Goal: Task Accomplishment & Management: Manage account settings

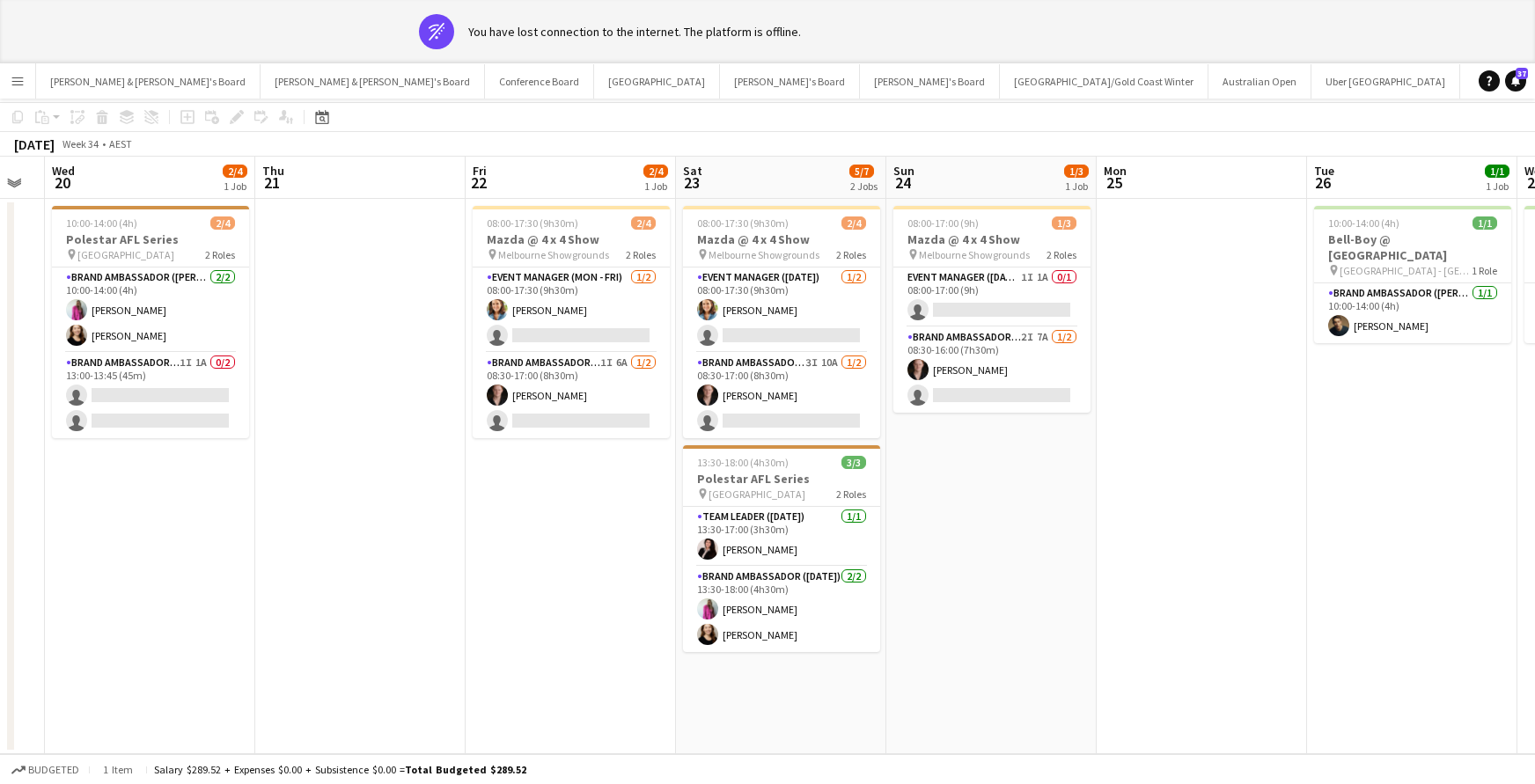
scroll to position [64, 0]
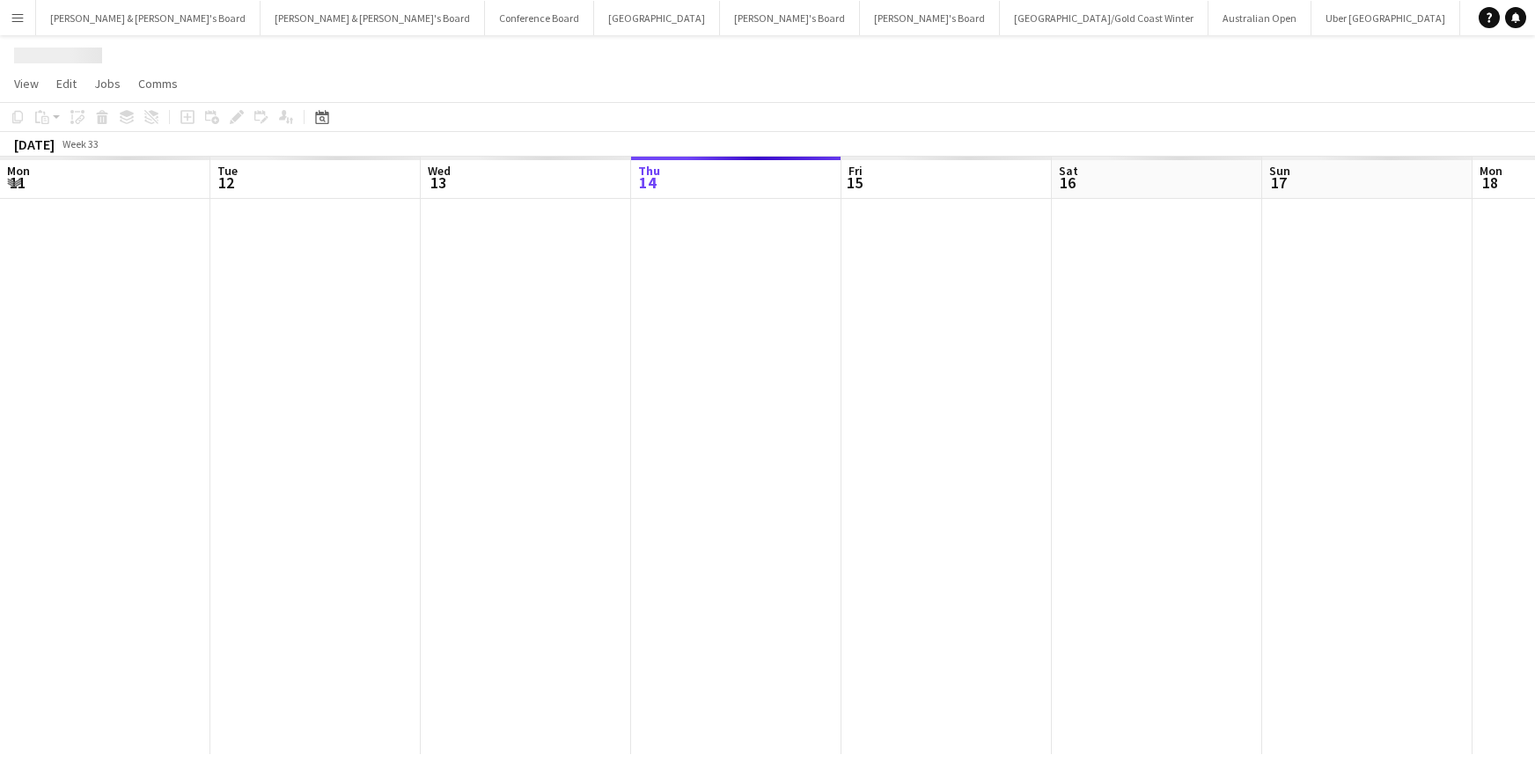
scroll to position [0, 421]
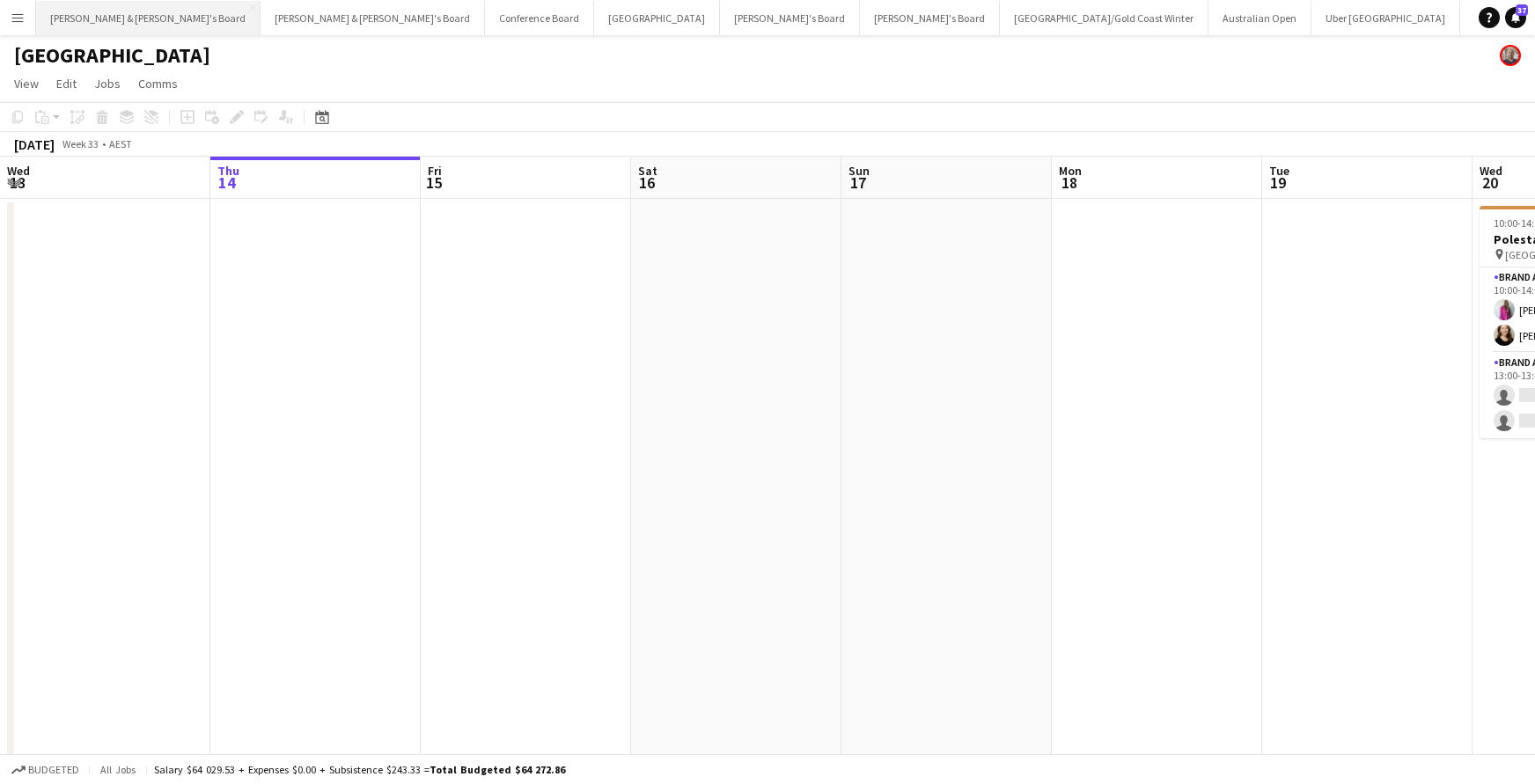
click at [102, 19] on button "[PERSON_NAME] & [PERSON_NAME]'s Board Close" at bounding box center [148, 18] width 224 height 35
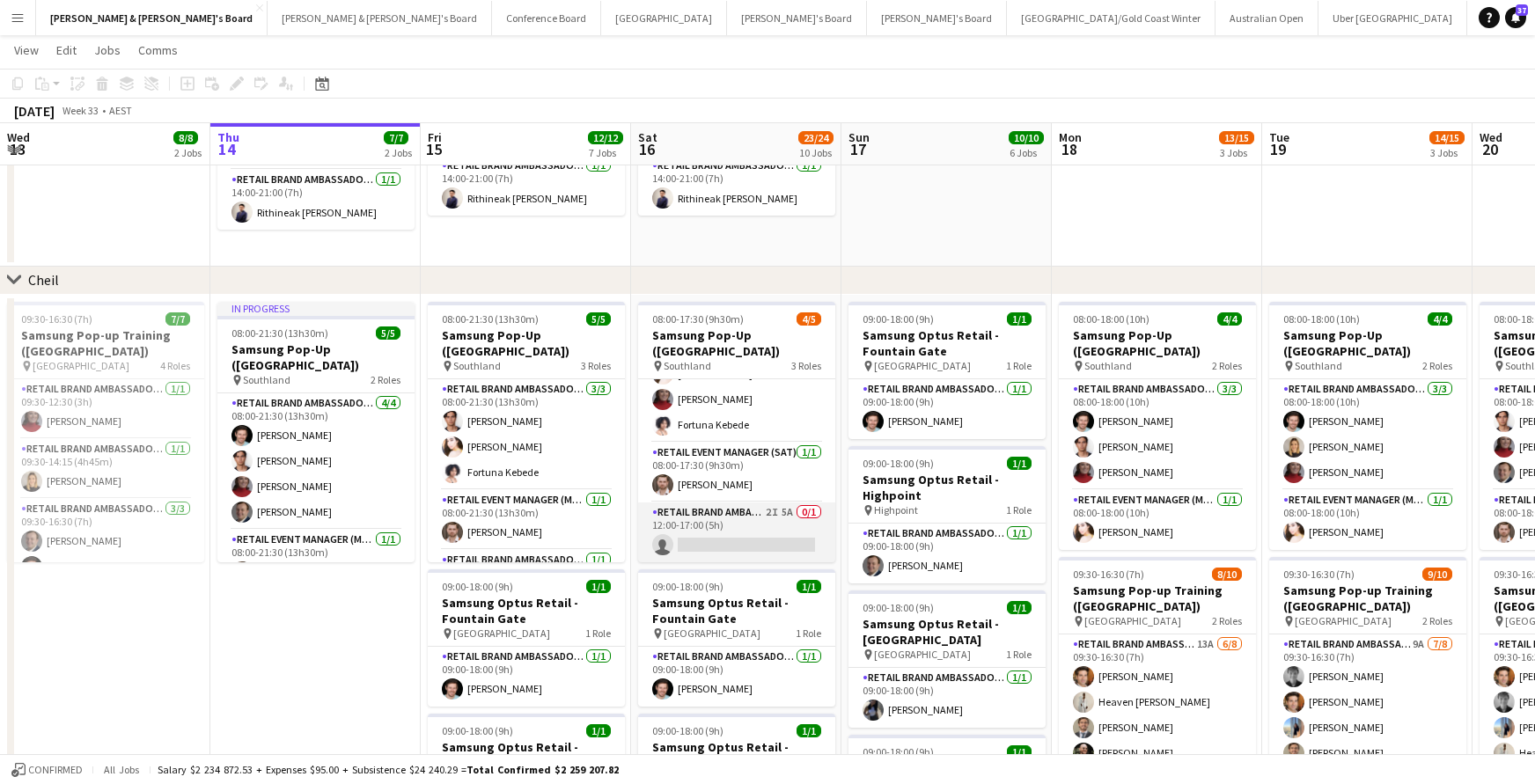
scroll to position [47, 0]
click at [732, 541] on app-card-role "RETAIL Brand Ambassador ([DATE]) 2I 5A 0/1 12:00-17:00 (5h) single-neutral-acti…" at bounding box center [736, 532] width 197 height 60
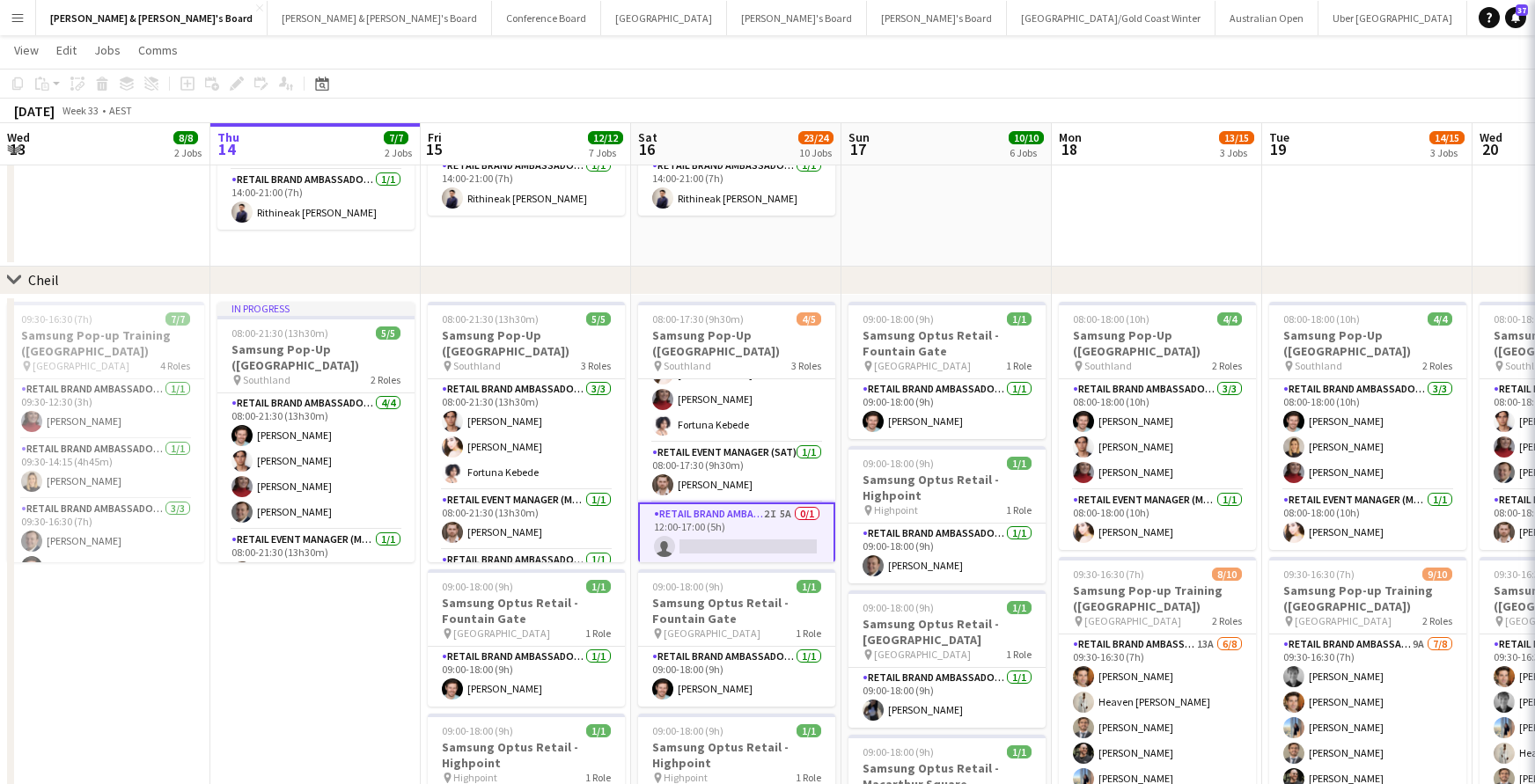
scroll to position [0, 422]
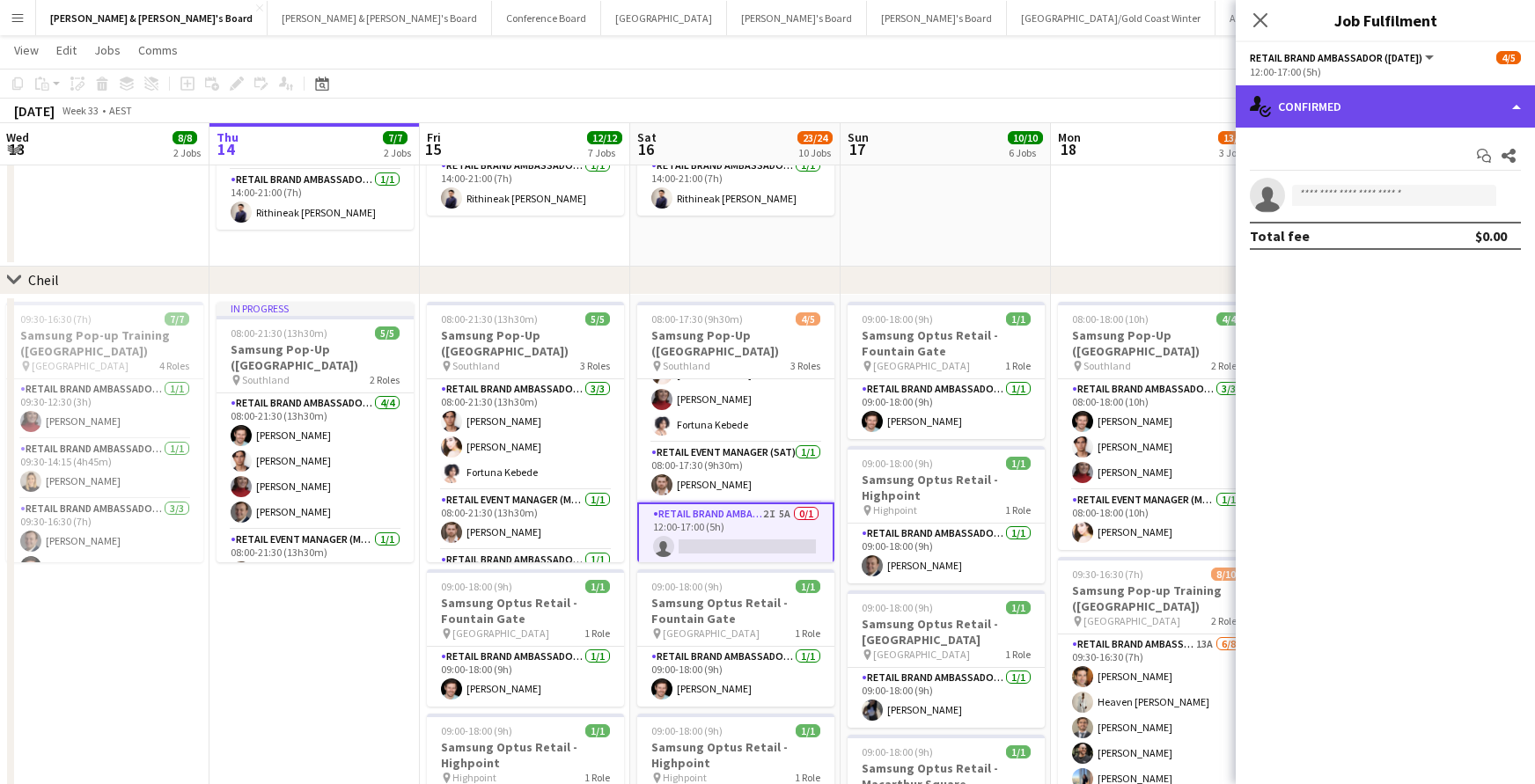
click at [1363, 107] on div "single-neutral-actions-check-2 Confirmed" at bounding box center [1384, 106] width 299 height 42
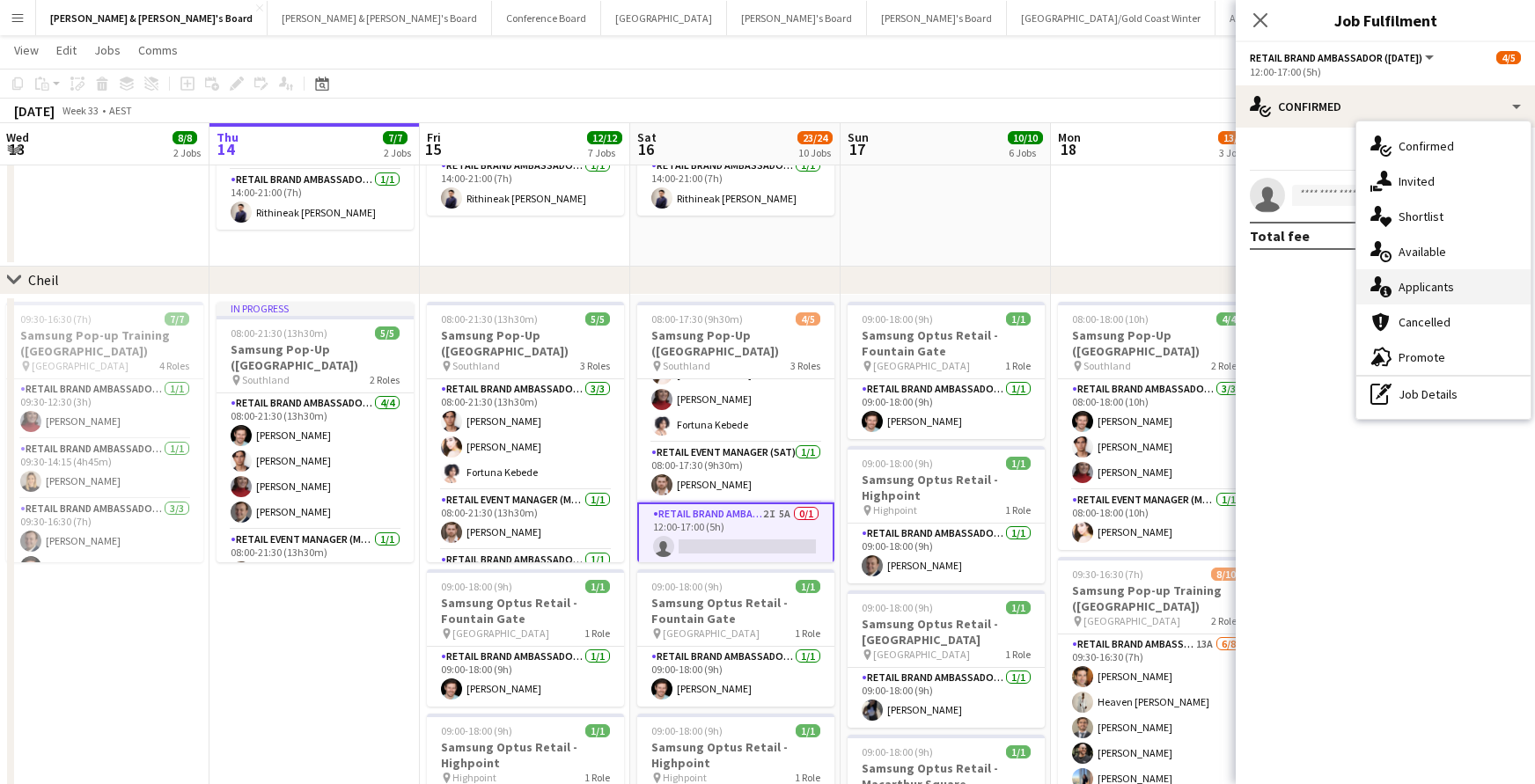
click at [1412, 284] on div "single-neutral-actions-information Applicants" at bounding box center [1443, 286] width 174 height 35
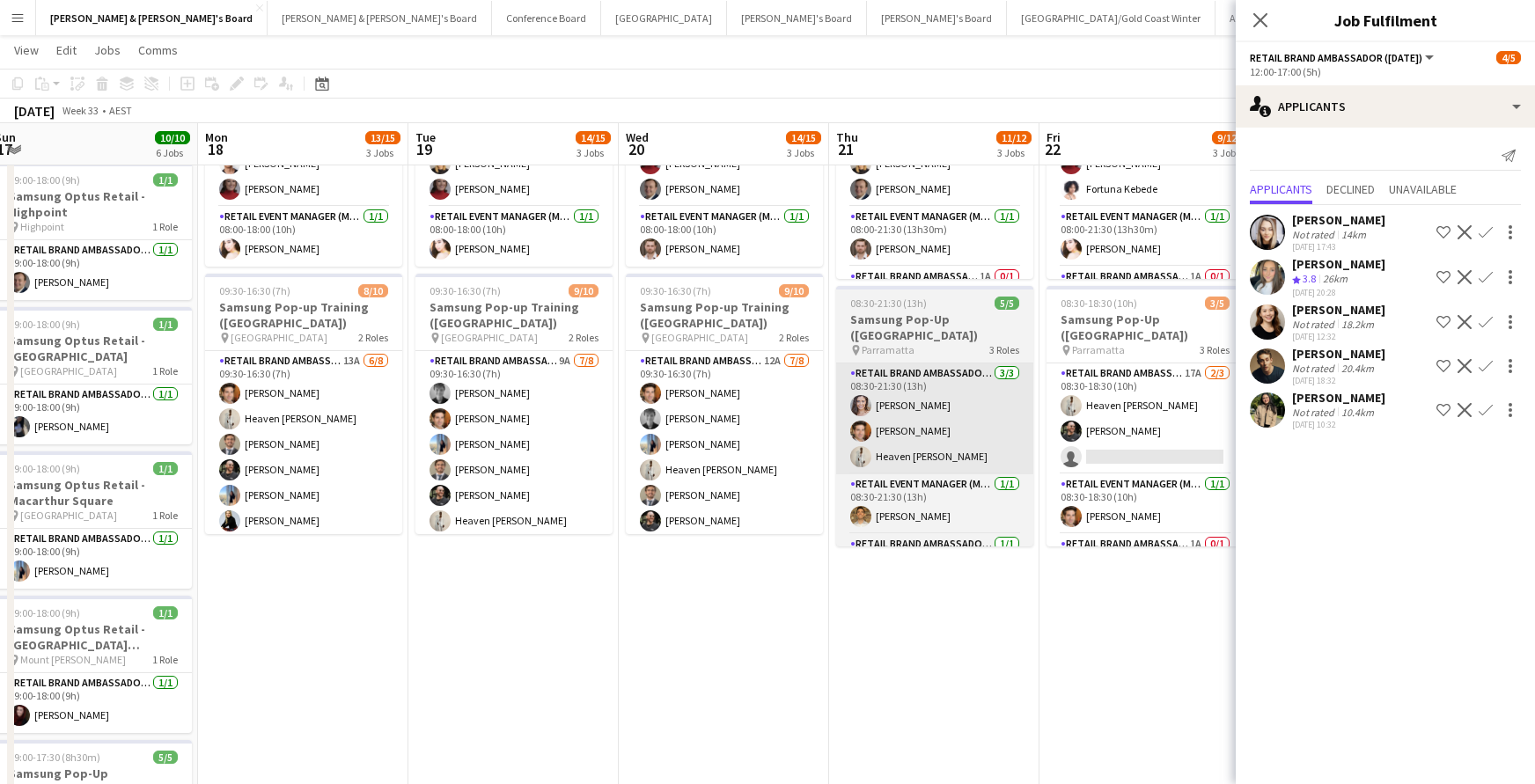
scroll to position [0, 433]
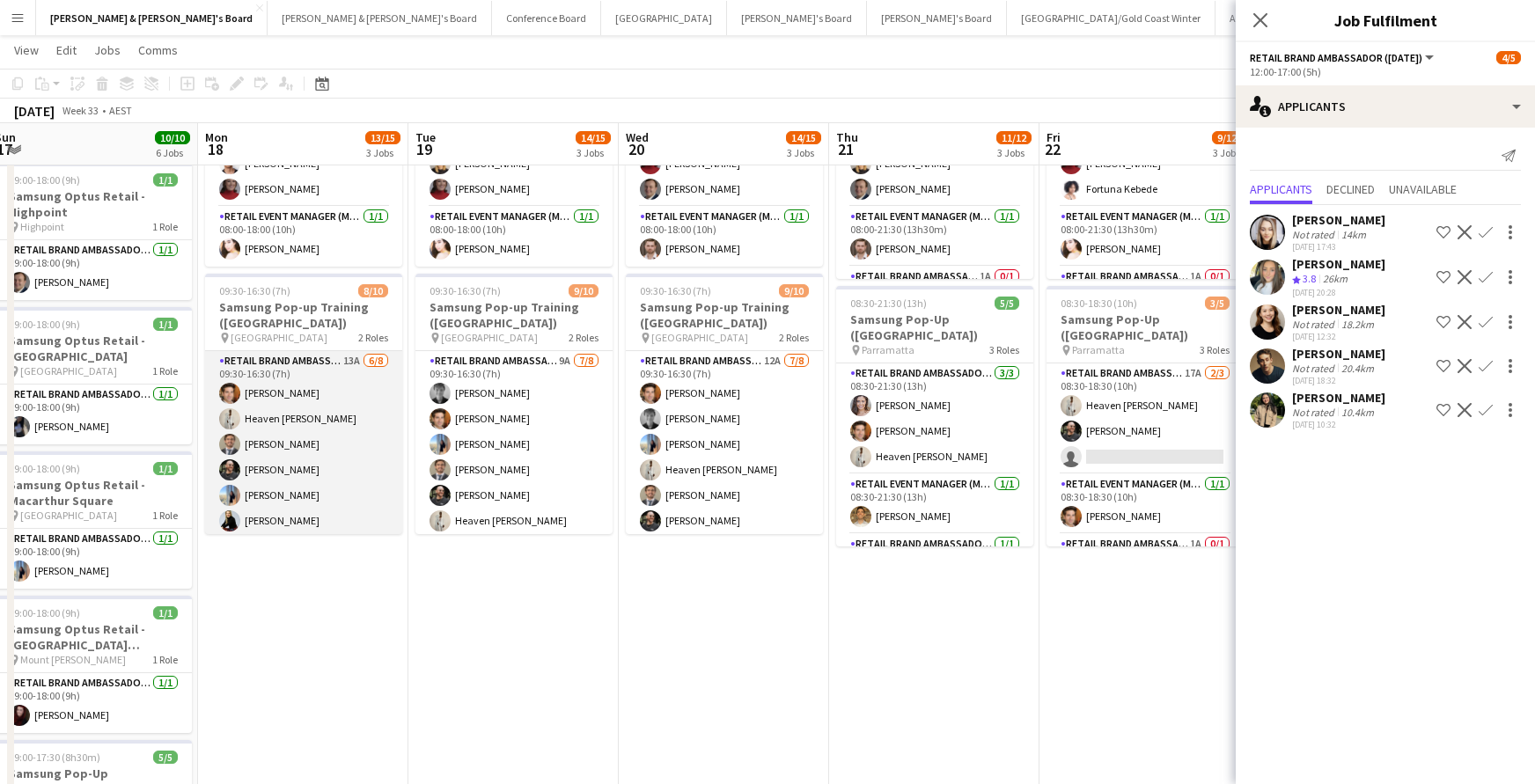
click at [313, 418] on app-card-role "RETAIL Brand Ambassador (Mon - Fri) 13A [DATE] 09:30-16:30 (7h) [PERSON_NAME] H…" at bounding box center [304, 470] width 197 height 238
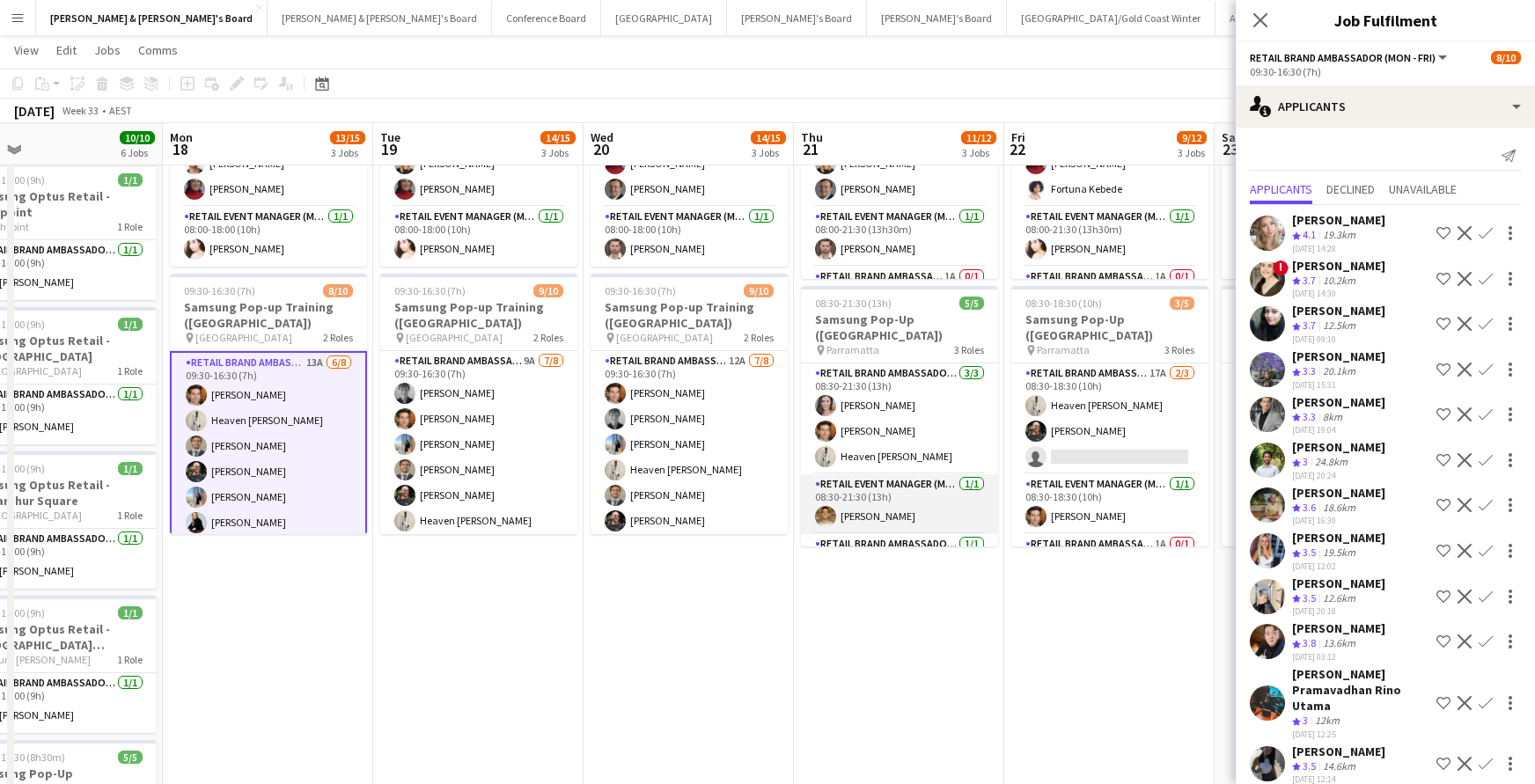
scroll to position [0, 484]
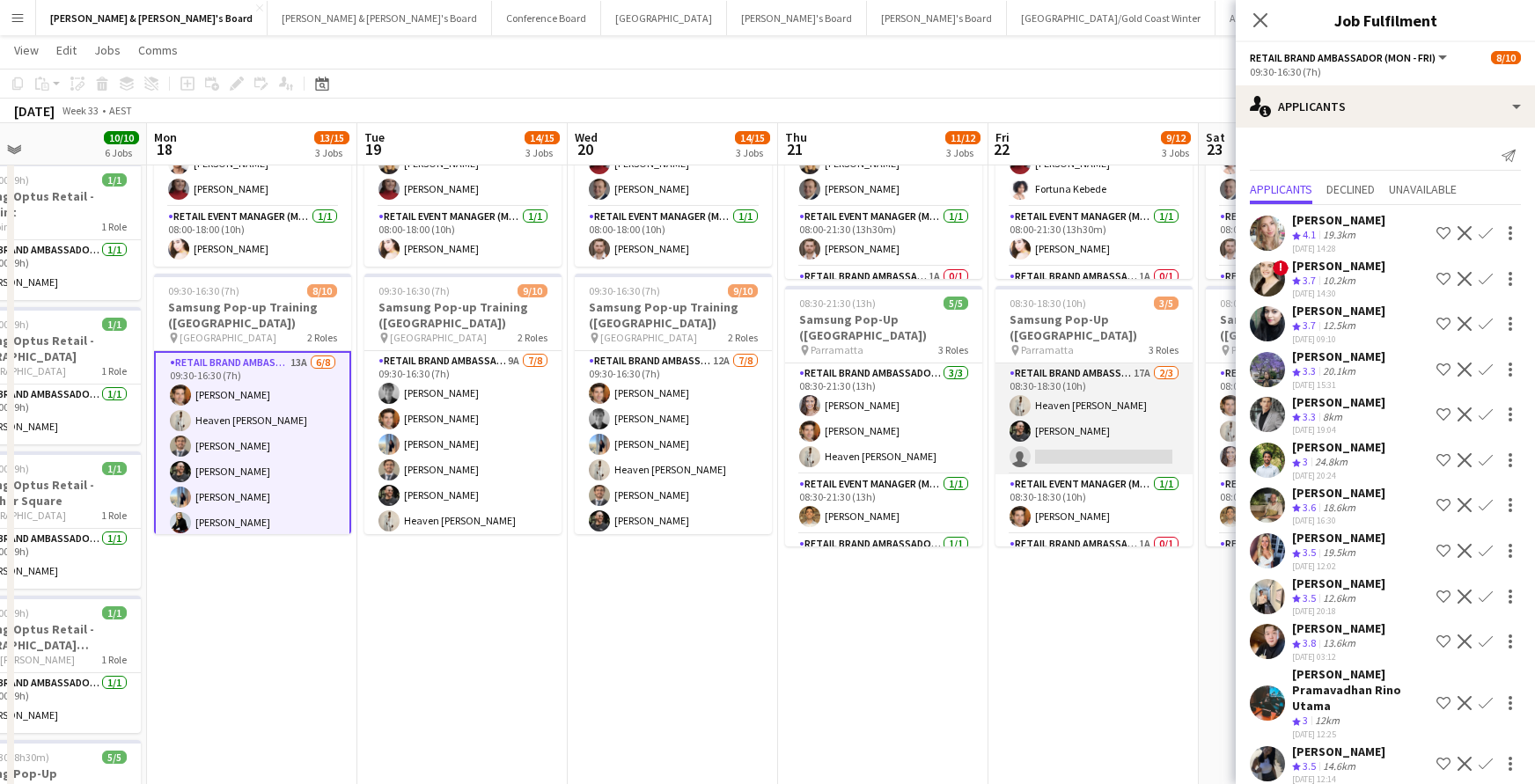
click at [1068, 437] on app-card-role "RETAIL Brand Ambassador (Mon - Fri) 17A [DATE] 08:30-18:30 (10h) Heaven [PERSON…" at bounding box center [1093, 419] width 197 height 111
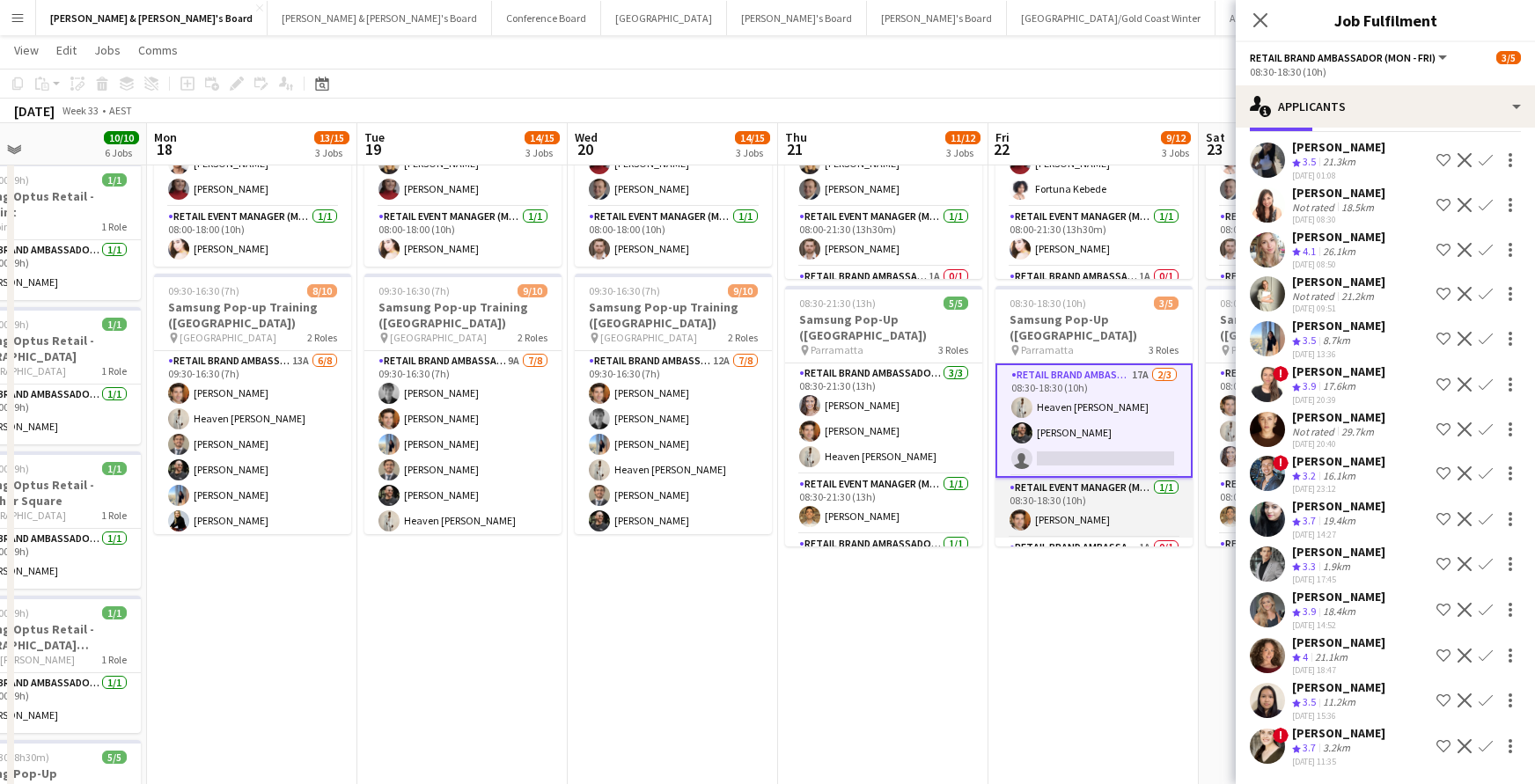
scroll to position [0, 0]
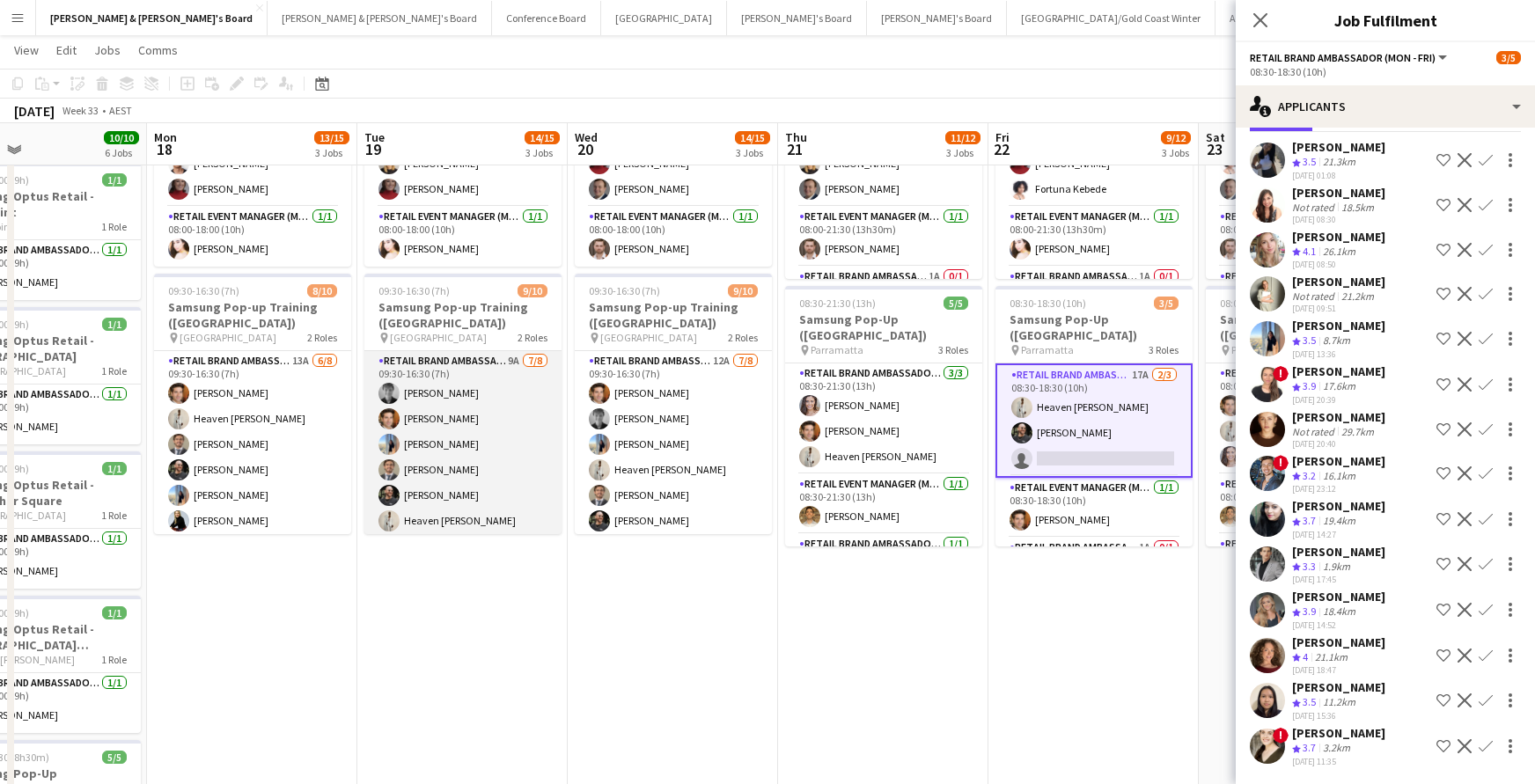
click at [454, 450] on app-card-role "RETAIL Brand Ambassador (Mon - Fri) 9A [DATE] 09:30-16:30 (7h) [PERSON_NAME] [P…" at bounding box center [463, 470] width 197 height 238
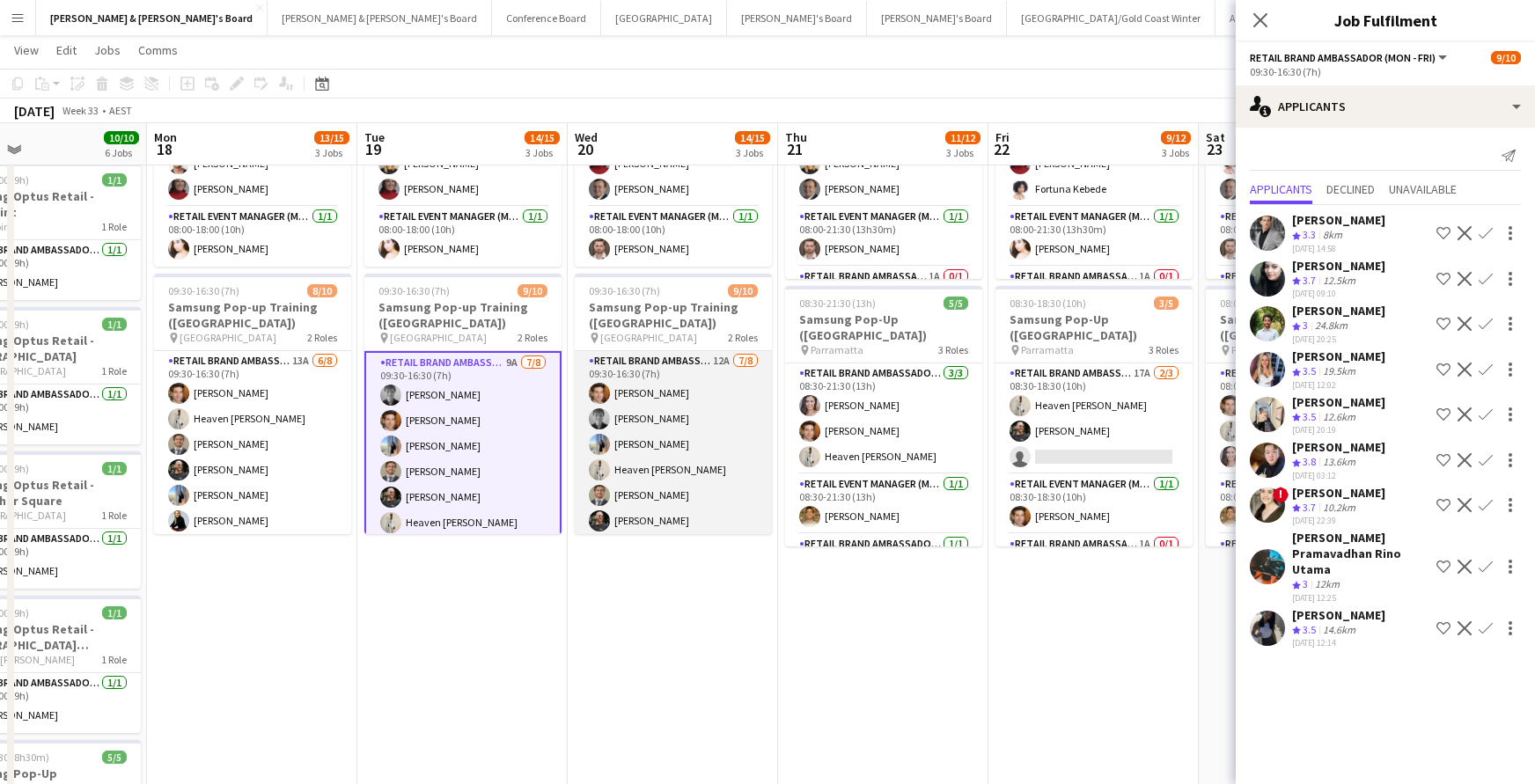
click at [713, 485] on app-card-role "RETAIL Brand Ambassador (Mon - Fri) 12A [DATE] 09:30-16:30 (7h) [PERSON_NAME] […" at bounding box center [673, 470] width 197 height 238
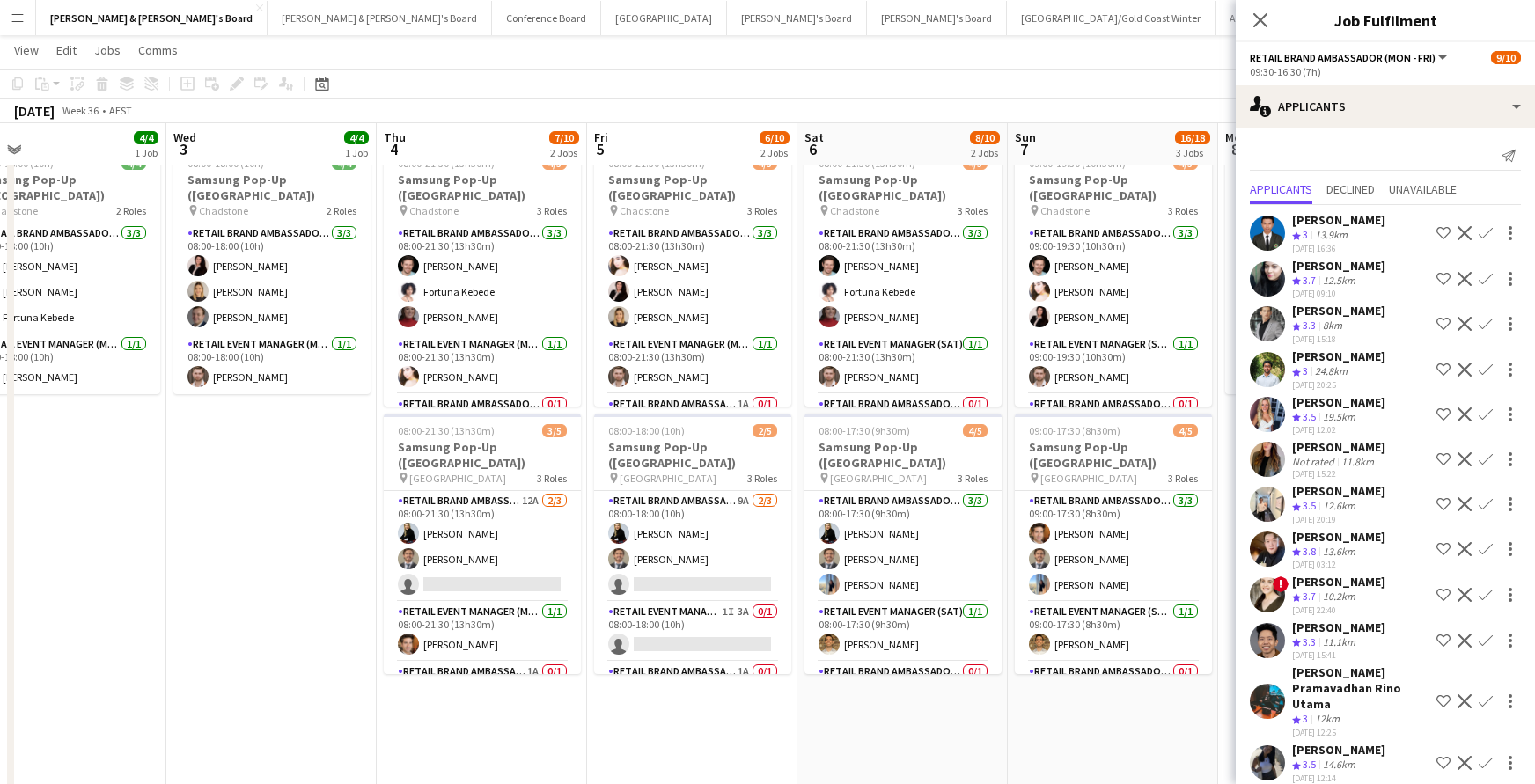
scroll to position [0, 494]
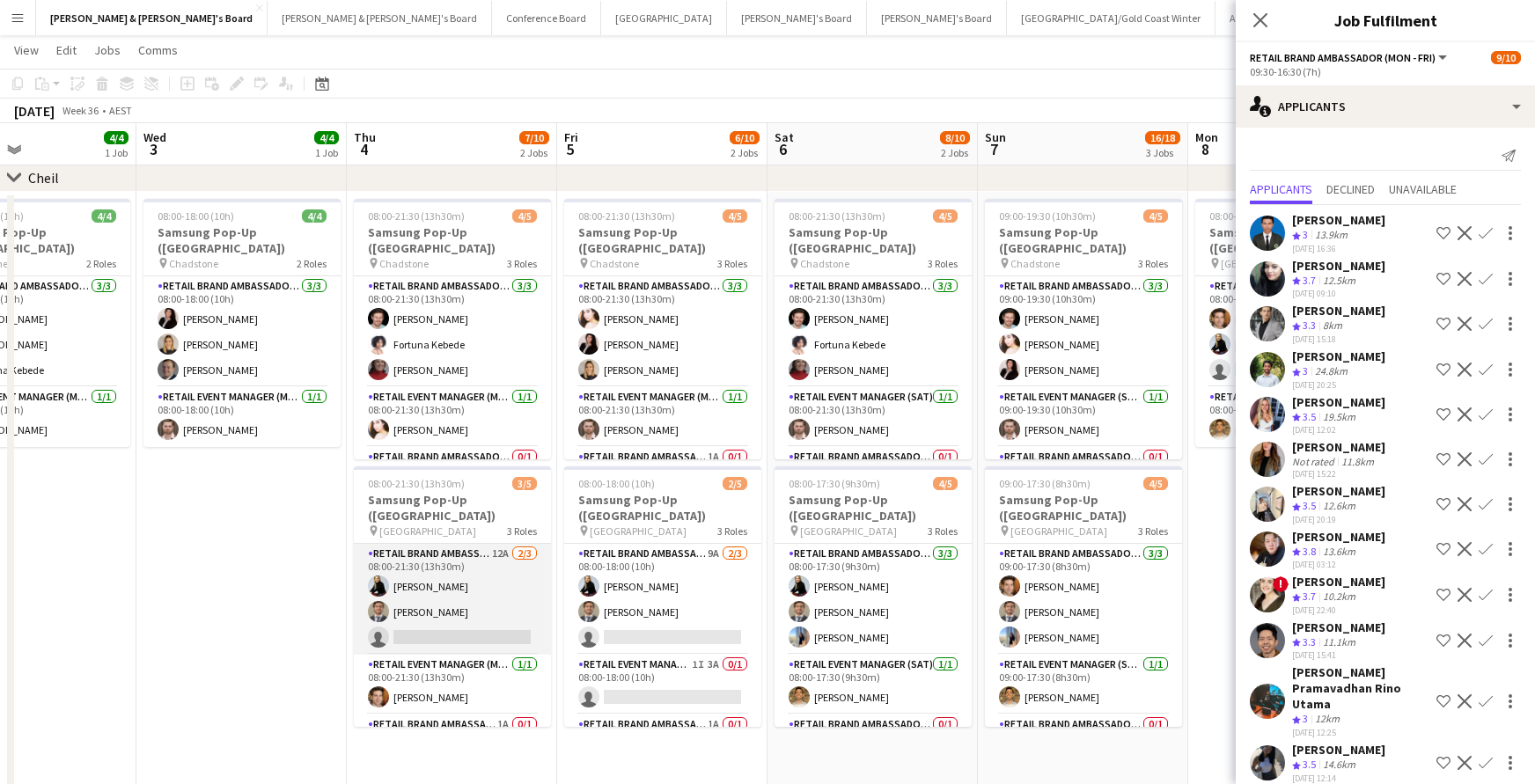
click at [491, 619] on app-card-role "RETAIL Brand Ambassador (Mon - Fri) 12A [DATE] 08:00-21:30 (13h30m) [PERSON_NAM…" at bounding box center [452, 599] width 197 height 111
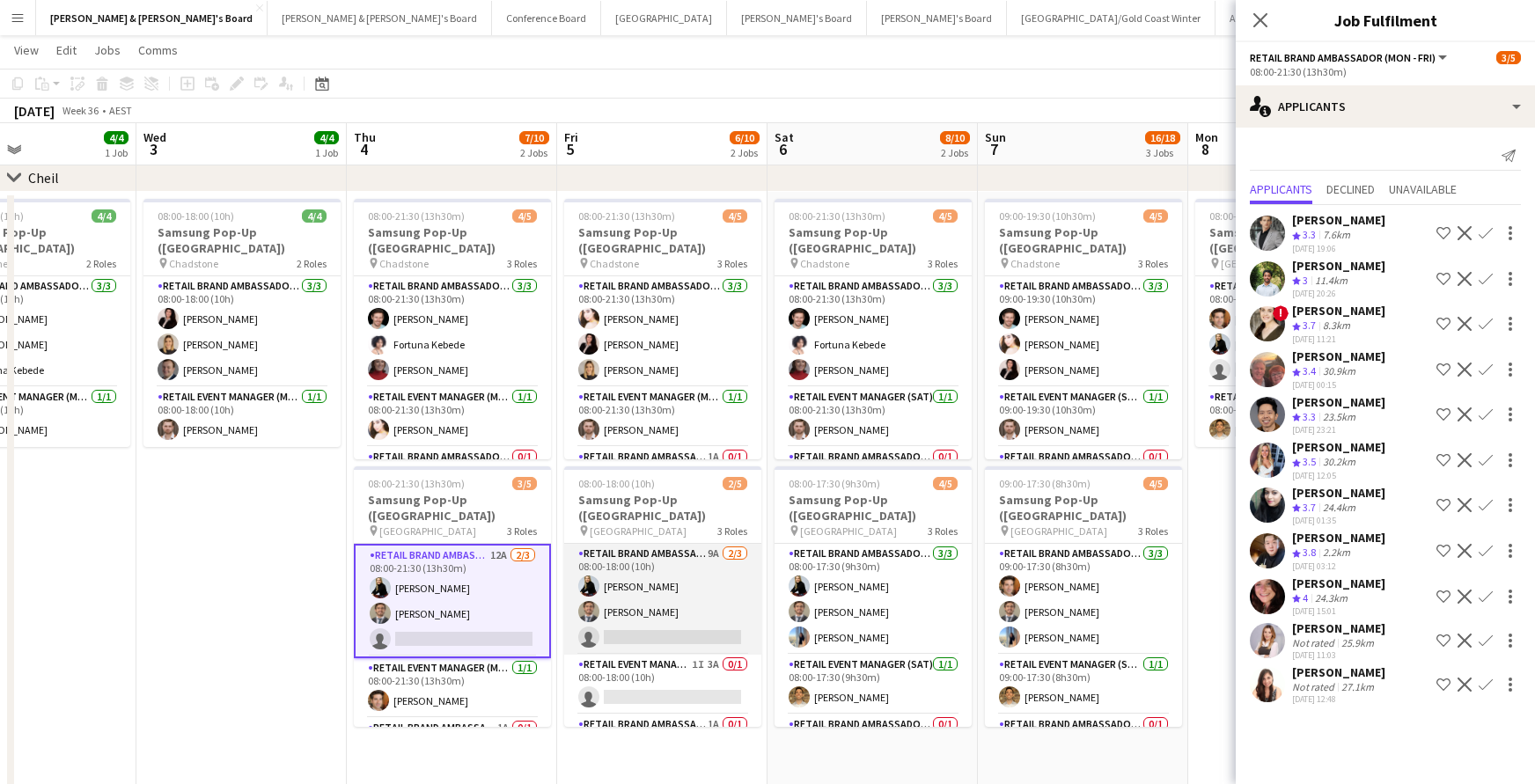
click at [640, 620] on app-card-role "RETAIL Brand Ambassador (Mon - Fri) 9A [DATE] 08:00-18:00 (10h) [PERSON_NAME] […" at bounding box center [663, 599] width 197 height 111
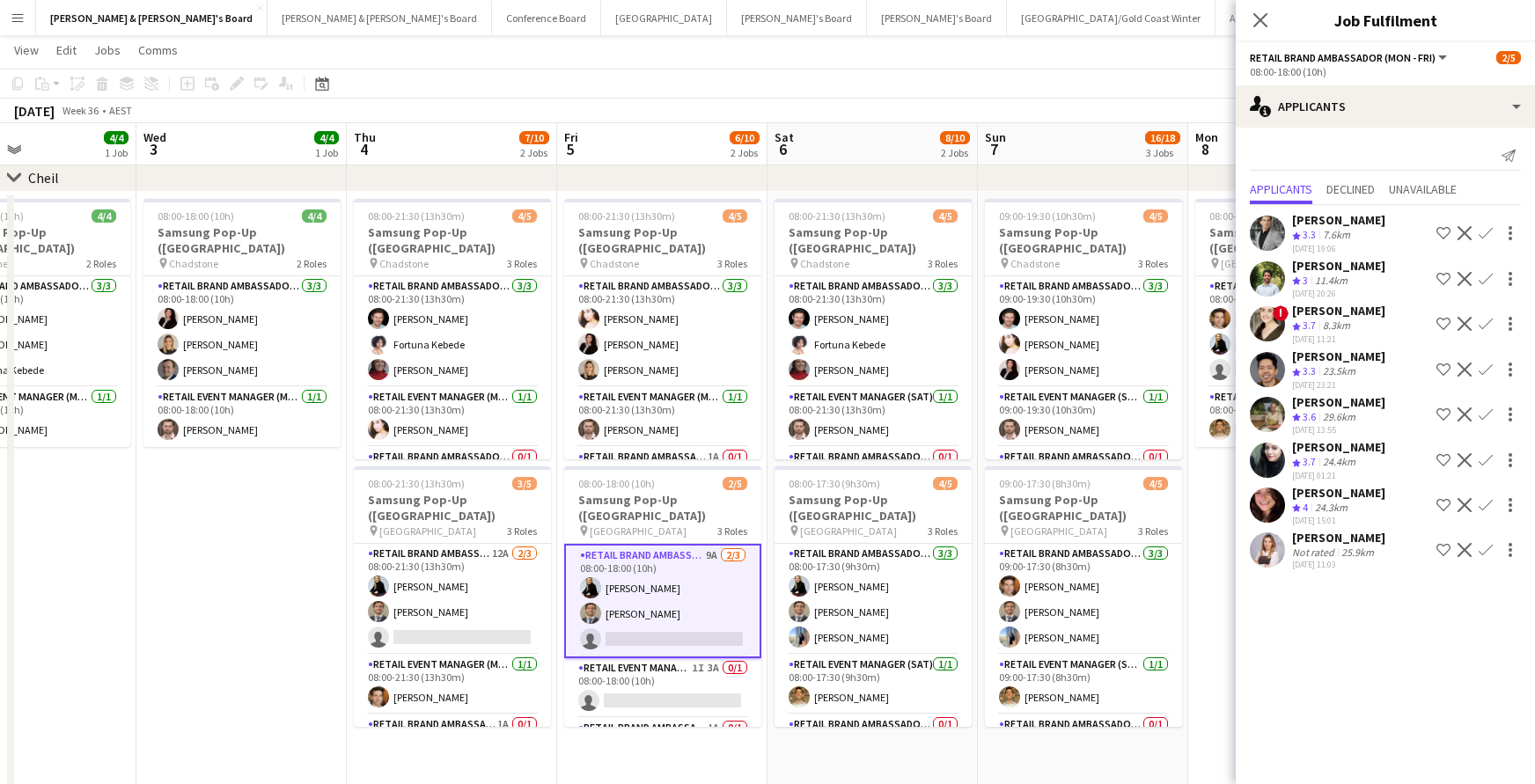
click at [1328, 488] on div "[PERSON_NAME]" at bounding box center [1338, 492] width 94 height 15
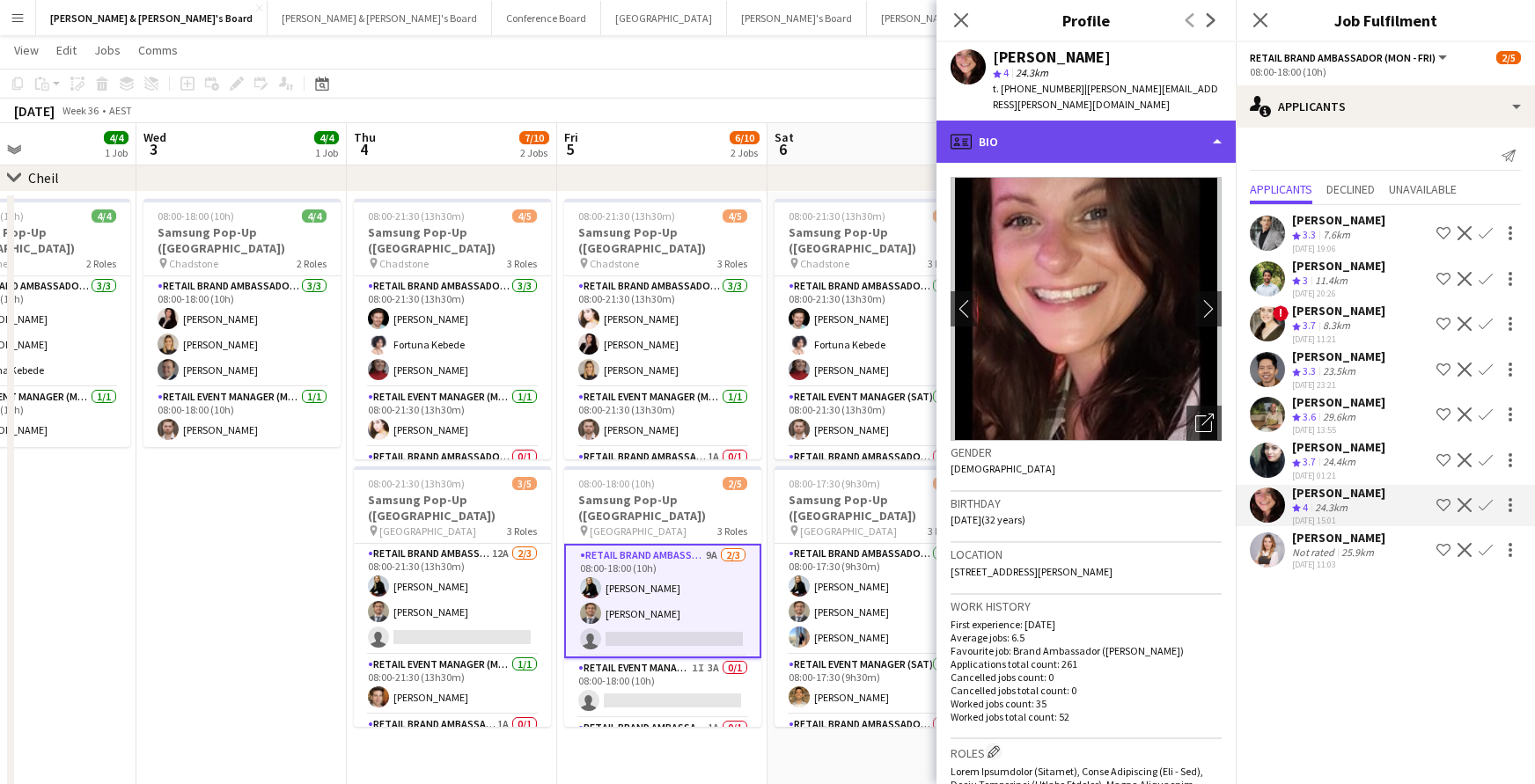
click at [1219, 124] on div "profile Bio" at bounding box center [1085, 142] width 299 height 42
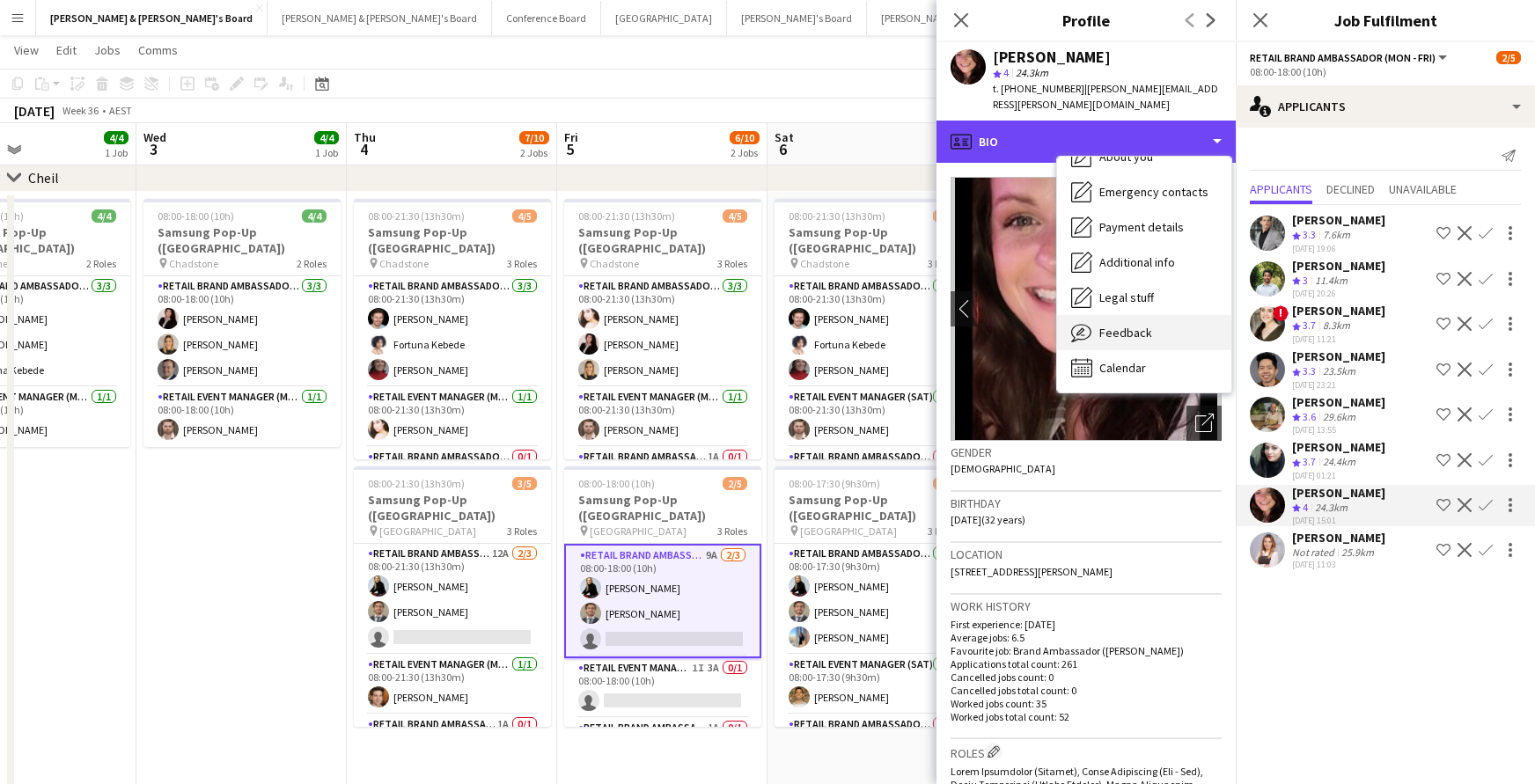
scroll to position [130, 0]
click at [1149, 324] on span "Feedback" at bounding box center [1125, 332] width 53 height 15
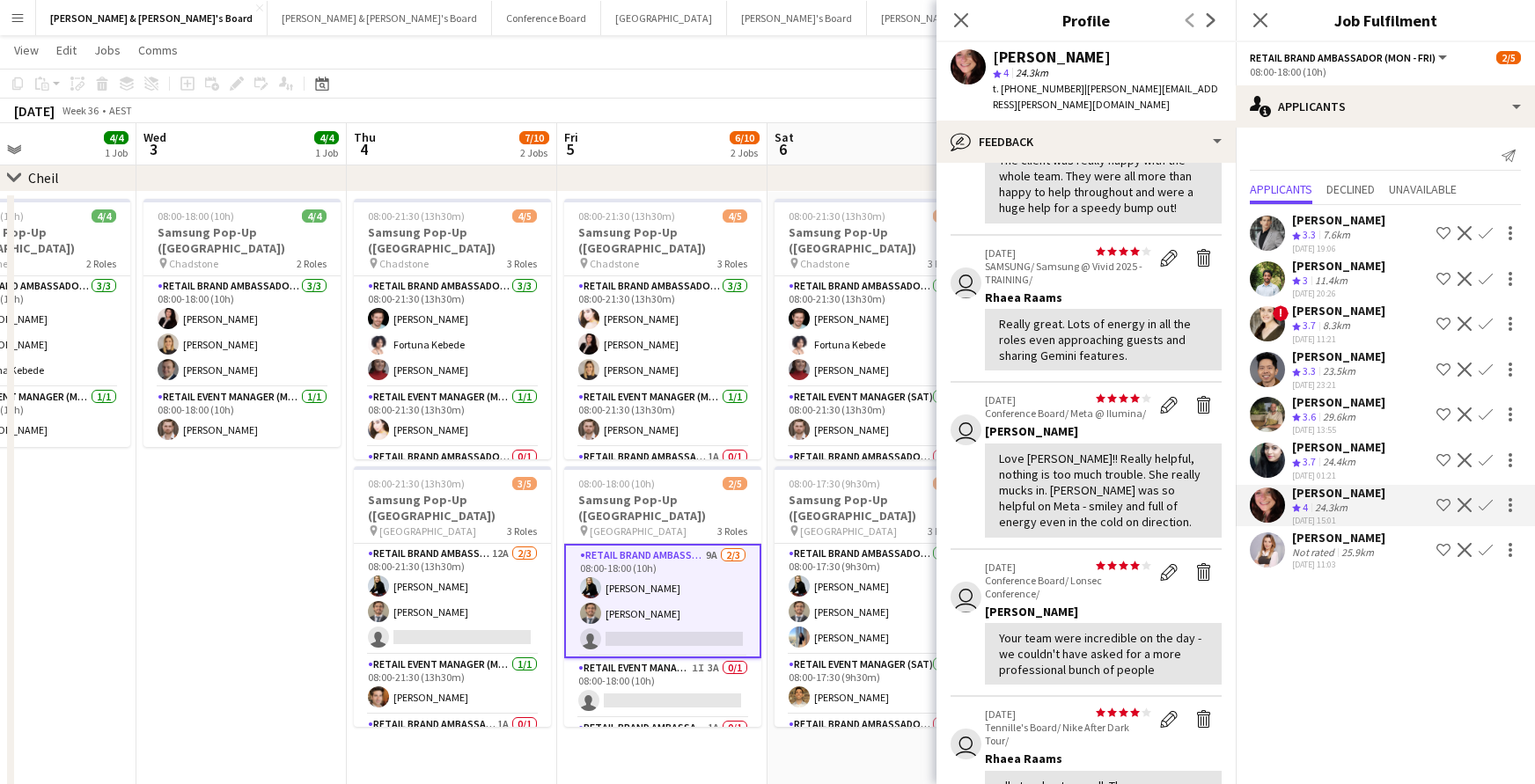
scroll to position [163, 0]
click at [1322, 496] on div "[PERSON_NAME]" at bounding box center [1338, 492] width 94 height 15
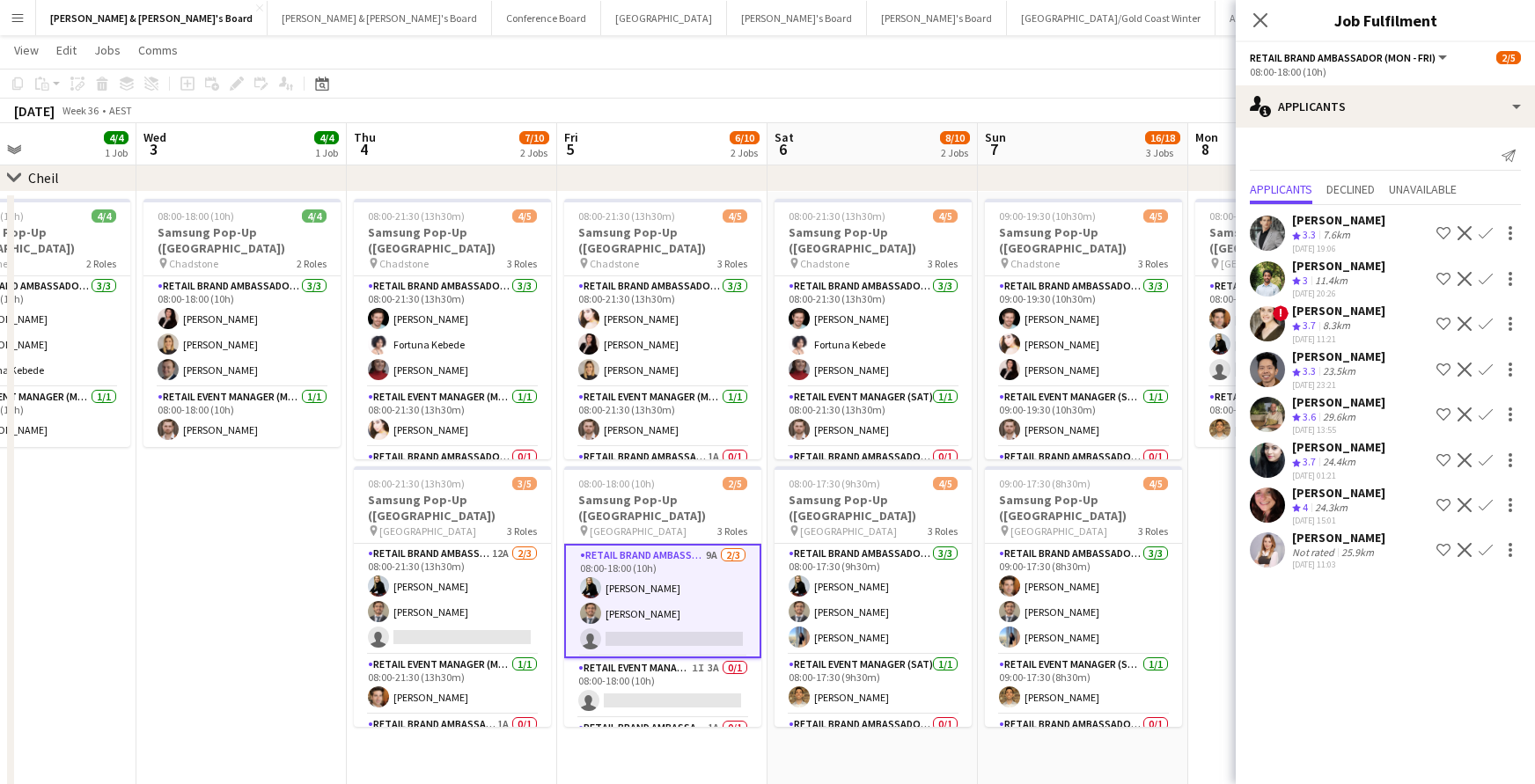
click at [1322, 496] on div "[PERSON_NAME]" at bounding box center [1338, 492] width 94 height 15
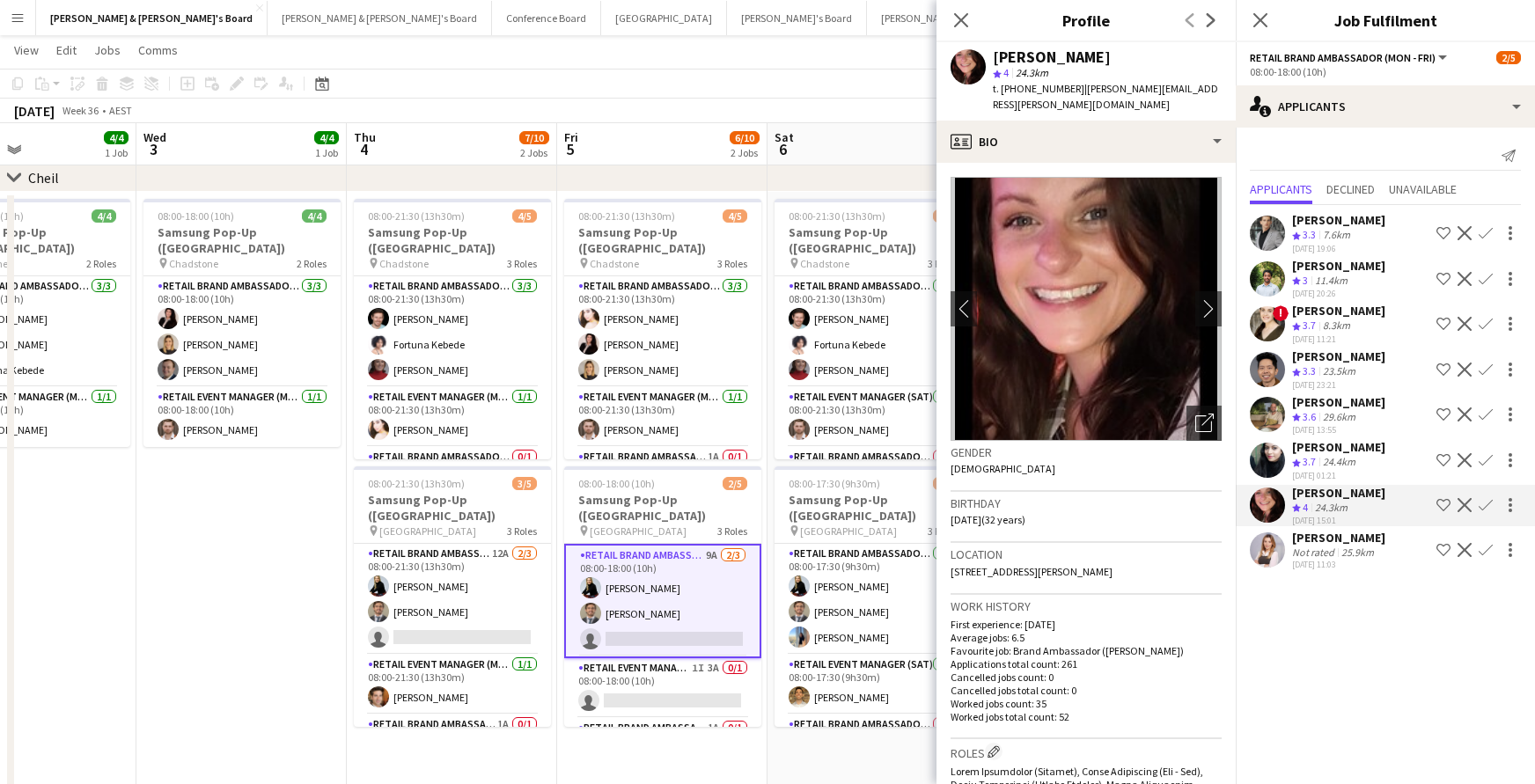
scroll to position [0, 0]
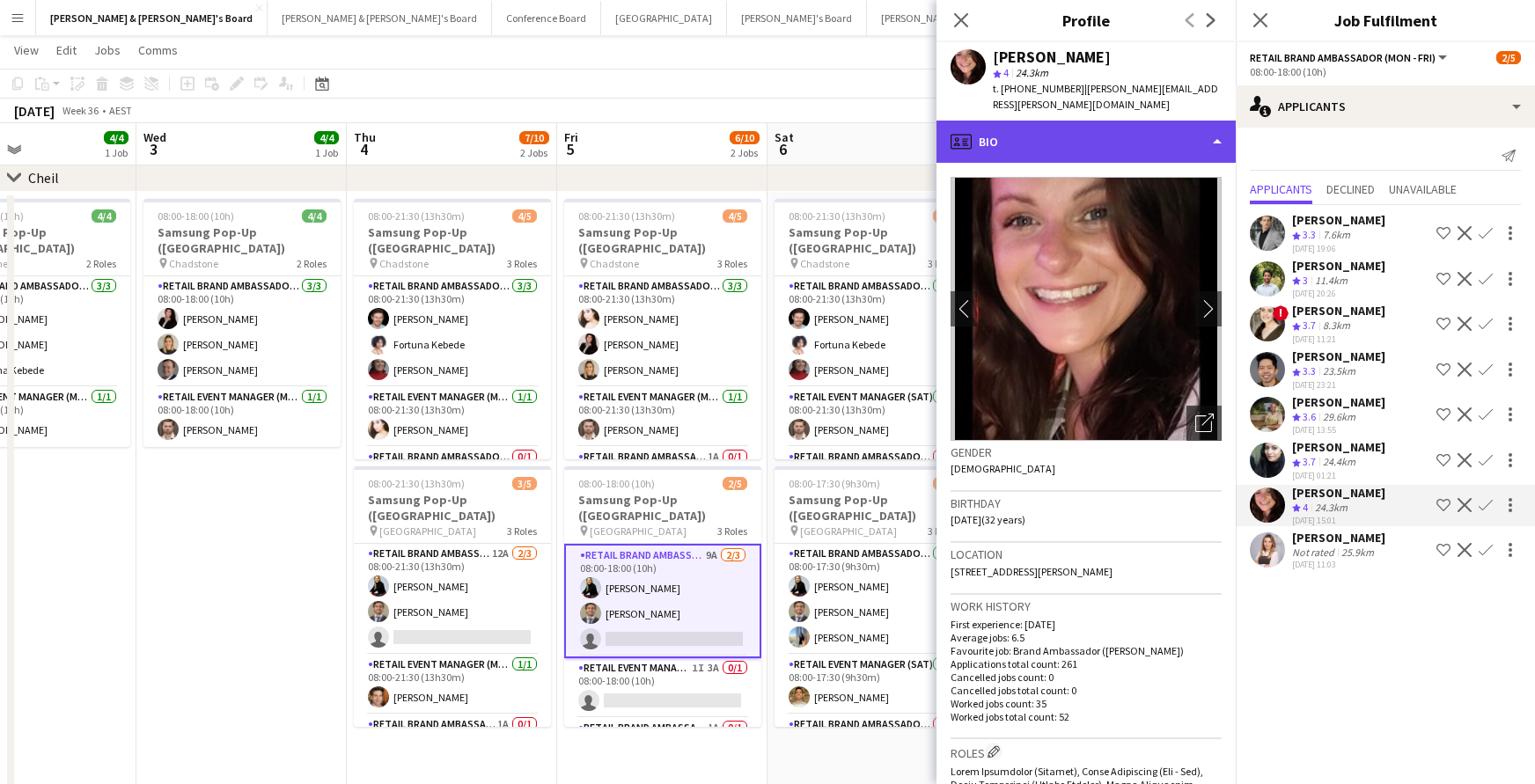
click at [1212, 124] on div "profile Bio" at bounding box center [1085, 142] width 299 height 42
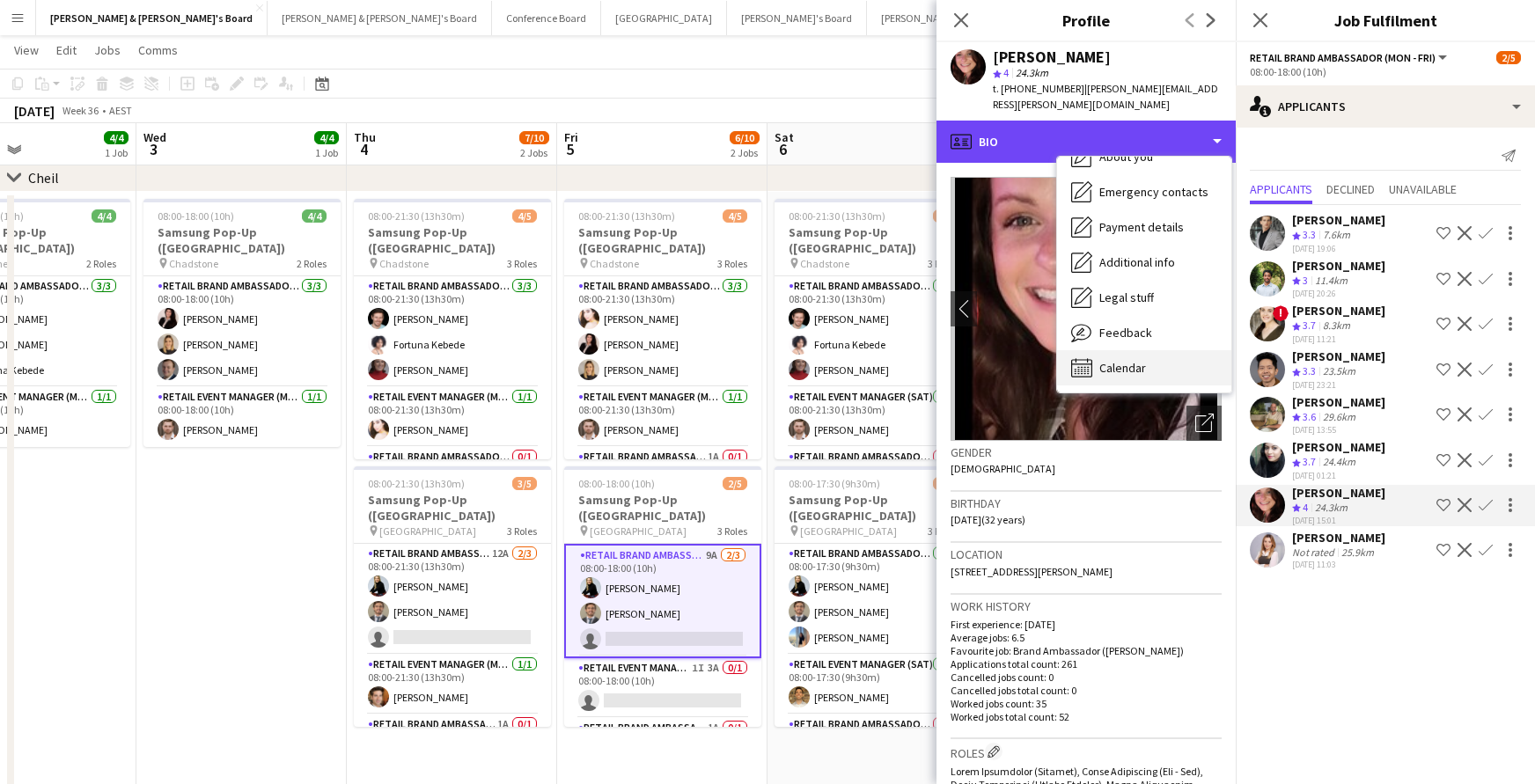
scroll to position [130, 0]
click at [1140, 350] on div "Calendar Calendar" at bounding box center [1144, 367] width 174 height 35
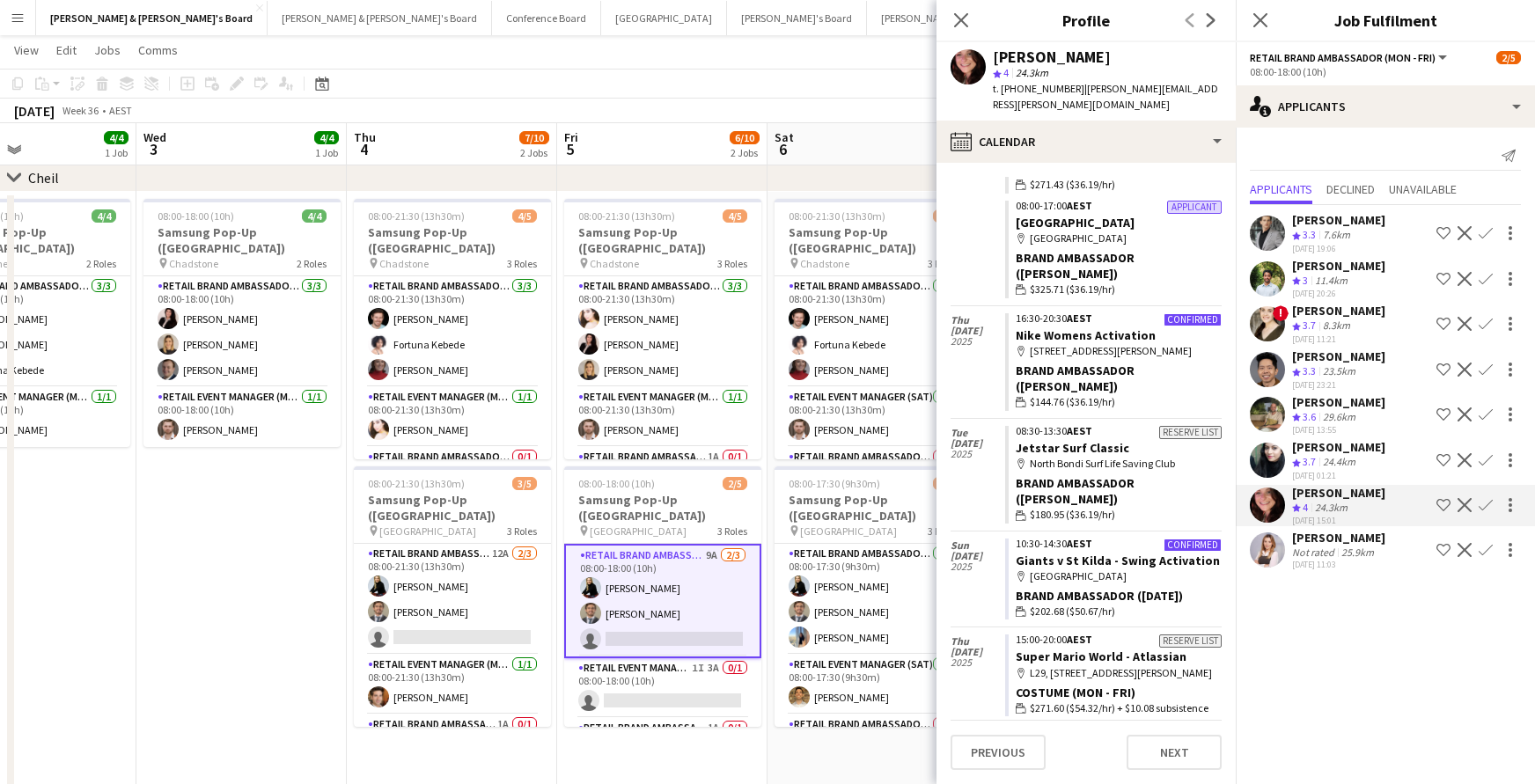
scroll to position [2505, 0]
click at [958, 22] on icon at bounding box center [961, 20] width 16 height 16
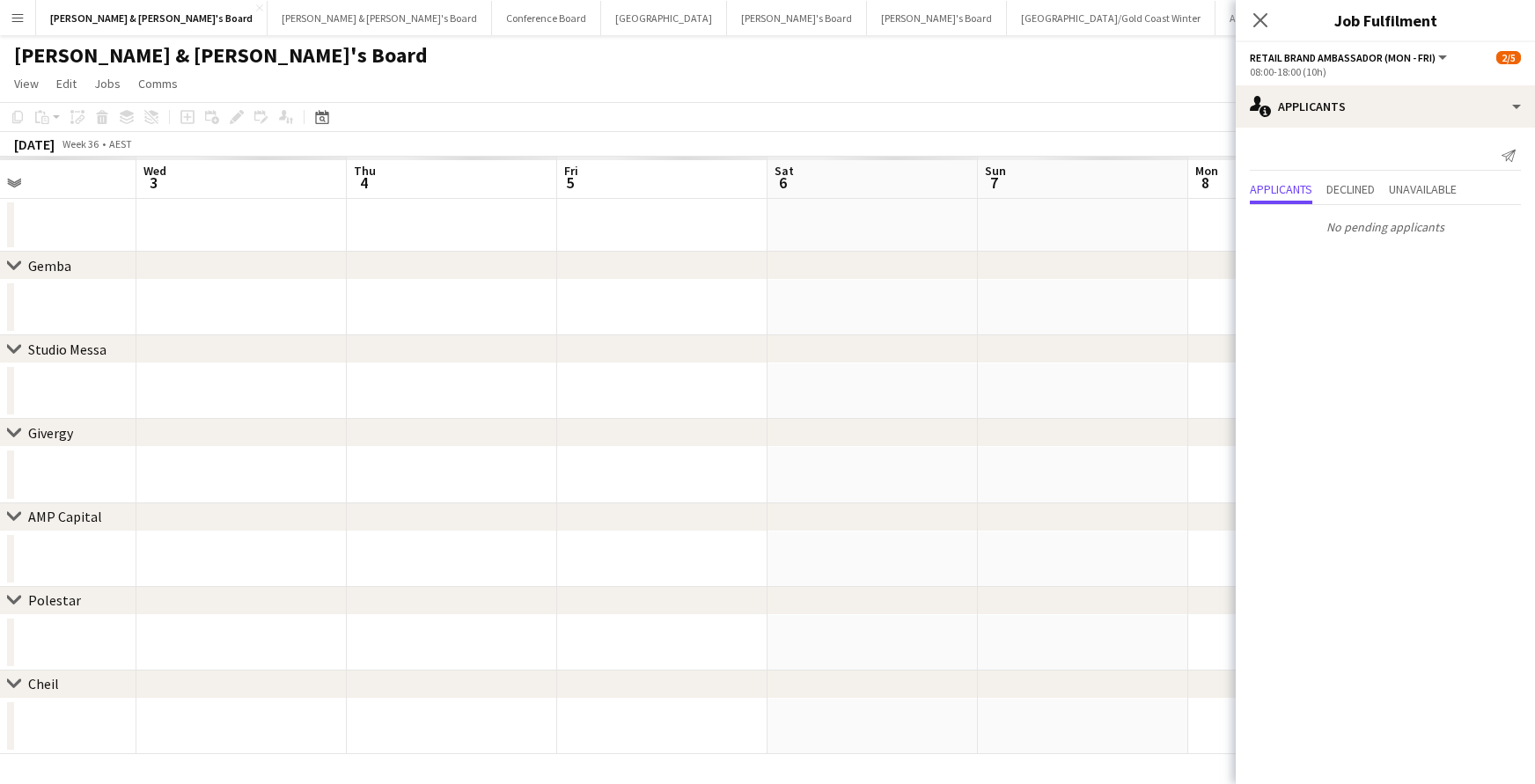
scroll to position [0, 0]
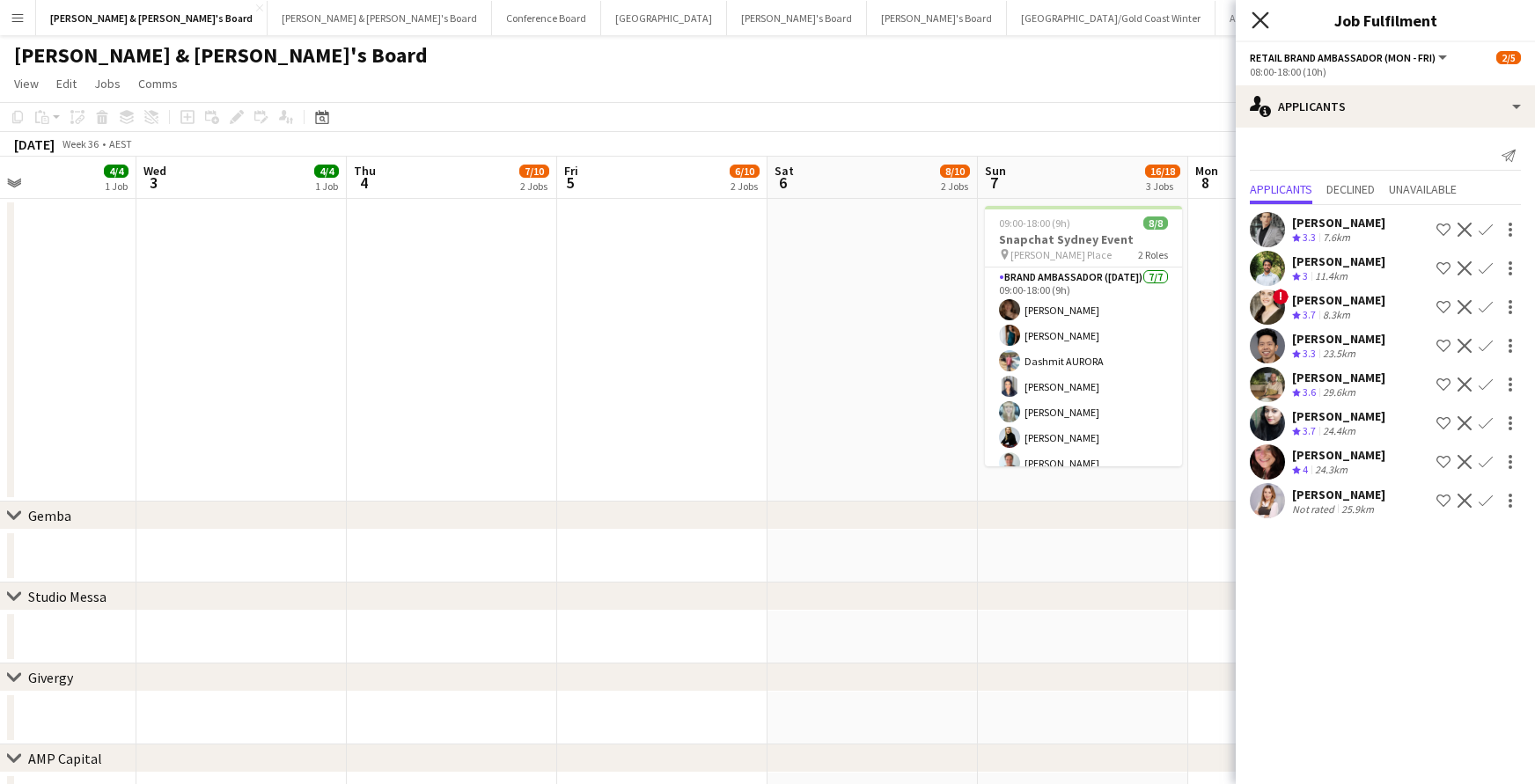
click at [1262, 19] on icon "Close pop-in" at bounding box center [1260, 20] width 16 height 16
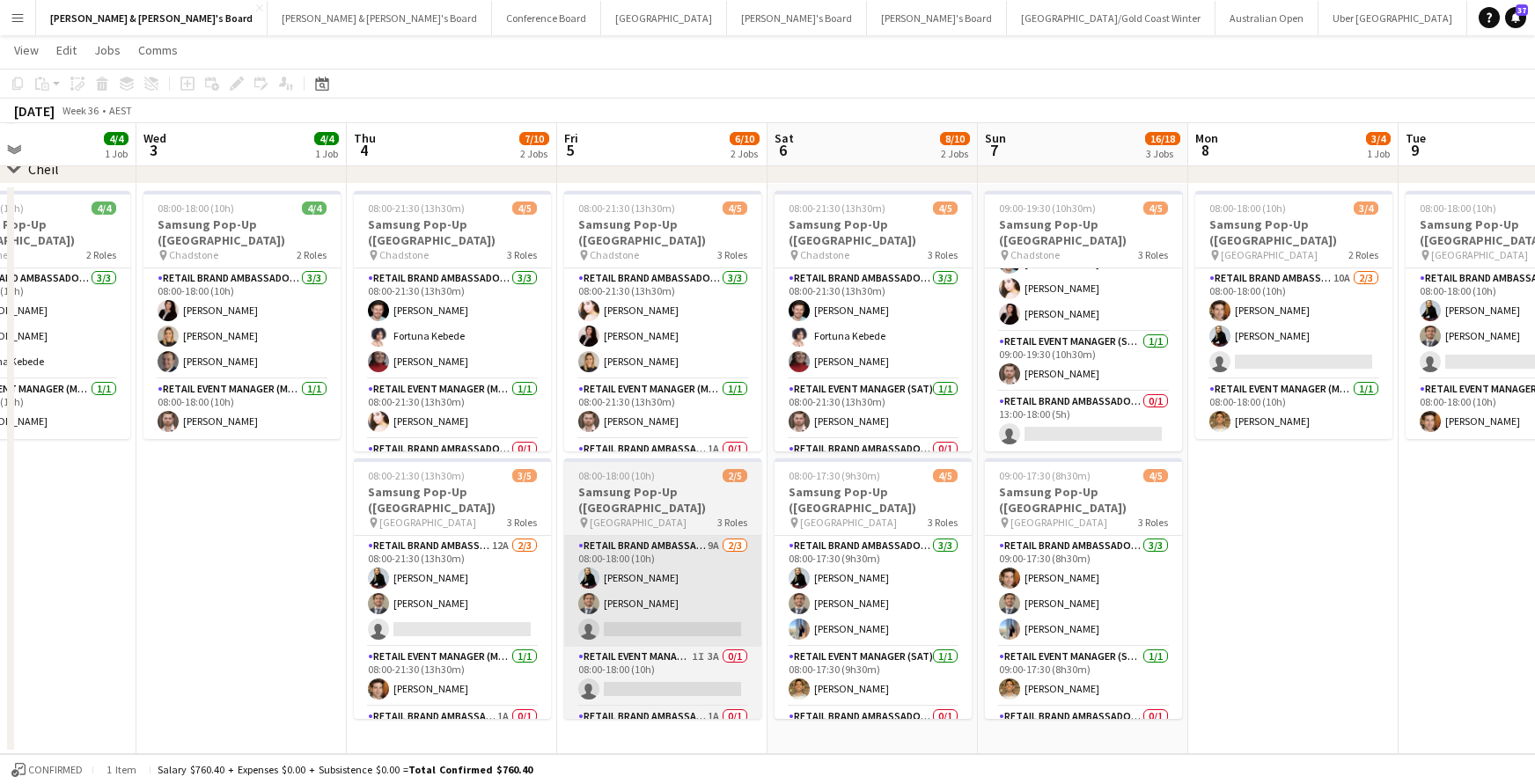
scroll to position [987, 0]
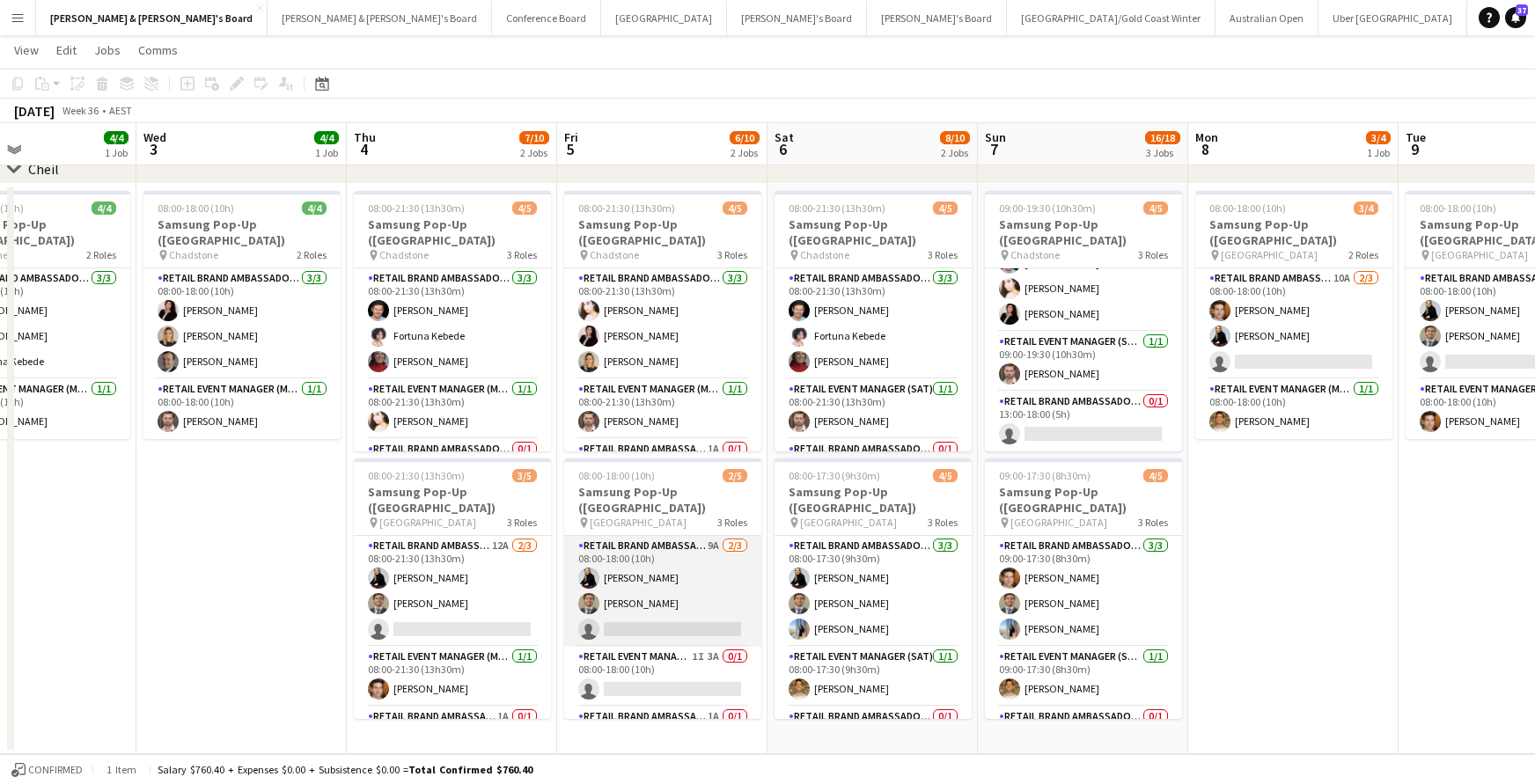
click at [702, 548] on app-card-role "RETAIL Brand Ambassador (Mon - Fri) 9A [DATE] 08:00-18:00 (10h) [PERSON_NAME] […" at bounding box center [663, 591] width 197 height 111
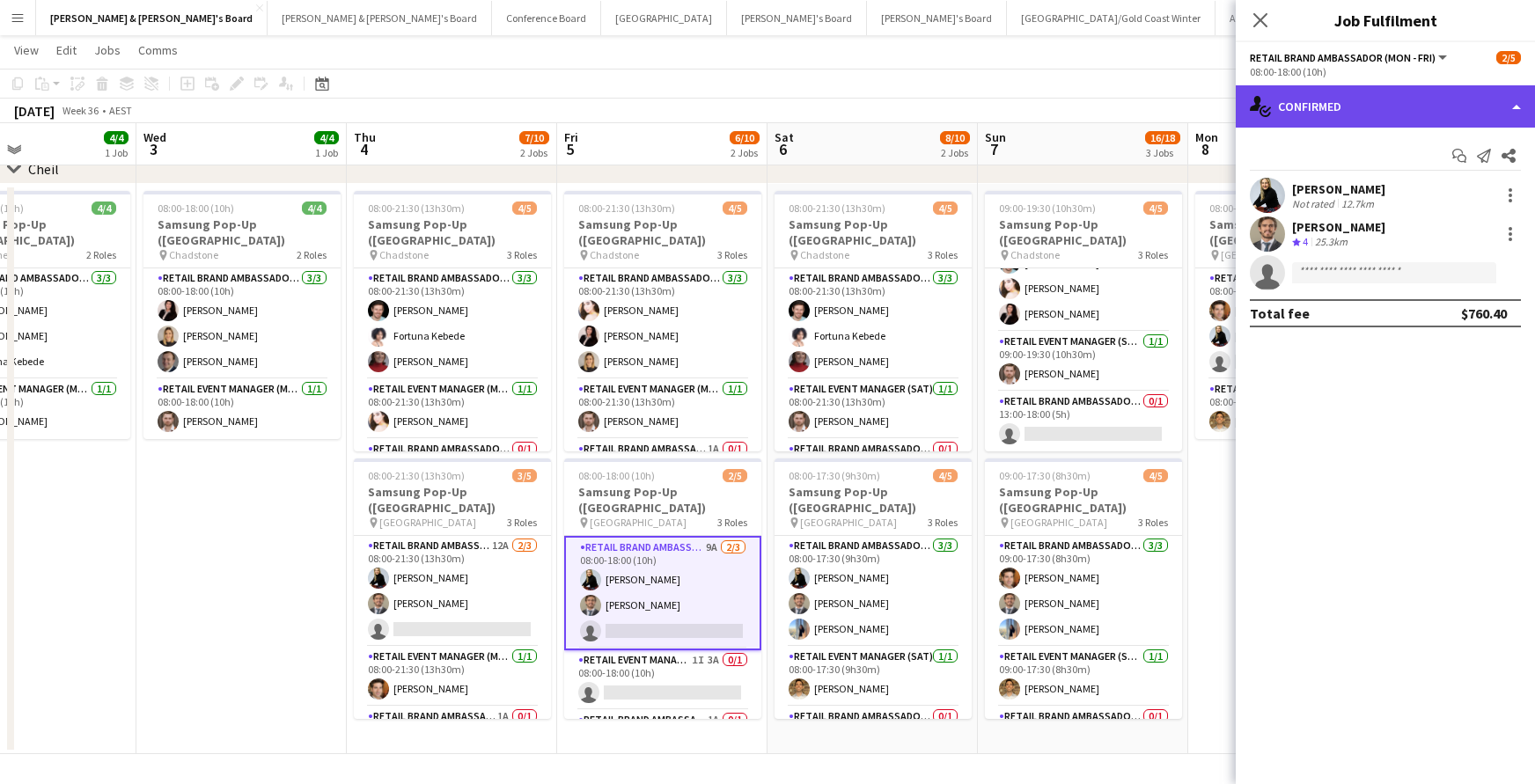
click at [1351, 107] on div "single-neutral-actions-check-2 Confirmed" at bounding box center [1384, 106] width 299 height 42
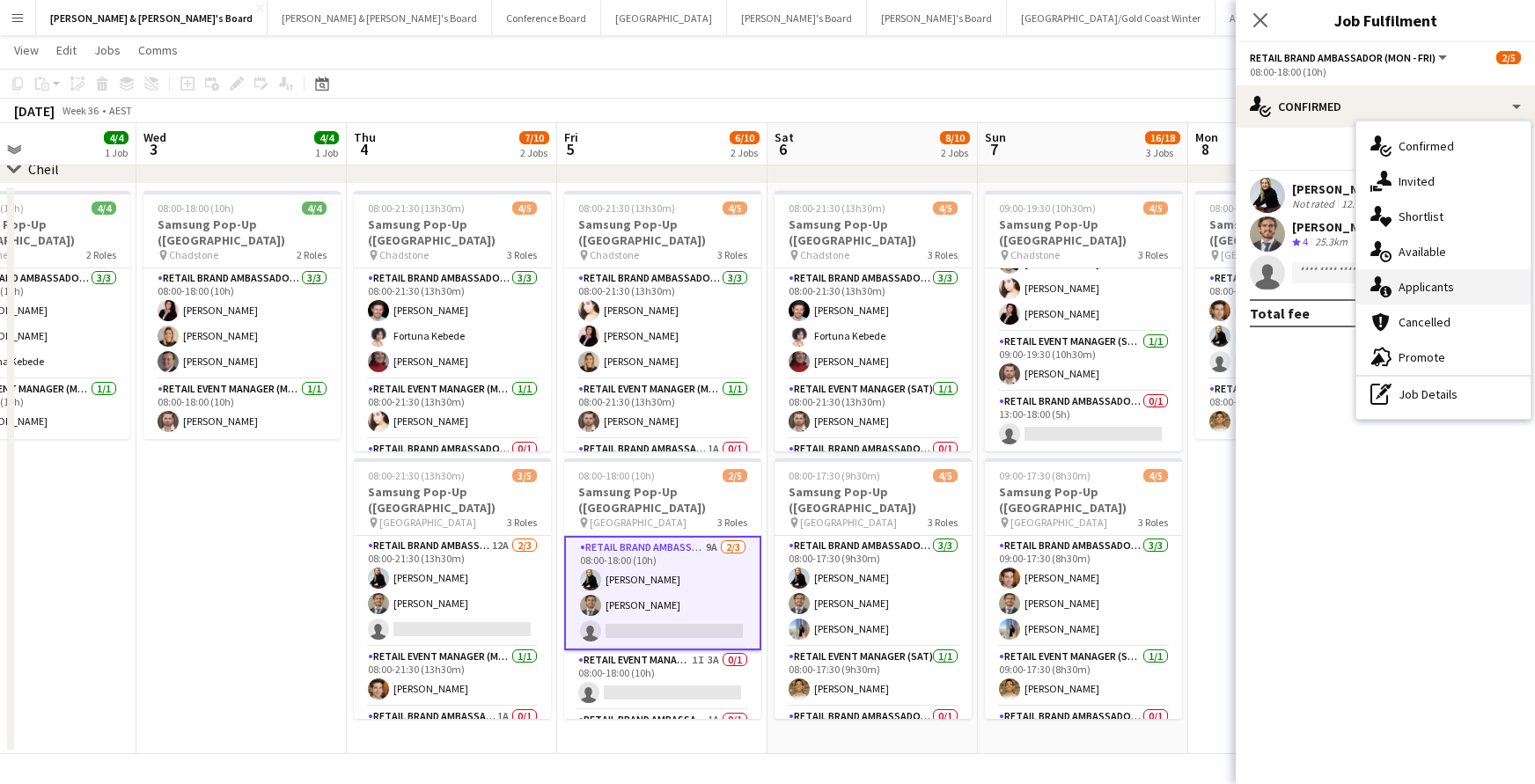
click at [1417, 287] on div "single-neutral-actions-information Applicants" at bounding box center [1443, 286] width 174 height 35
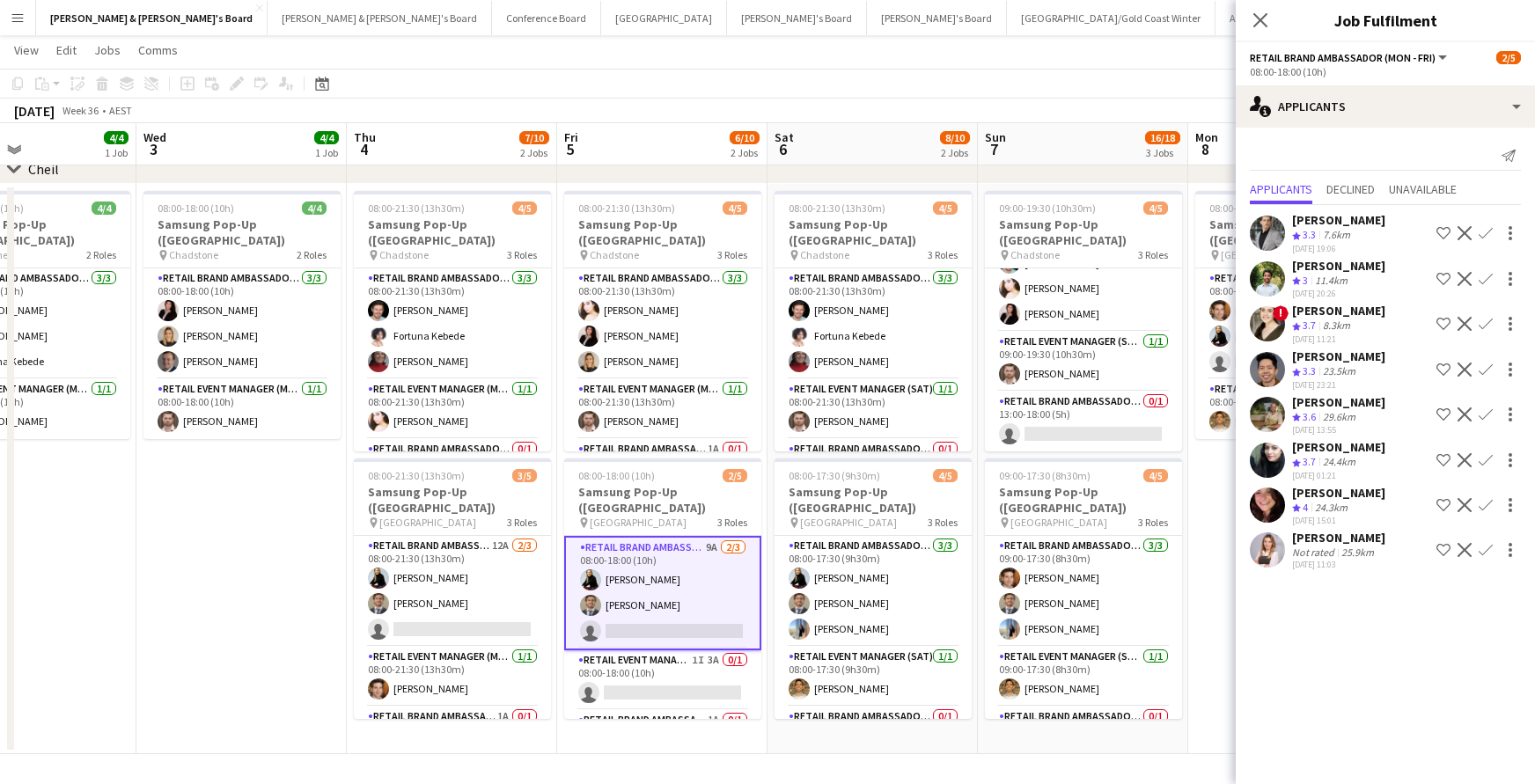
click at [1337, 485] on div "[PERSON_NAME]" at bounding box center [1338, 492] width 94 height 15
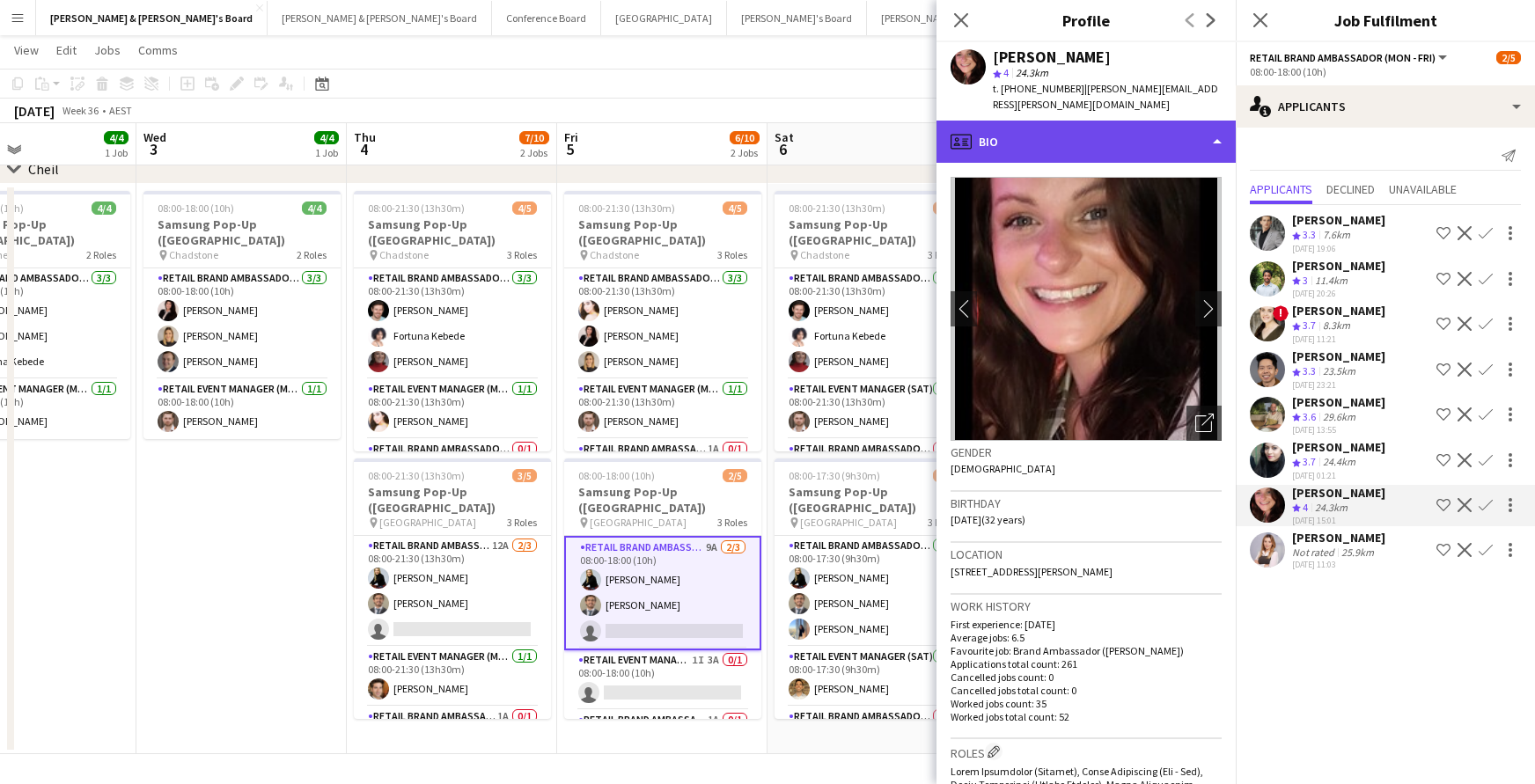
click at [1214, 123] on div "profile Bio" at bounding box center [1085, 142] width 299 height 42
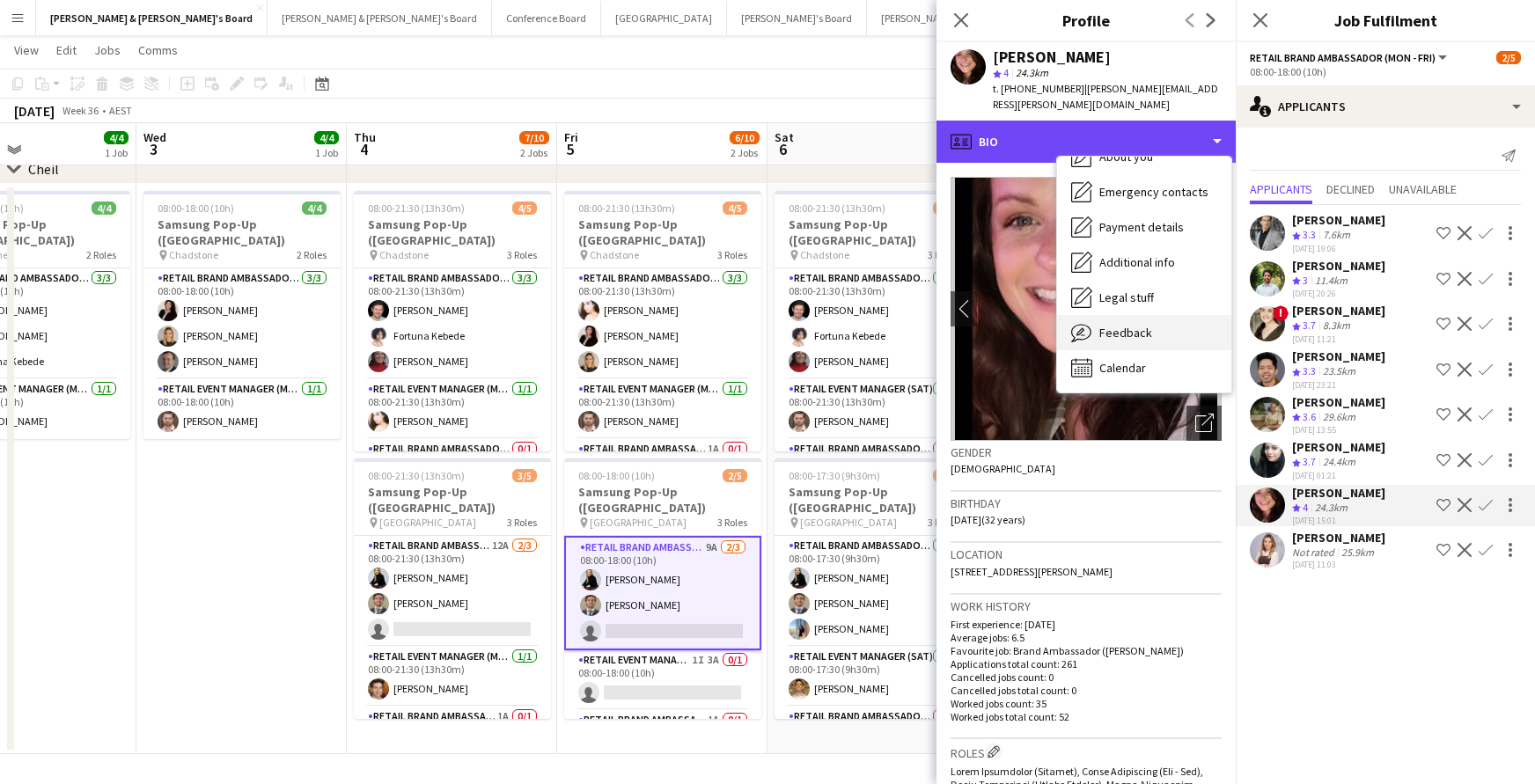
scroll to position [130, 0]
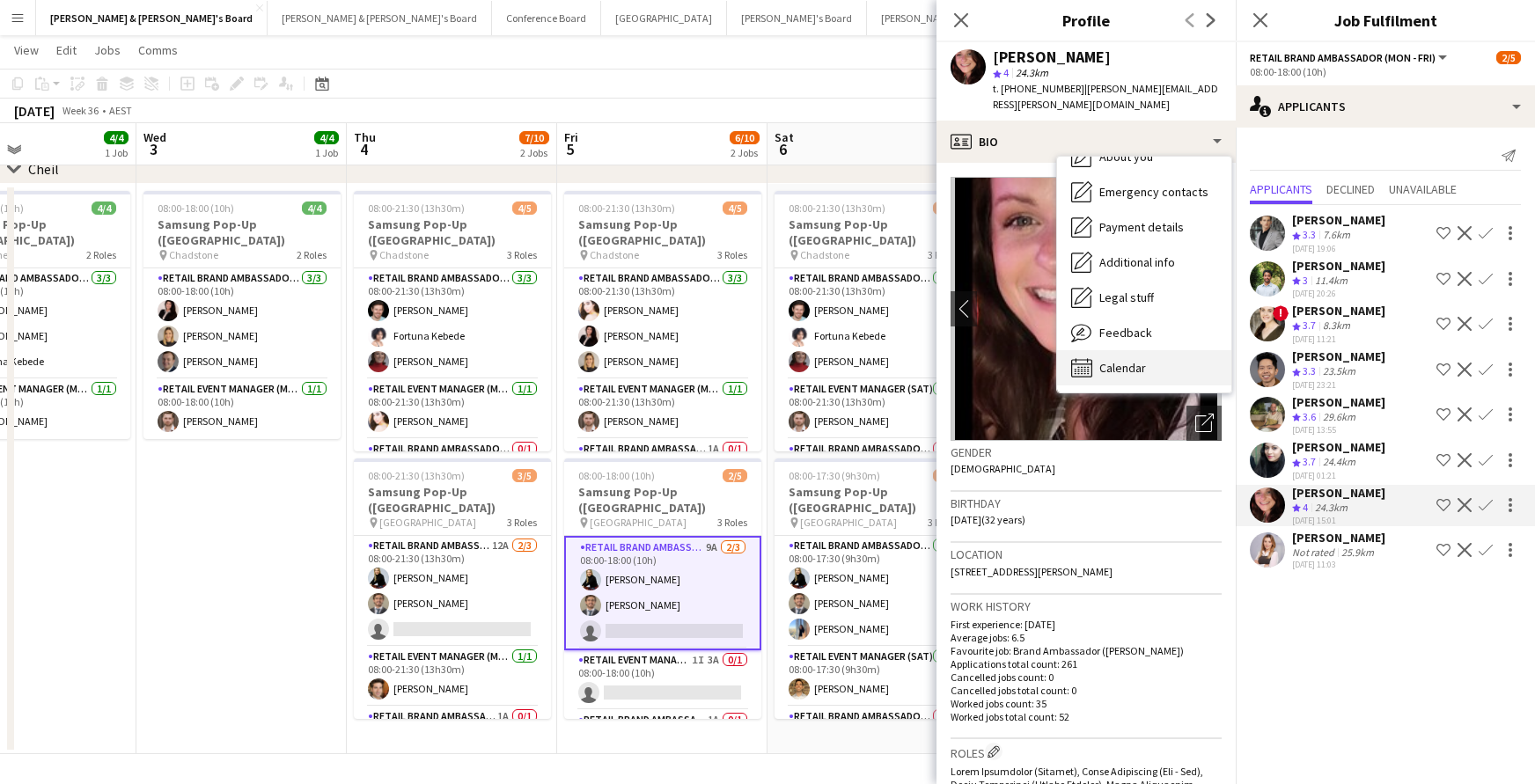
click at [1140, 360] on span "Calendar" at bounding box center [1121, 367] width 46 height 15
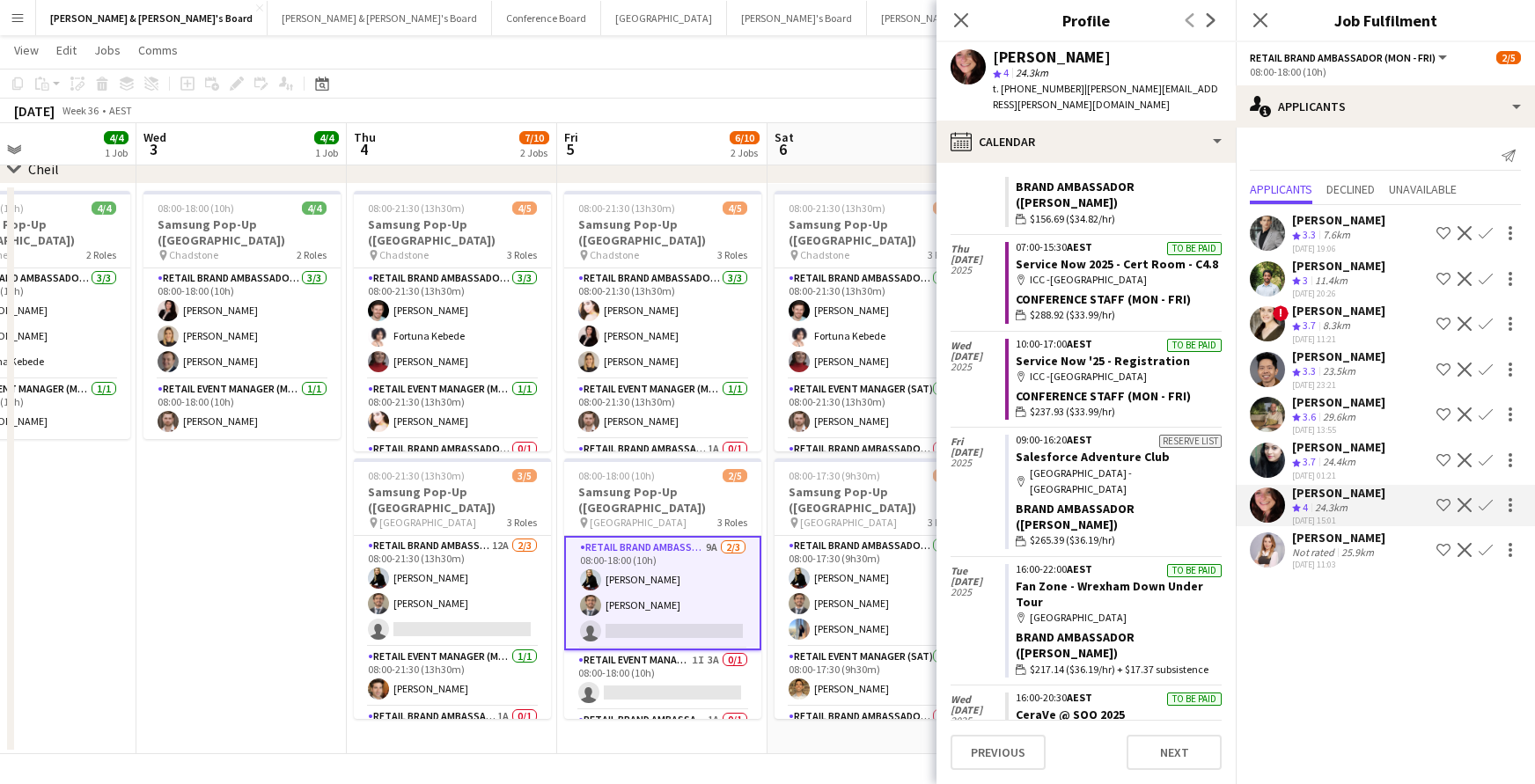
scroll to position [5352, 0]
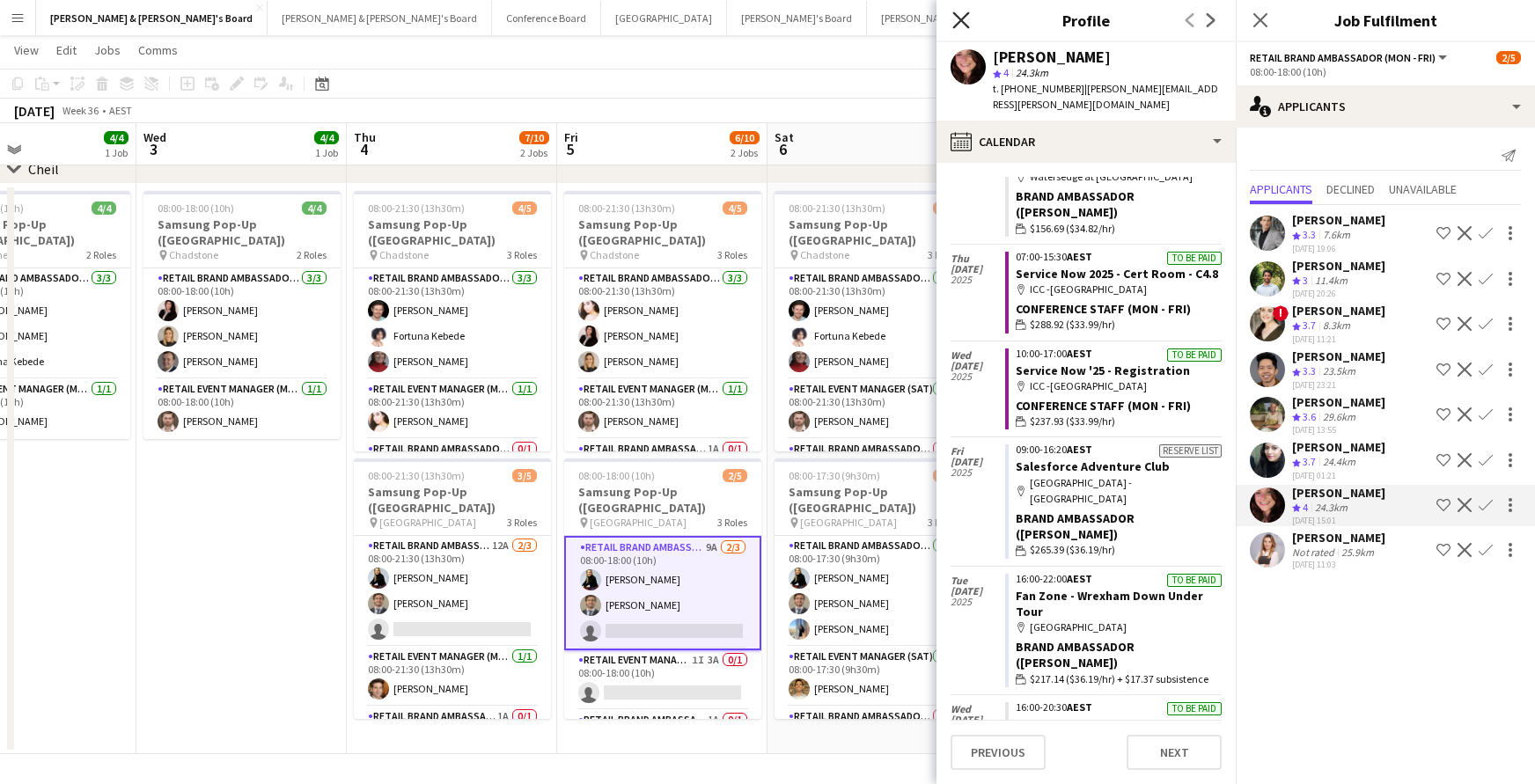
click at [957, 14] on icon "Close pop-in" at bounding box center [961, 20] width 16 height 16
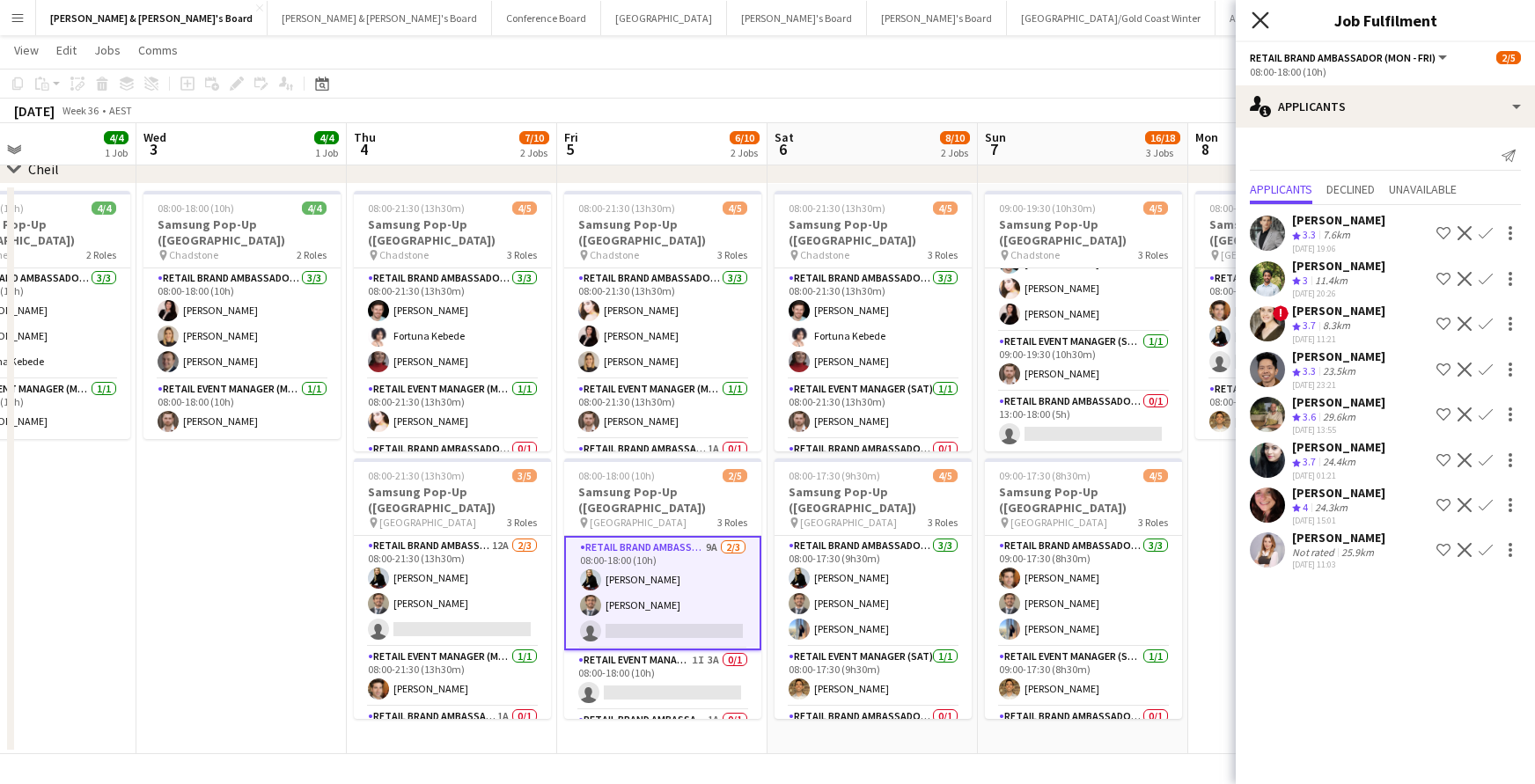
click at [1261, 19] on icon at bounding box center [1260, 20] width 16 height 16
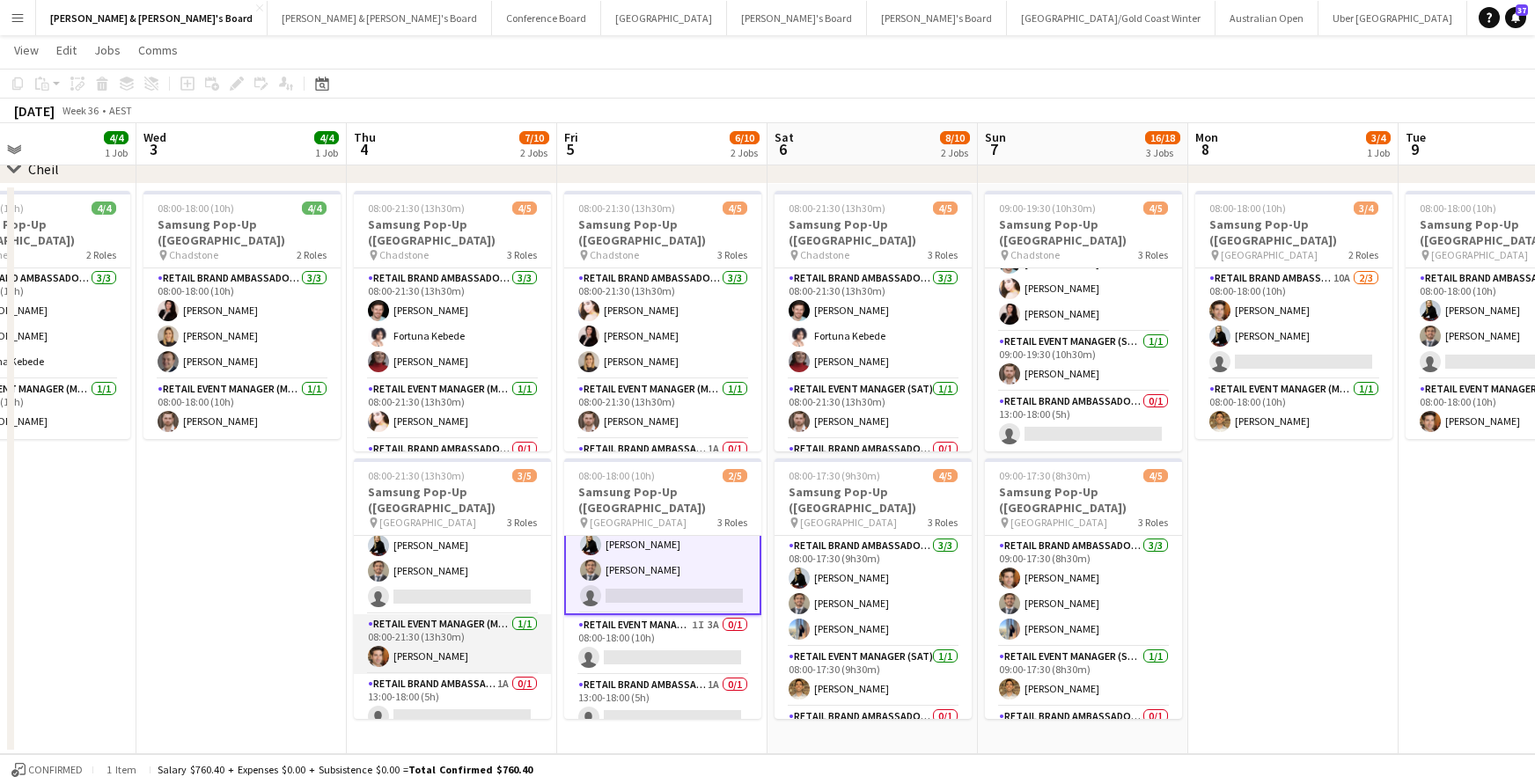
scroll to position [32, 0]
click at [664, 561] on app-card-role "RETAIL Brand Ambassador (Mon - Fri) 9A [DATE] 08:00-18:00 (10h) [PERSON_NAME] […" at bounding box center [663, 558] width 197 height 114
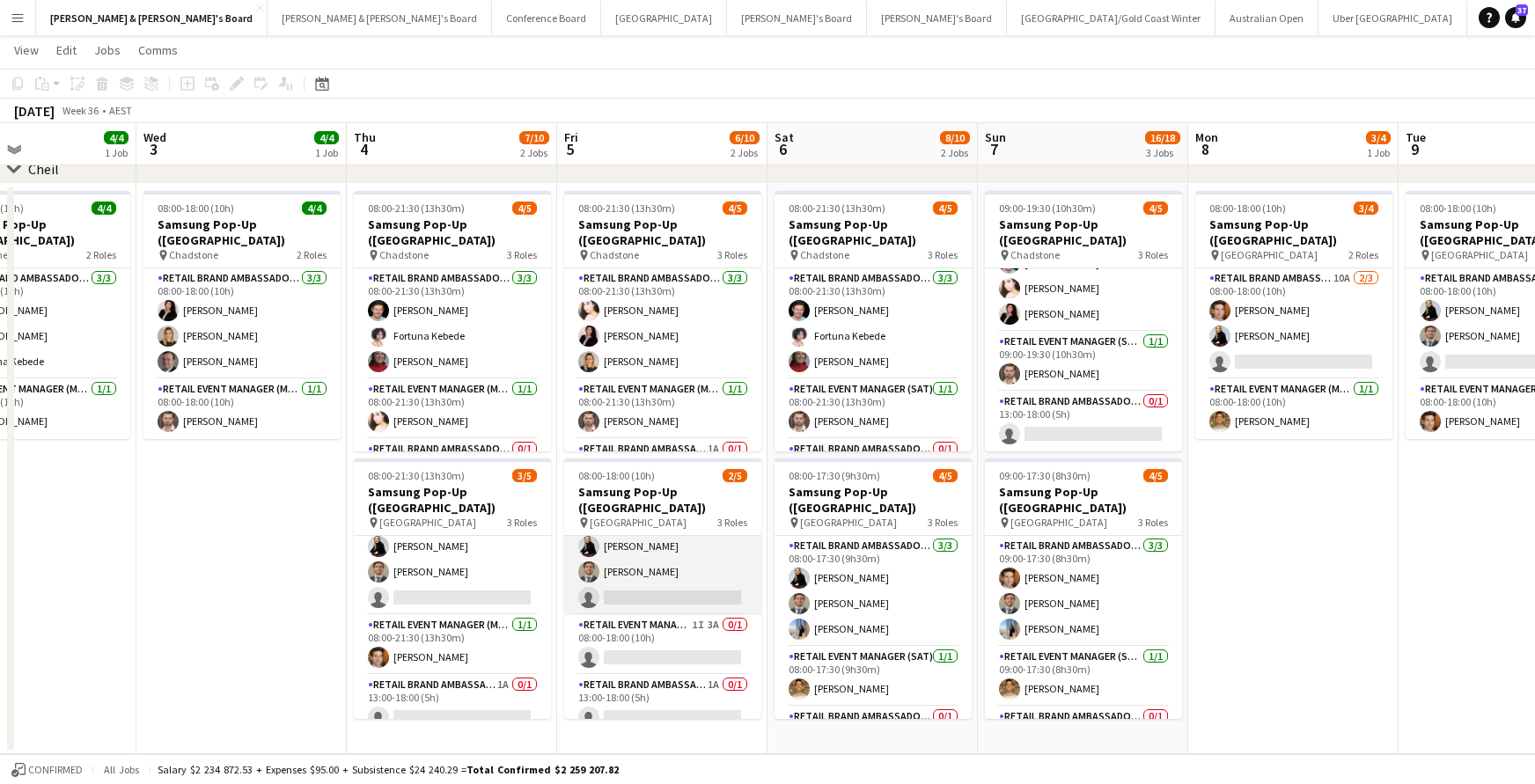
click at [639, 557] on app-card-role "RETAIL Brand Ambassador (Mon - Fri) 9A [DATE] 08:00-18:00 (10h) [PERSON_NAME] […" at bounding box center [663, 560] width 197 height 111
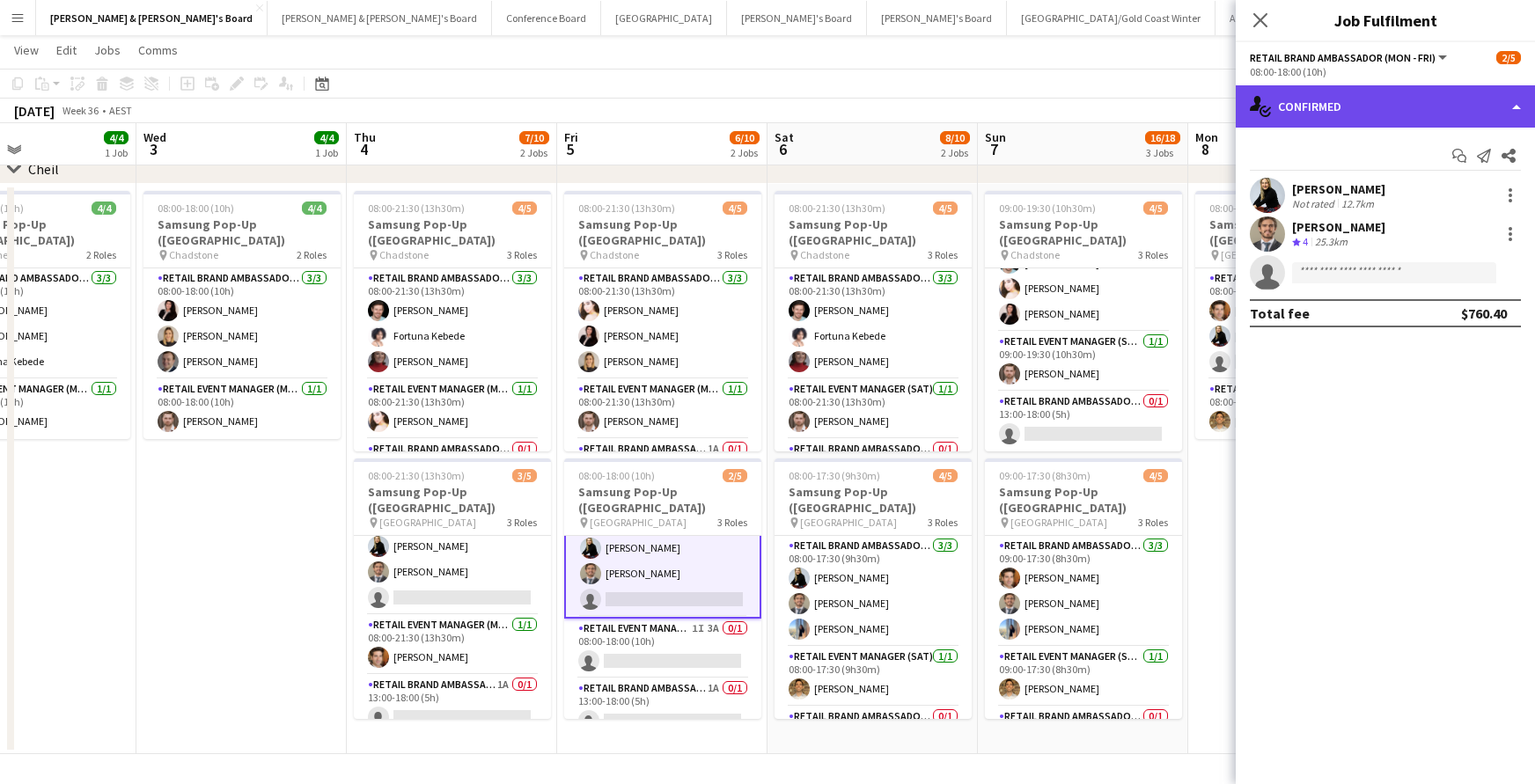
click at [1399, 118] on div "single-neutral-actions-check-2 Confirmed" at bounding box center [1384, 106] width 299 height 42
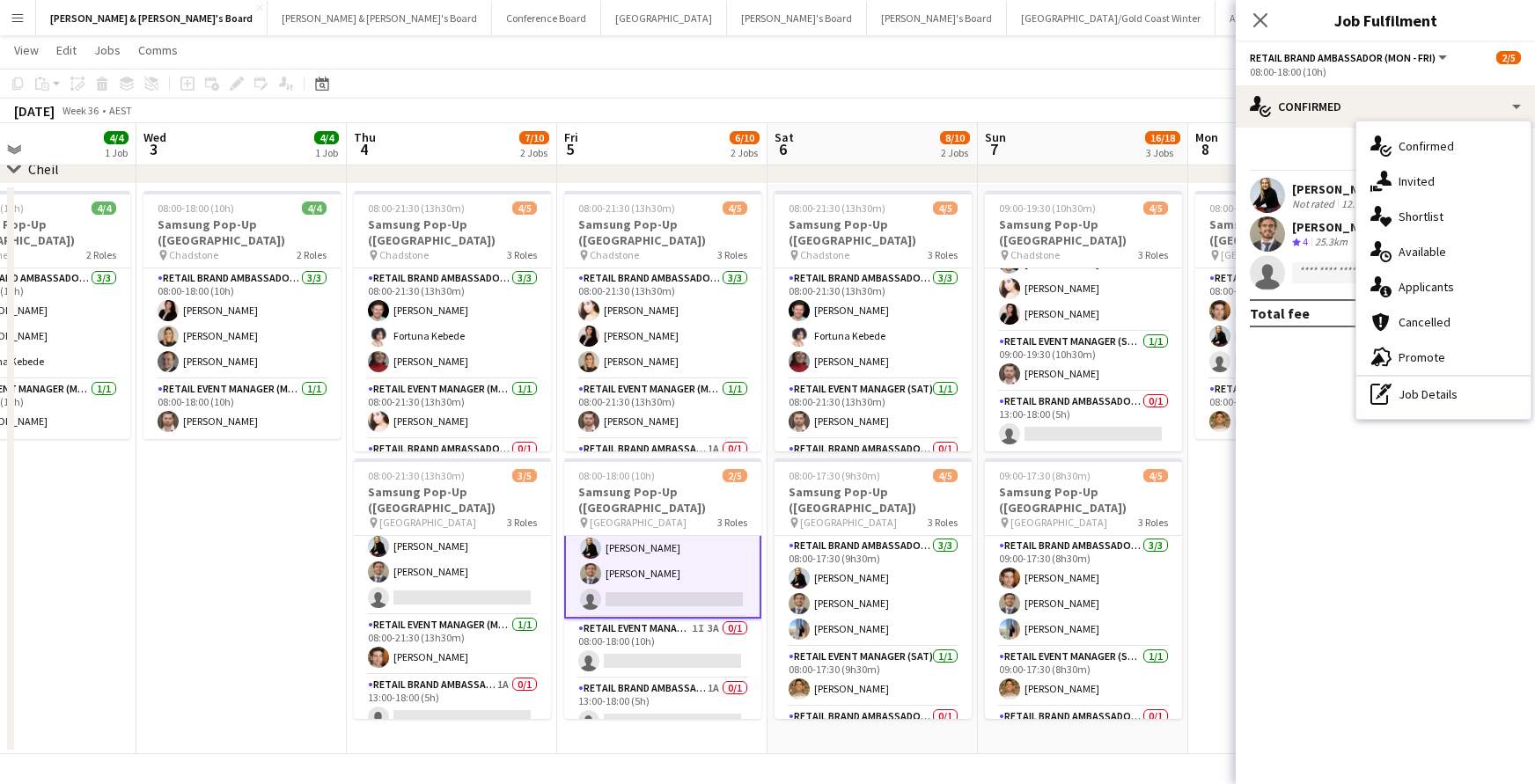
click at [1429, 293] on div "single-neutral-actions-information Applicants" at bounding box center [1443, 286] width 174 height 35
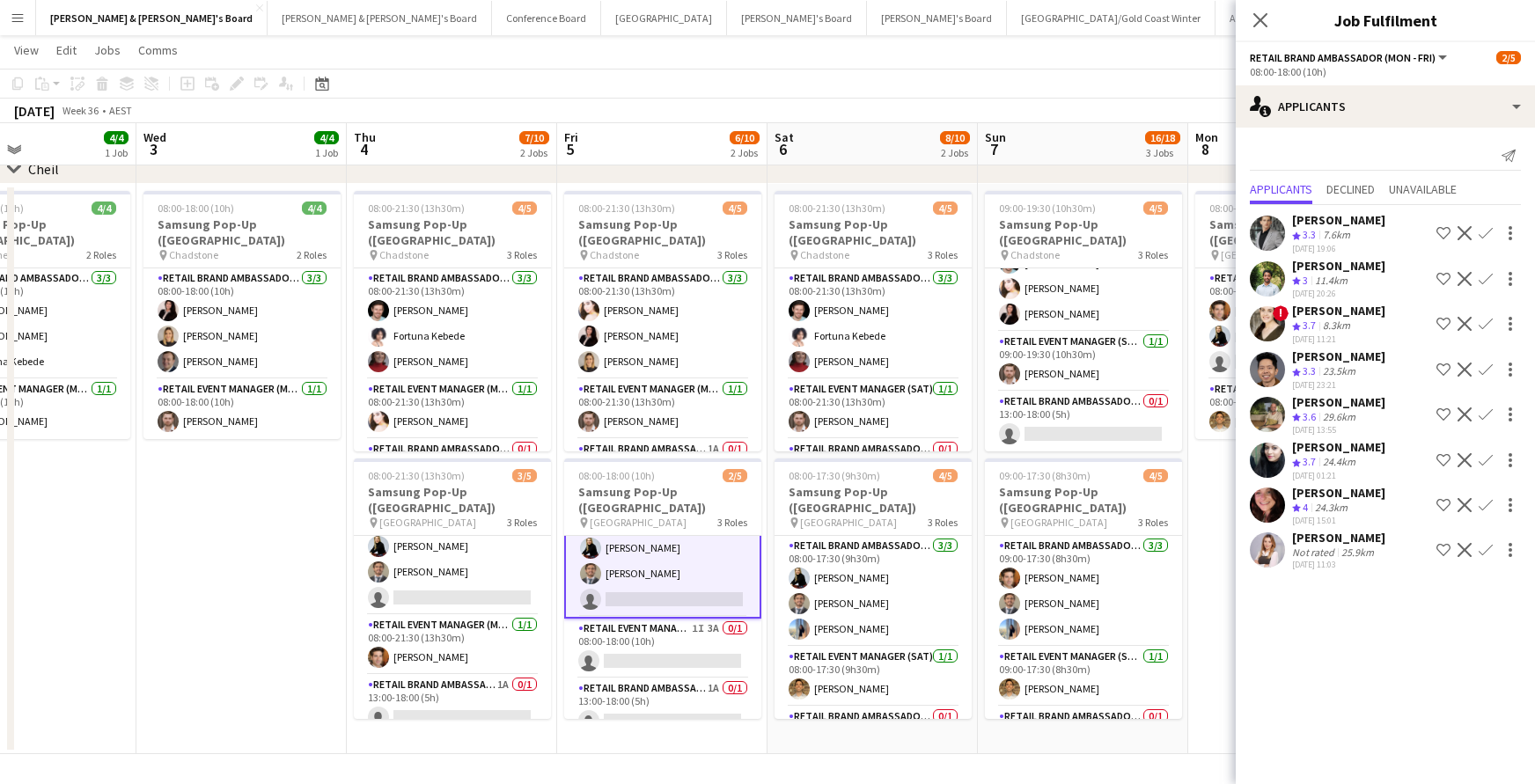
click at [1355, 491] on div "[PERSON_NAME]" at bounding box center [1338, 492] width 94 height 15
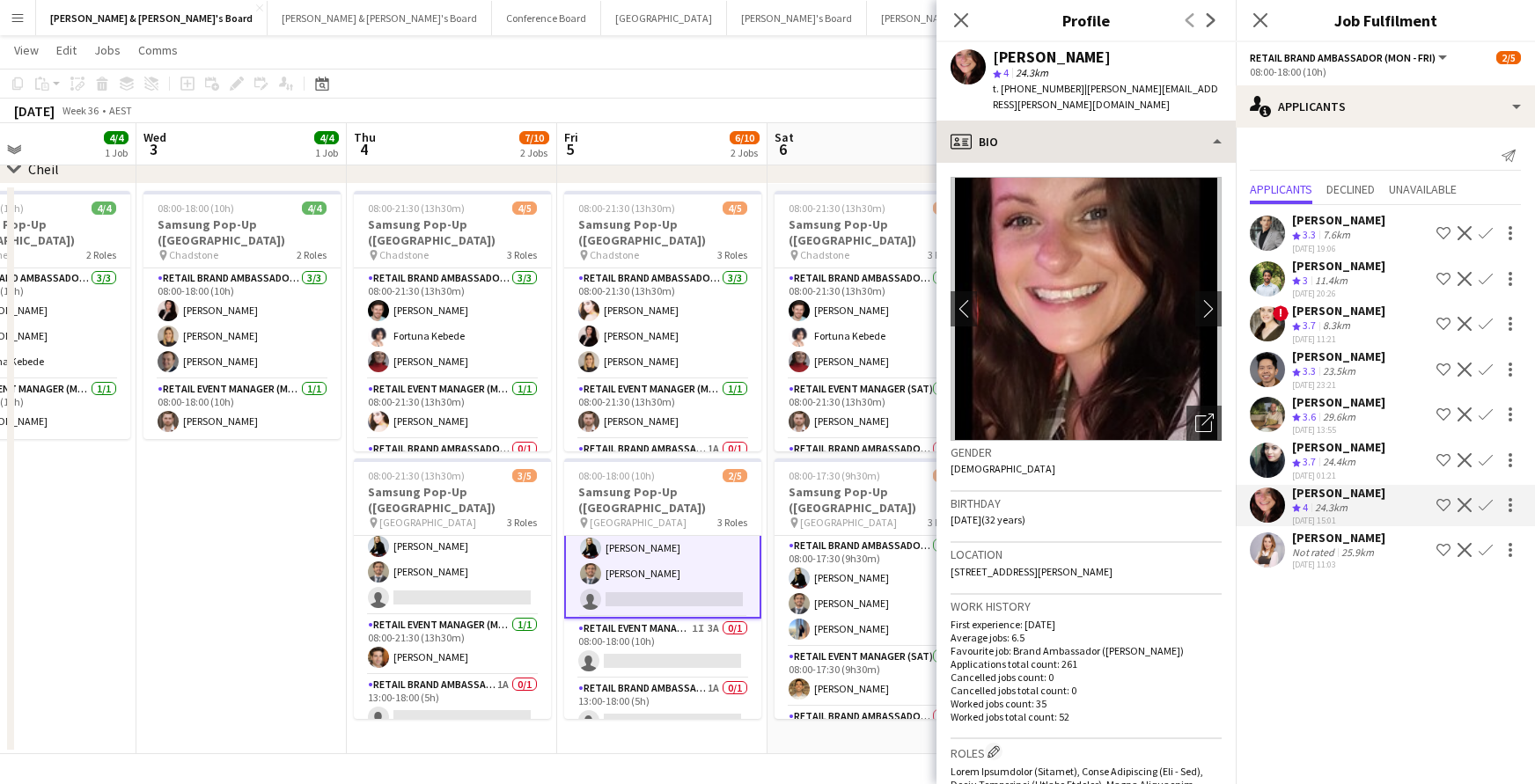
scroll to position [0, 0]
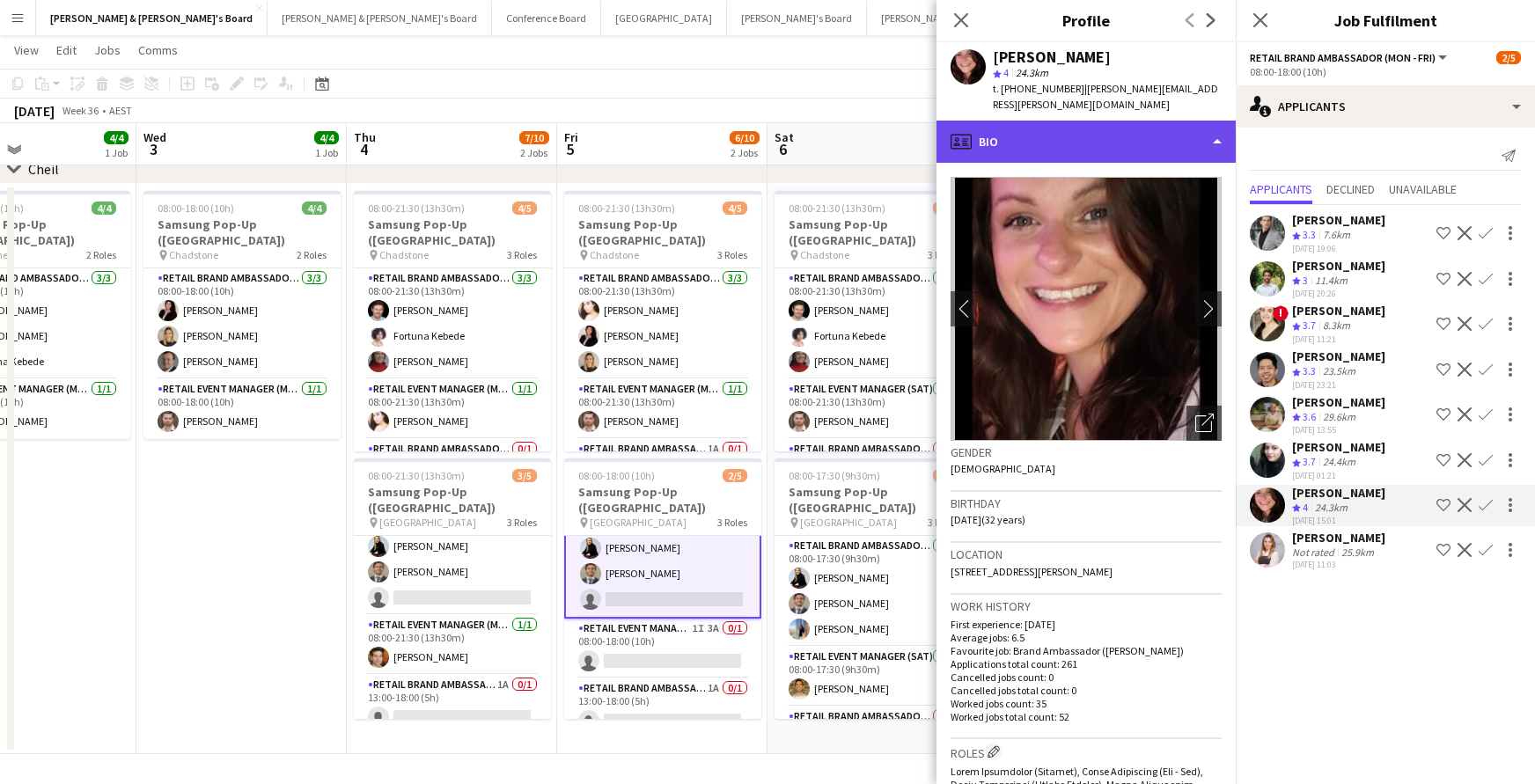
click at [1227, 123] on div "profile Bio" at bounding box center [1085, 142] width 299 height 42
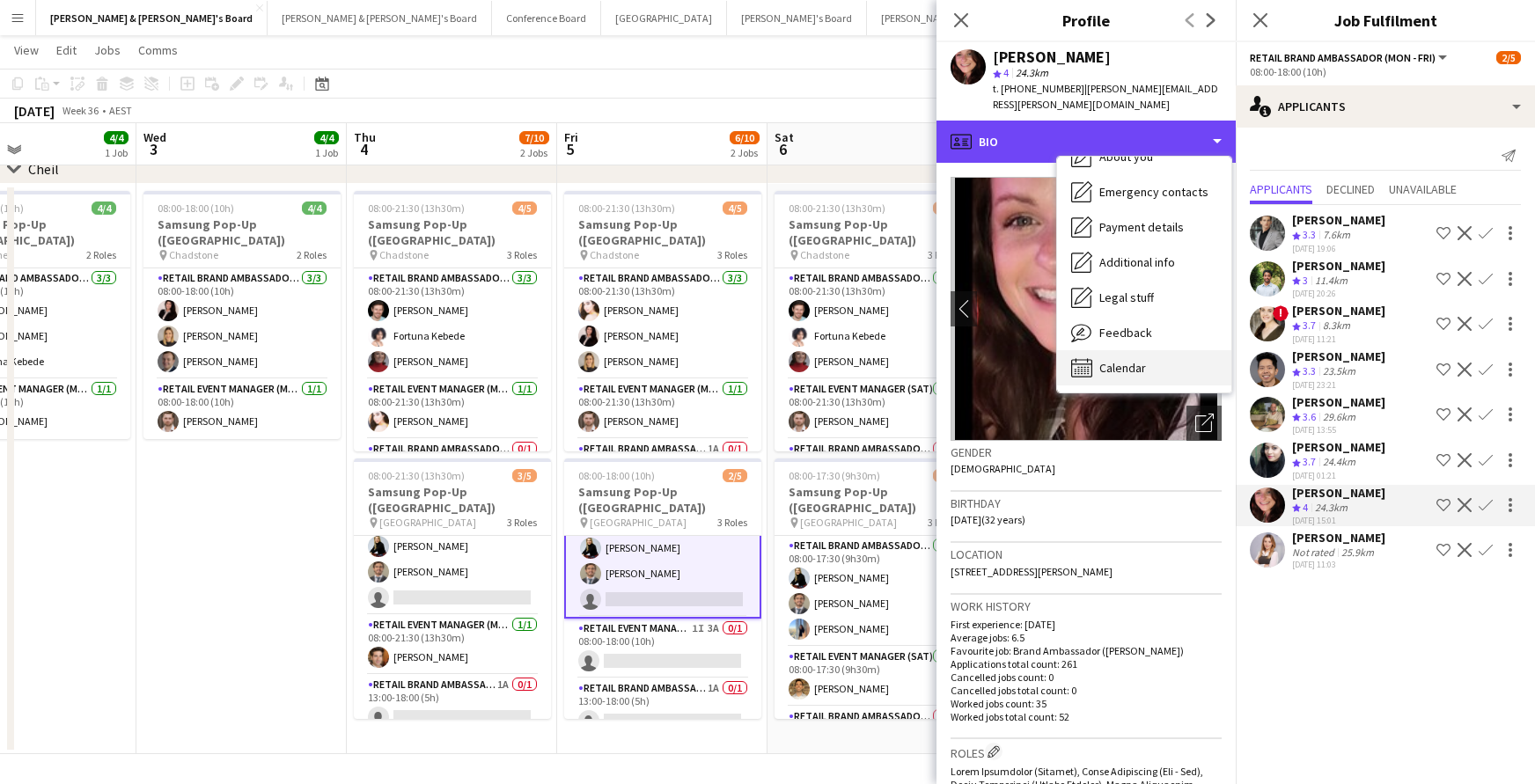
scroll to position [130, 0]
click at [1141, 360] on span "Calendar" at bounding box center [1121, 367] width 46 height 15
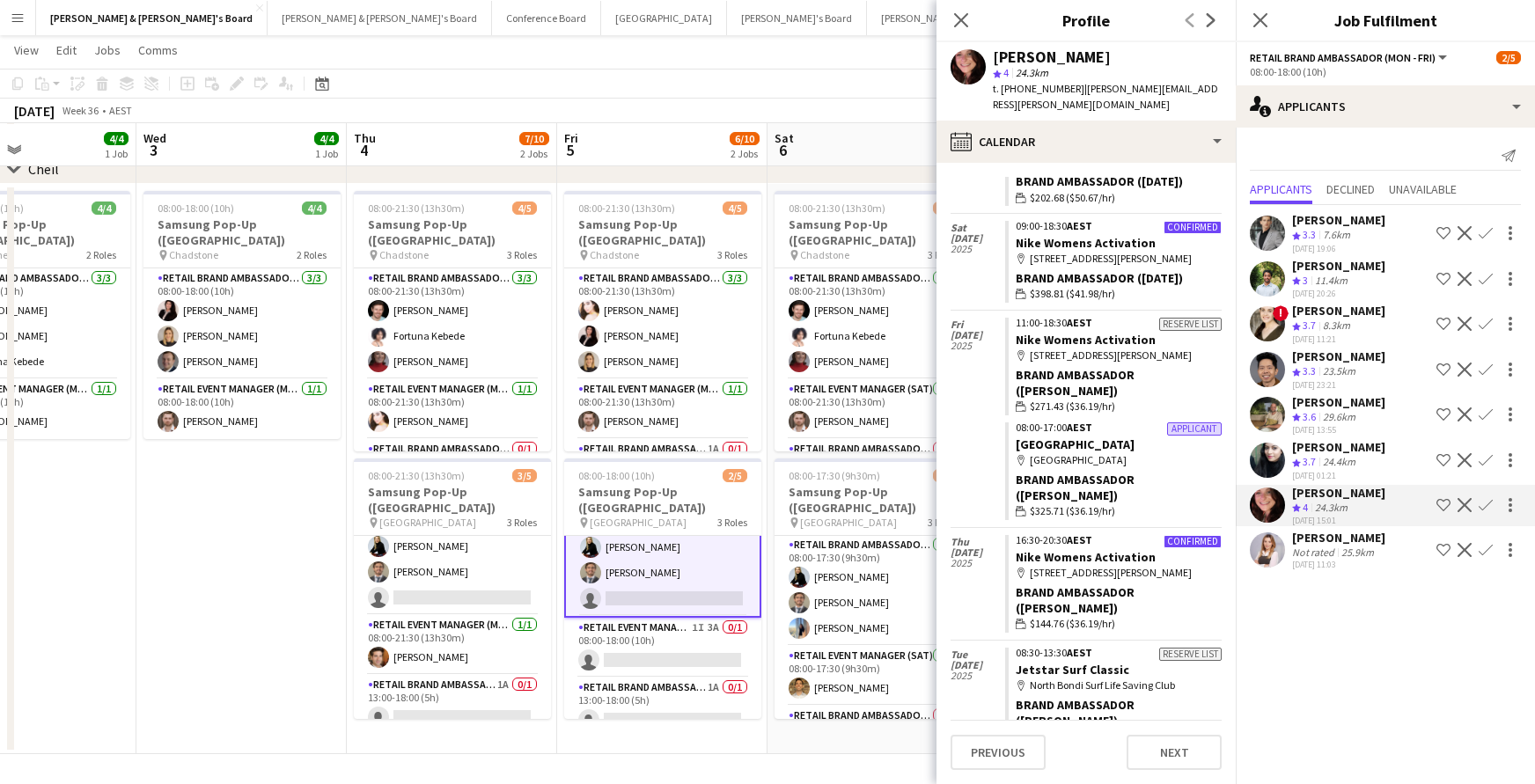
scroll to position [987, 0]
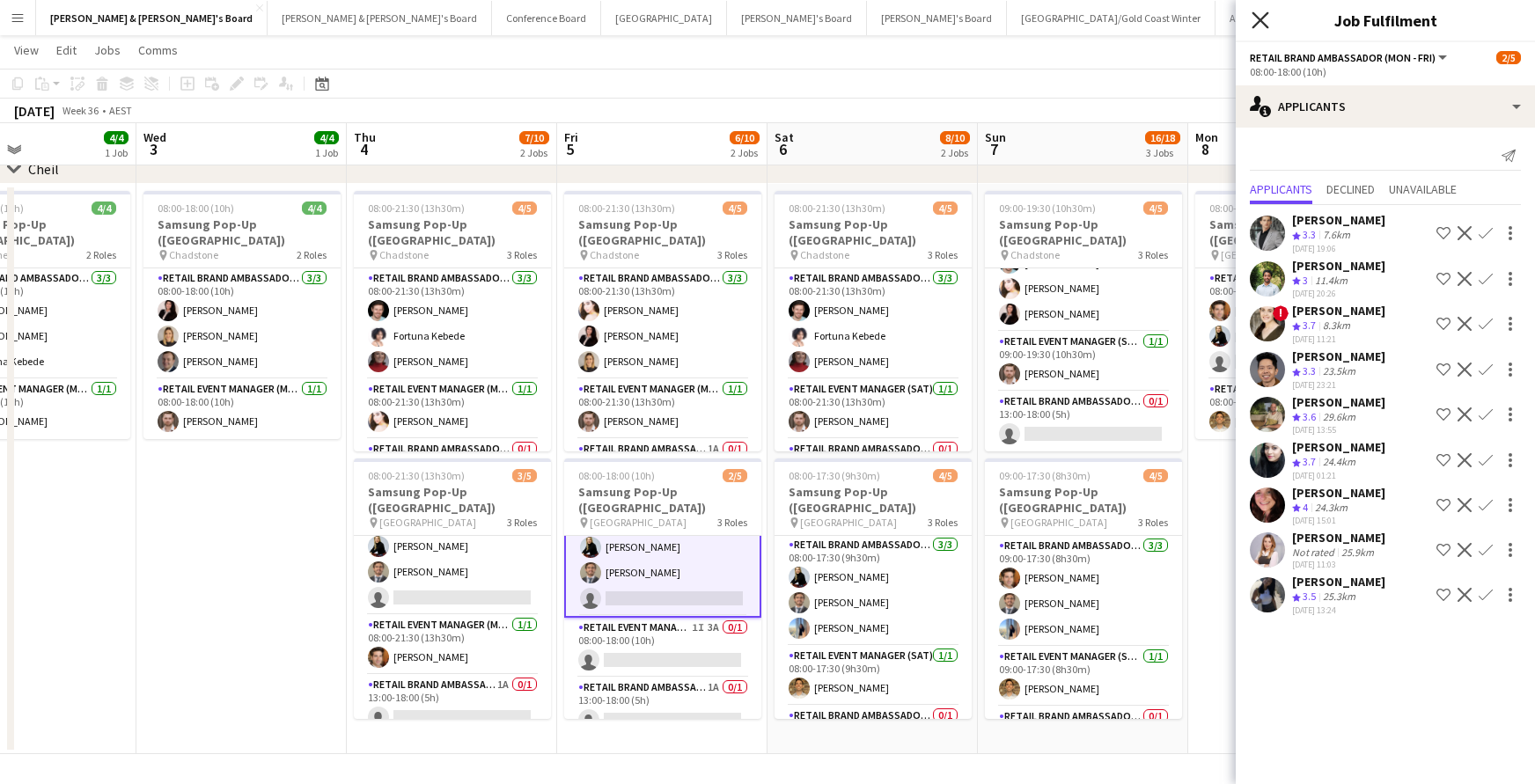
click at [1261, 20] on icon at bounding box center [1260, 20] width 16 height 16
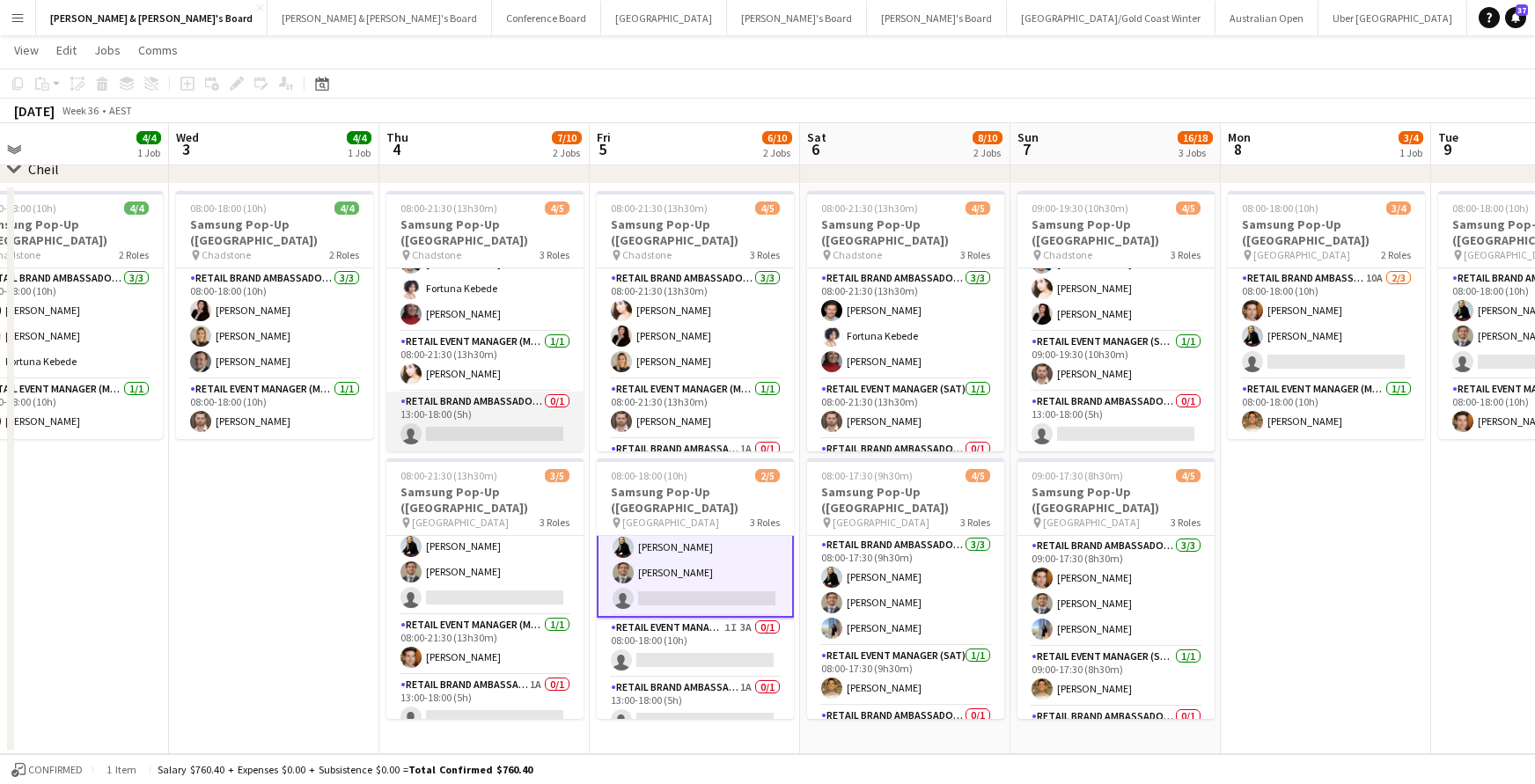
scroll to position [47, 0]
click at [504, 428] on app-card-role "RETAIL Brand Ambassador (Mon - Fri) 0/1 13:00-18:00 (5h) single-neutral-actions" at bounding box center [484, 422] width 197 height 60
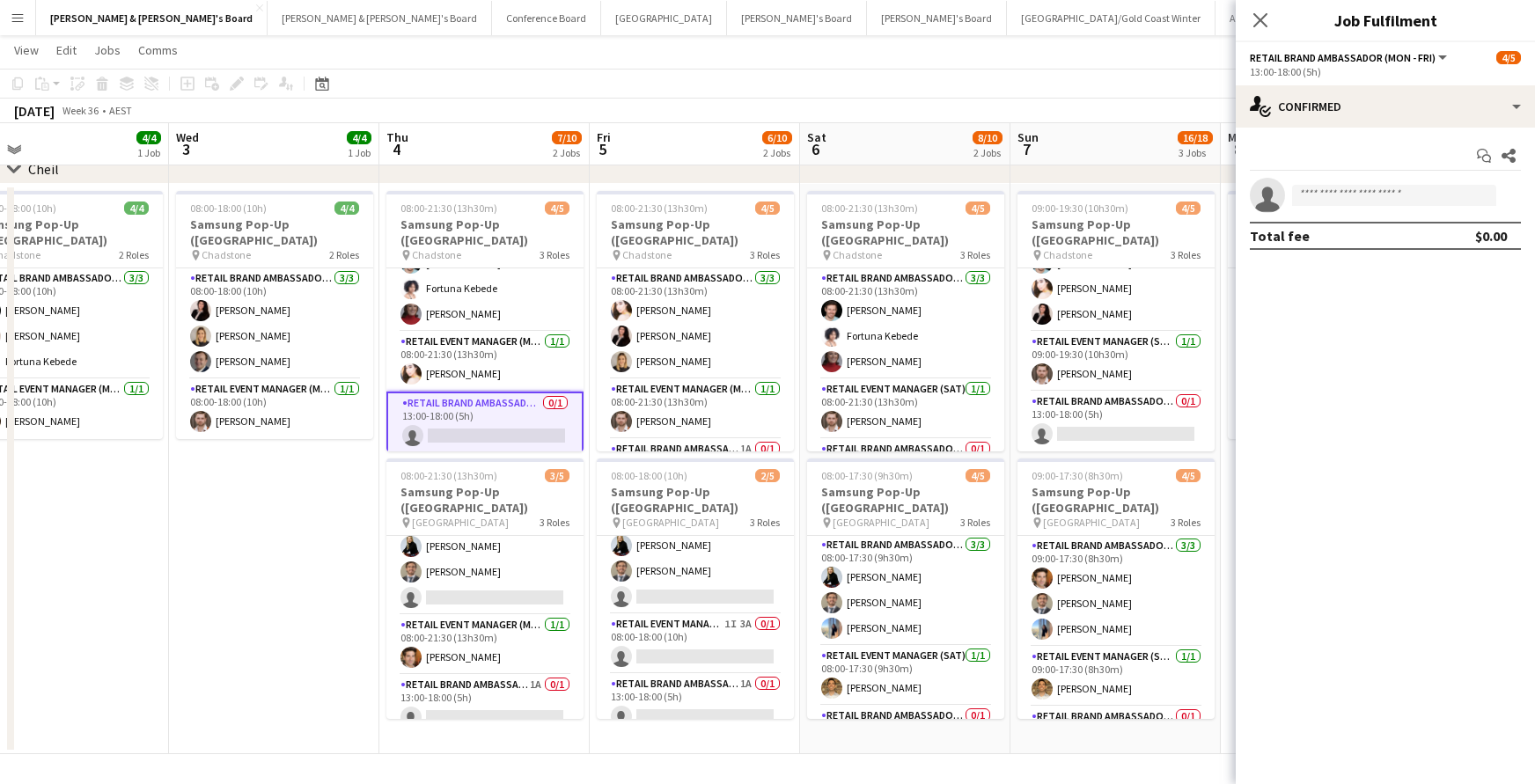
scroll to position [32, 0]
drag, startPoint x: 1261, startPoint y: 14, endPoint x: 1255, endPoint y: 22, distance: 10.0
click at [1261, 14] on icon "Close pop-in" at bounding box center [1260, 20] width 14 height 14
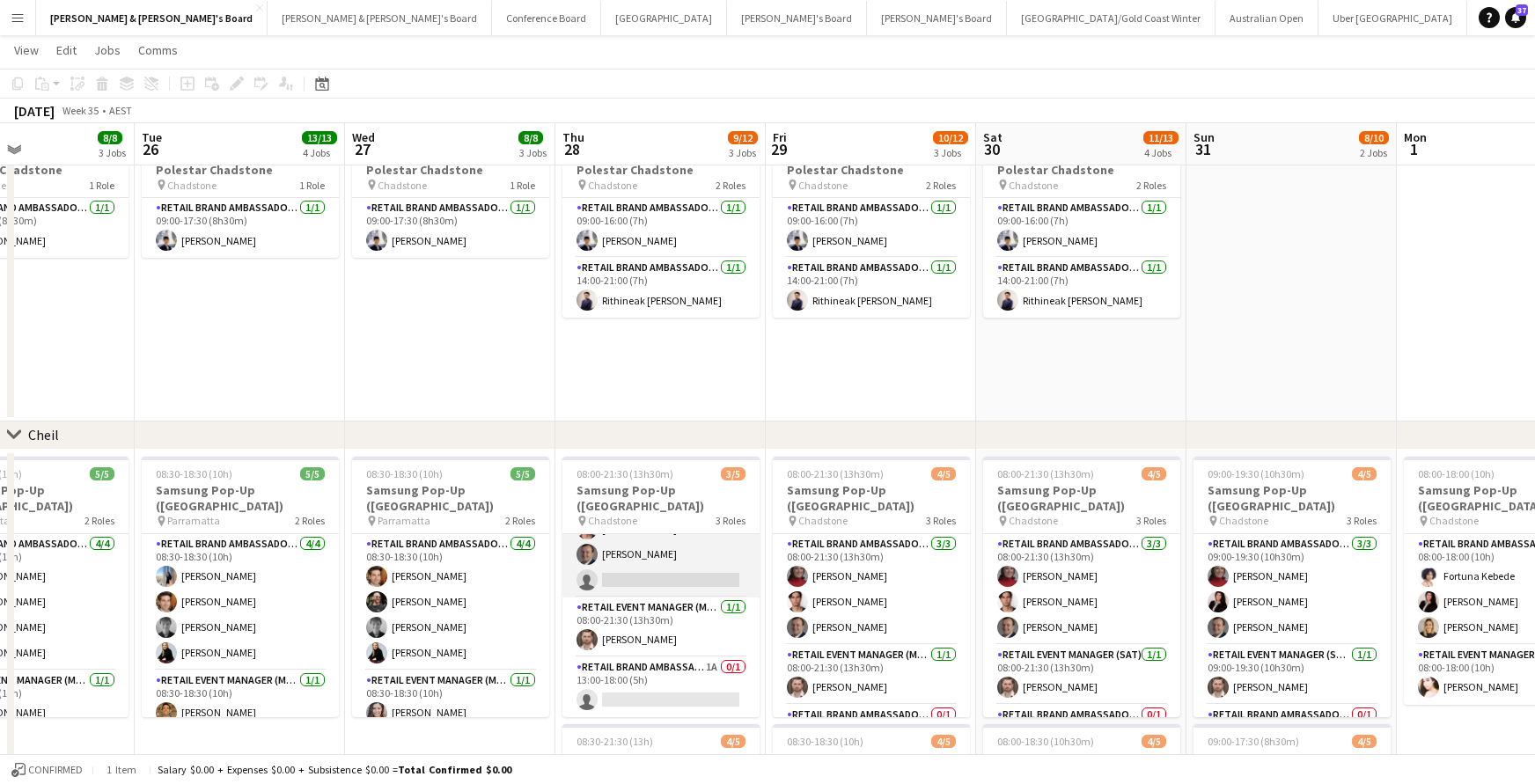
scroll to position [42, 0]
click at [664, 579] on app-card-role "RETAIL Brand Ambassador (Mon - Fri) 10A [DATE] 08:00-21:30 (13h30m) [PERSON_NAM…" at bounding box center [661, 548] width 197 height 111
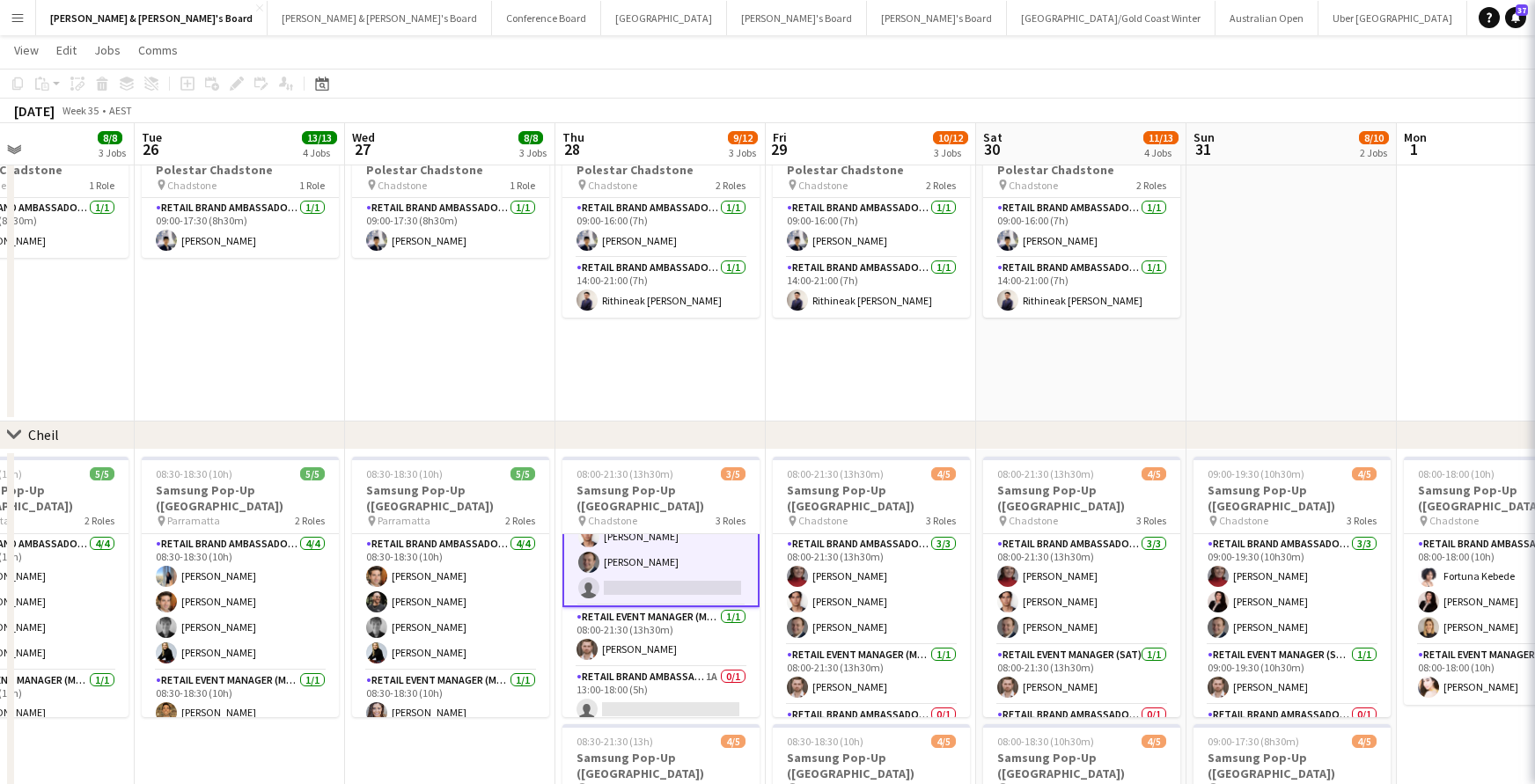
scroll to position [0, 497]
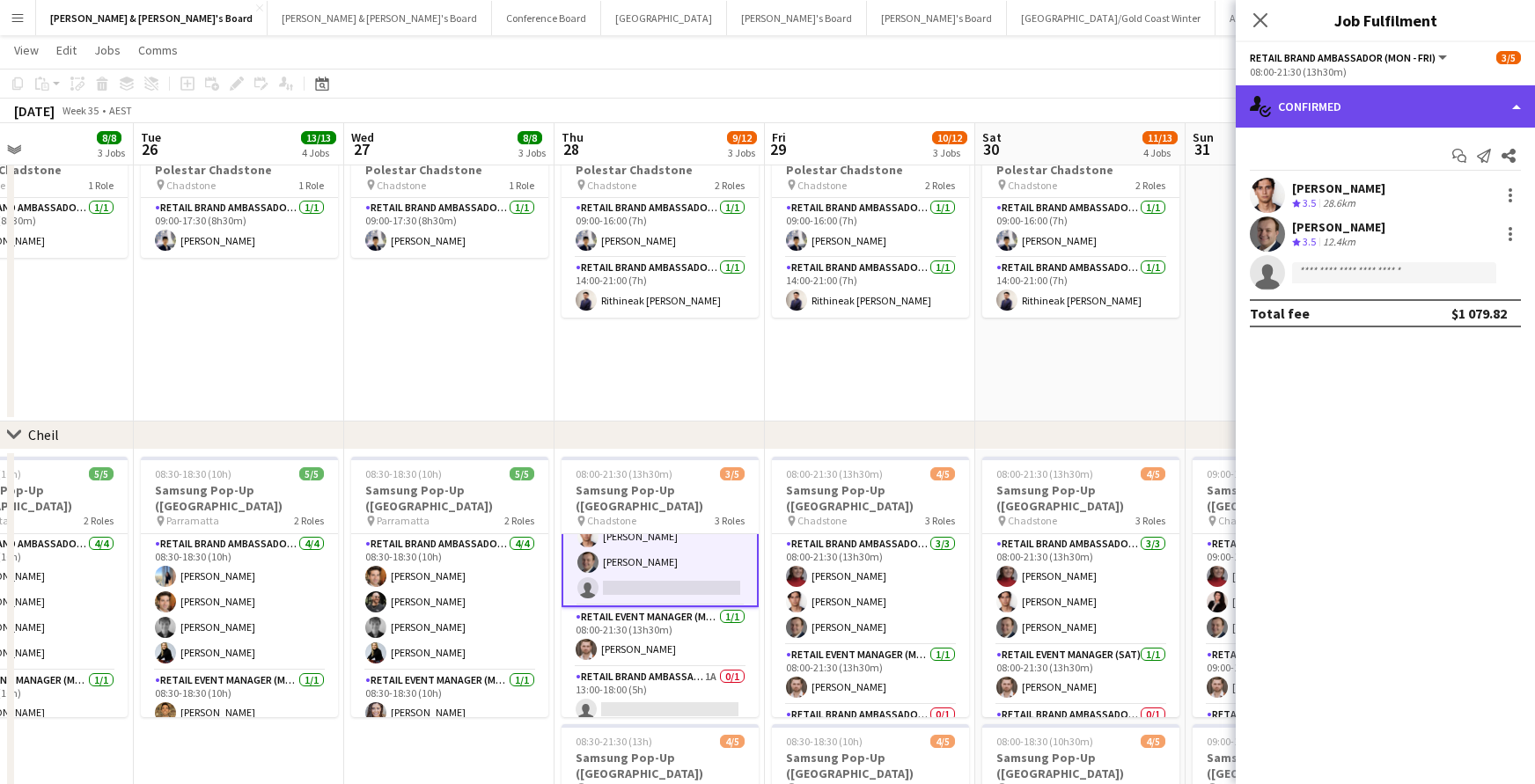
click at [1345, 107] on div "single-neutral-actions-check-2 Confirmed" at bounding box center [1384, 106] width 299 height 42
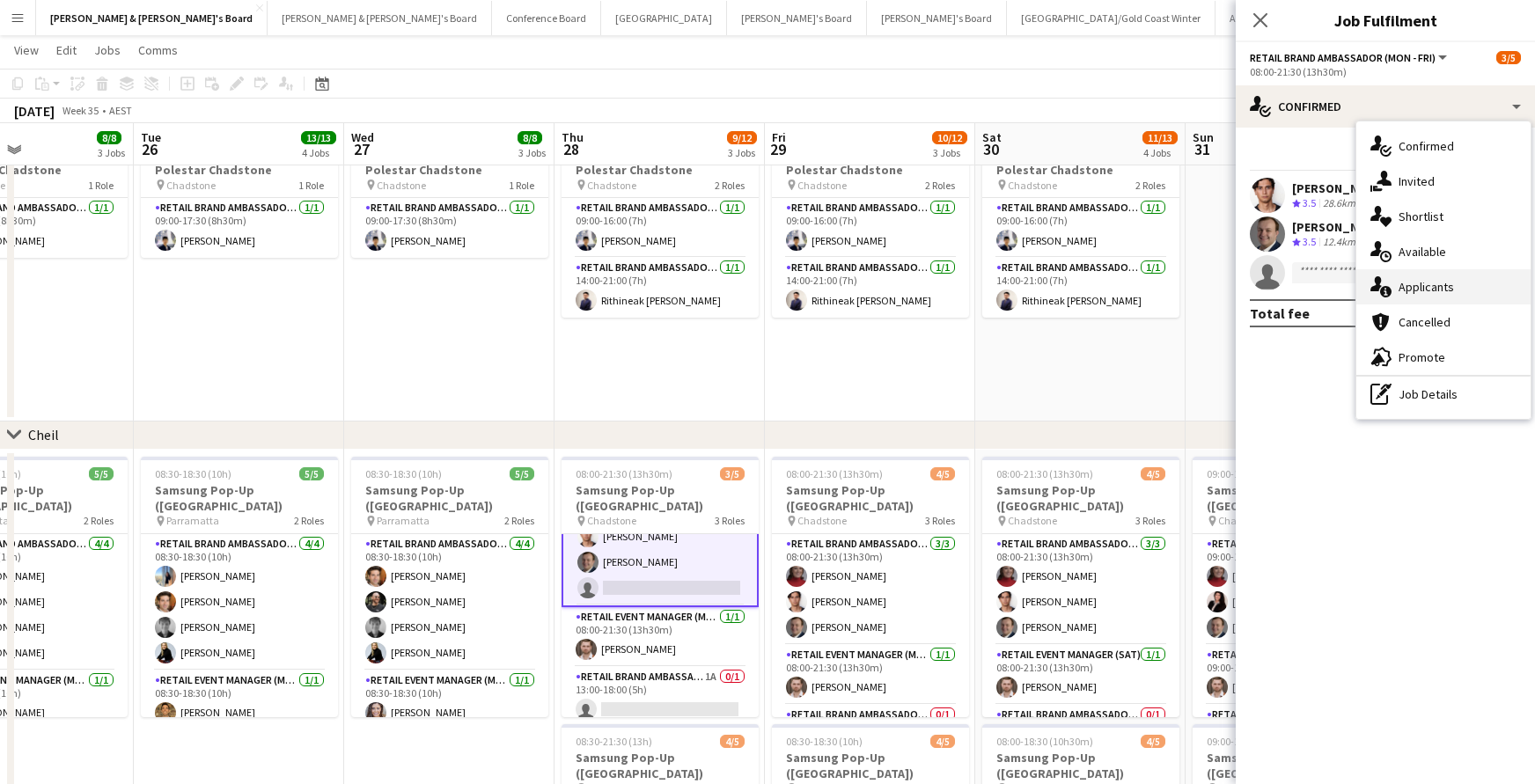
click at [1414, 277] on div "single-neutral-actions-information Applicants" at bounding box center [1443, 286] width 174 height 35
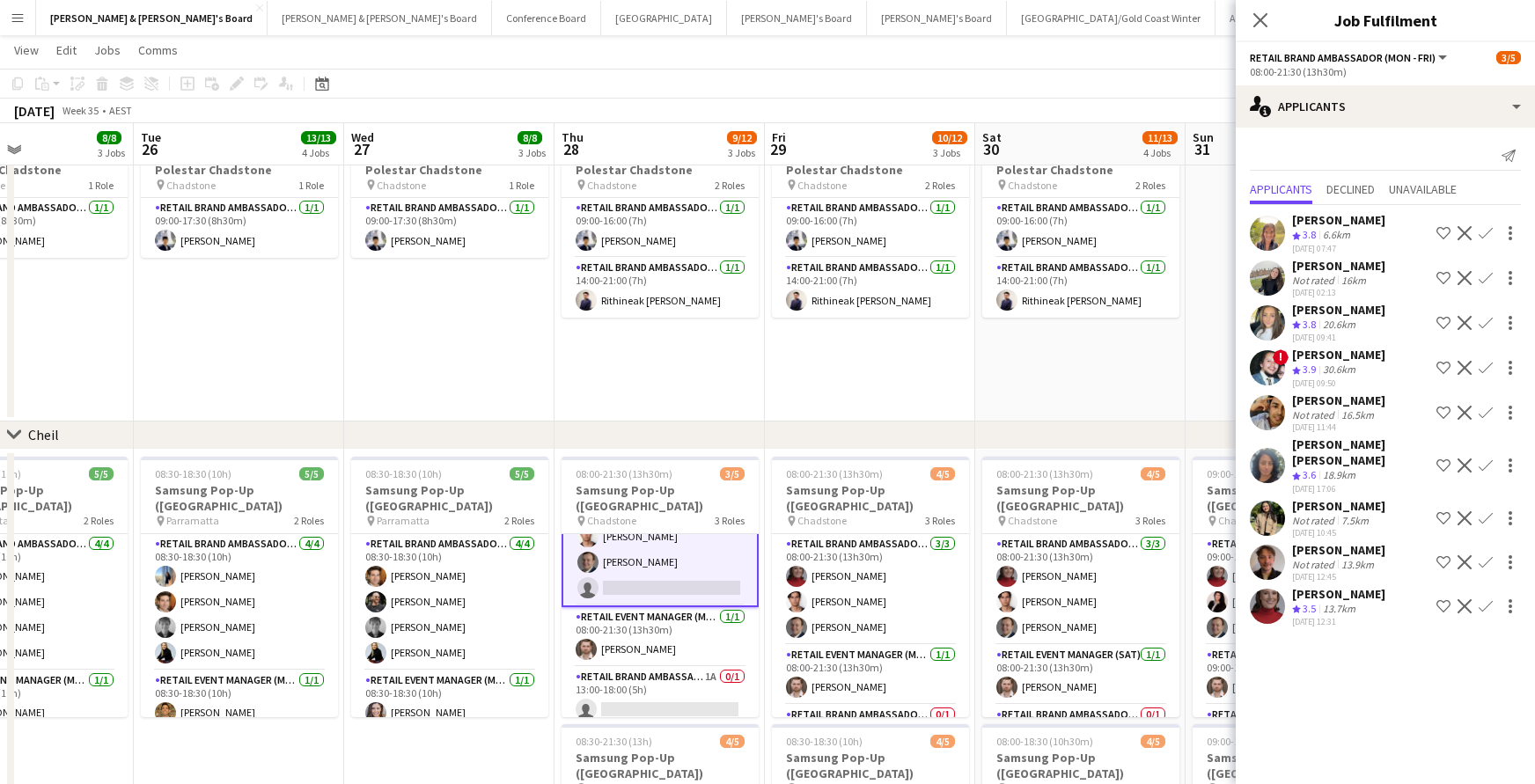
click at [1490, 599] on app-icon "Confirm" at bounding box center [1485, 605] width 14 height 14
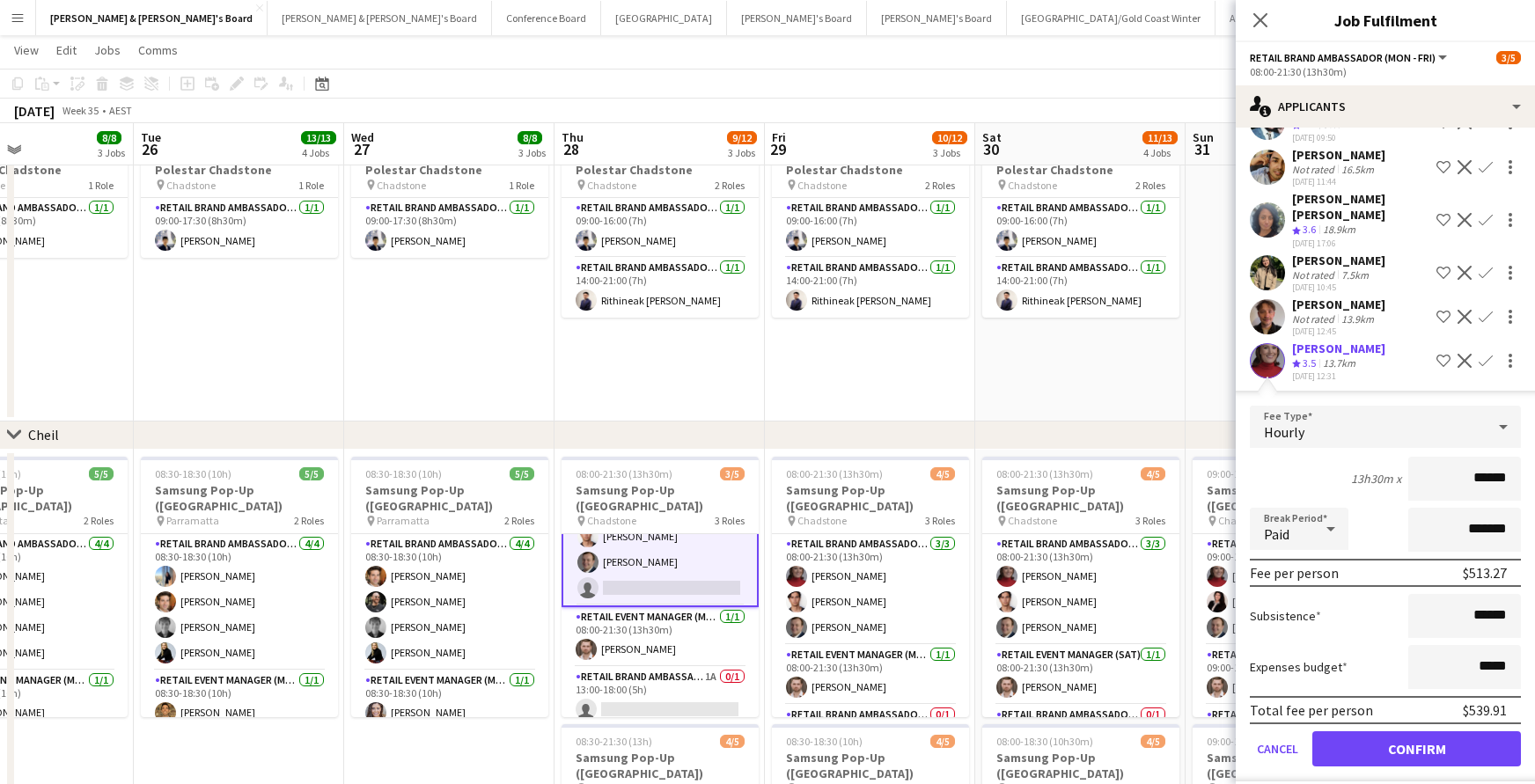
scroll to position [244, 0]
click at [1450, 735] on button "Confirm" at bounding box center [1416, 749] width 208 height 35
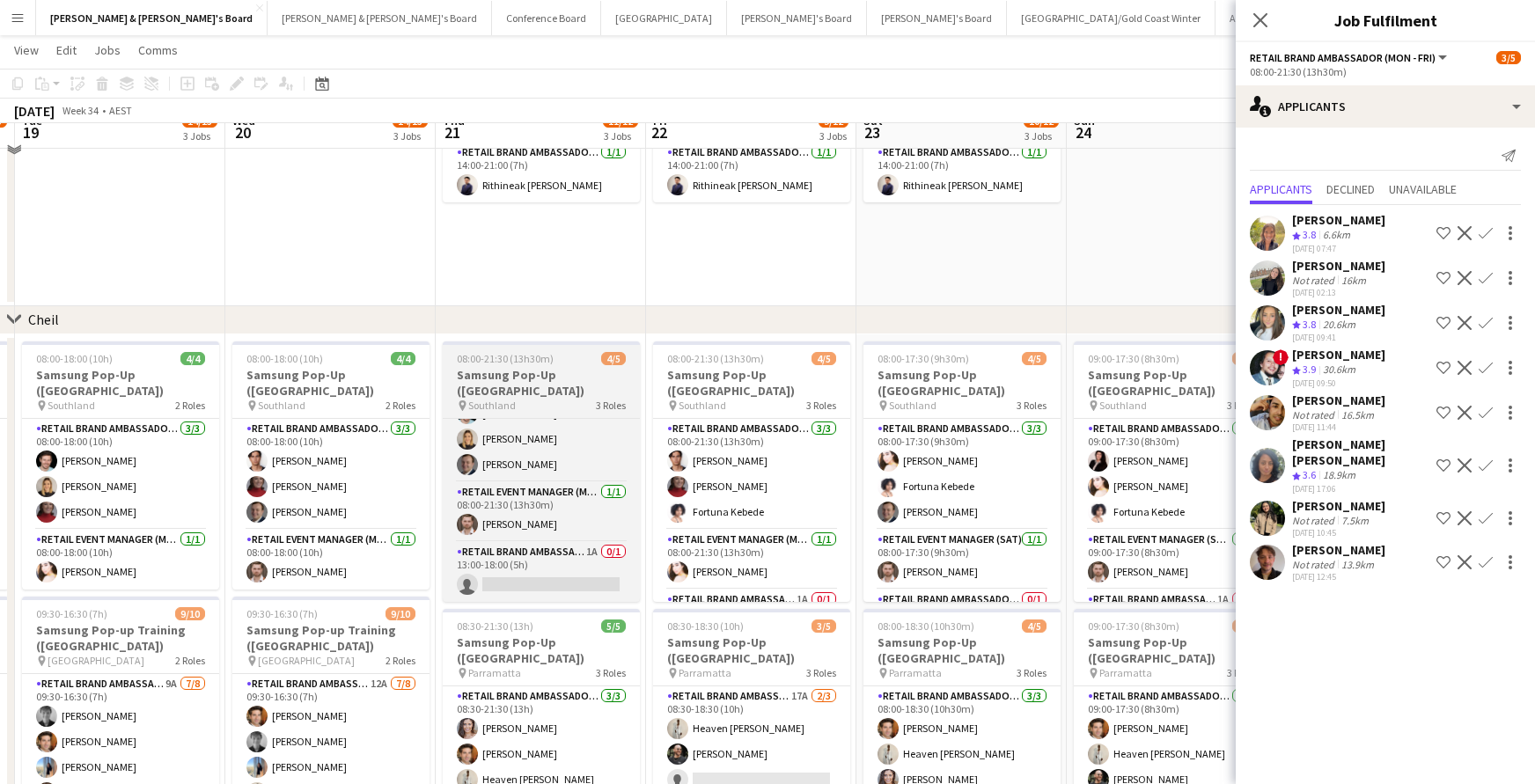
scroll to position [1126, 0]
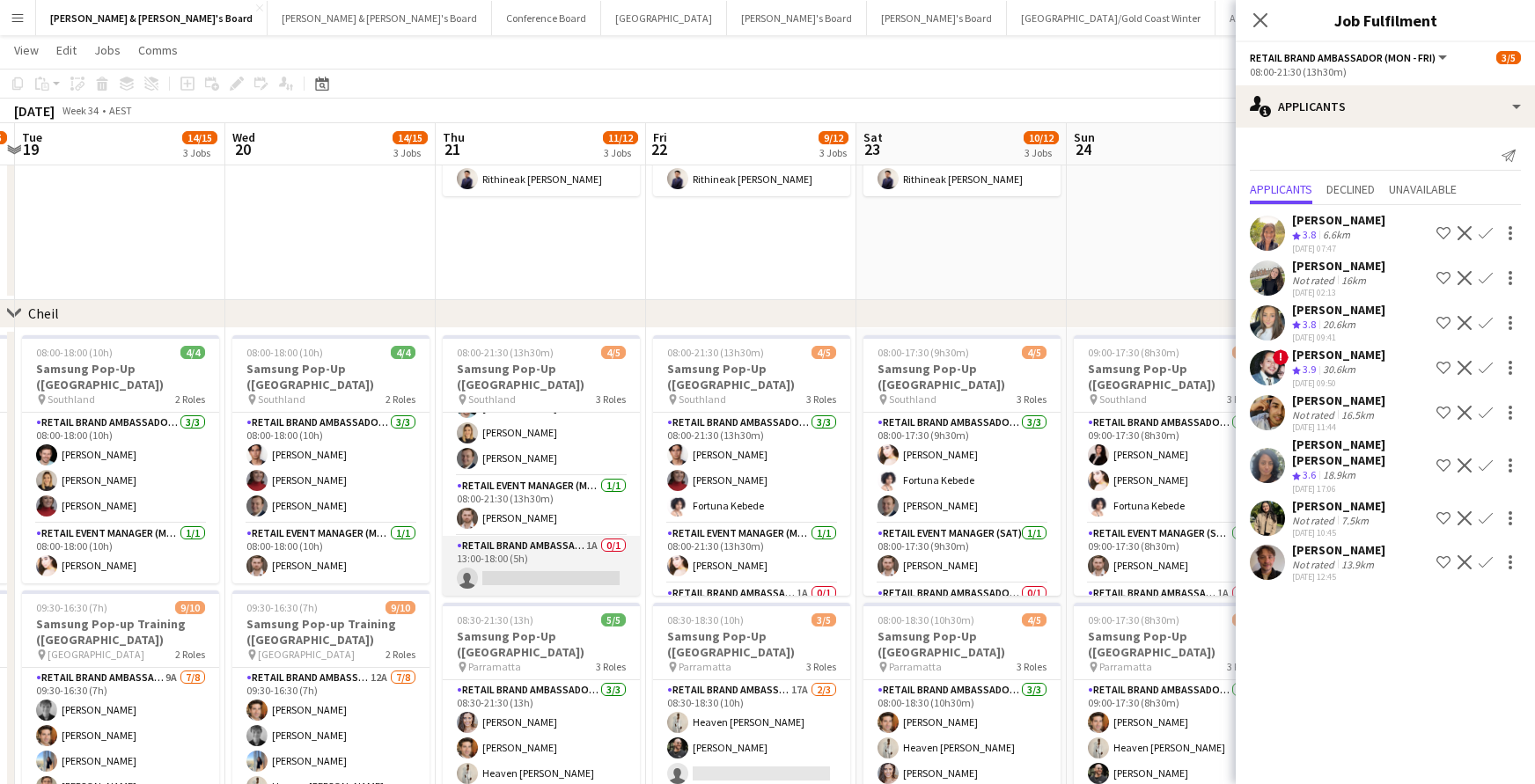
click at [579, 579] on app-card-role "RETAIL Brand Ambassador (Mon - Fri) 1A 0/1 13:00-18:00 (5h) single-neutral-acti…" at bounding box center [541, 566] width 197 height 60
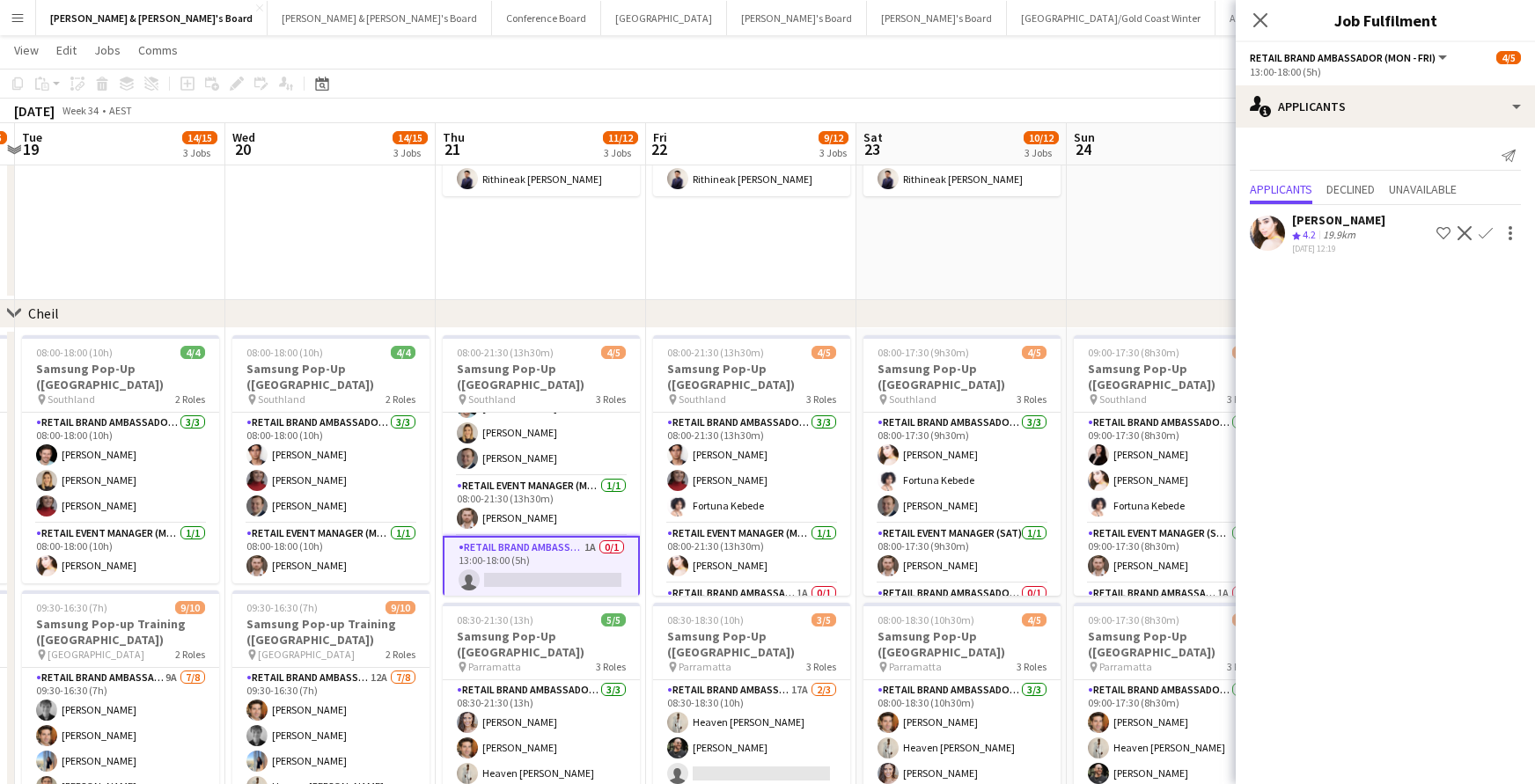
click at [1488, 227] on app-icon "Confirm" at bounding box center [1485, 233] width 14 height 14
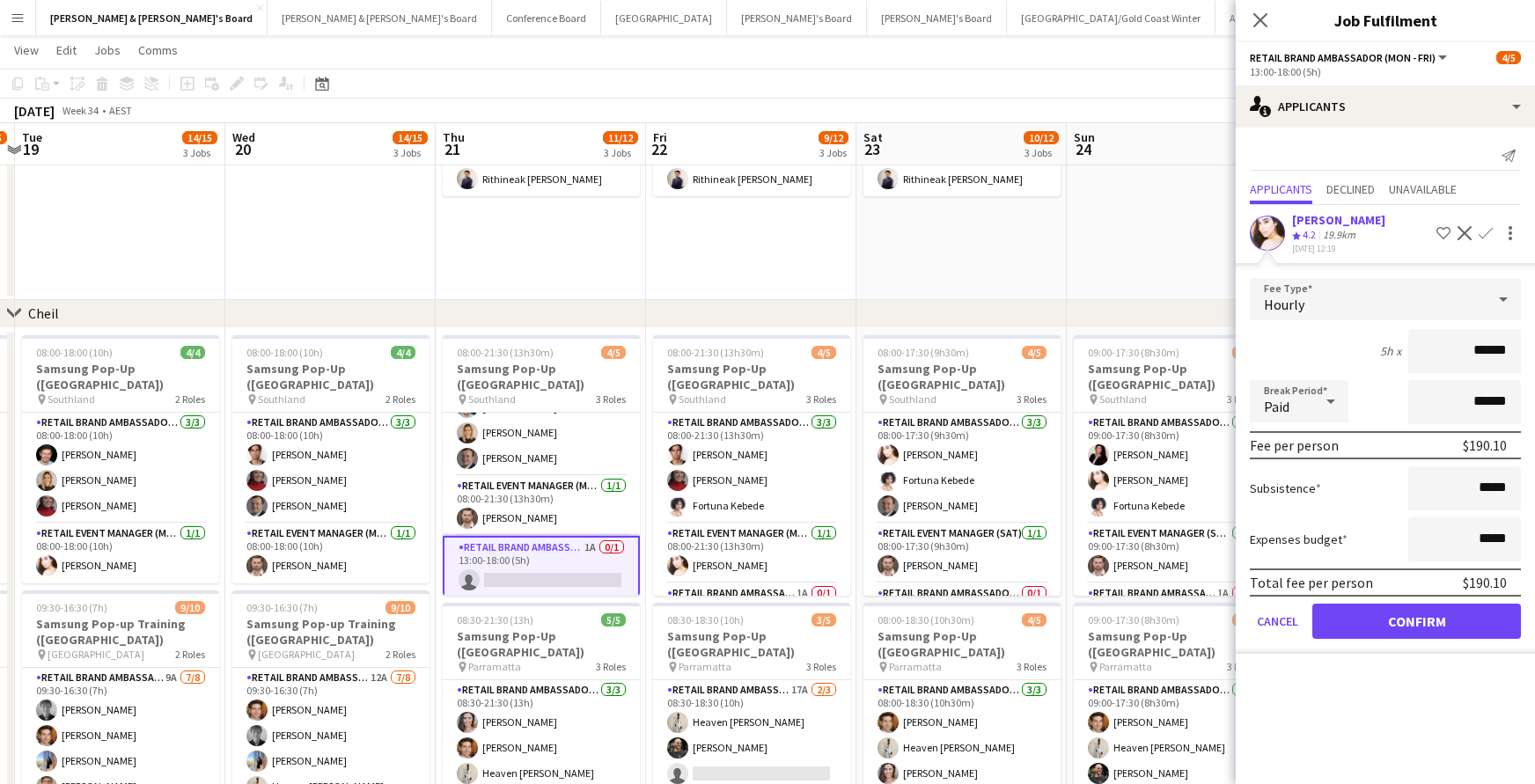
click at [1449, 610] on button "Confirm" at bounding box center [1416, 620] width 208 height 35
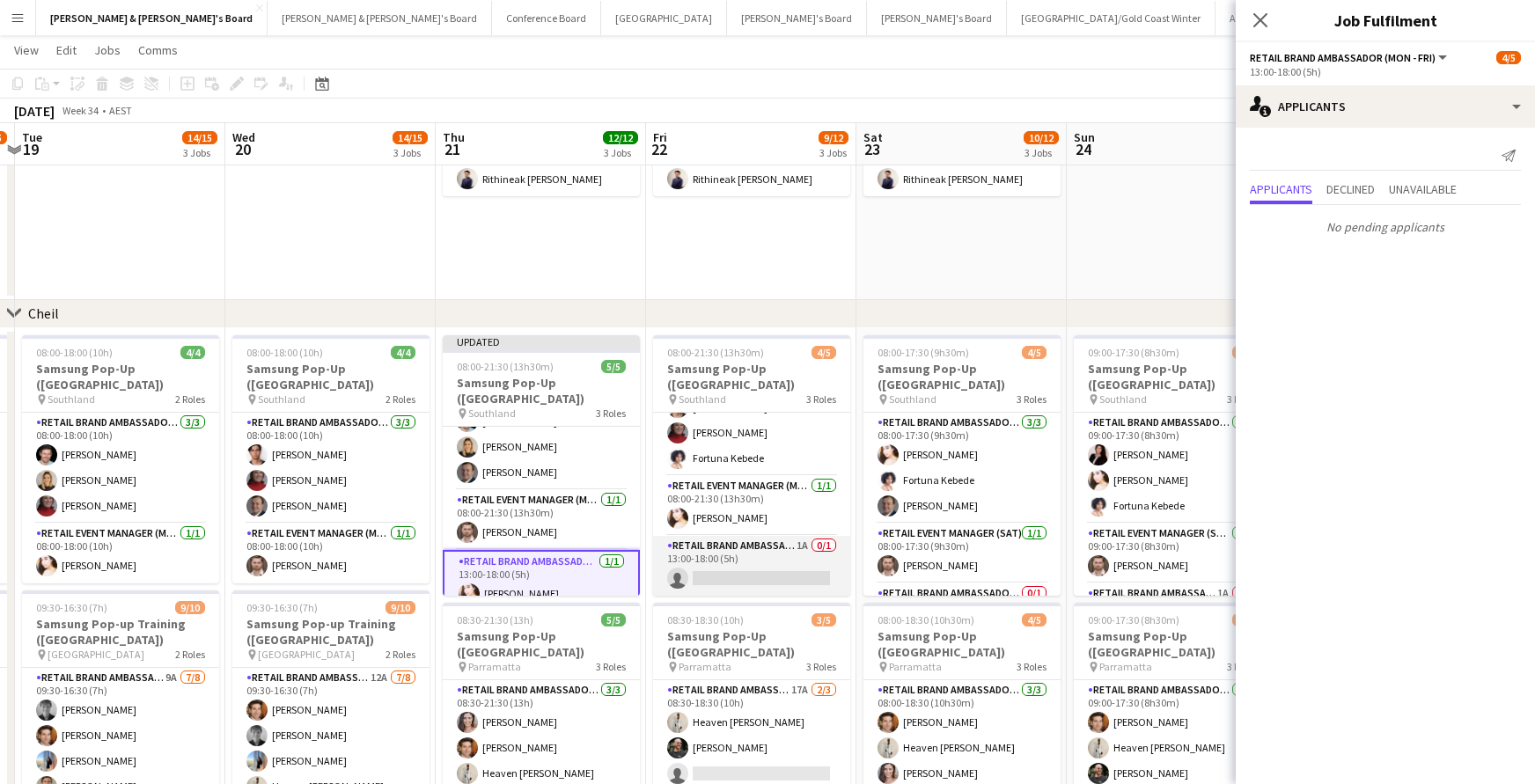
scroll to position [47, 0]
click at [779, 571] on app-card-role "RETAIL Brand Ambassador (Mon - Fri) 1A 0/1 13:00-18:00 (5h) single-neutral-acti…" at bounding box center [751, 566] width 197 height 60
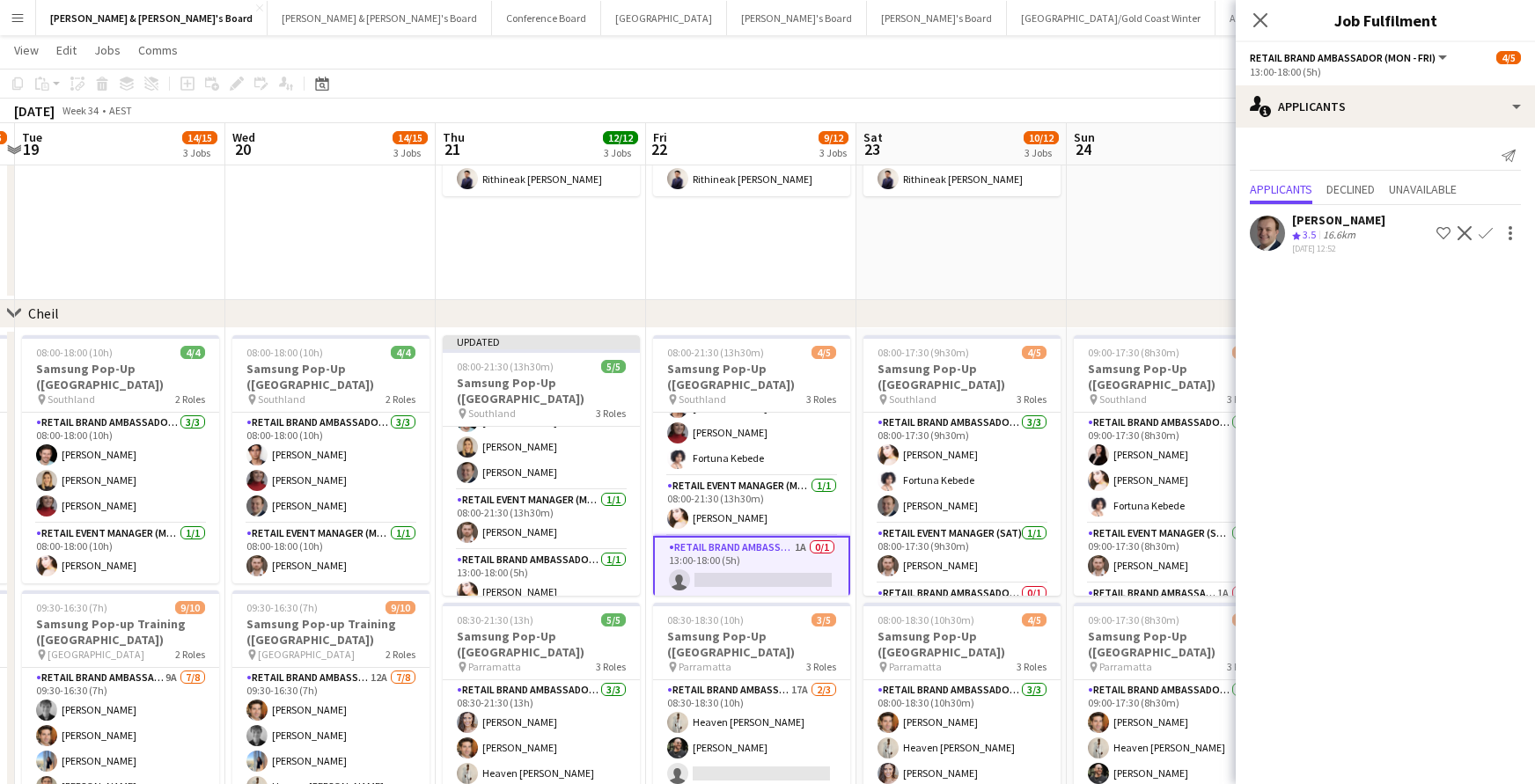
click at [1487, 232] on app-icon "Confirm" at bounding box center [1485, 233] width 14 height 14
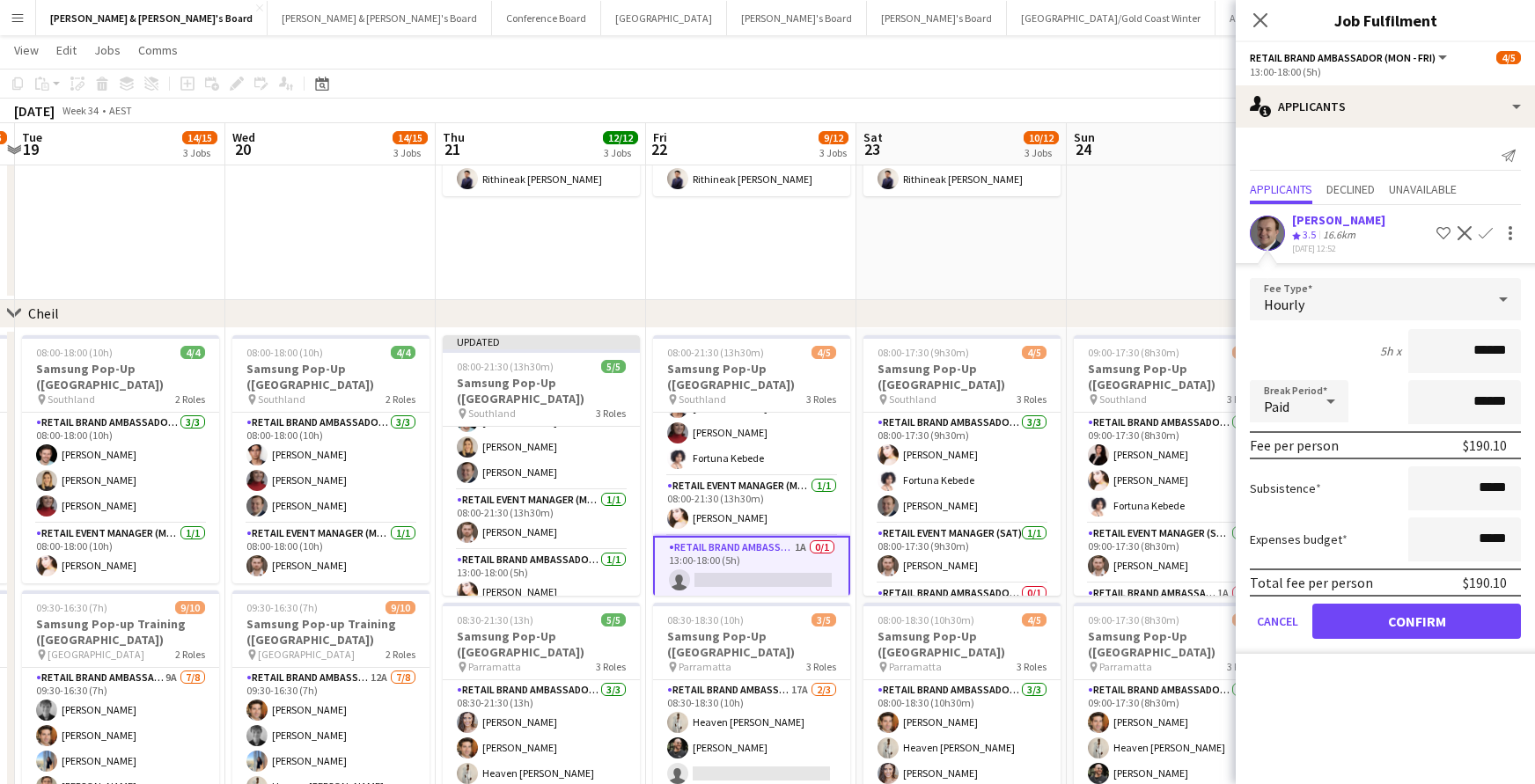
click at [1452, 613] on button "Confirm" at bounding box center [1416, 620] width 208 height 35
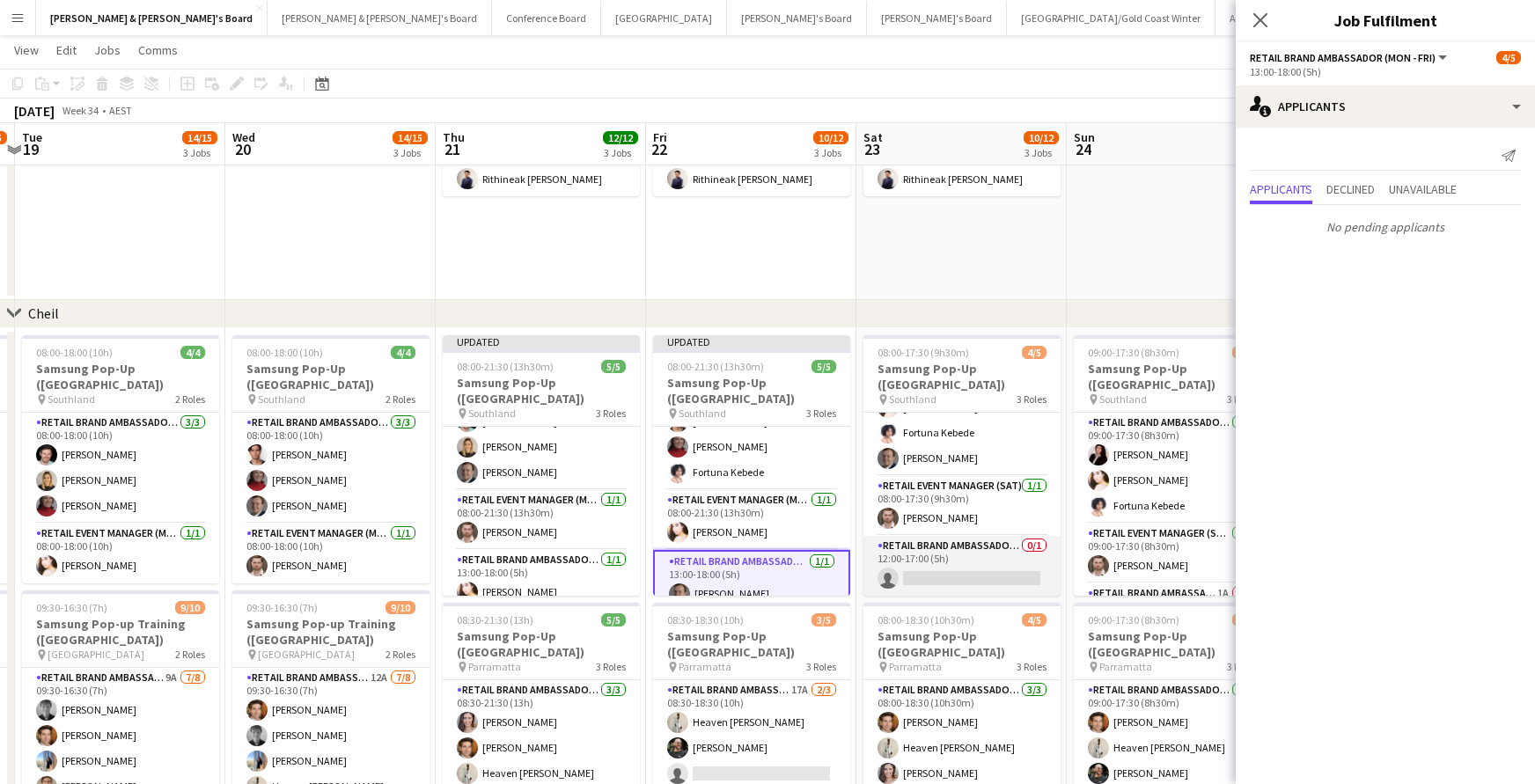
click at [997, 579] on app-card-role "RETAIL Brand Ambassador ([DATE]) 0/1 12:00-17:00 (5h) single-neutral-actions" at bounding box center [962, 566] width 197 height 60
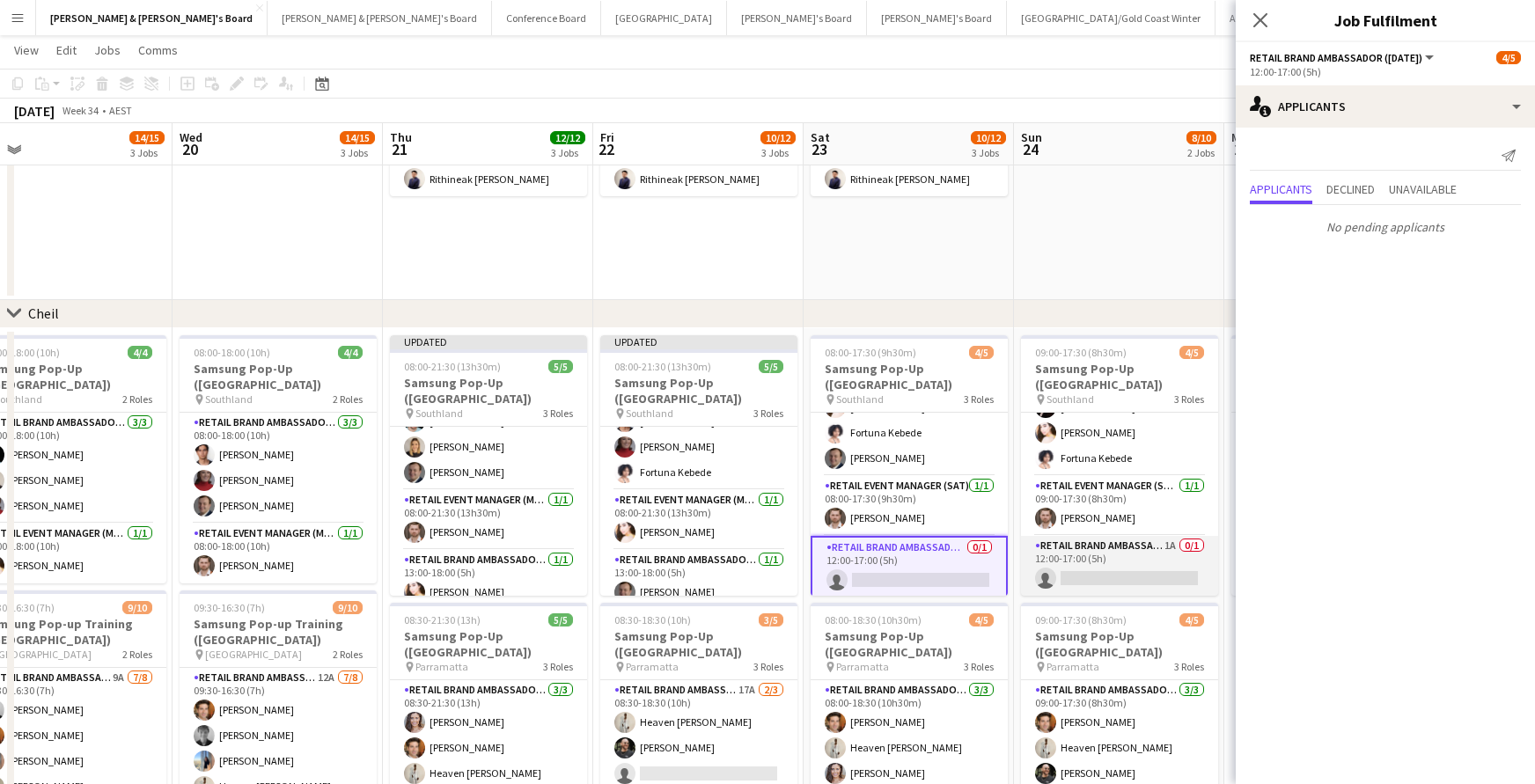
click at [1127, 563] on app-card-role "RETAIL Brand Ambassador ([DATE]) 1A 0/1 12:00-17:00 (5h) single-neutral-actions" at bounding box center [1119, 566] width 197 height 60
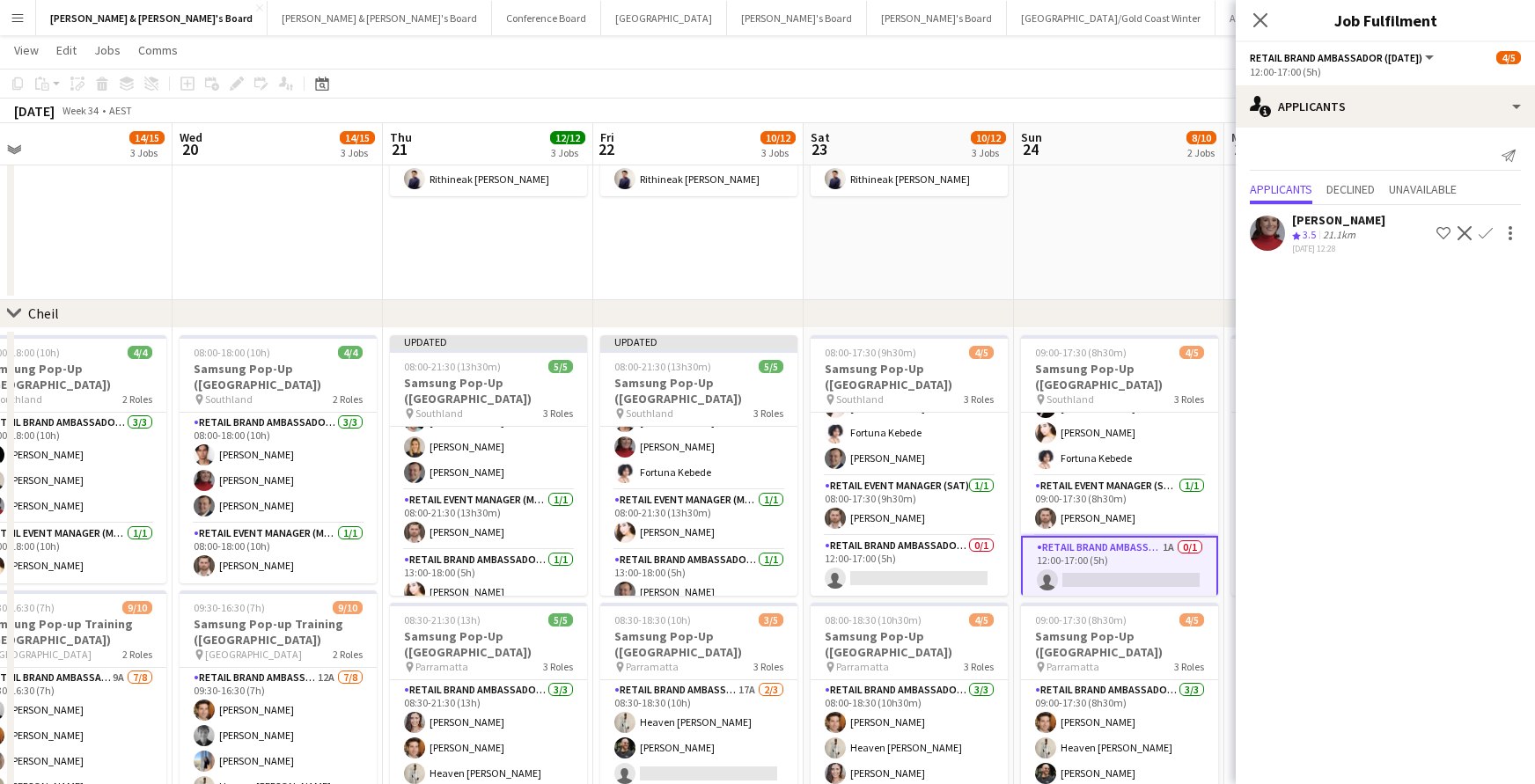
click at [1483, 229] on app-icon "Confirm" at bounding box center [1485, 233] width 14 height 14
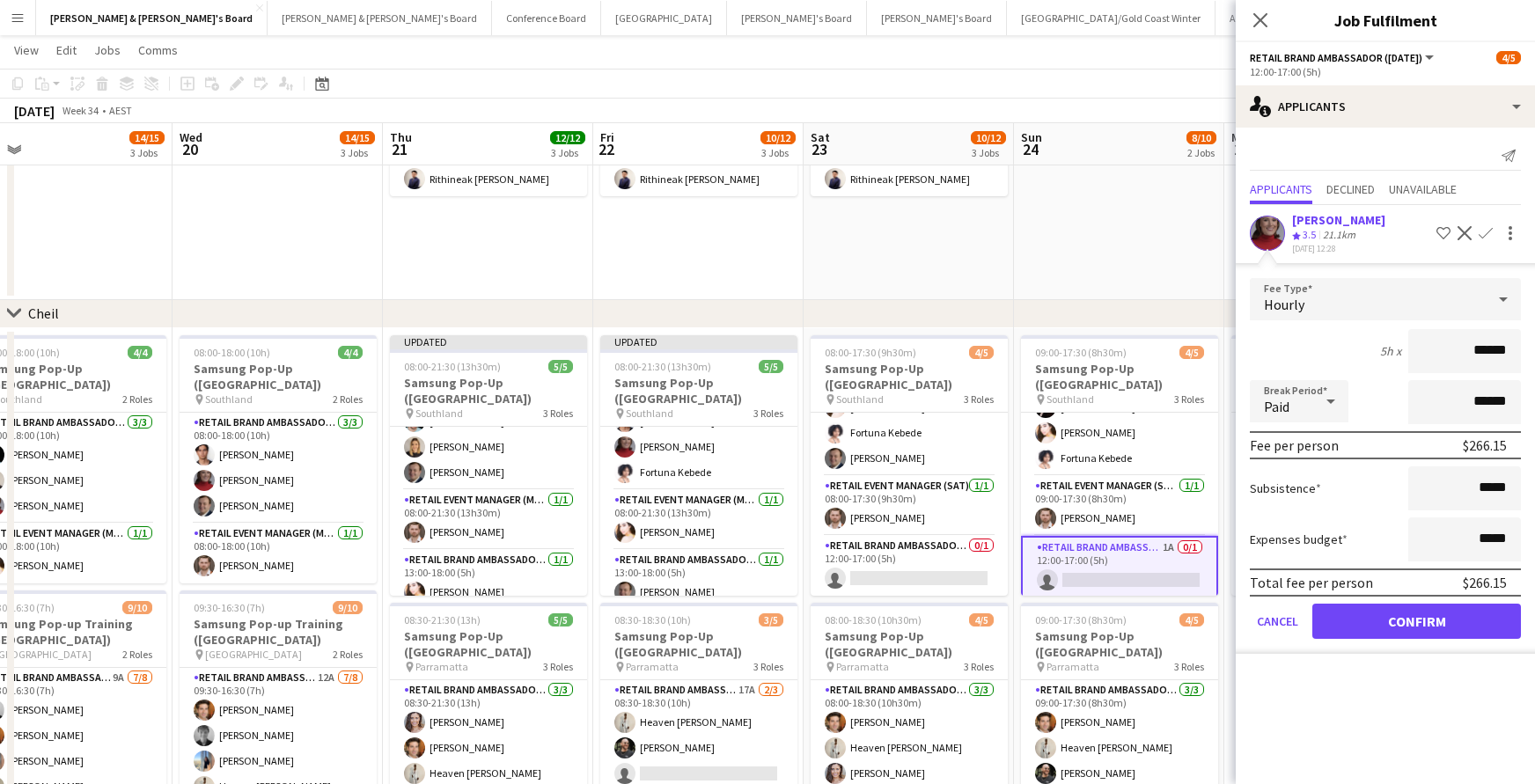
click at [1456, 618] on button "Confirm" at bounding box center [1416, 620] width 208 height 35
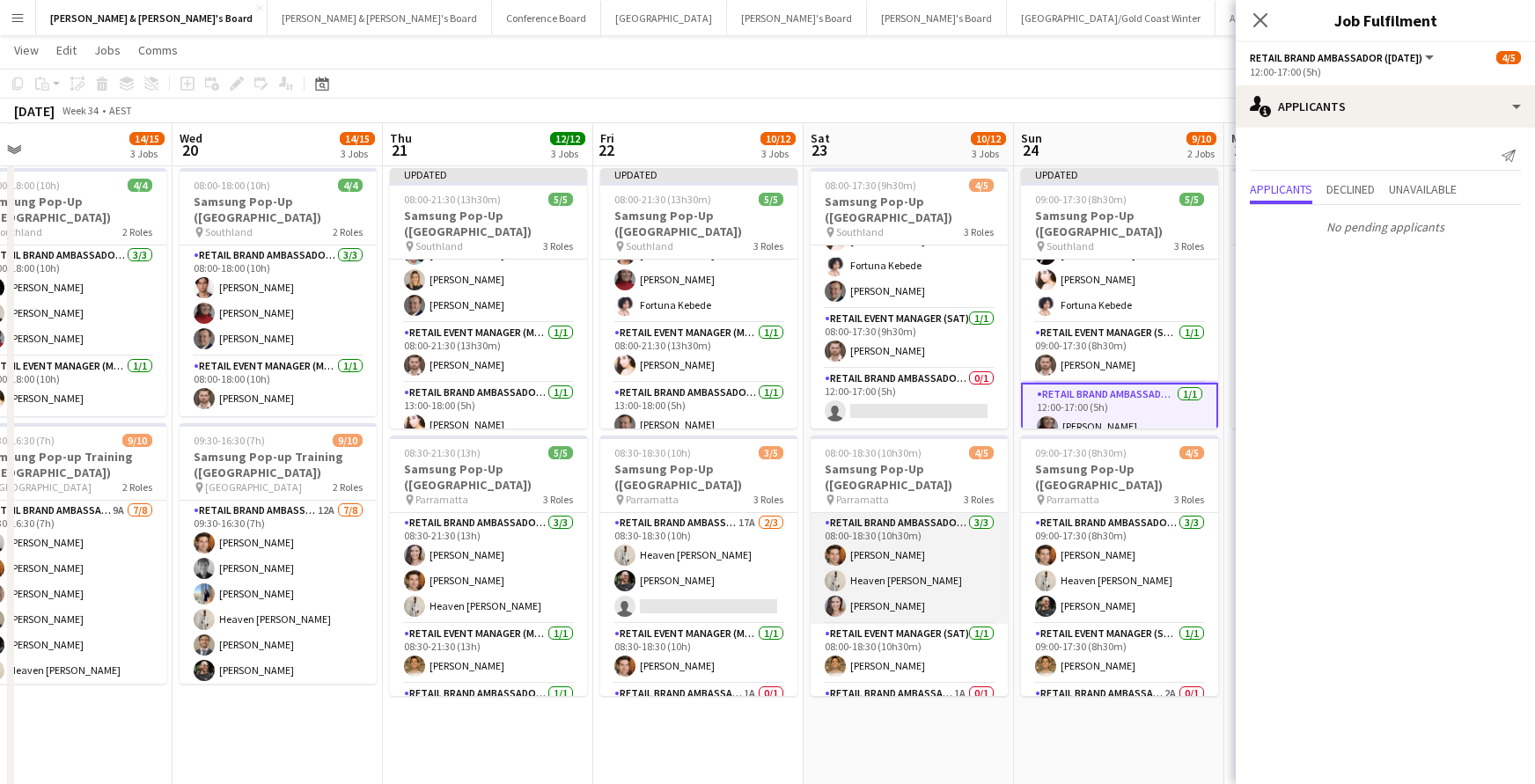
scroll to position [1295, 0]
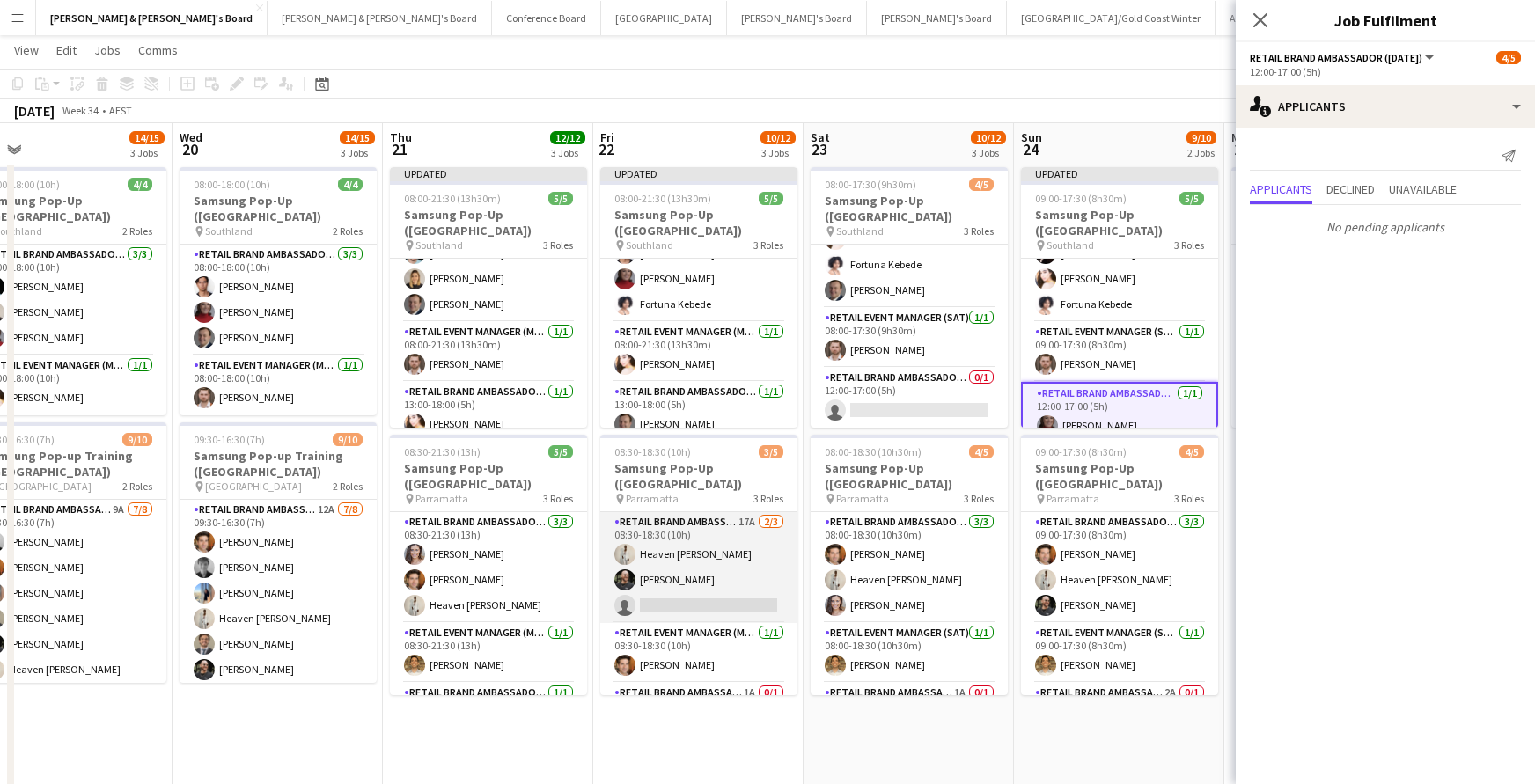
click at [718, 592] on app-card-role "RETAIL Brand Ambassador (Mon - Fri) 17A [DATE] 08:30-18:30 (10h) Heaven [PERSON…" at bounding box center [698, 568] width 197 height 111
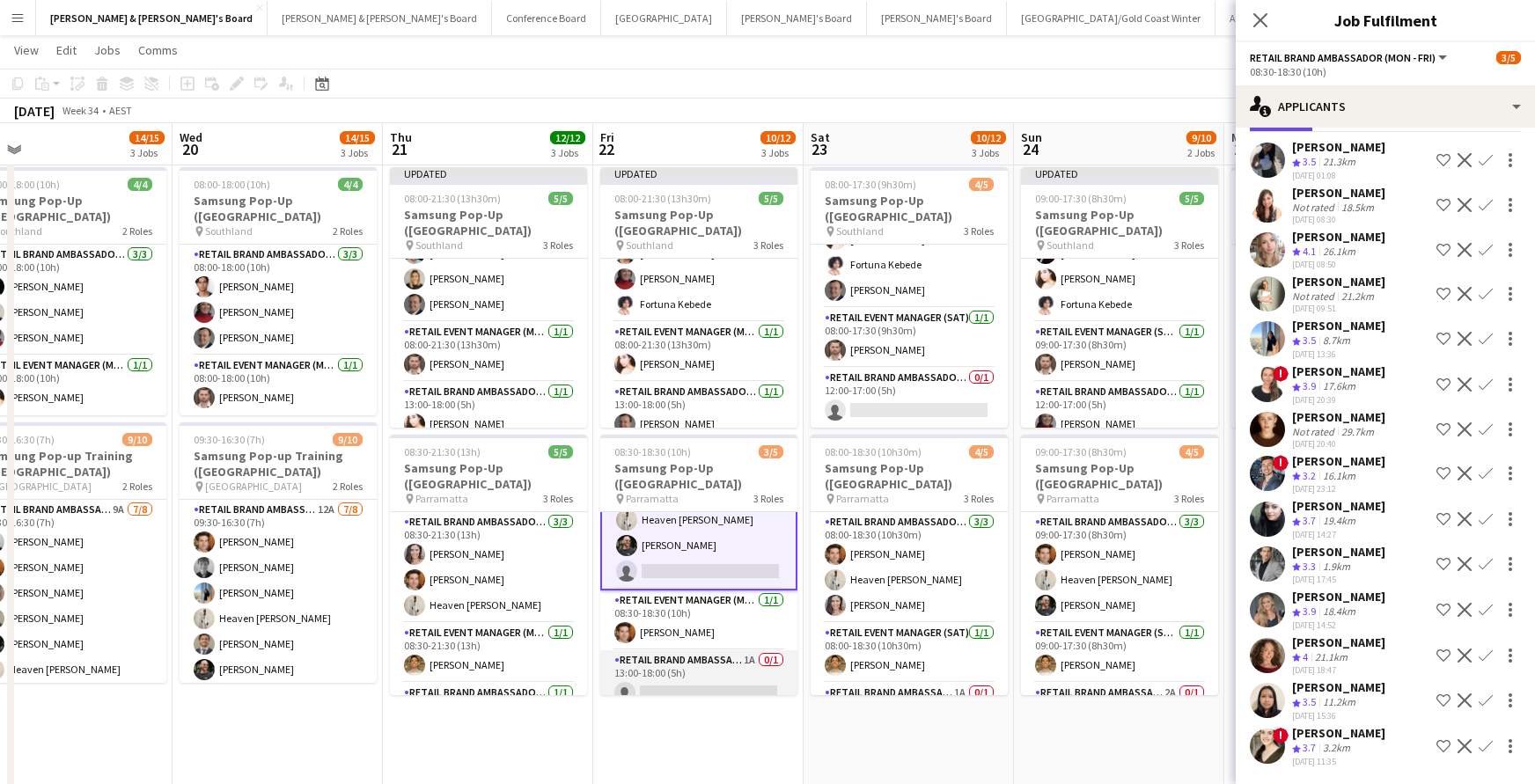
scroll to position [35, 0]
click at [708, 662] on app-card-role "RETAIL Brand Ambassador (Mon - Fri) 1A 0/1 13:00-18:00 (5h) single-neutral-acti…" at bounding box center [698, 681] width 197 height 60
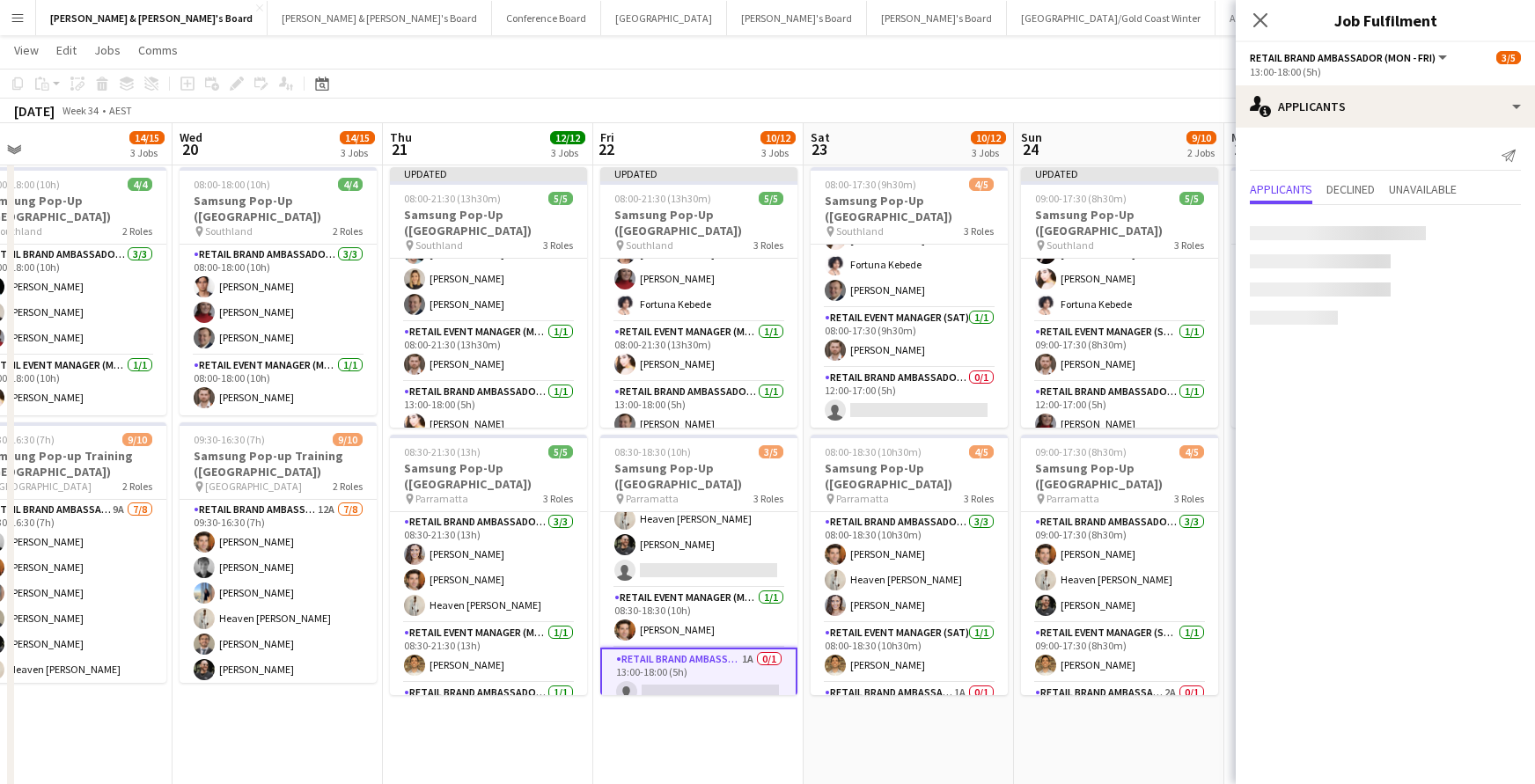
scroll to position [0, 0]
click at [1489, 234] on app-icon "Confirm" at bounding box center [1485, 233] width 14 height 14
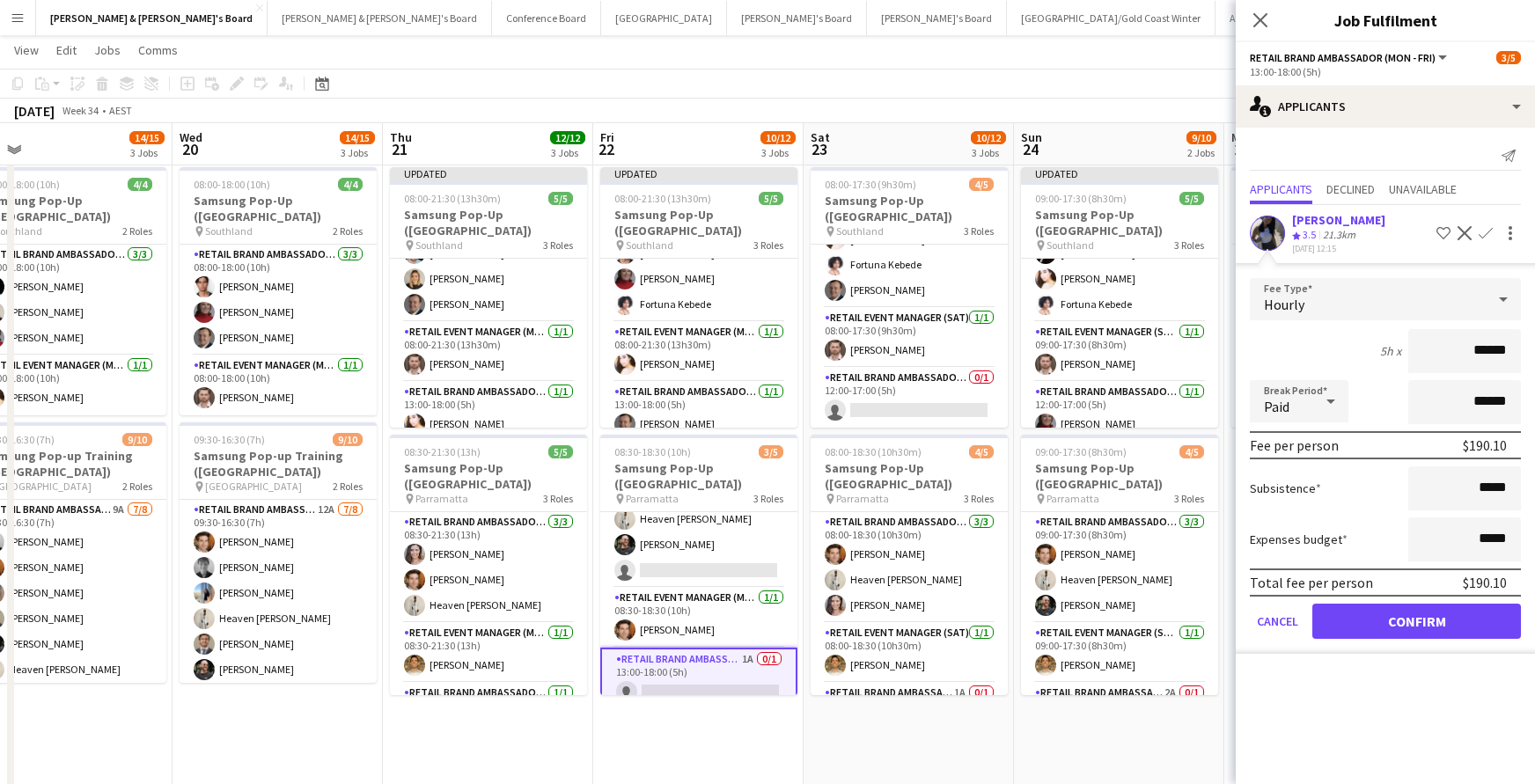
click at [1465, 623] on button "Confirm" at bounding box center [1416, 620] width 208 height 35
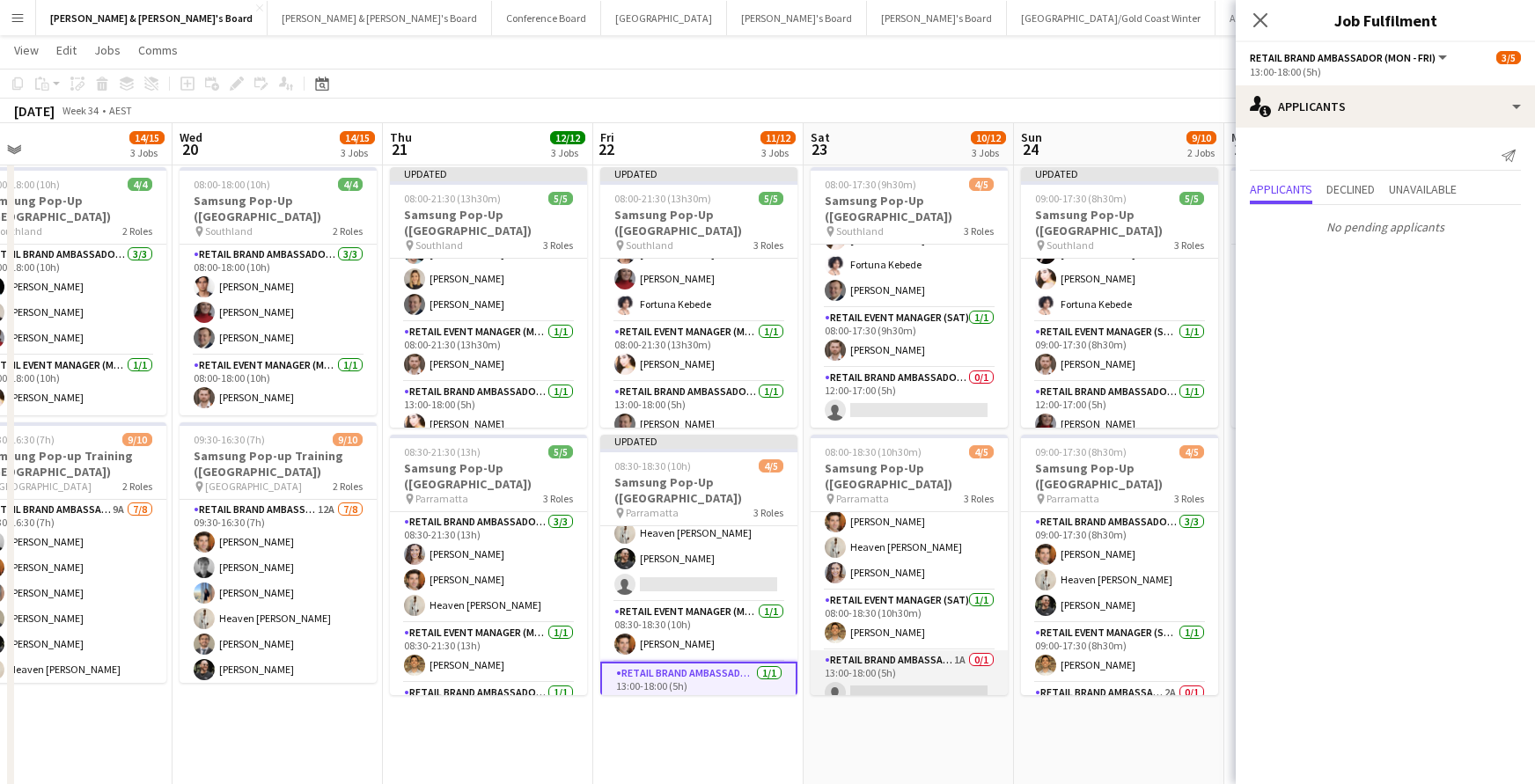
scroll to position [32, 0]
click at [938, 678] on app-card-role "RETAIL Brand Ambassador ([DATE]) 1A 0/1 13:00-18:00 (5h) single-neutral-actions" at bounding box center [909, 681] width 197 height 60
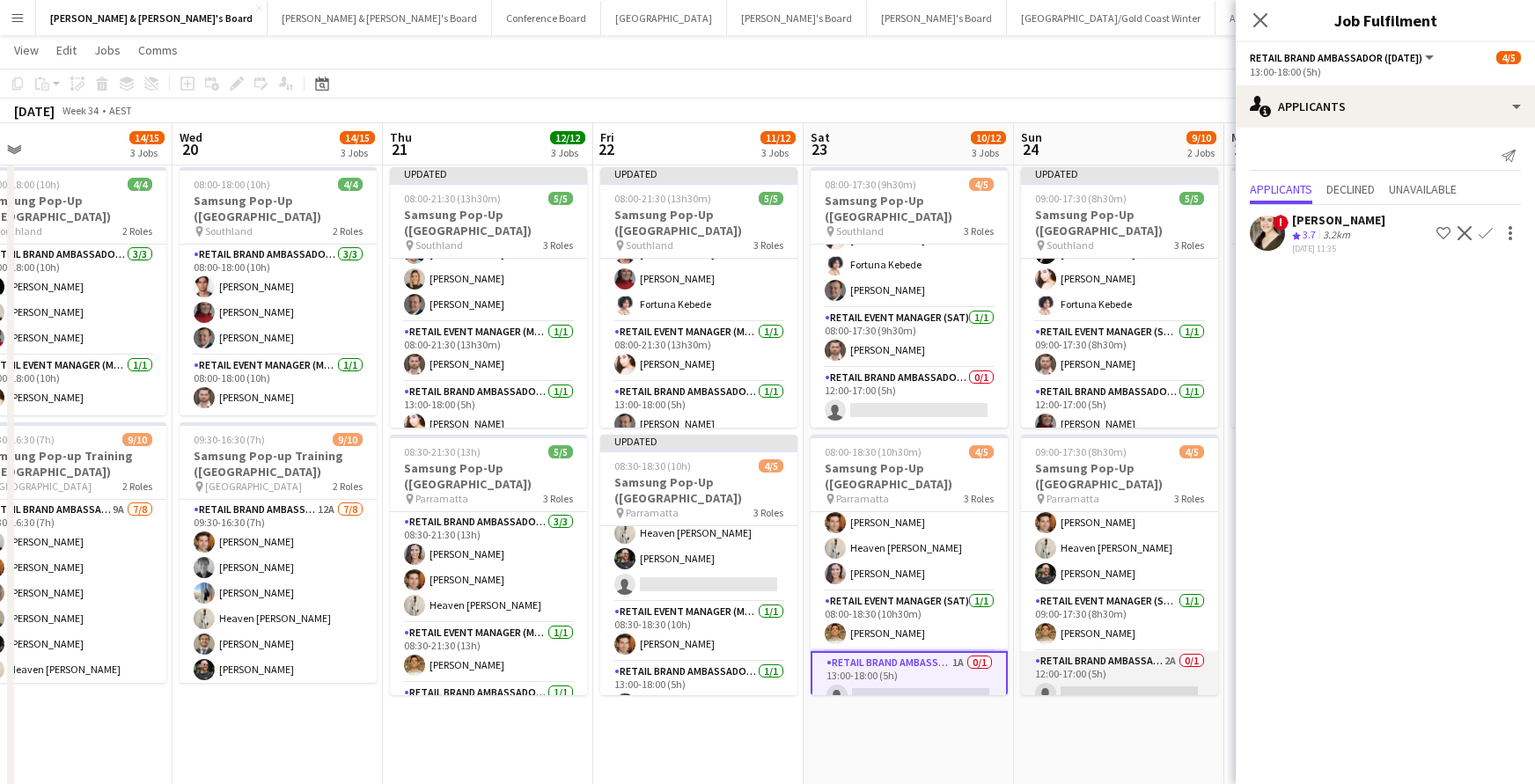
click at [1095, 671] on app-card-role "RETAIL Brand Ambassador ([DATE]) 2A 0/1 12:00-17:00 (5h) single-neutral-actions" at bounding box center [1119, 681] width 197 height 60
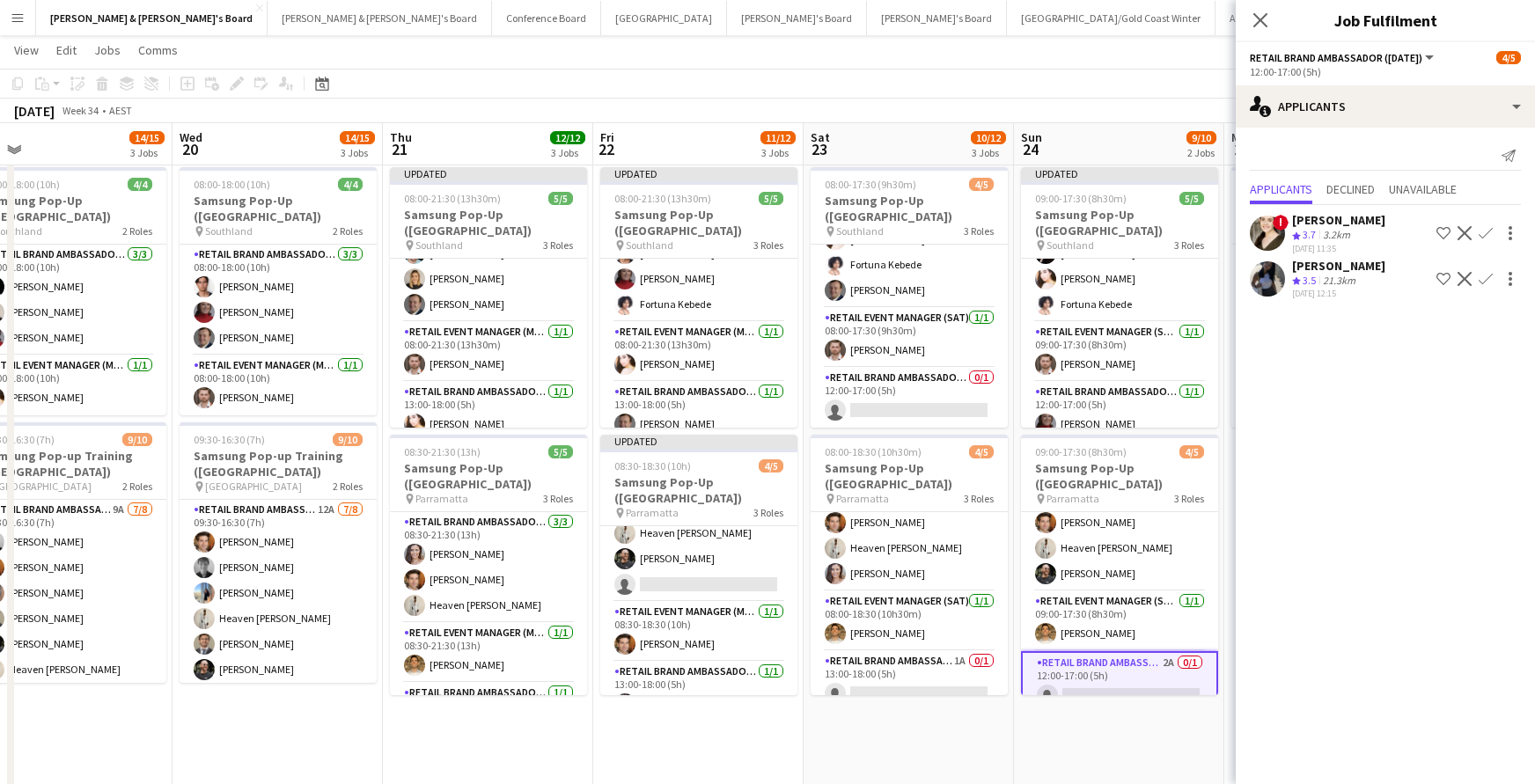
click at [1487, 274] on app-icon "Confirm" at bounding box center [1485, 278] width 14 height 14
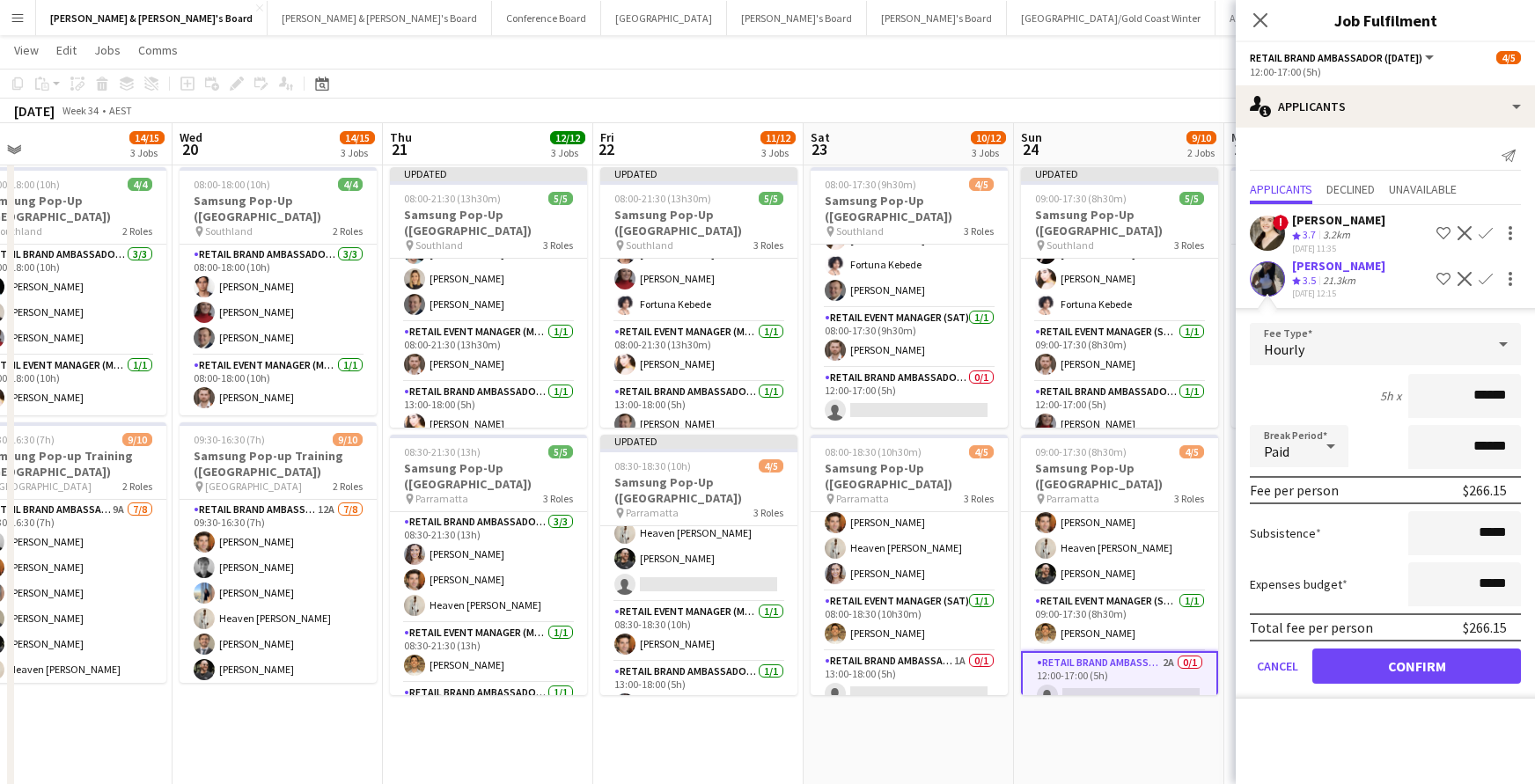
click at [1448, 666] on button "Confirm" at bounding box center [1416, 666] width 208 height 35
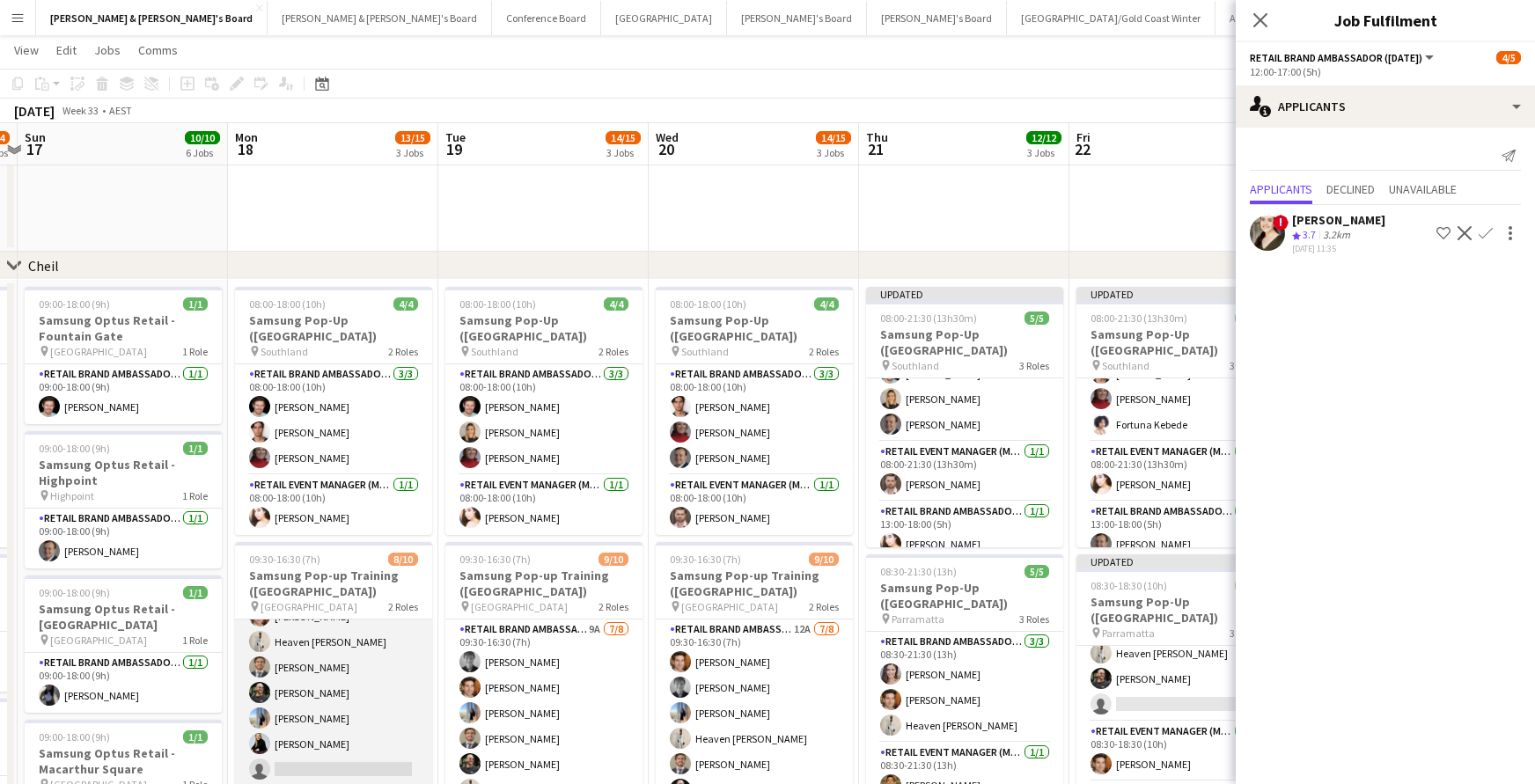
scroll to position [49, 0]
click at [405, 665] on app-card-role "RETAIL Brand Ambassador (Mon - Fri) 13A [DATE] 09:30-16:30 (7h) [PERSON_NAME] H…" at bounding box center [334, 689] width 197 height 238
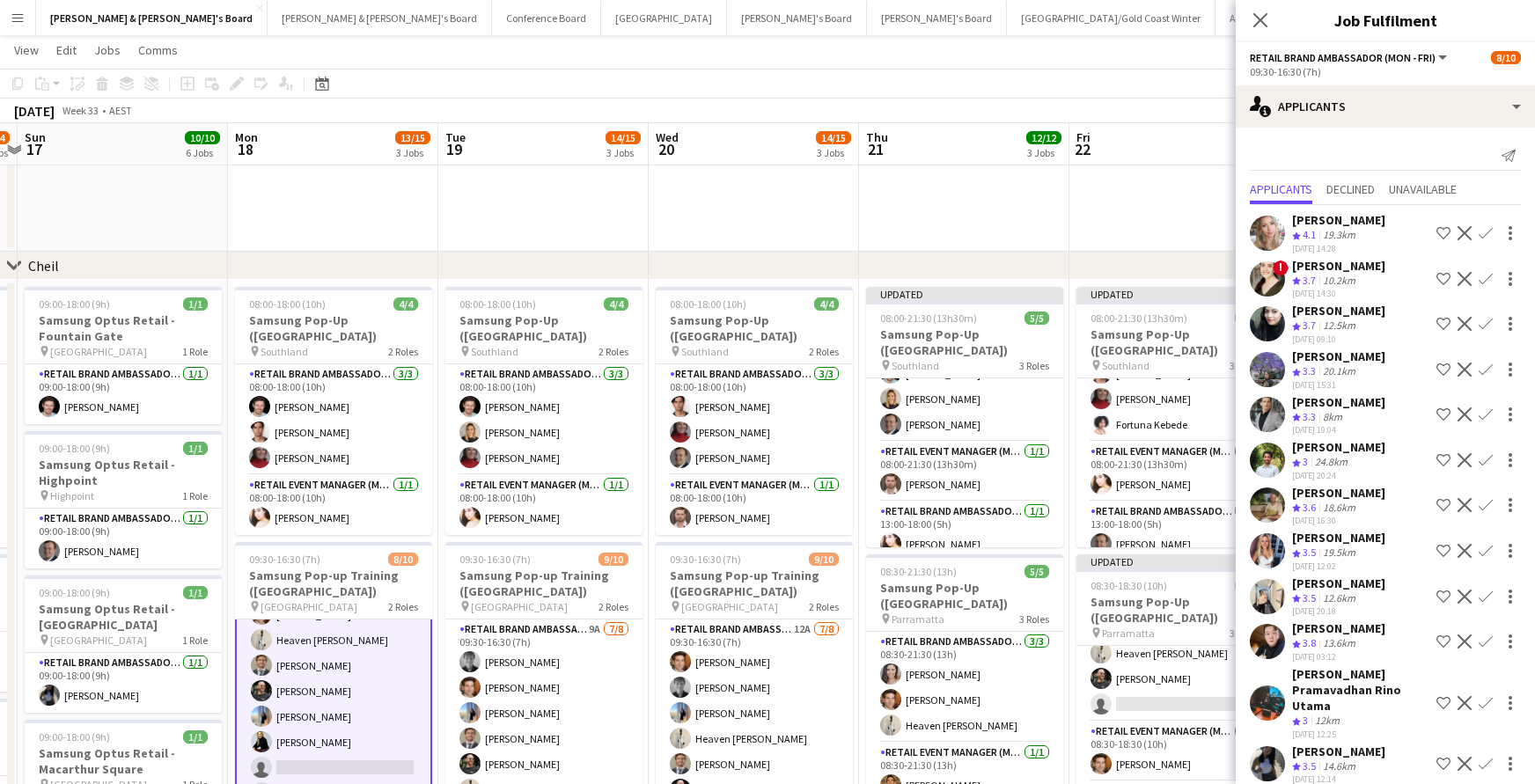
click at [1485, 757] on app-icon "Confirm" at bounding box center [1485, 763] width 14 height 14
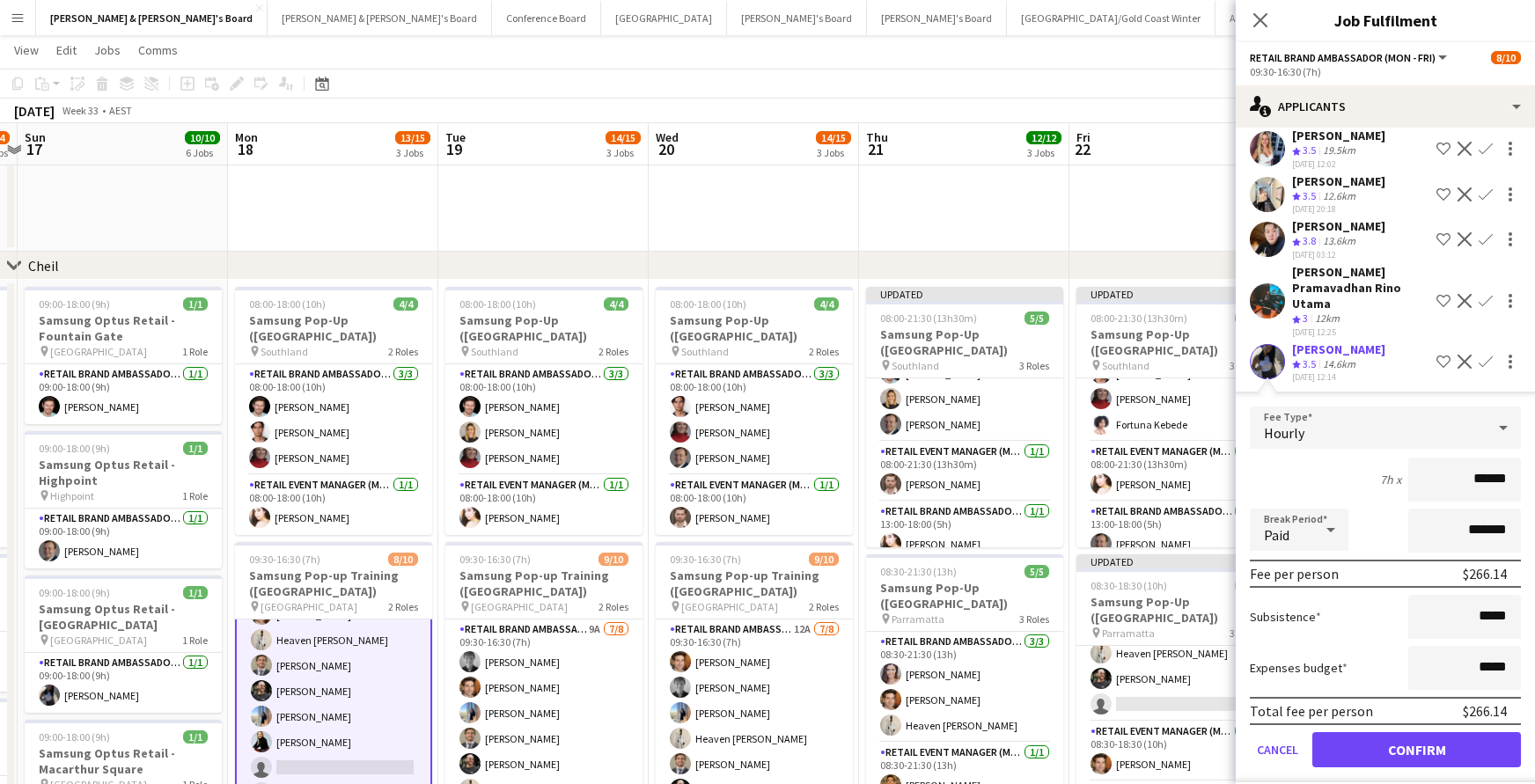
click at [1456, 735] on button "Confirm" at bounding box center [1416, 749] width 208 height 35
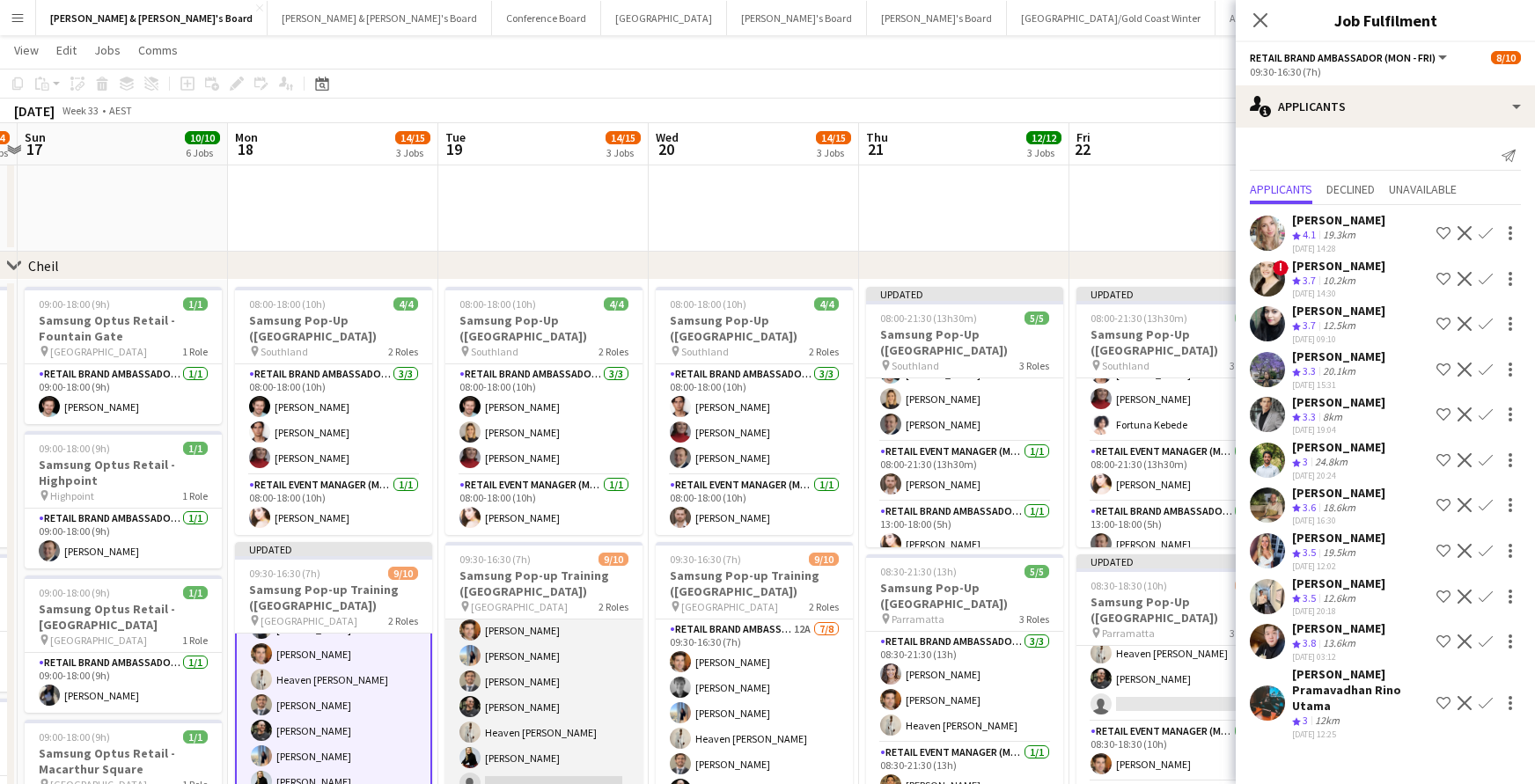
scroll to position [63, 0]
click at [608, 734] on app-card-role "RETAIL Brand Ambassador (Mon - Fri) 9A [DATE] 09:30-16:30 (7h) [PERSON_NAME] [P…" at bounding box center [543, 676] width 197 height 238
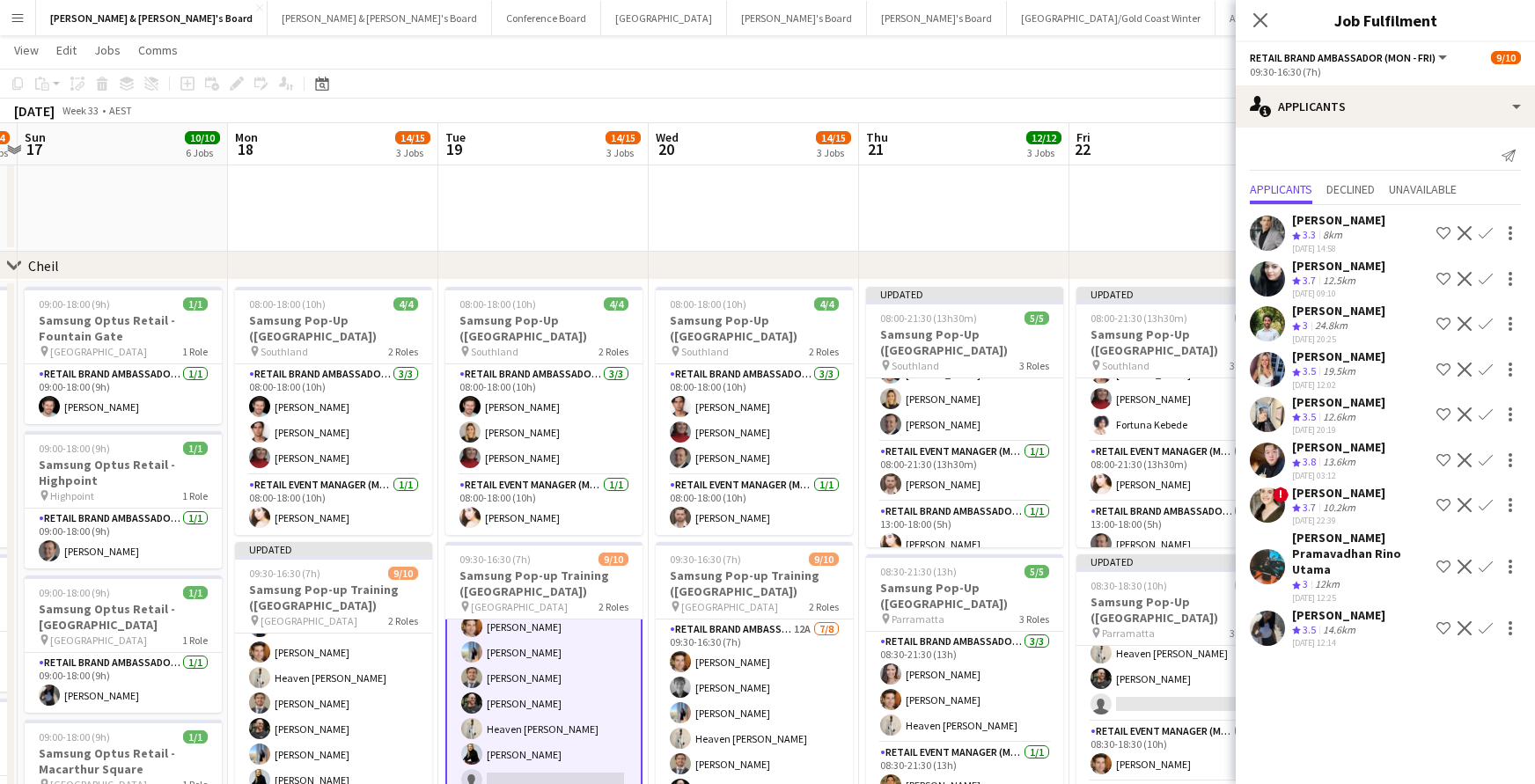
click at [1481, 621] on app-icon "Confirm" at bounding box center [1485, 628] width 14 height 14
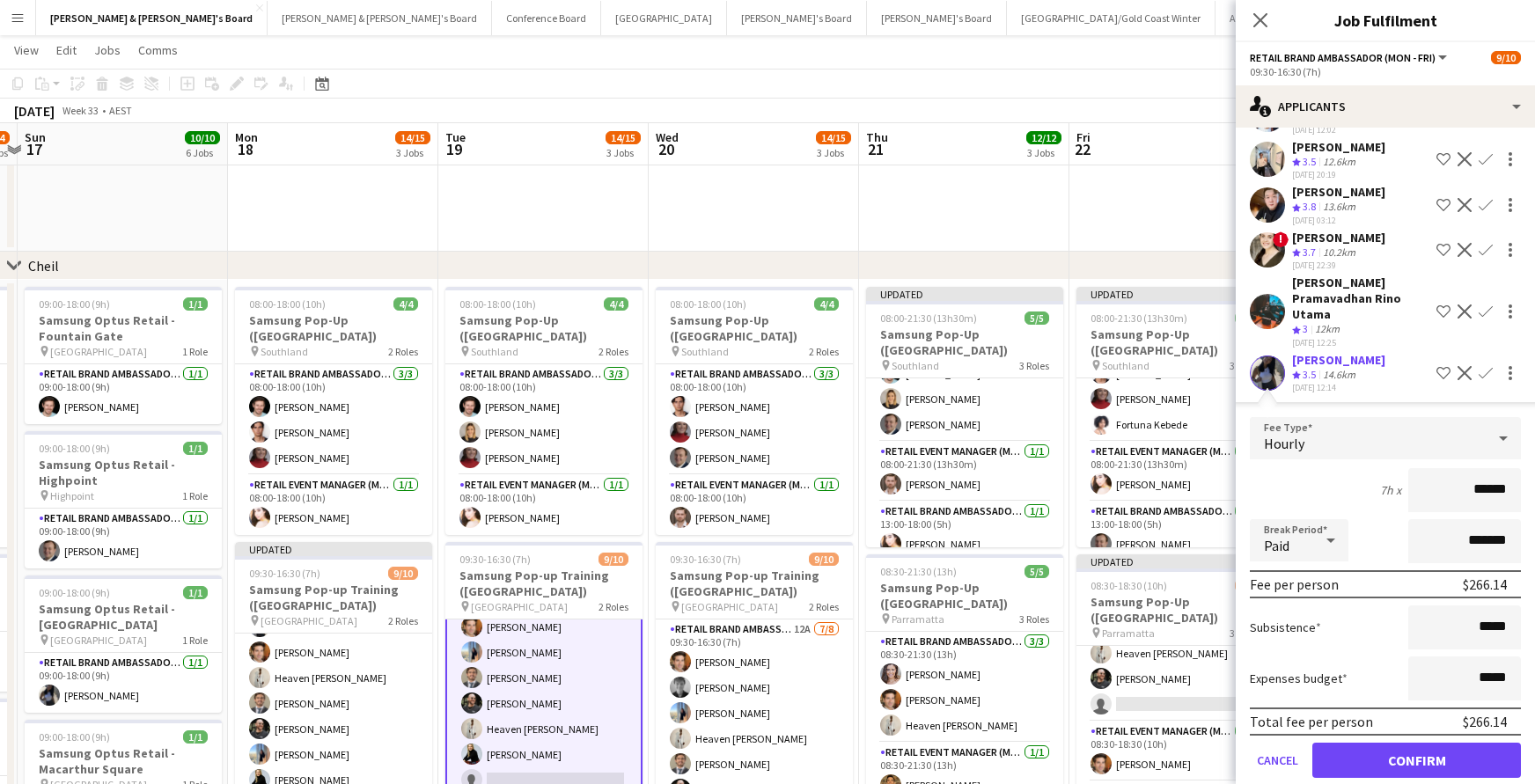
scroll to position [256, 0]
click at [1487, 741] on button "Confirm" at bounding box center [1416, 759] width 208 height 35
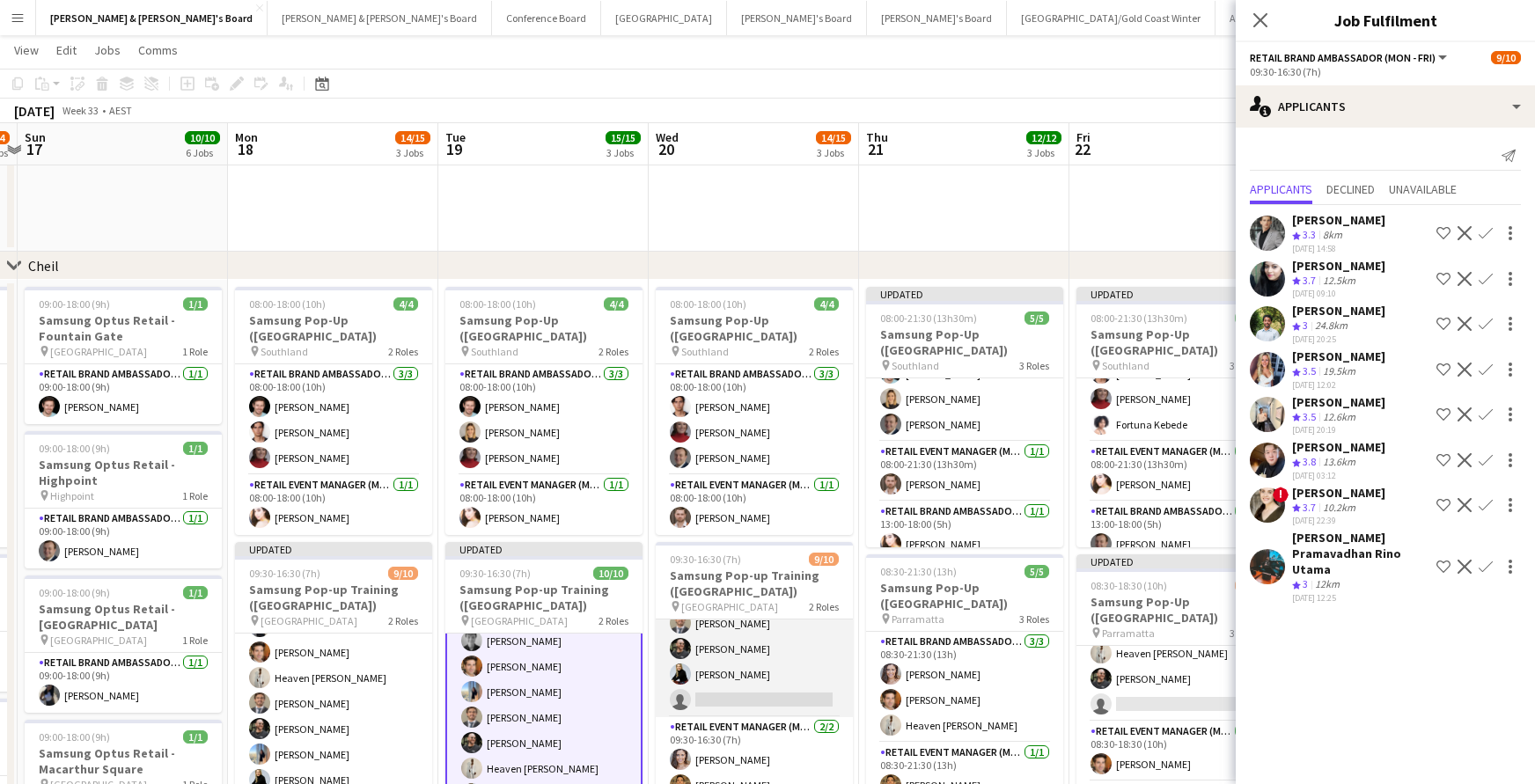
scroll to position [141, 0]
click at [828, 689] on app-card-role "RETAIL Brand Ambassador (Mon - Fri) 12A [DATE] 09:30-16:30 (7h) [PERSON_NAME] […" at bounding box center [753, 598] width 197 height 238
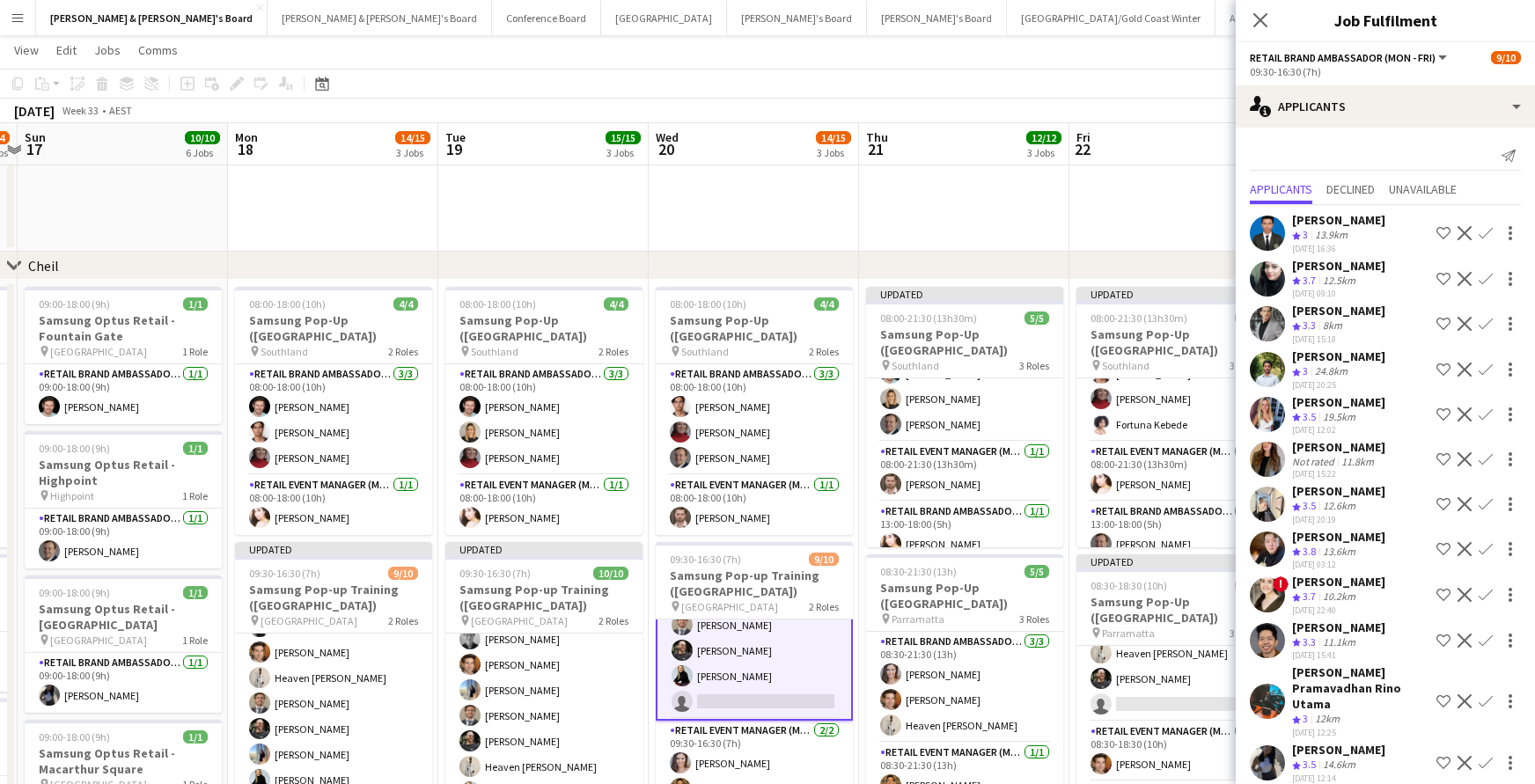
click at [1485, 756] on app-icon "Confirm" at bounding box center [1485, 762] width 14 height 14
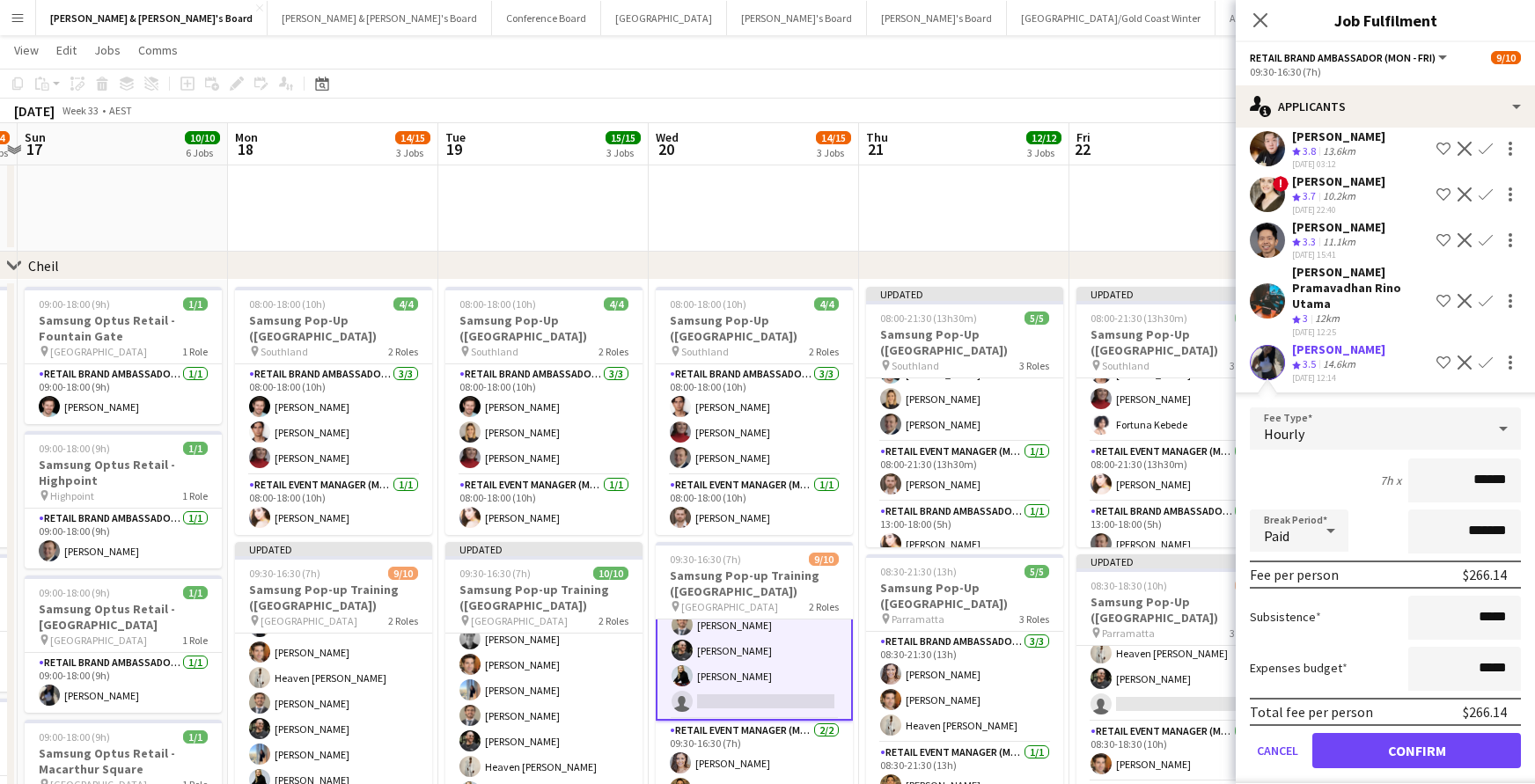
click at [1488, 735] on button "Confirm" at bounding box center [1416, 750] width 208 height 35
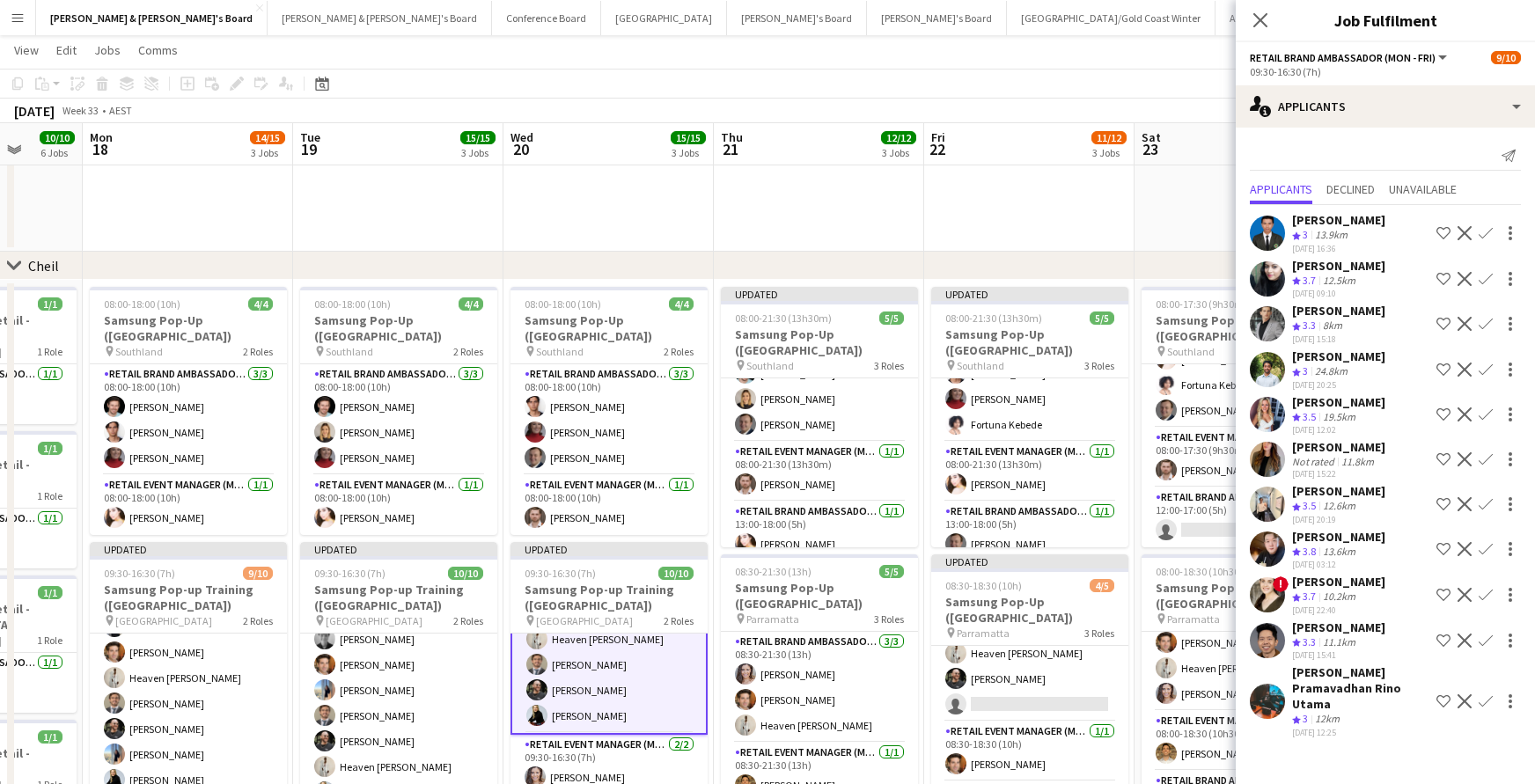
scroll to position [0, 549]
click at [1036, 683] on app-card-role "RETAIL Brand Ambassador (Mon - Fri) 17A [DATE] 08:30-18:30 (10h) Heaven [PERSON…" at bounding box center [1028, 666] width 197 height 111
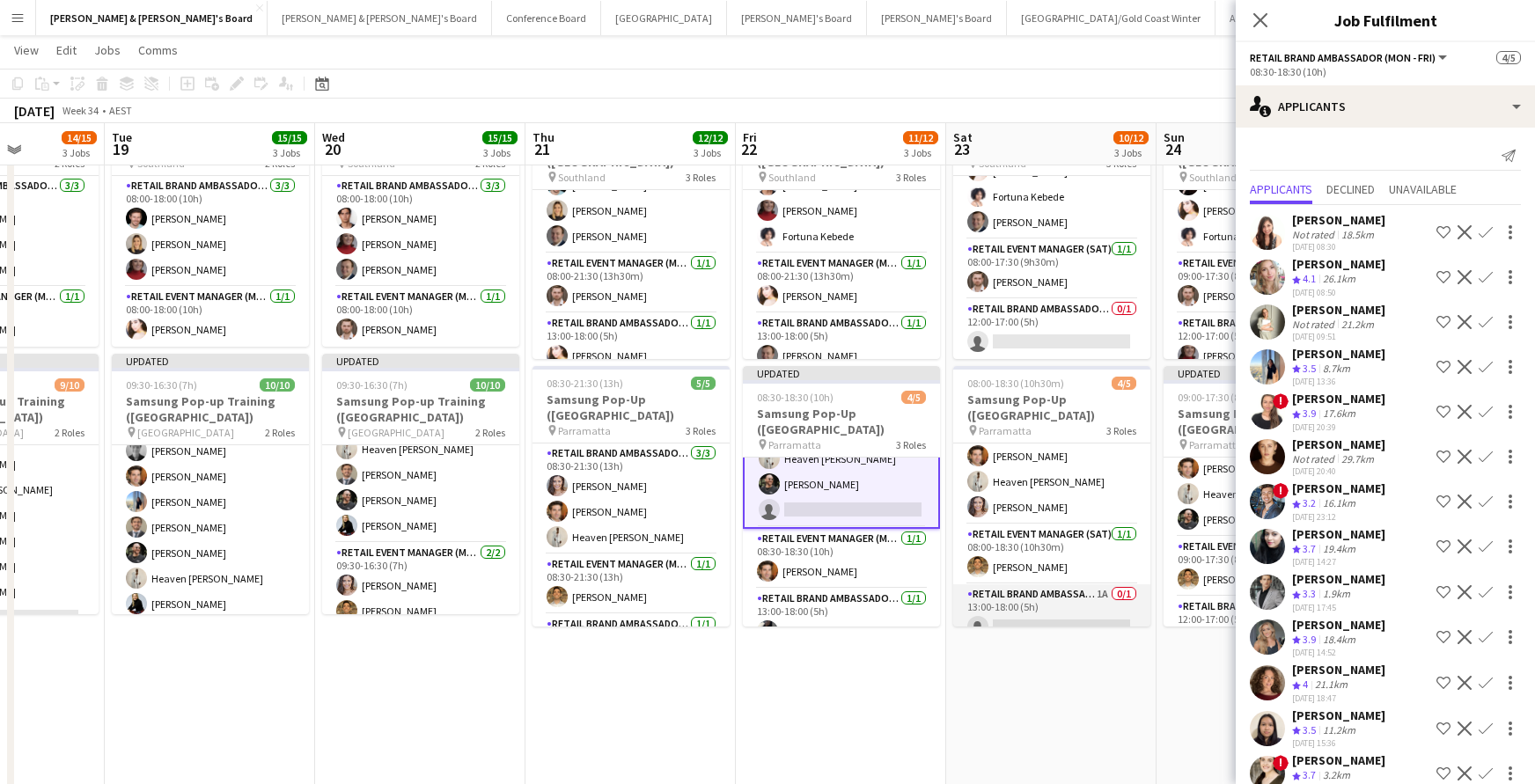
scroll to position [0, 738]
click at [1075, 599] on app-card-role "RETAIL Brand Ambassador ([DATE]) 1A 0/1 13:00-18:00 (5h) single-neutral-actions" at bounding box center [1050, 614] width 197 height 60
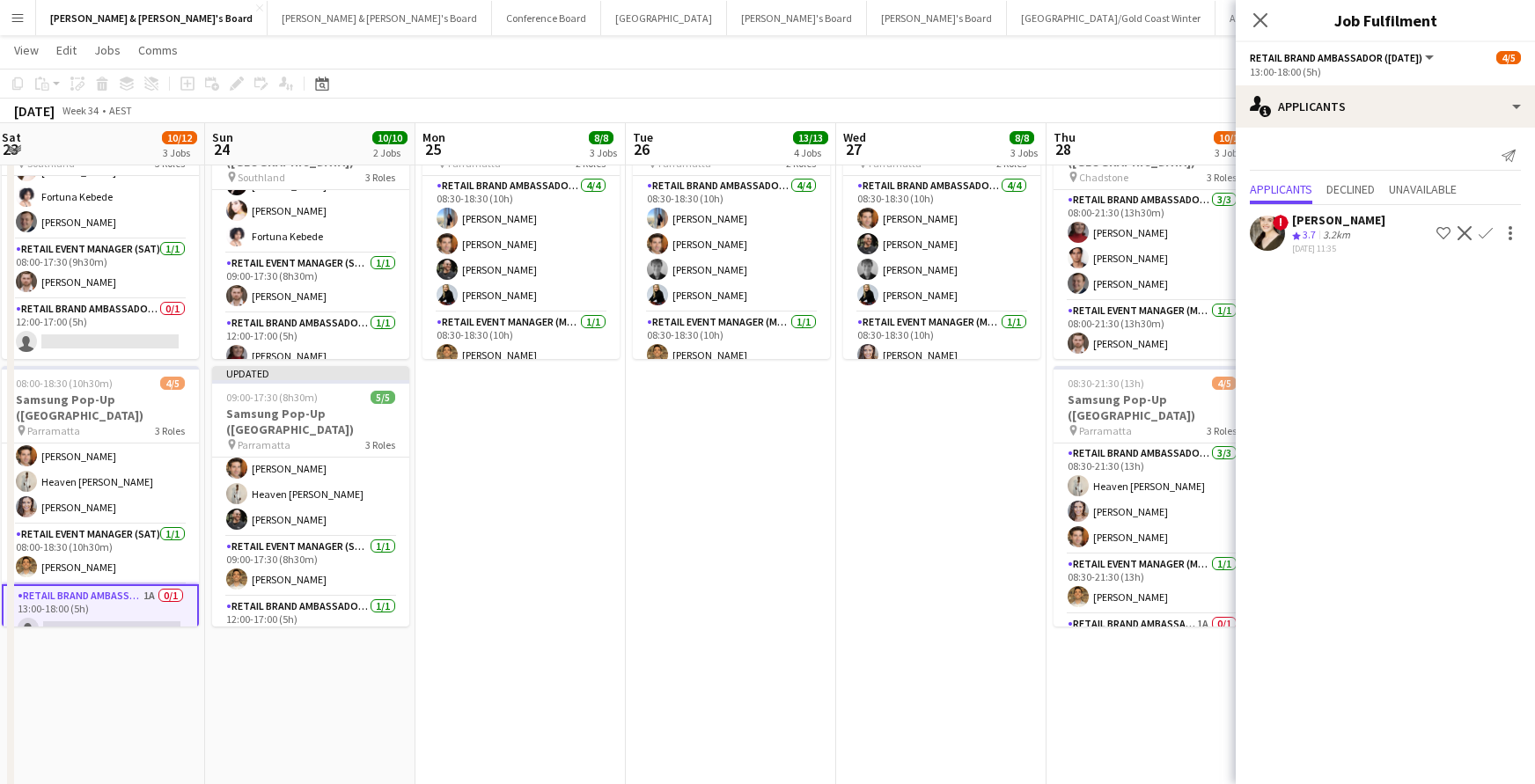
scroll to position [0, 456]
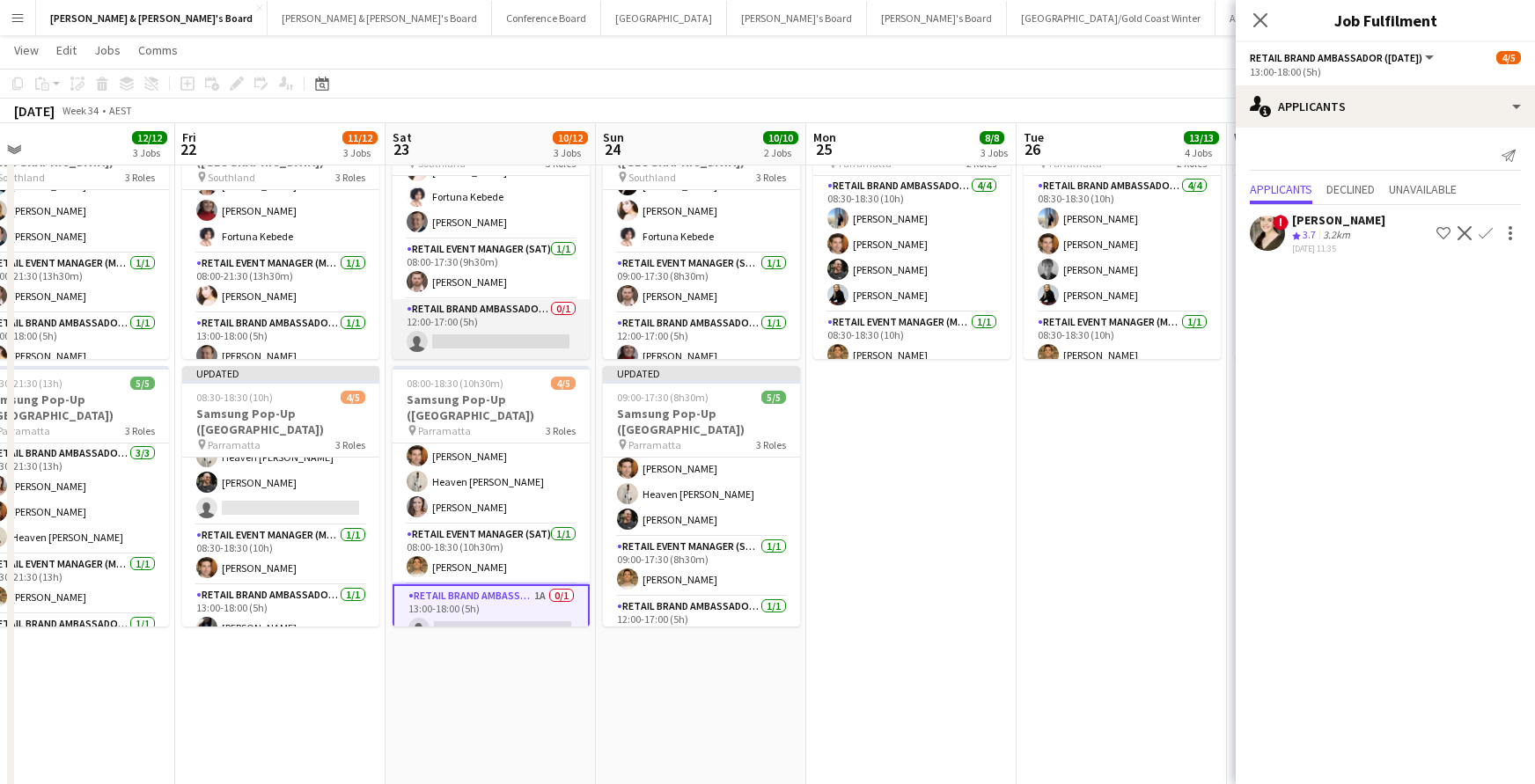
click at [532, 347] on app-card-role "RETAIL Brand Ambassador ([DATE]) 0/1 12:00-17:00 (5h) single-neutral-actions" at bounding box center [491, 329] width 197 height 60
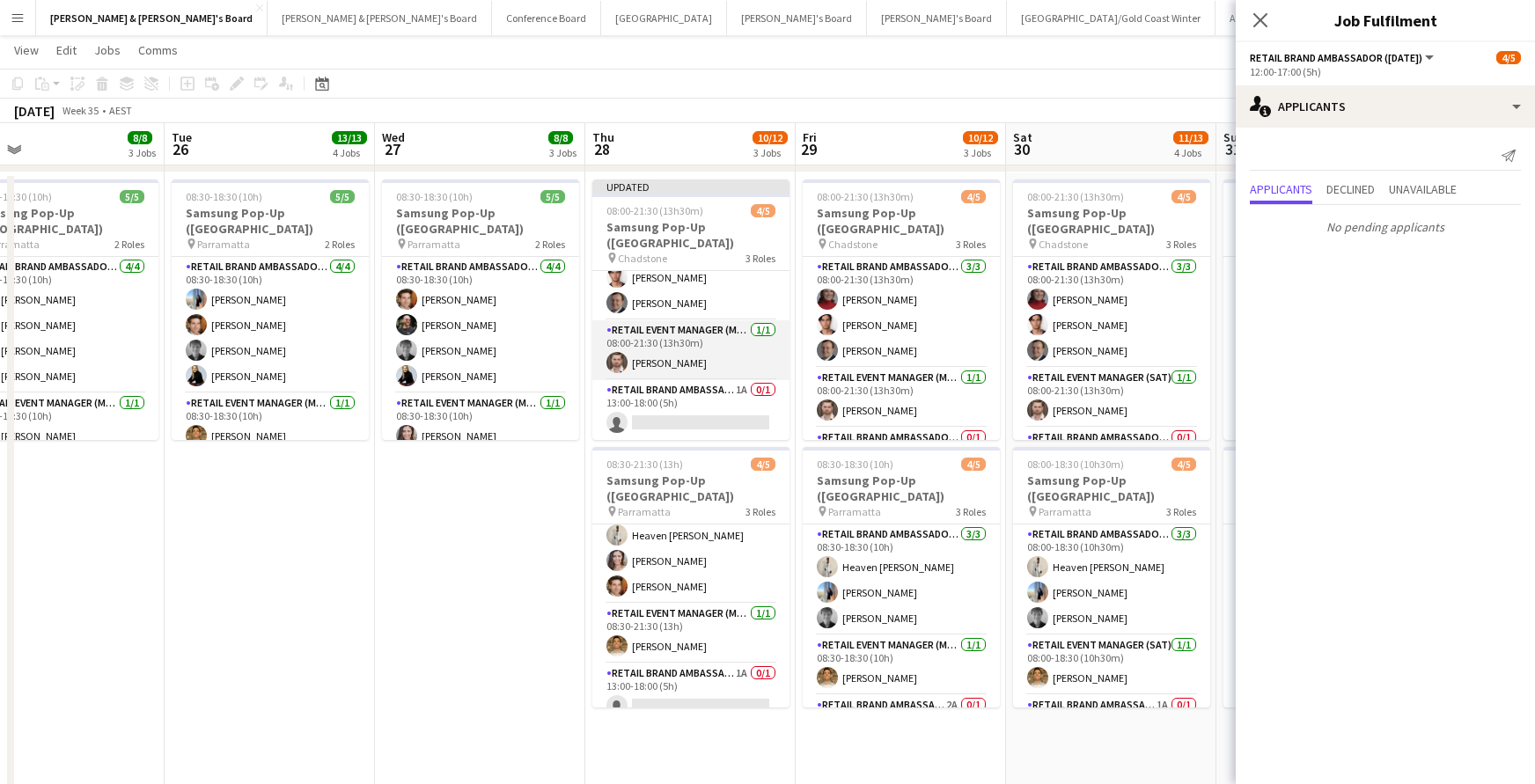
scroll to position [62, 0]
click at [718, 401] on app-card-role "RETAIL Brand Ambassador (Mon - Fri) 1A 0/1 13:00-18:00 (5h) single-neutral-acti…" at bounding box center [691, 410] width 197 height 60
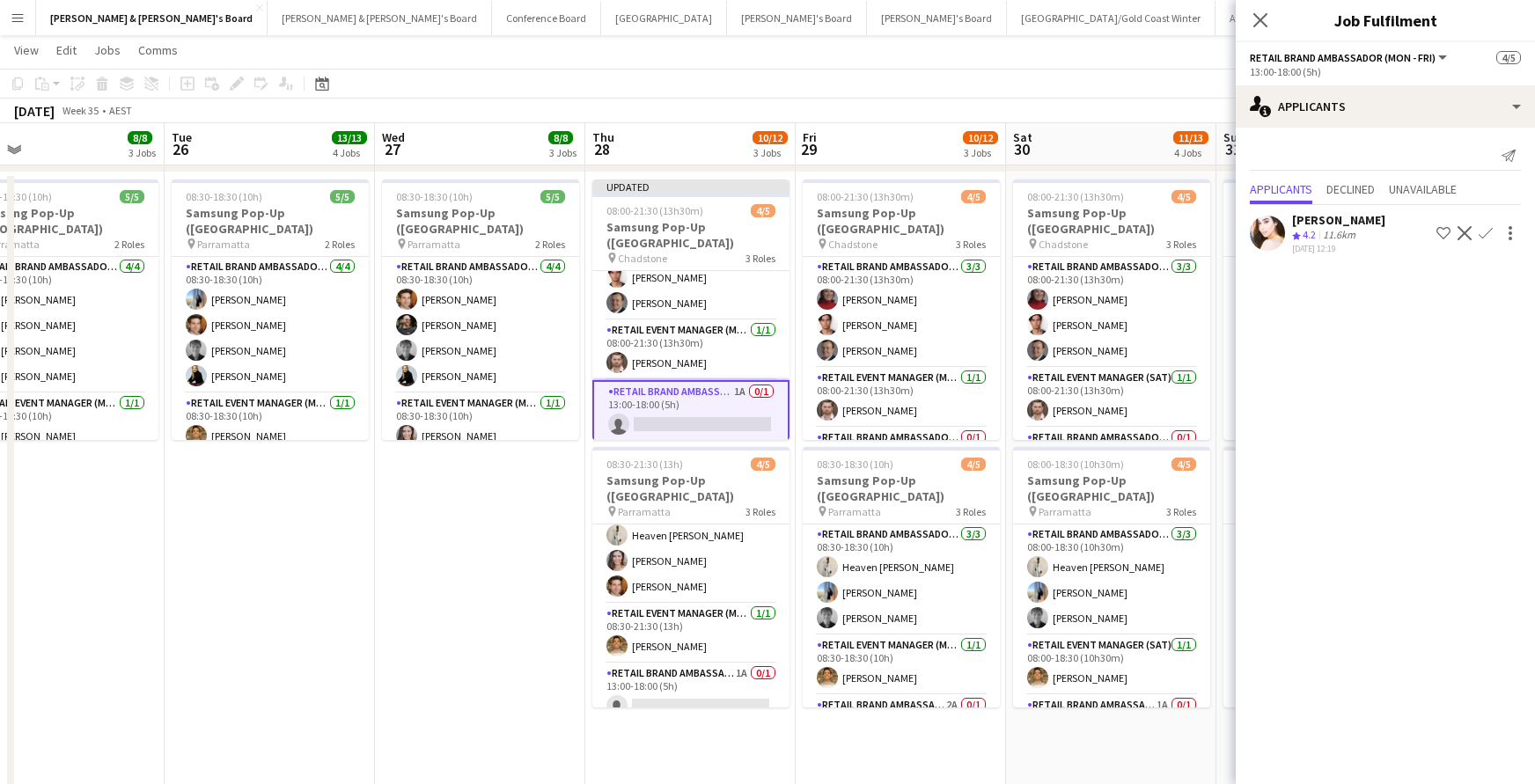
click at [1482, 230] on app-icon "Confirm" at bounding box center [1485, 233] width 14 height 14
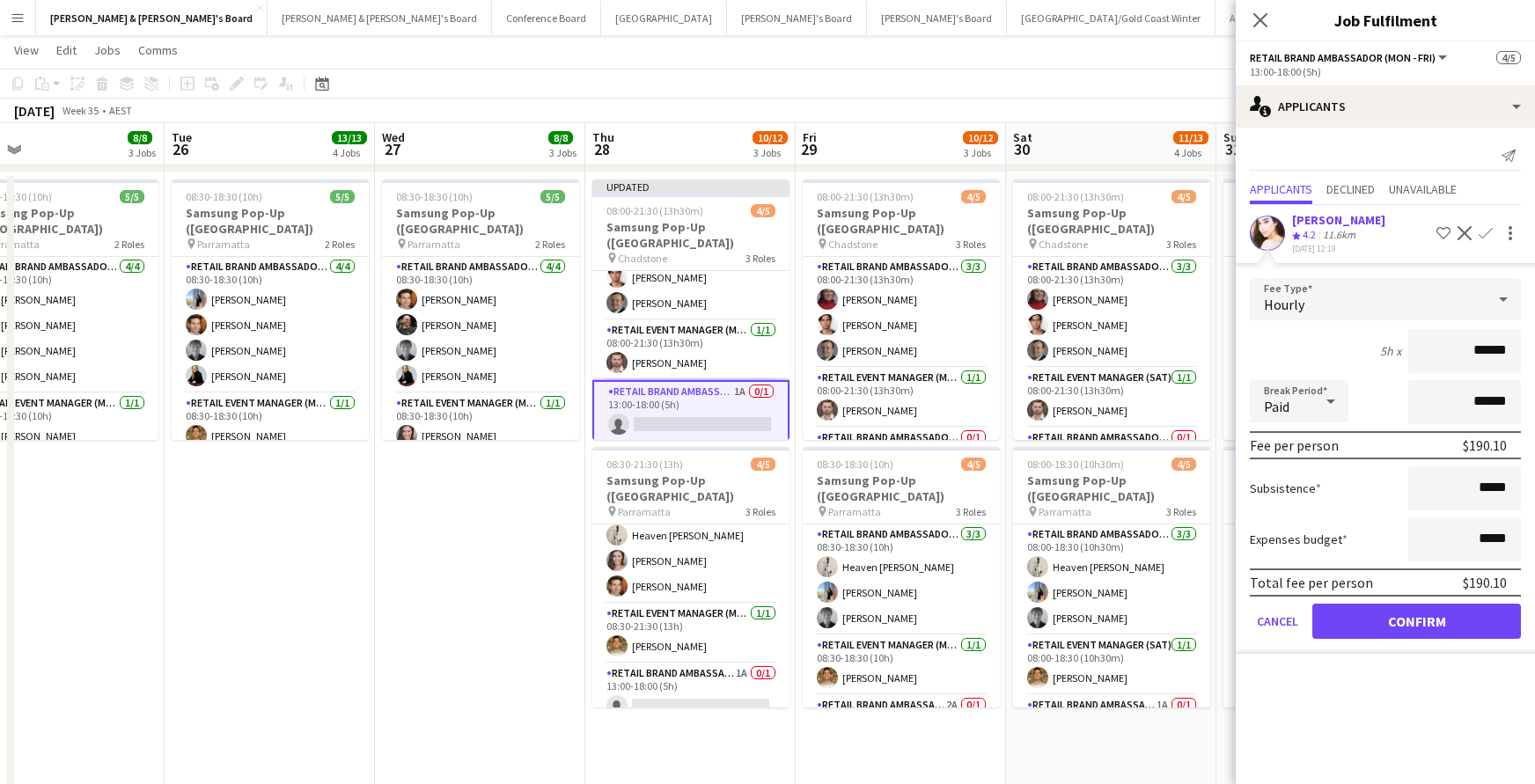
click at [1431, 617] on button "Confirm" at bounding box center [1416, 620] width 208 height 35
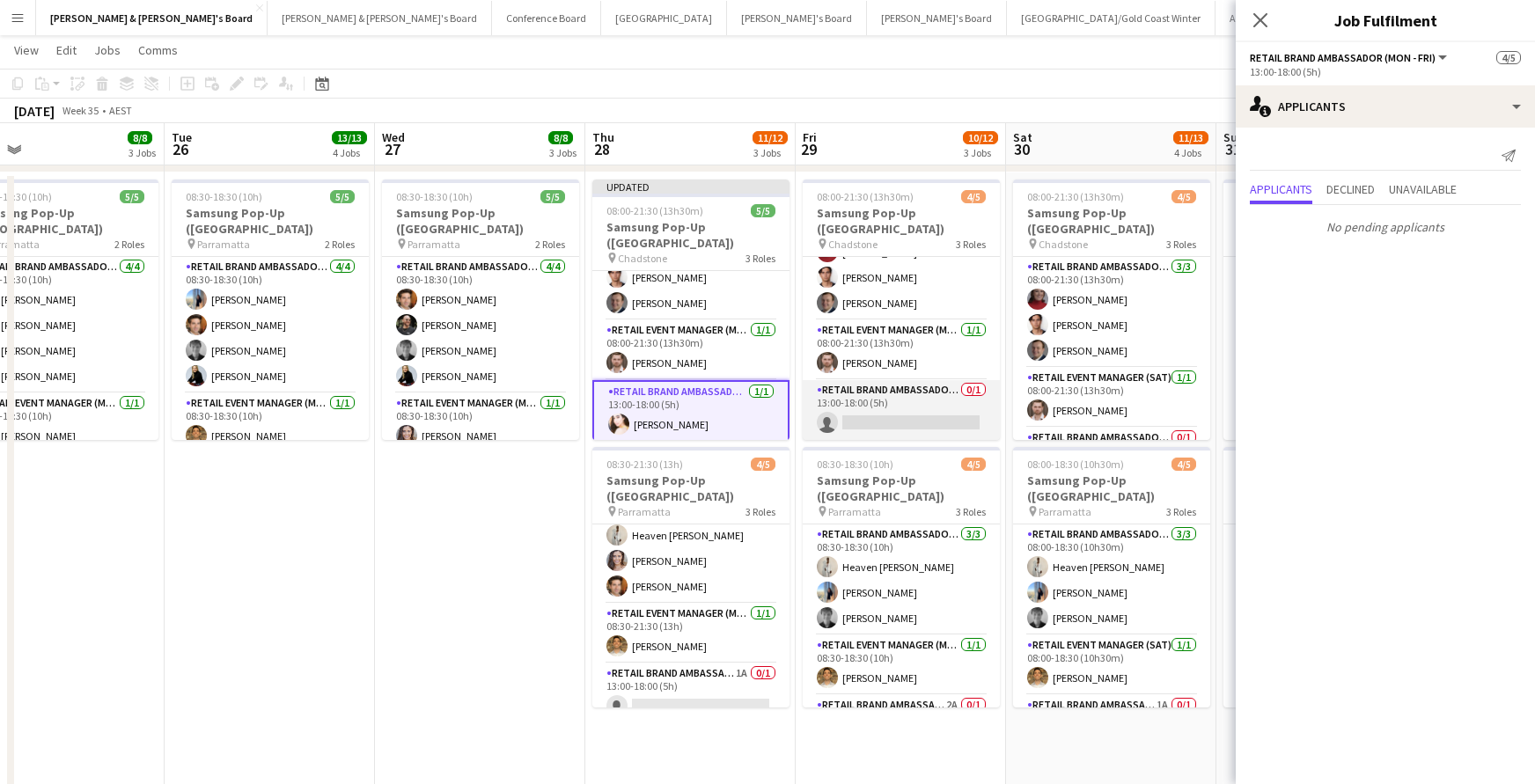
scroll to position [47, 0]
click at [941, 412] on app-card-role "RETAIL Brand Ambassador (Mon - Fri) 0/1 13:00-18:00 (5h) single-neutral-actions" at bounding box center [901, 410] width 197 height 60
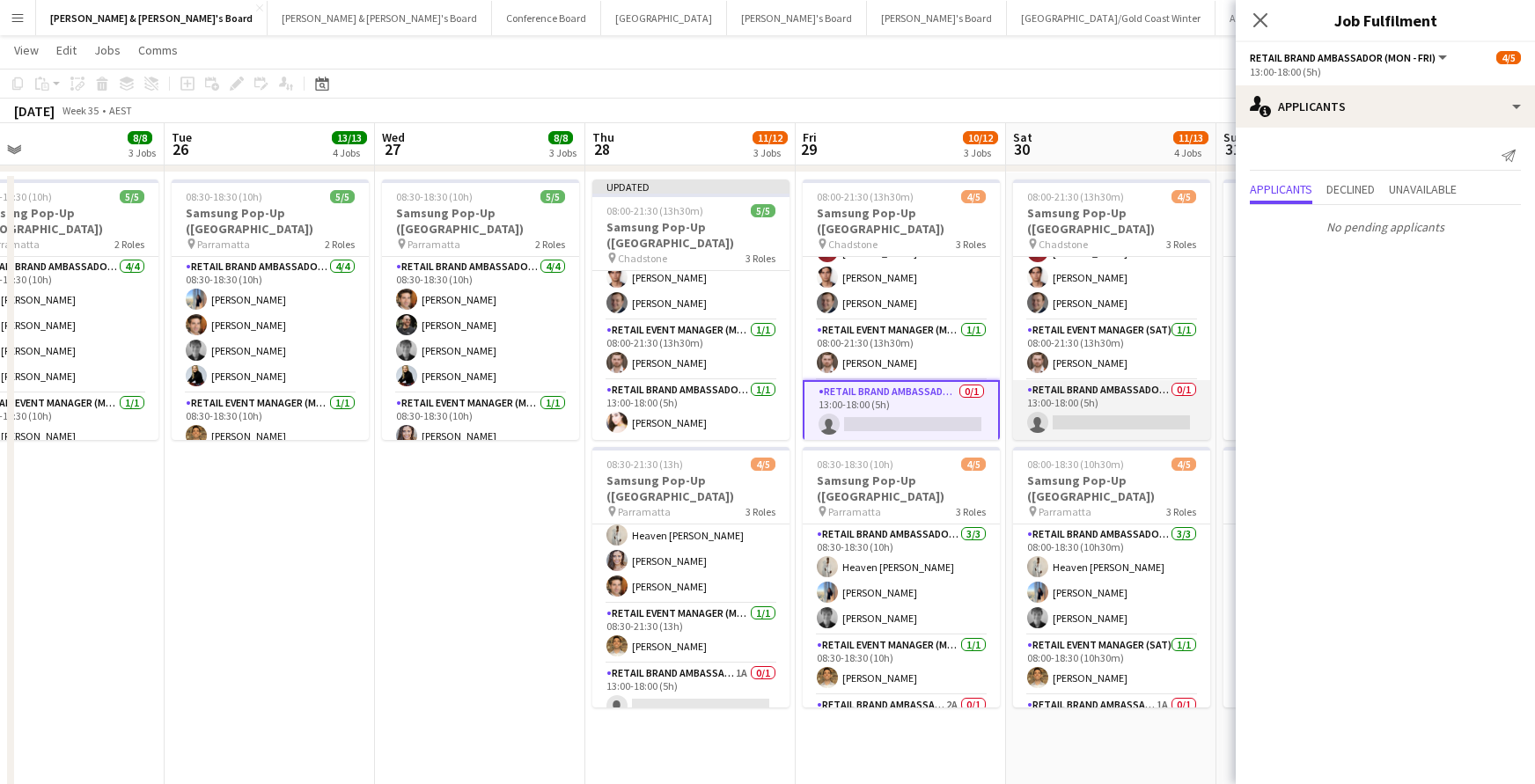
click at [1090, 423] on app-card-role "RETAIL Brand Ambassador ([DATE]) 0/1 13:00-18:00 (5h) single-neutral-actions" at bounding box center [1111, 410] width 197 height 60
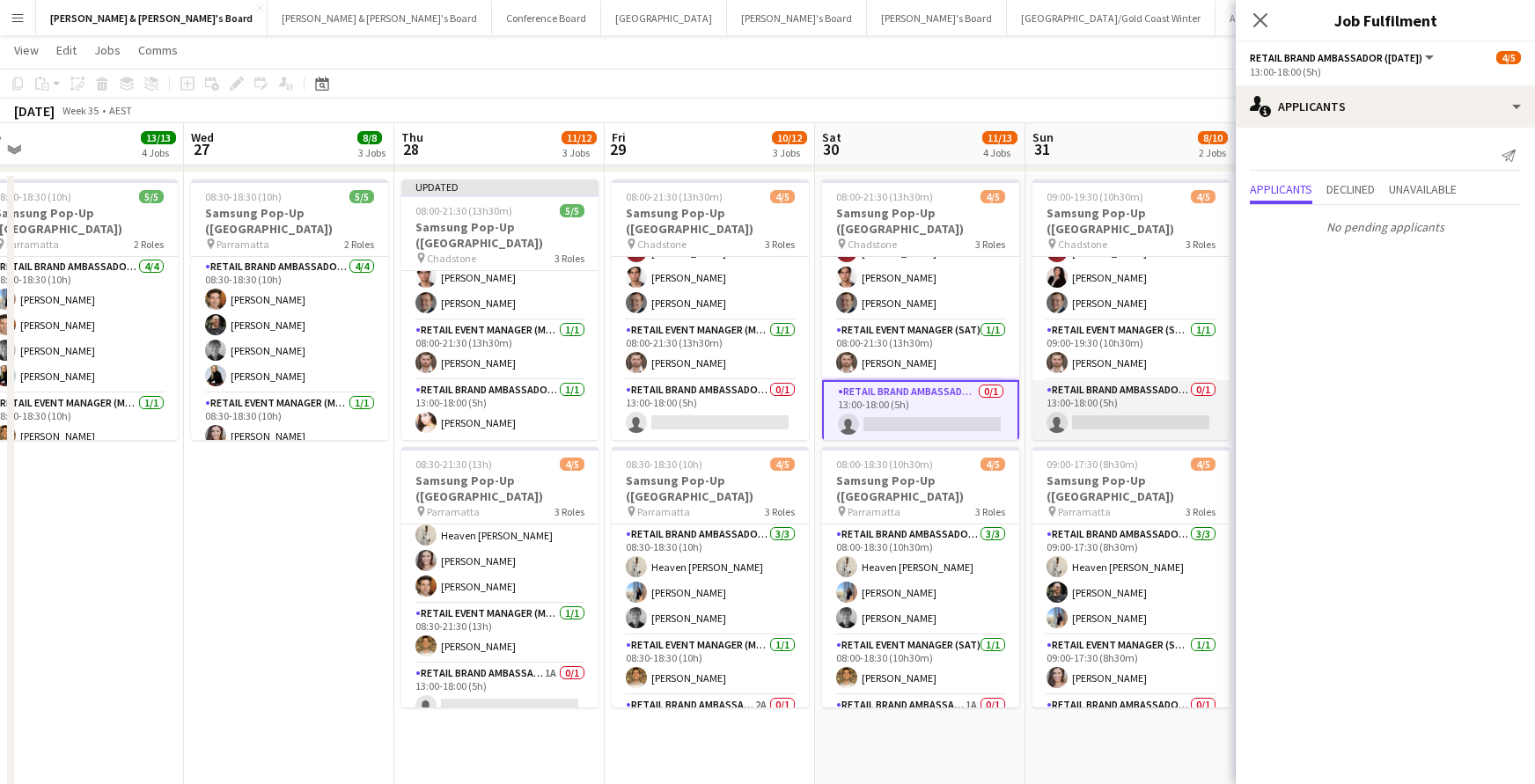
click at [1100, 421] on app-card-role "RETAIL Brand Ambassador ([DATE]) 0/1 13:00-18:00 (5h) single-neutral-actions" at bounding box center [1131, 410] width 197 height 60
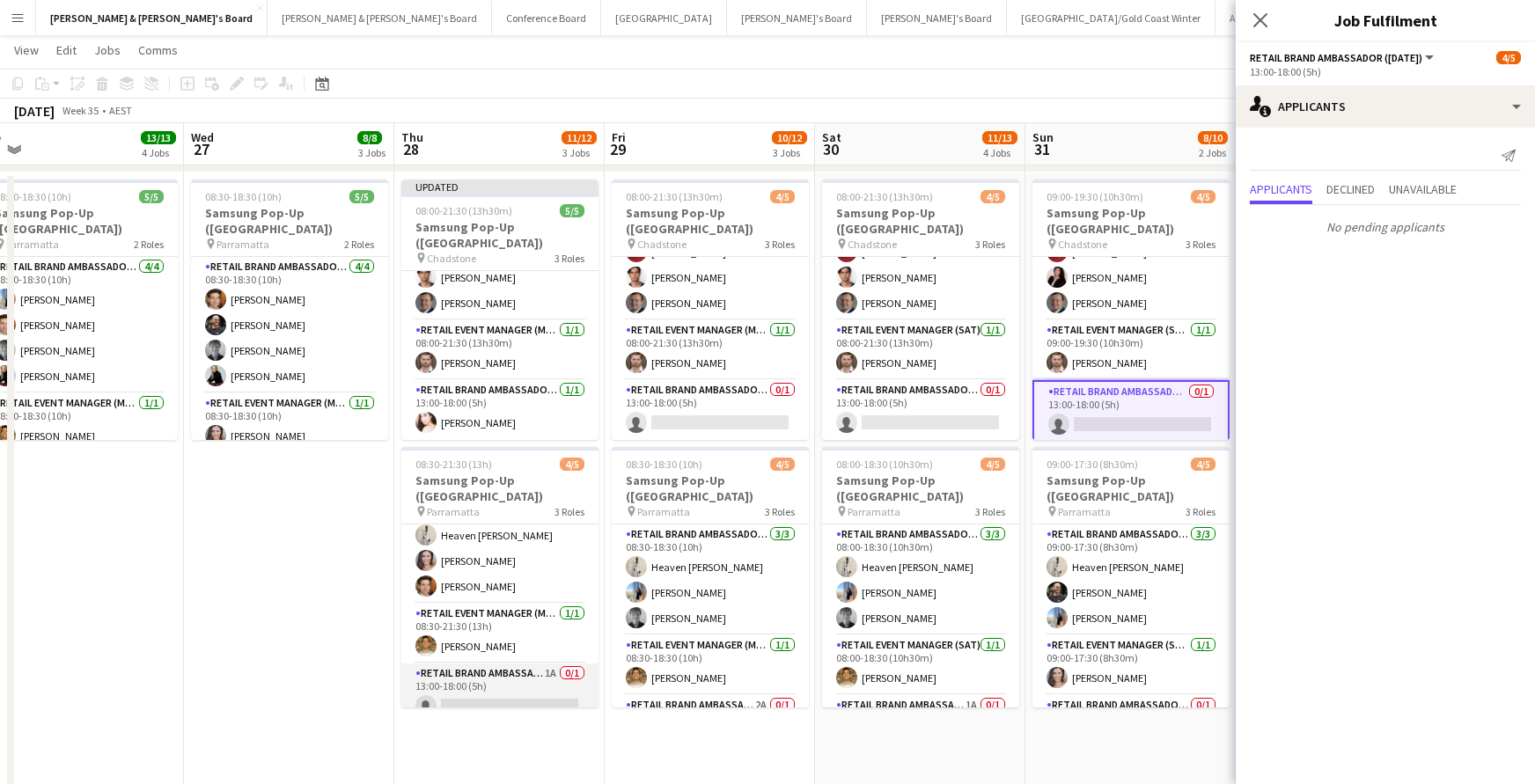
click at [513, 669] on app-card-role "RETAIL Brand Ambassador (Mon - Fri) 1A 0/1 13:00-18:00 (5h) single-neutral-acti…" at bounding box center [500, 693] width 197 height 60
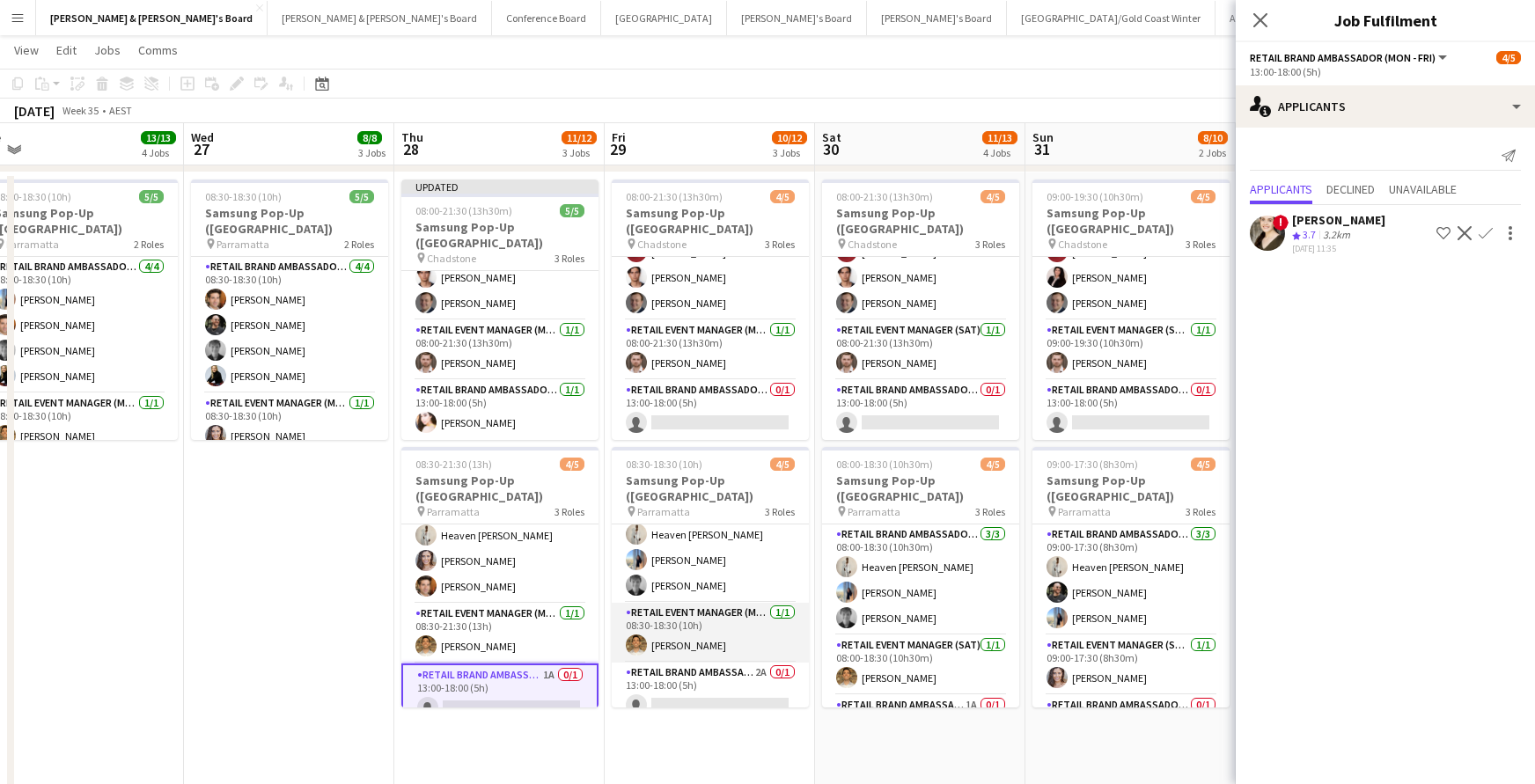
scroll to position [32, 0]
click at [716, 679] on app-card-role "RETAIL Brand Ambassador (Mon - Fri) 2A 0/1 13:00-18:00 (5h) single-neutral-acti…" at bounding box center [710, 693] width 197 height 60
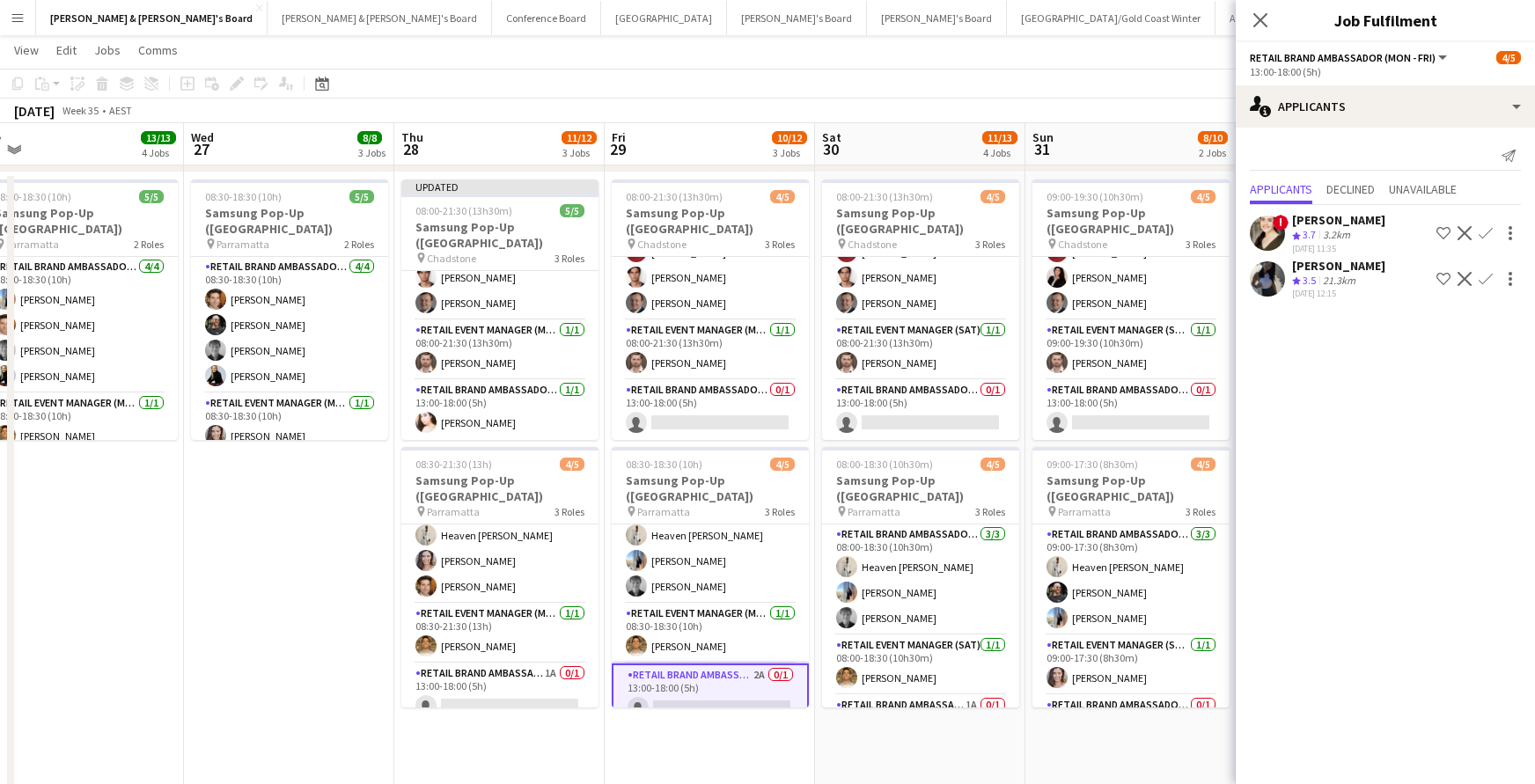
click at [1482, 283] on app-icon "Confirm" at bounding box center [1485, 278] width 14 height 14
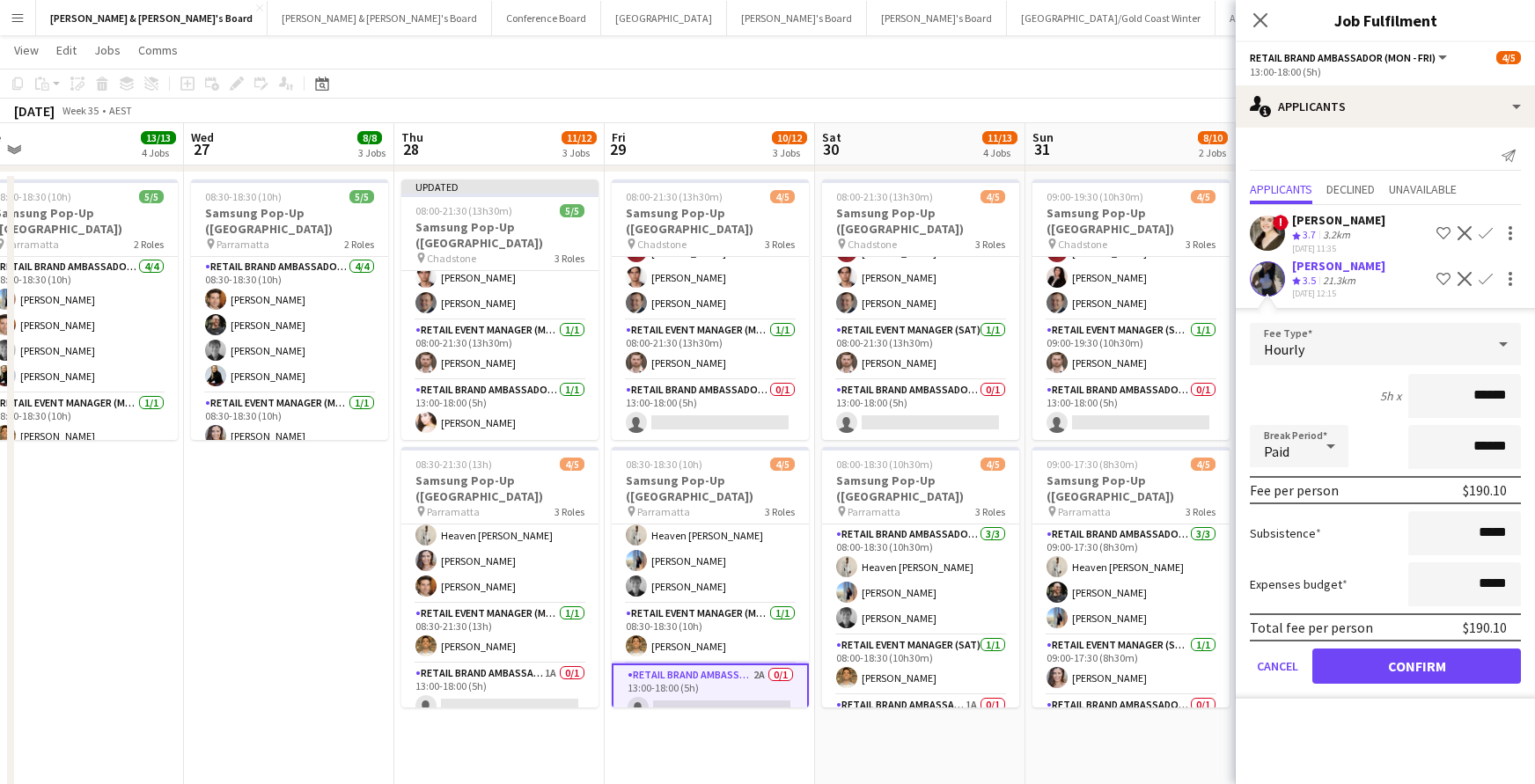
click at [1461, 670] on button "Confirm" at bounding box center [1416, 666] width 208 height 35
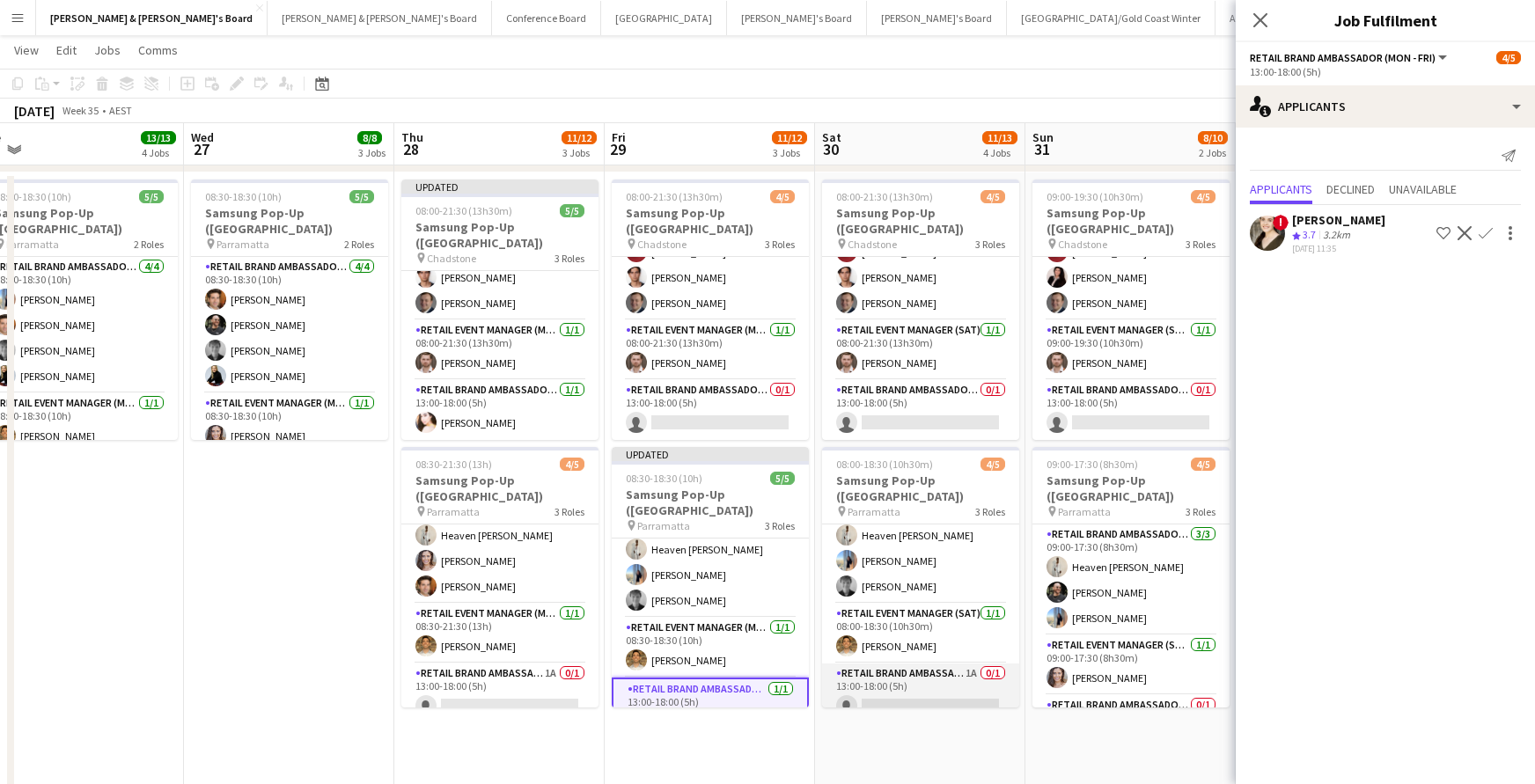
click at [958, 683] on app-card-role "RETAIL Brand Ambassador ([DATE]) 1A 0/1 13:00-18:00 (5h) single-neutral-actions" at bounding box center [920, 693] width 197 height 60
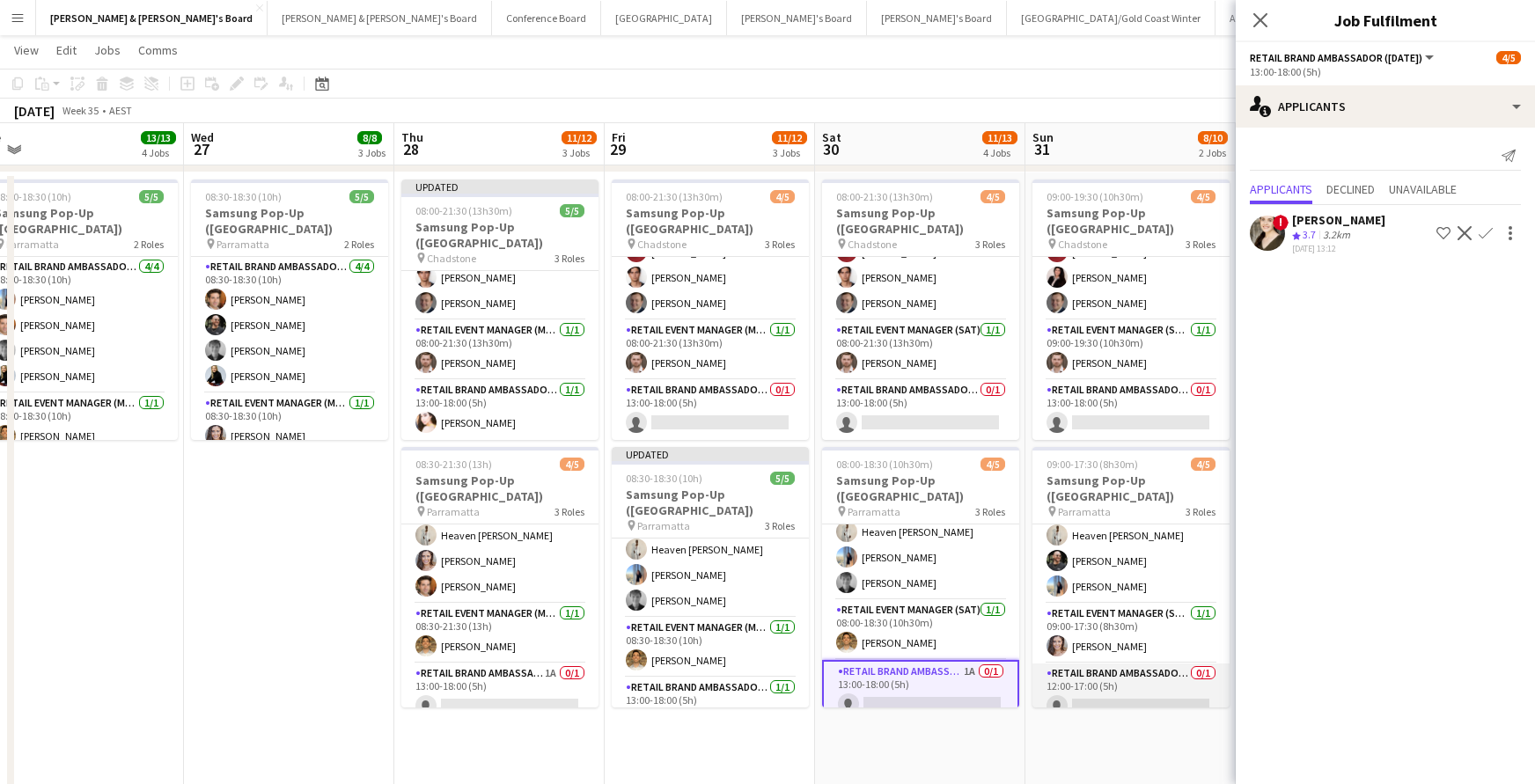
click at [1165, 679] on app-card-role "RETAIL Brand Ambassador ([DATE]) 0/1 12:00-17:00 (5h) single-neutral-actions" at bounding box center [1131, 693] width 197 height 60
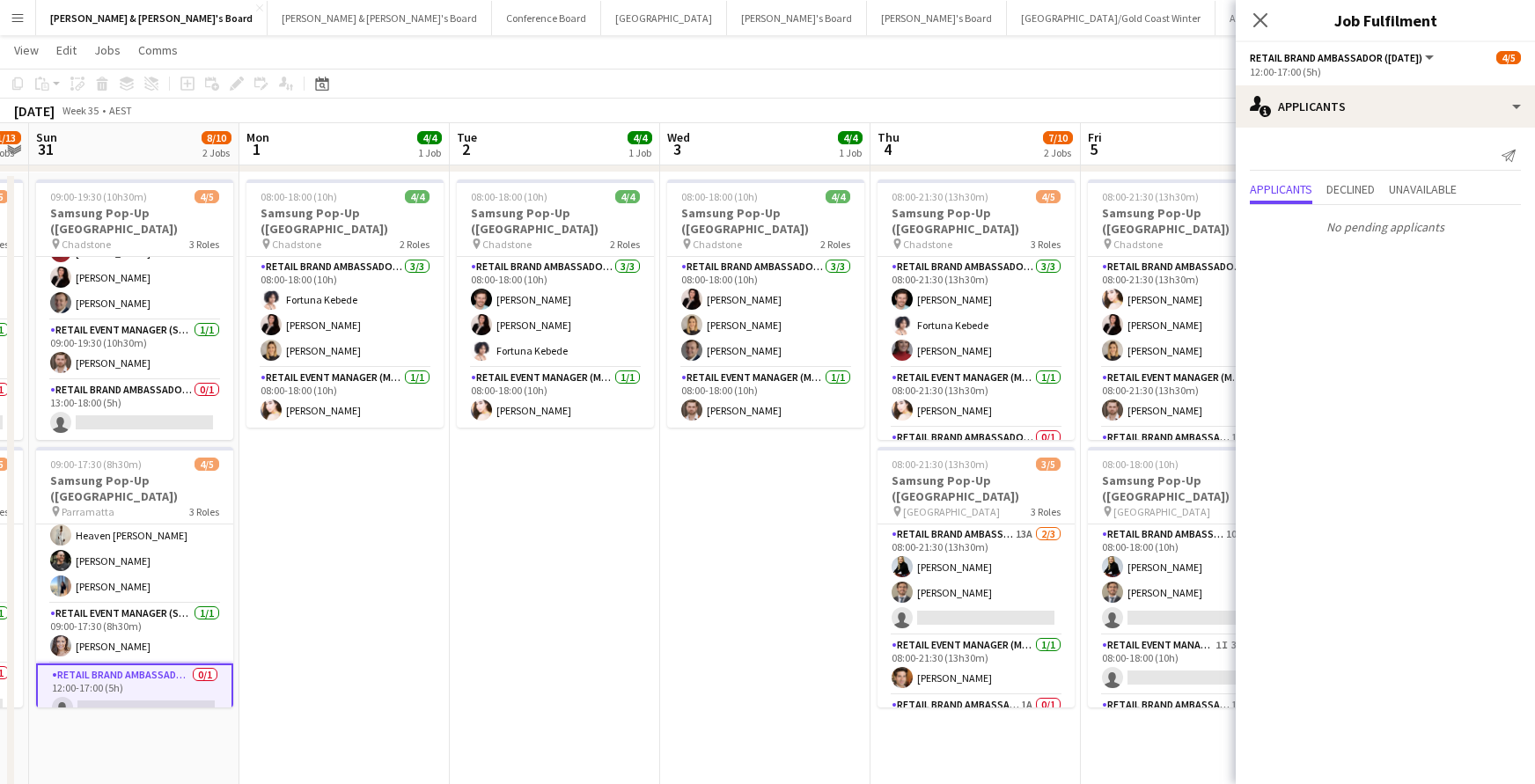
scroll to position [0, 822]
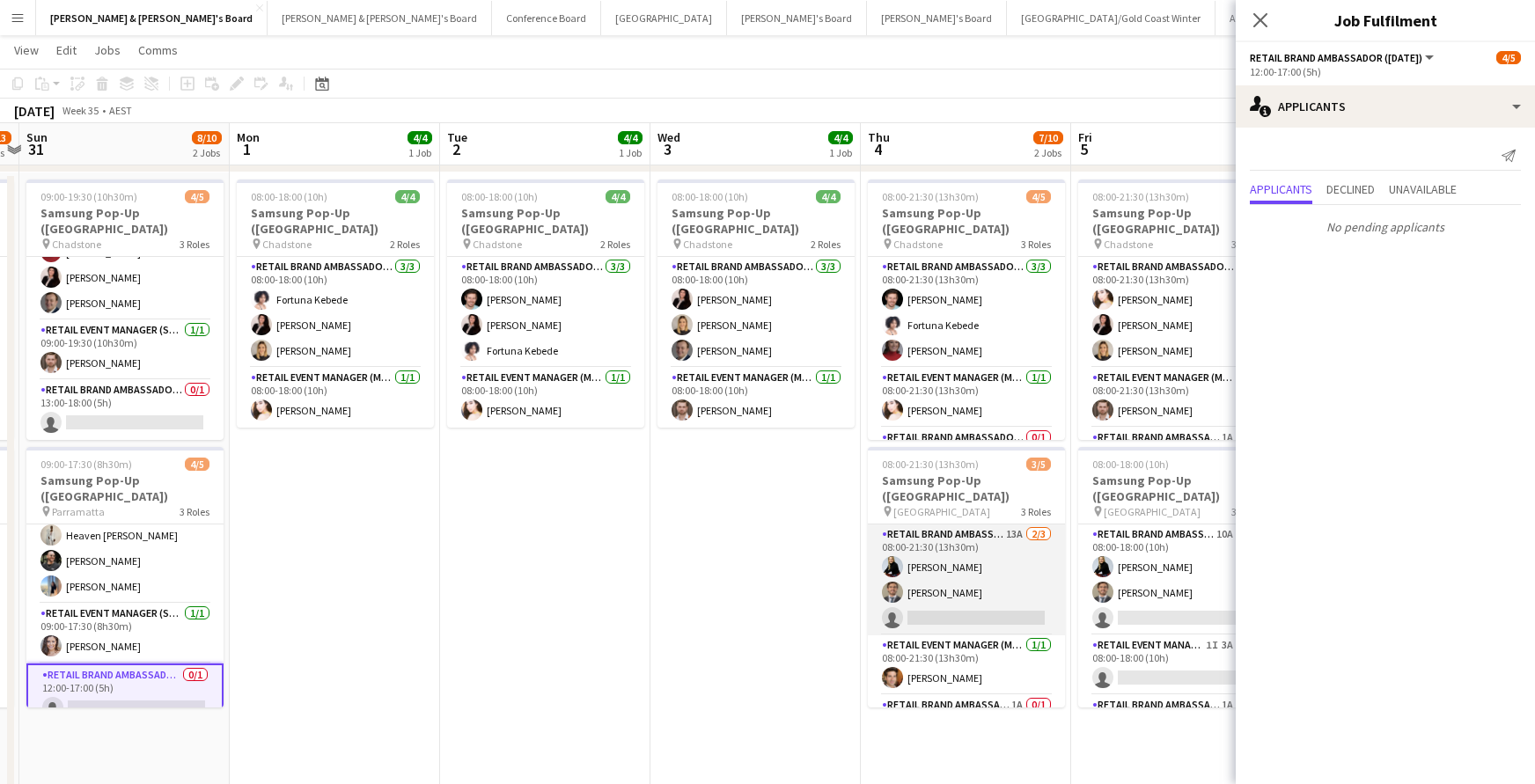
click at [946, 591] on app-card-role "RETAIL Brand Ambassador (Mon - Fri) 13A [DATE] 08:00-21:30 (13h30m) [PERSON_NAM…" at bounding box center [966, 580] width 197 height 111
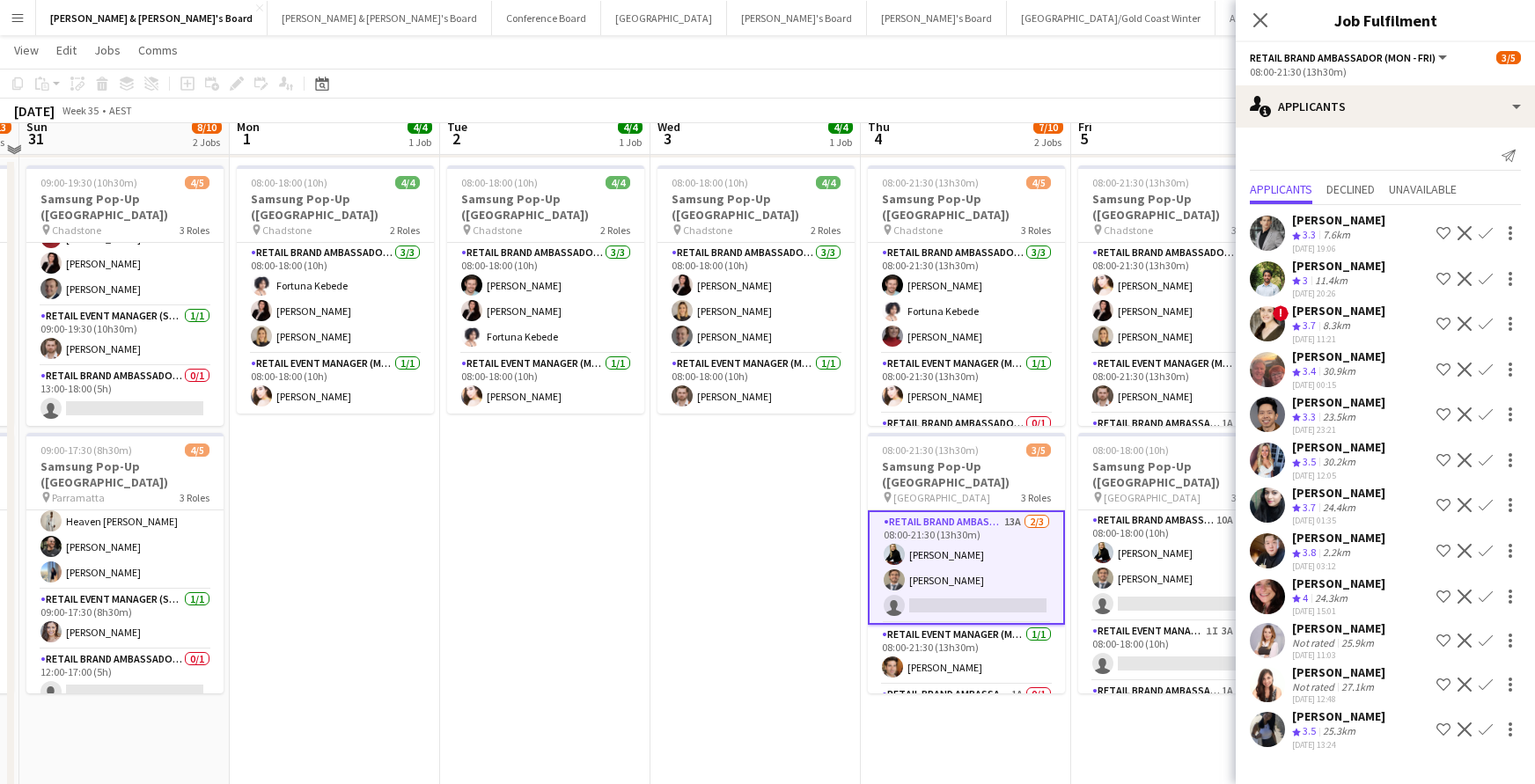
scroll to position [1419, 0]
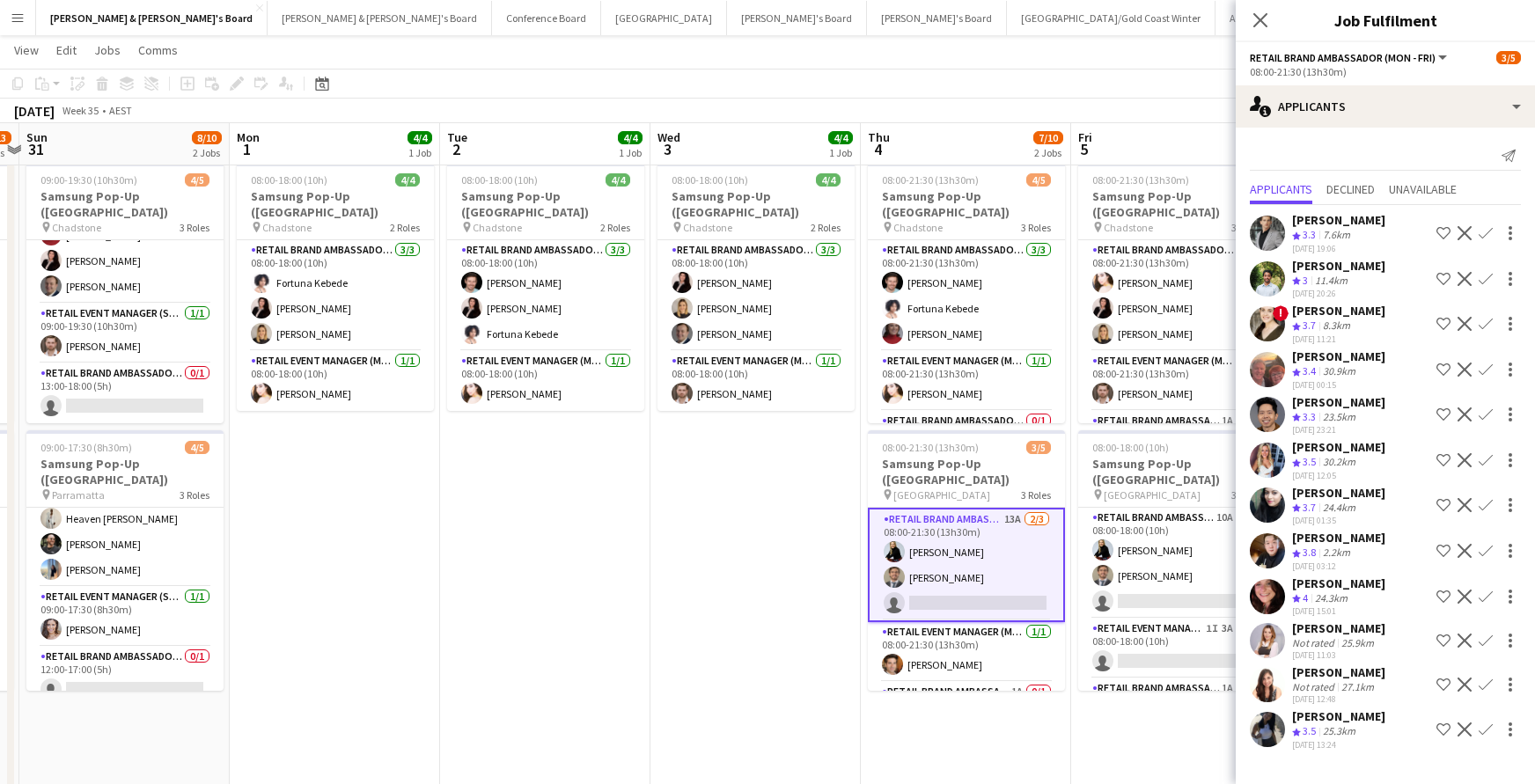
click at [1487, 728] on app-icon "Confirm" at bounding box center [1485, 729] width 14 height 14
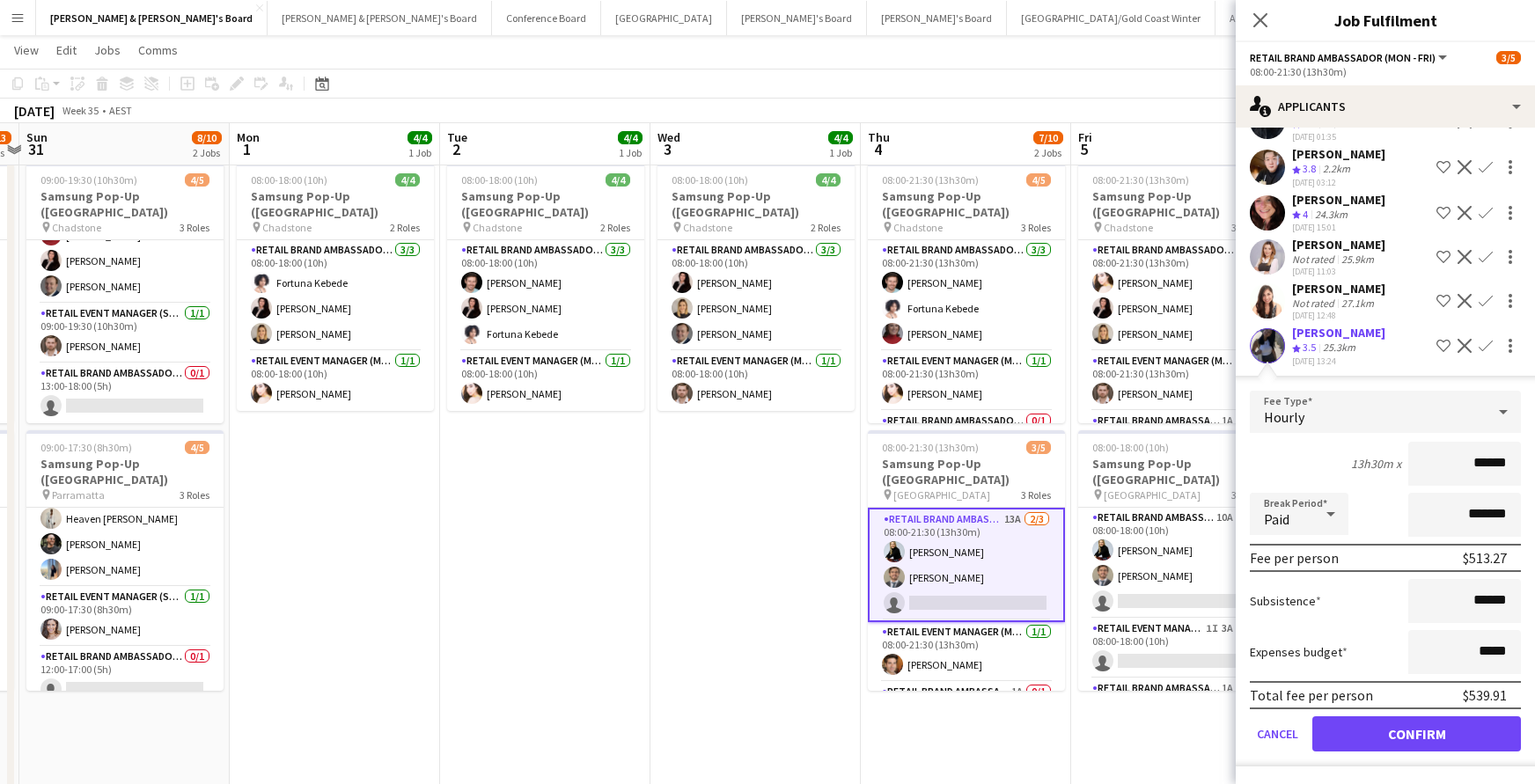
click at [1487, 728] on button "Confirm" at bounding box center [1416, 733] width 208 height 35
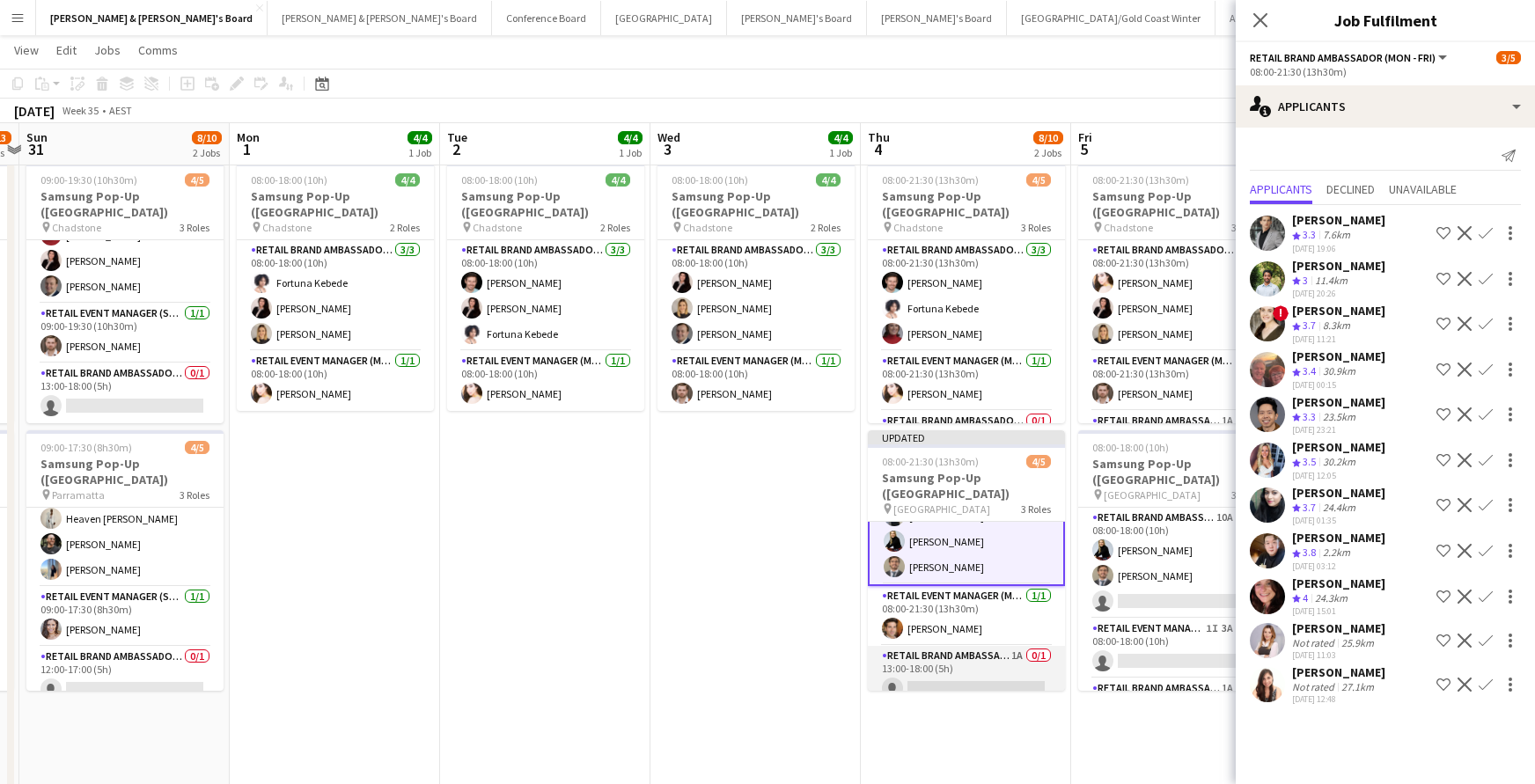
click at [1031, 660] on app-card-role "RETAIL Brand Ambassador (Mon - Fri) 1A 0/1 13:00-18:00 (5h) single-neutral-acti…" at bounding box center [966, 676] width 197 height 60
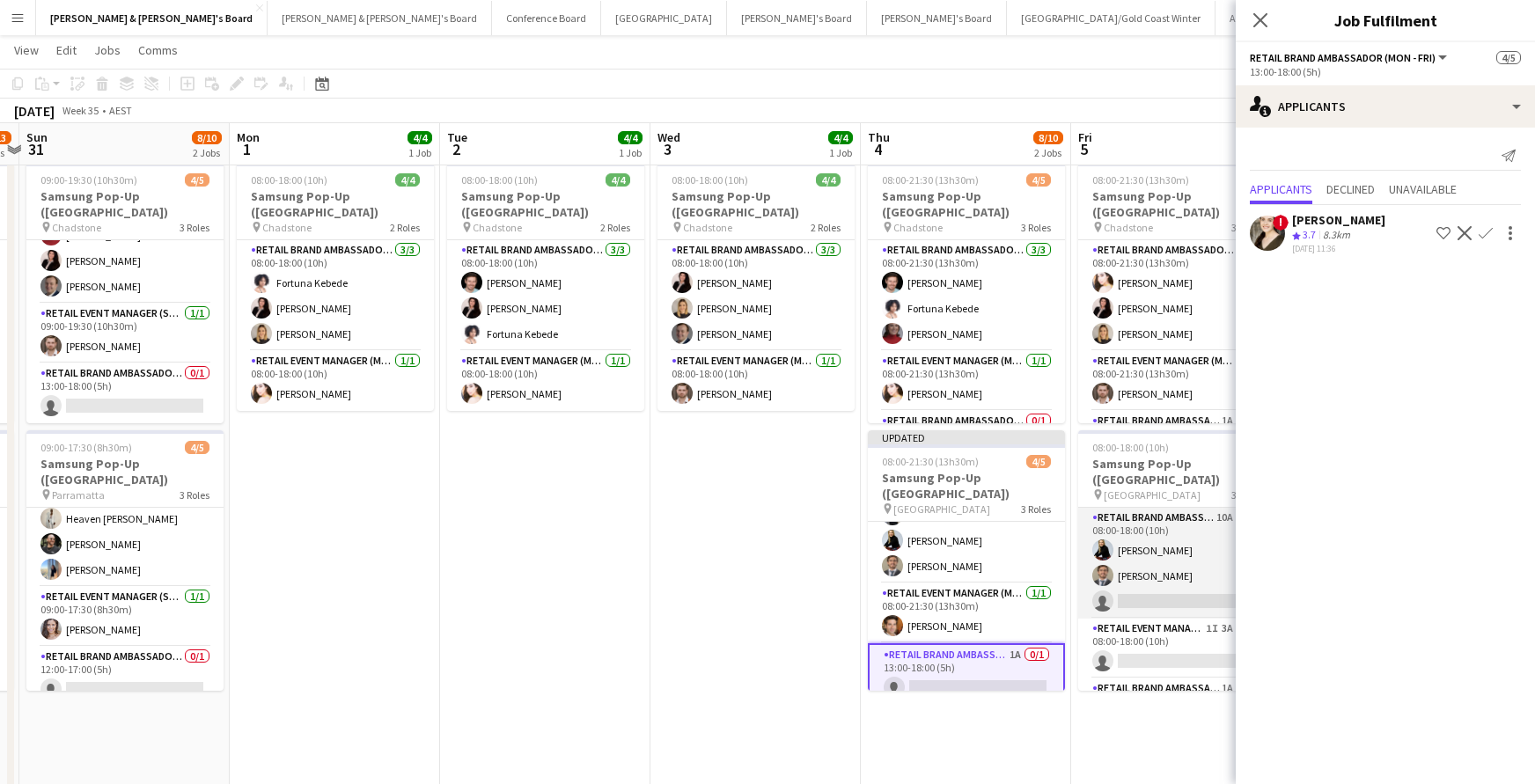
click at [1137, 582] on app-card-role "RETAIL Brand Ambassador (Mon - Fri) 10A [DATE] 08:00-18:00 (10h) [PERSON_NAME] …" at bounding box center [1176, 563] width 197 height 111
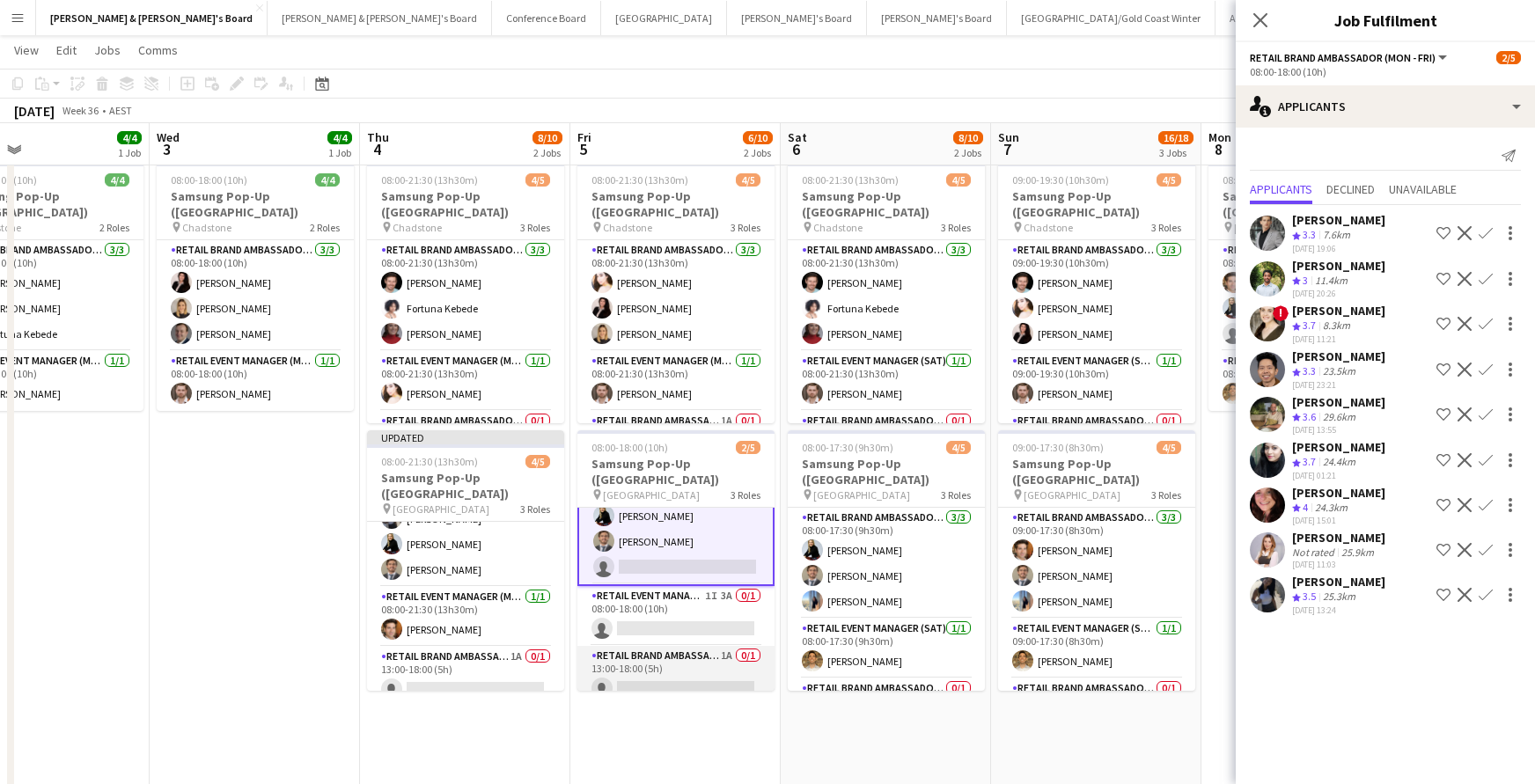
scroll to position [35, 0]
click at [692, 662] on app-card-role "RETAIL Brand Ambassador (Mon - Fri) 1A 0/1 13:00-18:00 (5h) single-neutral-acti…" at bounding box center [675, 677] width 197 height 60
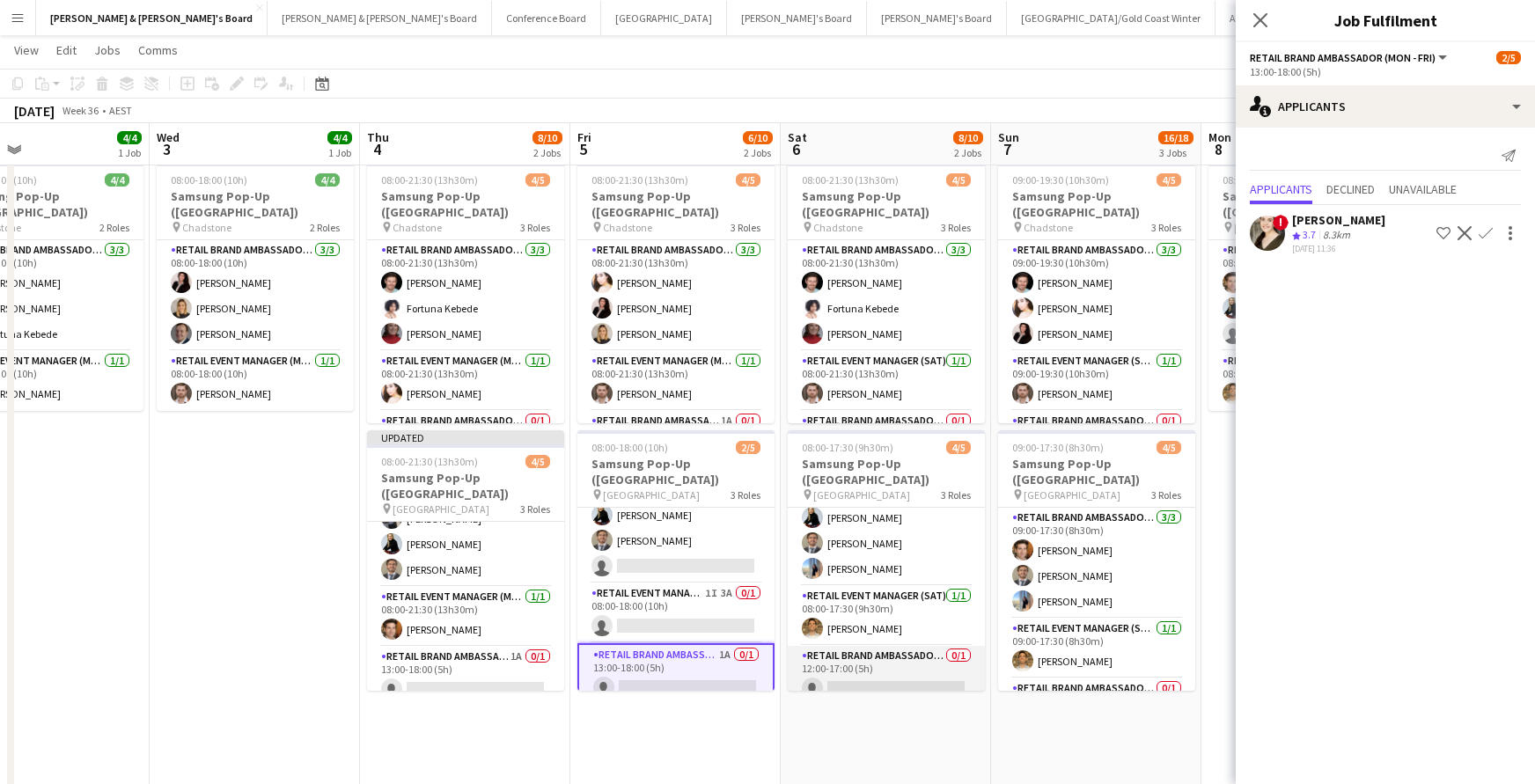
scroll to position [32, 0]
click at [894, 664] on app-card-role "RETAIL Brand Ambassador ([DATE]) 0/1 12:00-17:00 (5h) single-neutral-actions" at bounding box center [886, 677] width 197 height 60
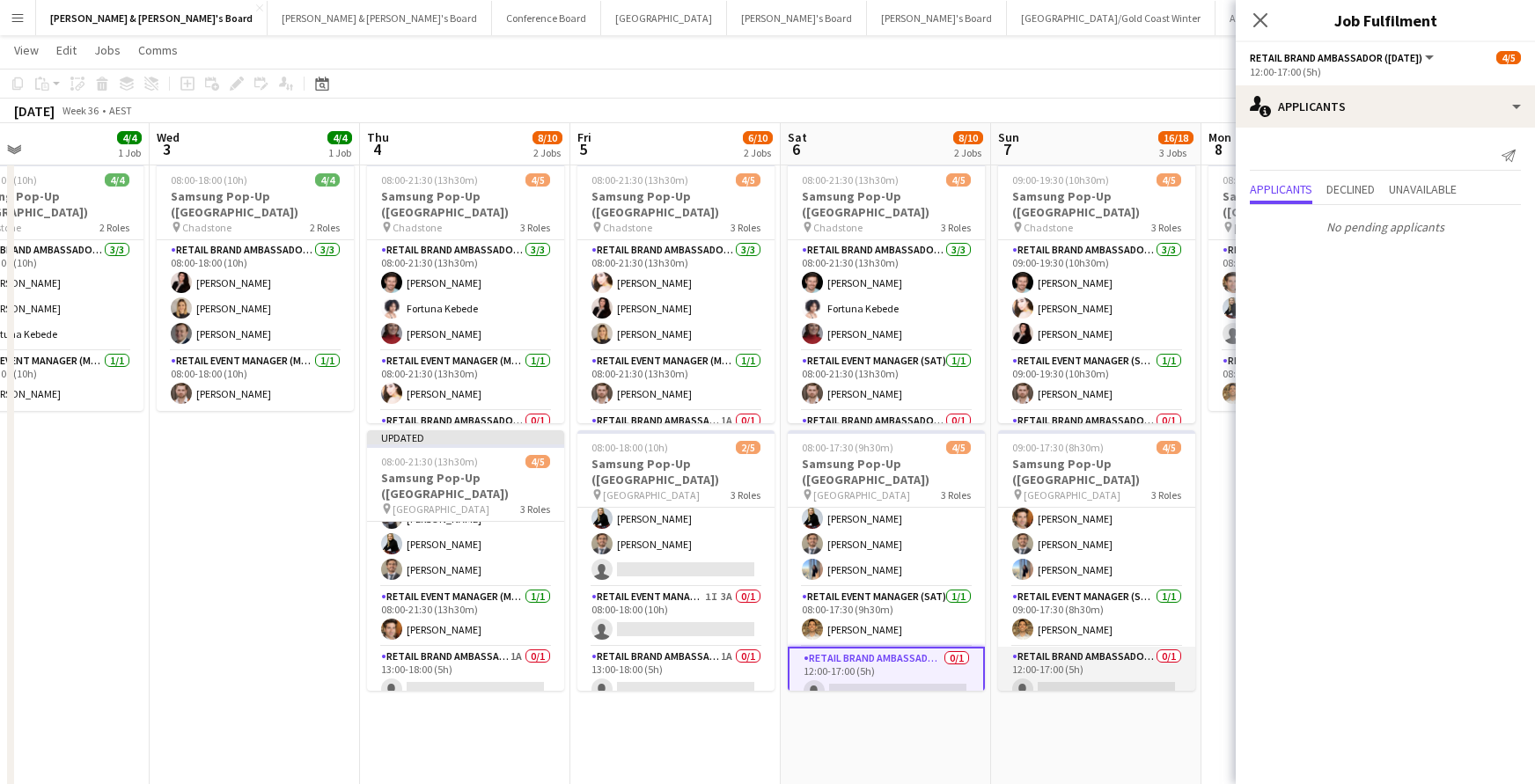
click at [1112, 669] on app-card-role "RETAIL Brand Ambassador ([DATE]) 0/1 12:00-17:00 (5h) single-neutral-actions" at bounding box center [1096, 677] width 197 height 60
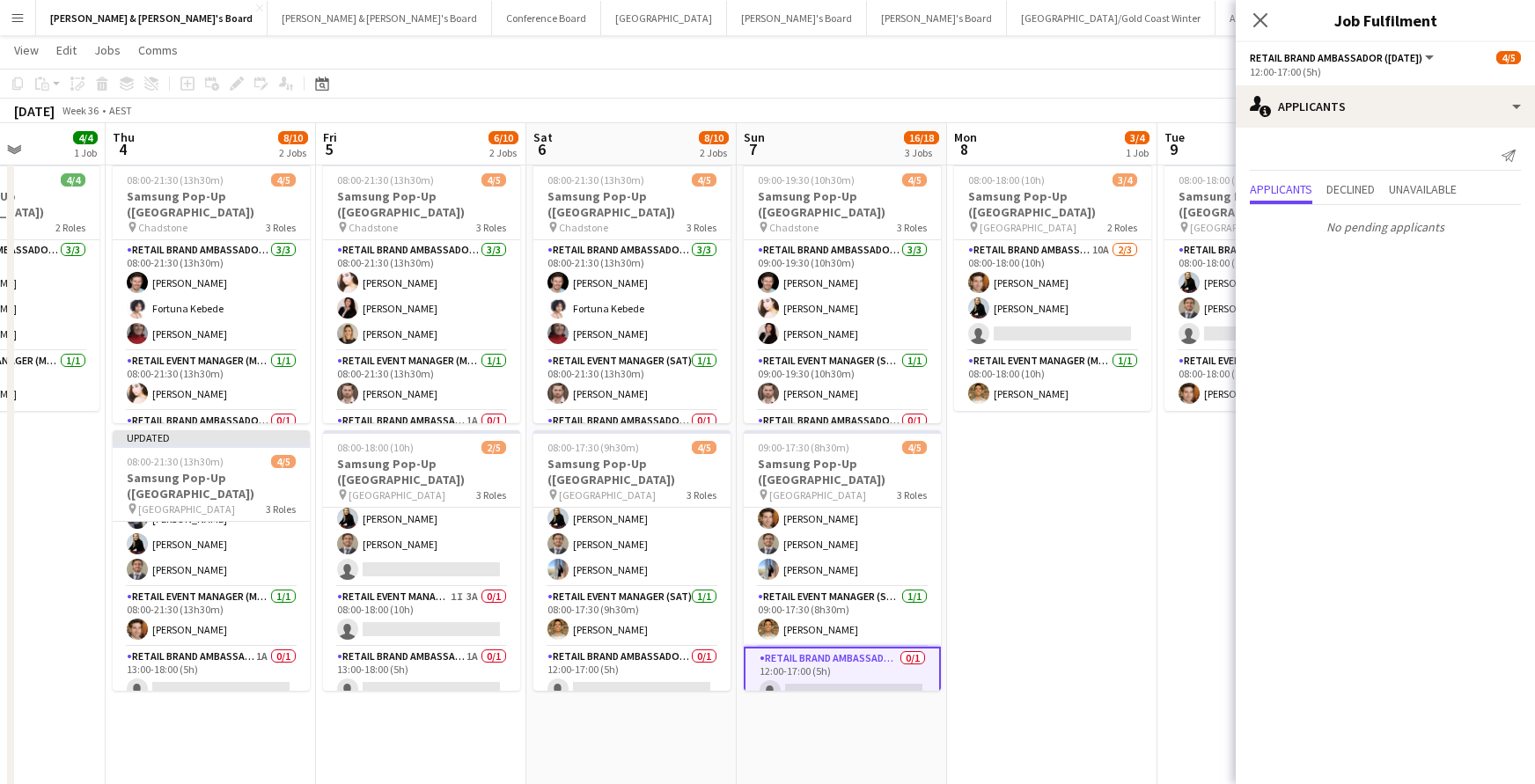
scroll to position [0, 743]
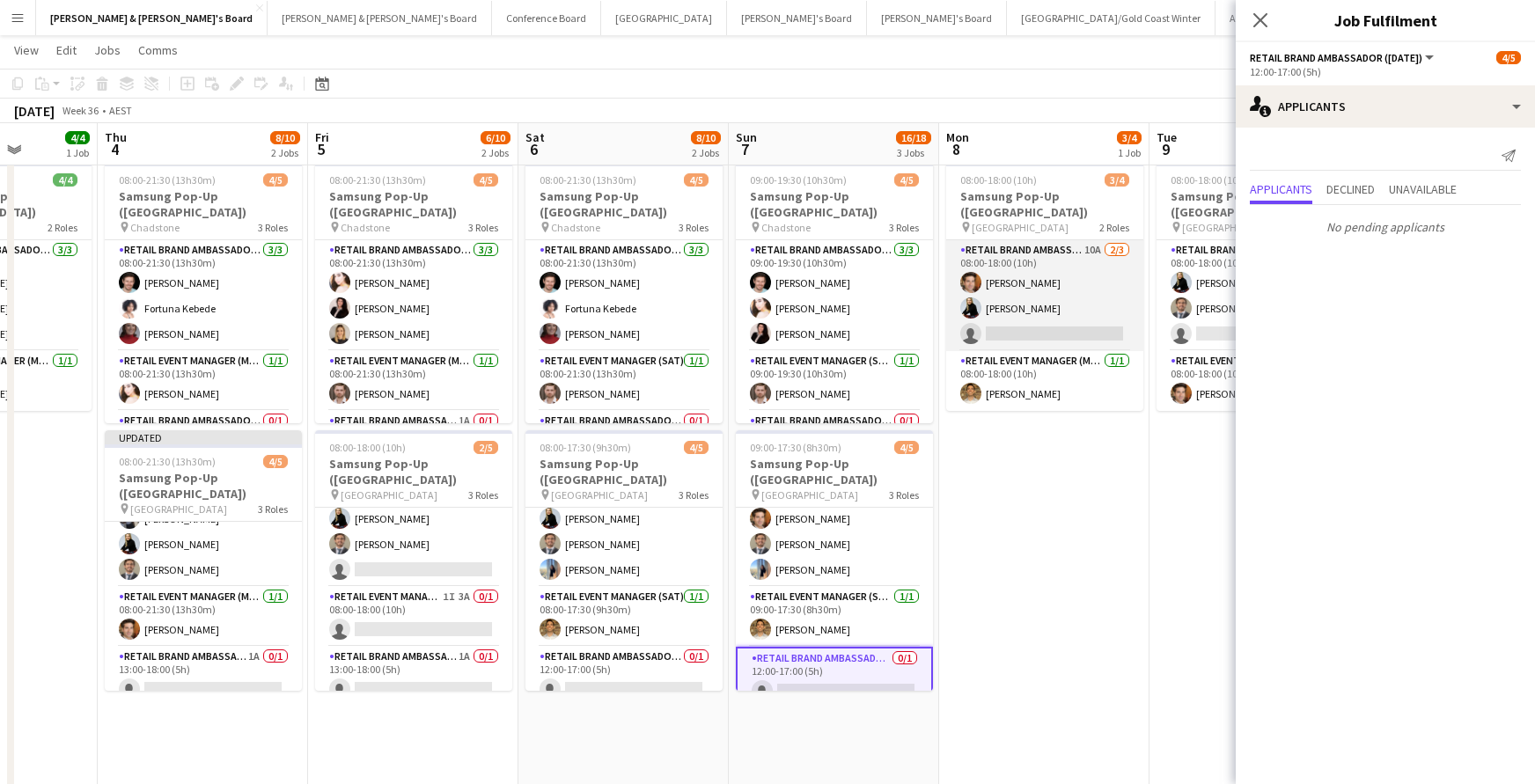
click at [1032, 305] on app-card-role "RETAIL Brand Ambassador (Mon - Fri) 10A [DATE] 08:00-18:00 (10h) [PERSON_NAME] …" at bounding box center [1044, 295] width 197 height 111
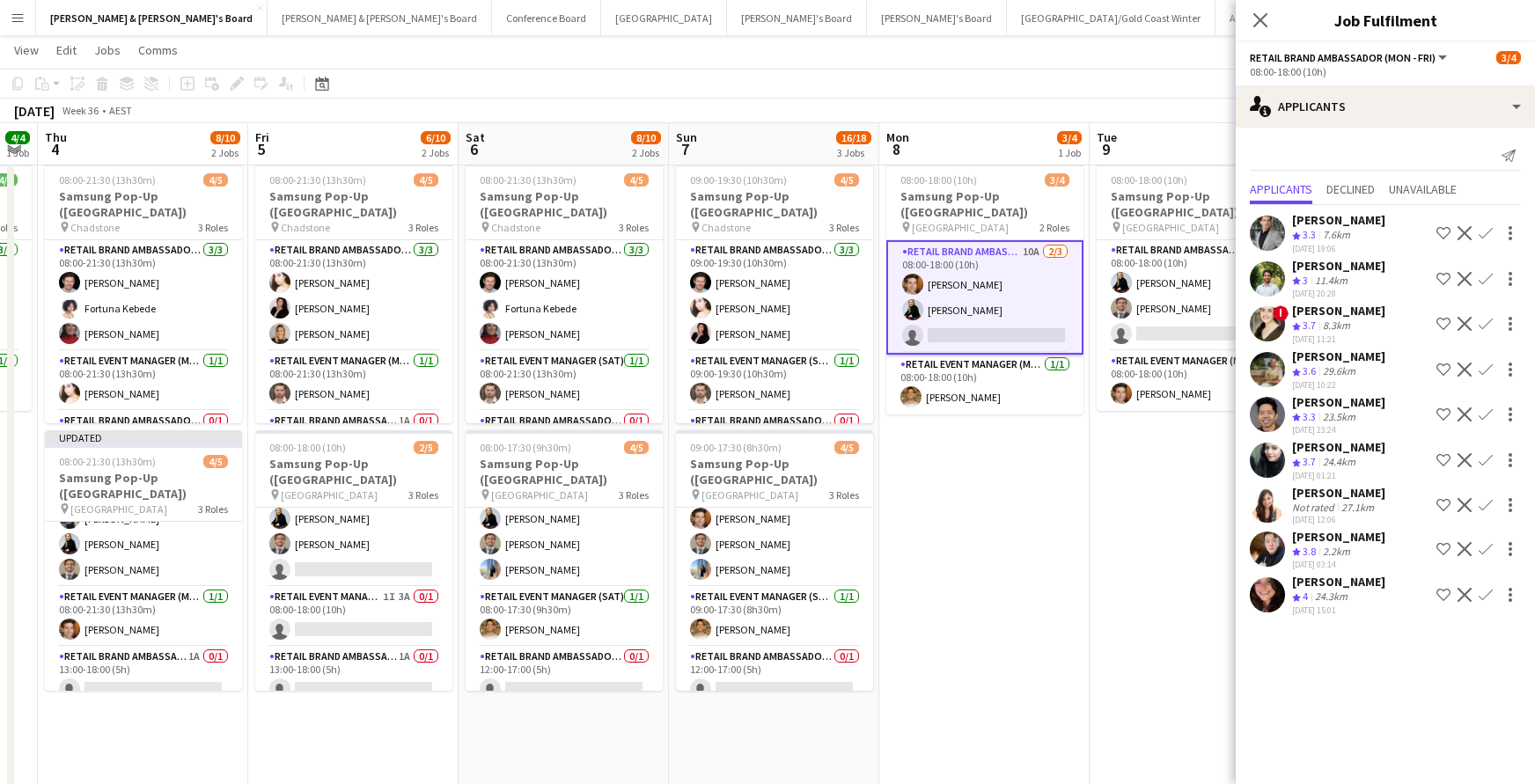
scroll to position [0, 806]
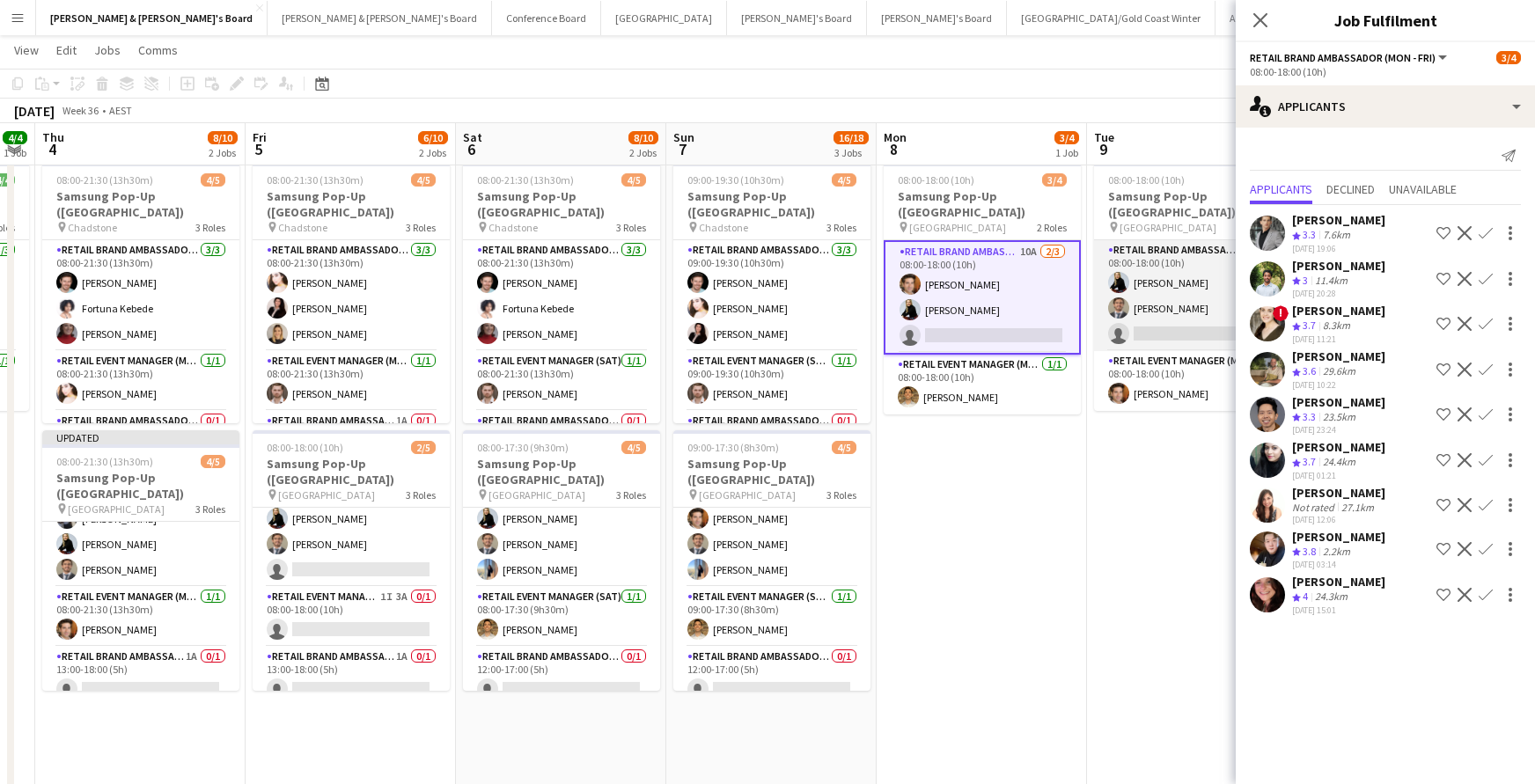
click at [1146, 313] on app-card-role "RETAIL Brand Ambassador (Mon - Fri) 8A [DATE] 08:00-18:00 (10h) [PERSON_NAME] […" at bounding box center [1192, 295] width 197 height 111
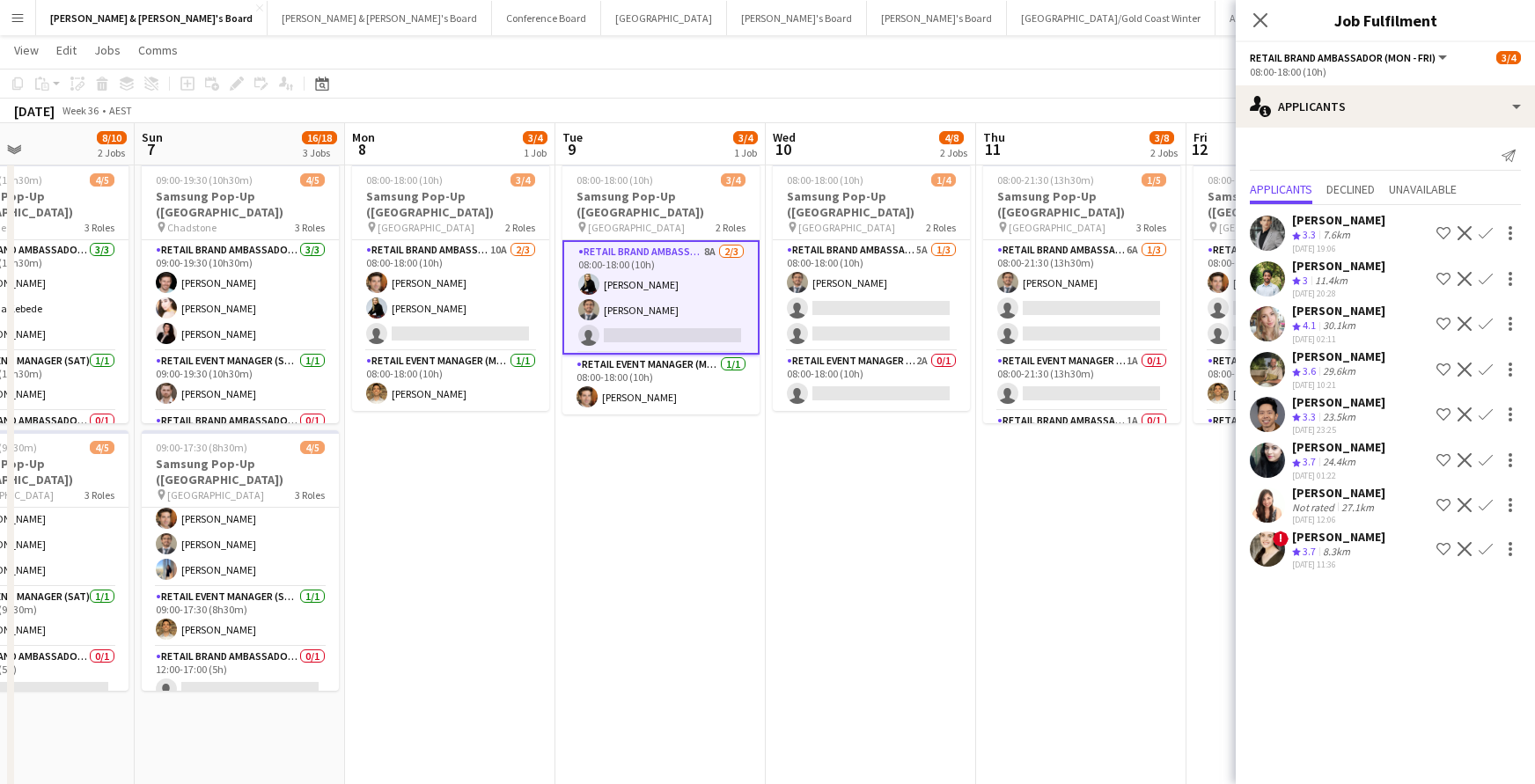
scroll to position [0, 506]
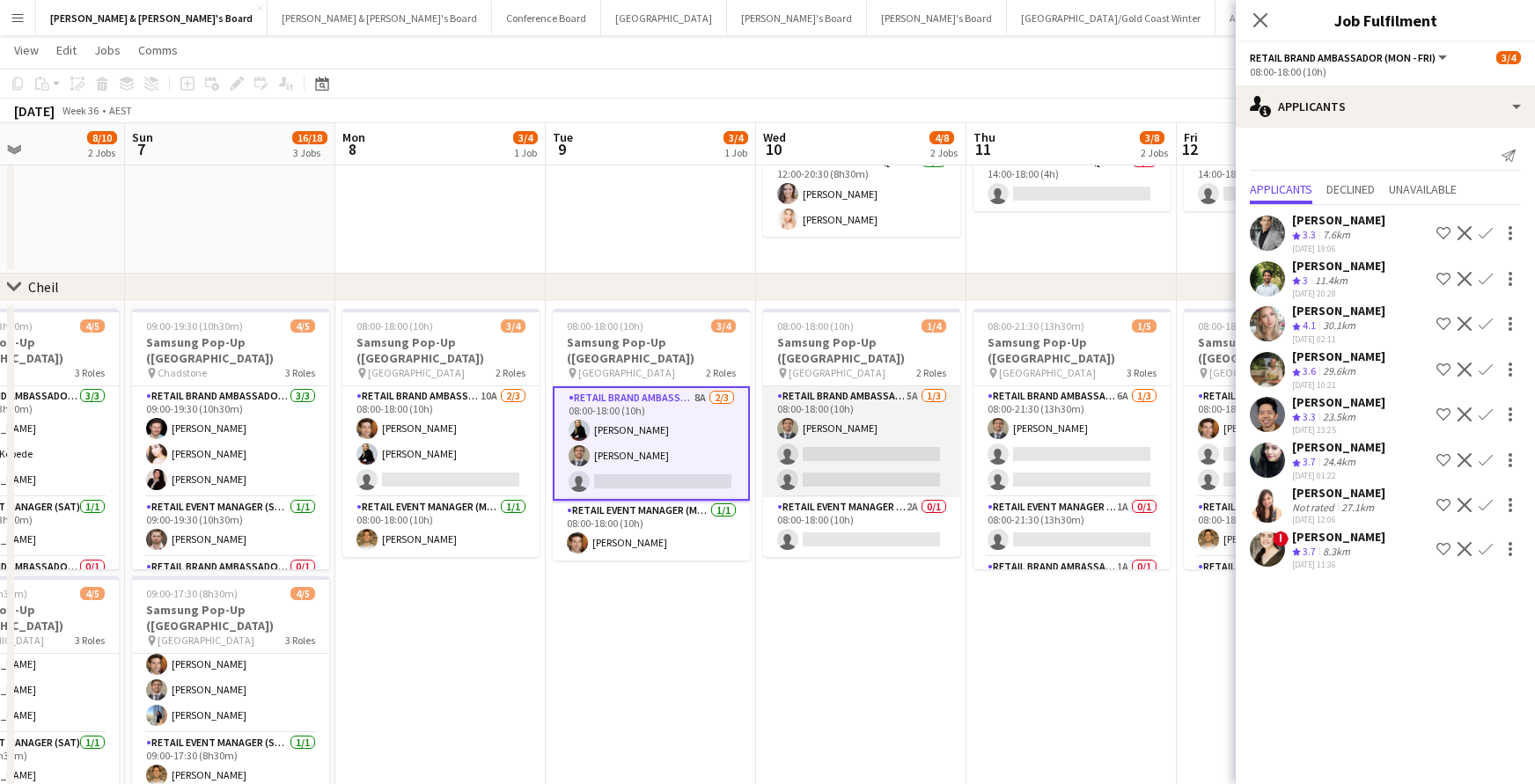
click at [891, 427] on app-card-role "RETAIL Brand Ambassador (Mon - Fri) 5A [DATE] 08:00-18:00 (10h) [PERSON_NAME] s…" at bounding box center [861, 442] width 197 height 111
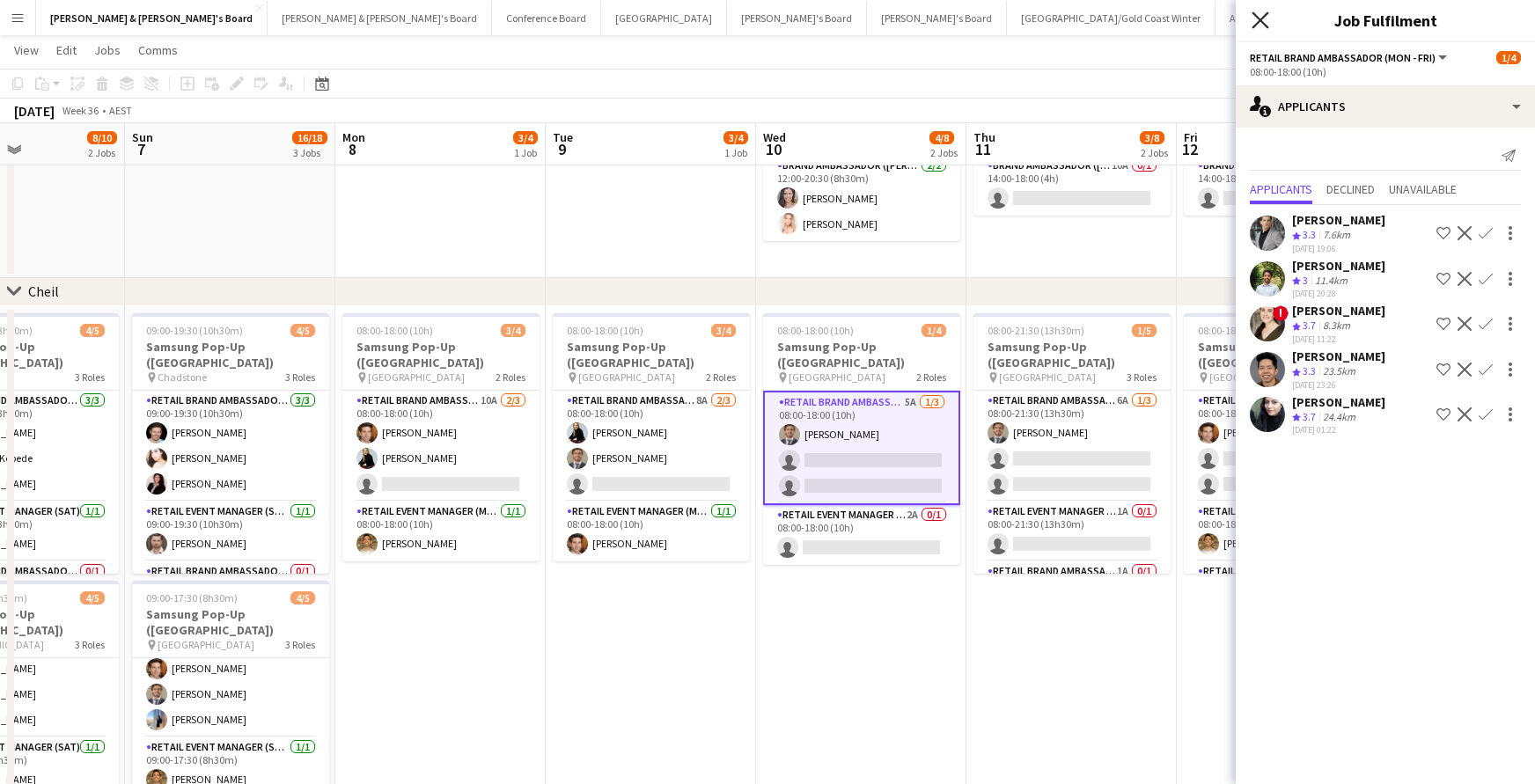
scroll to position [1414, 1]
click at [1256, 18] on icon "Close pop-in" at bounding box center [1260, 20] width 16 height 16
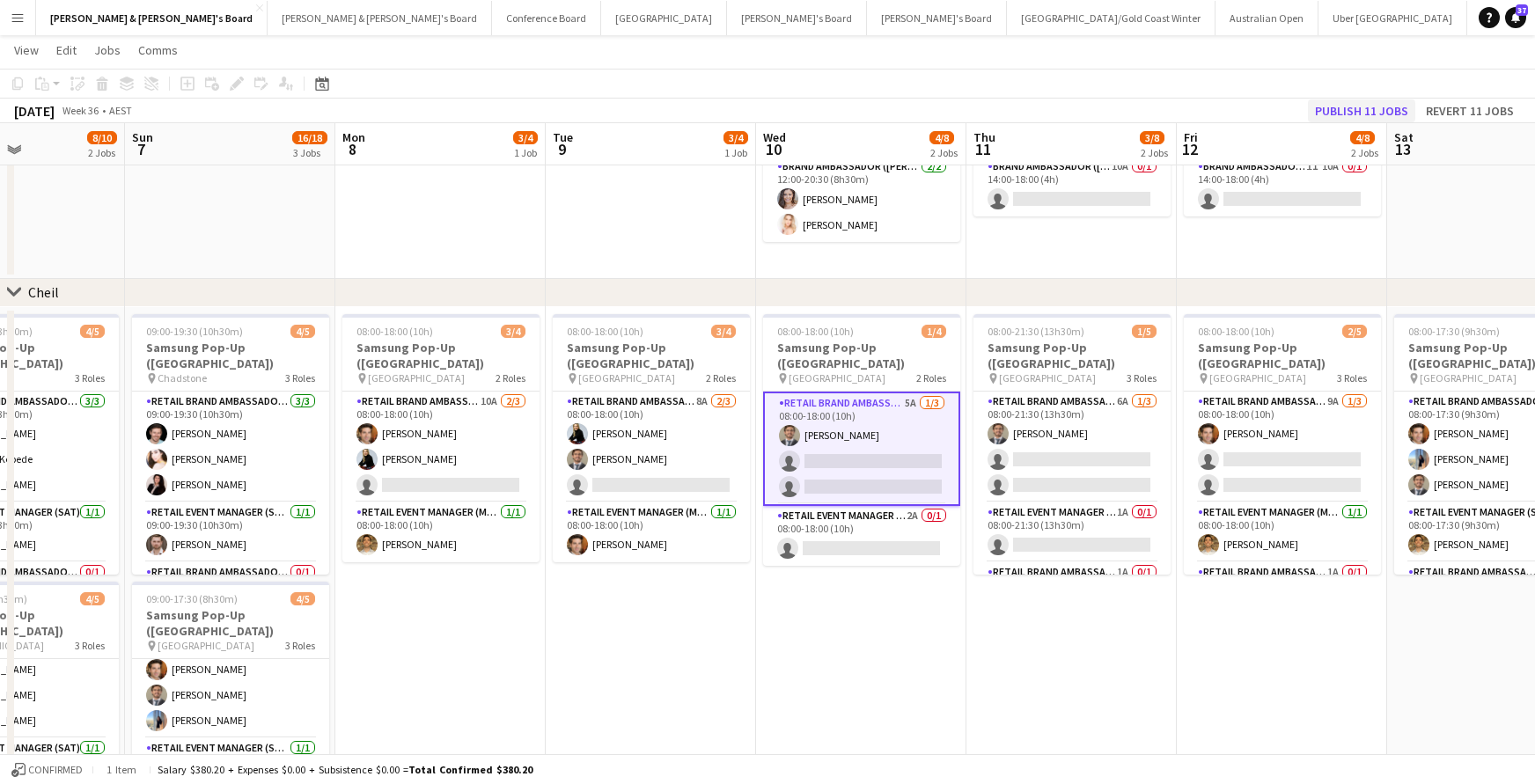
click at [1364, 112] on button "Publish 11 jobs" at bounding box center [1361, 110] width 107 height 23
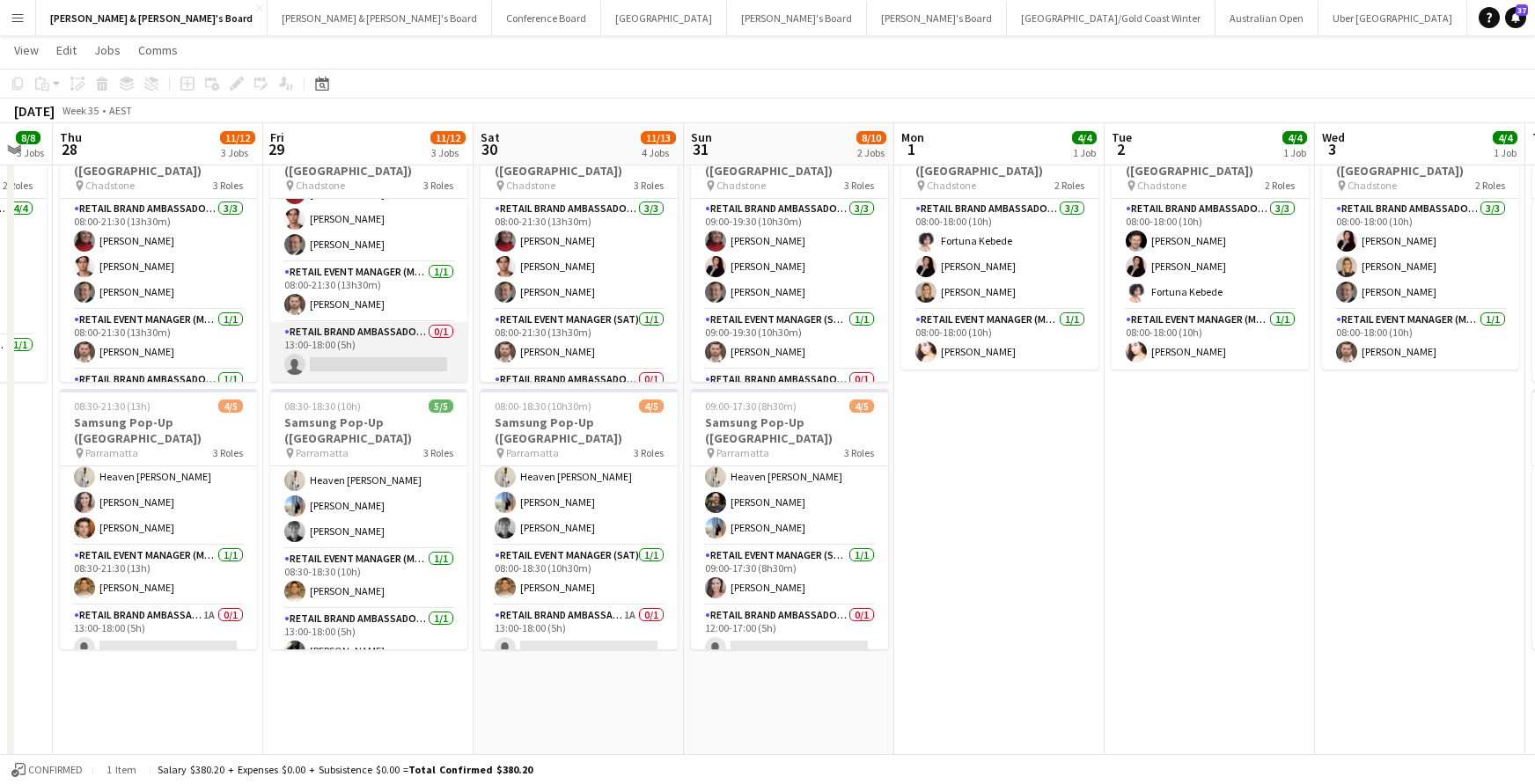
scroll to position [47, 0]
click at [435, 352] on app-card-role "RETAIL Brand Ambassador (Mon - Fri) 0/1 13:00-18:00 (5h) single-neutral-actions" at bounding box center [368, 352] width 197 height 60
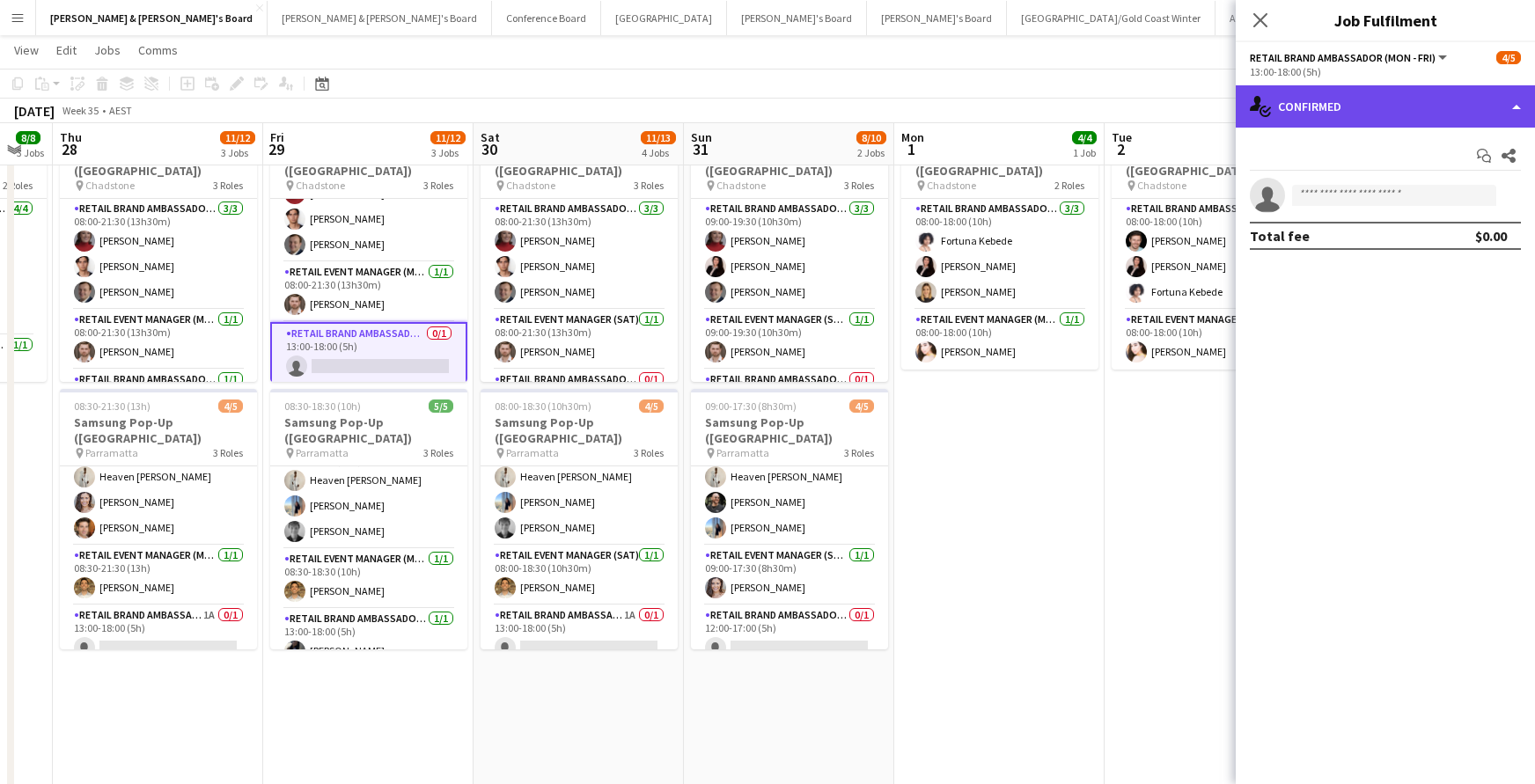
click at [1408, 105] on div "single-neutral-actions-check-2 Confirmed" at bounding box center [1384, 106] width 299 height 42
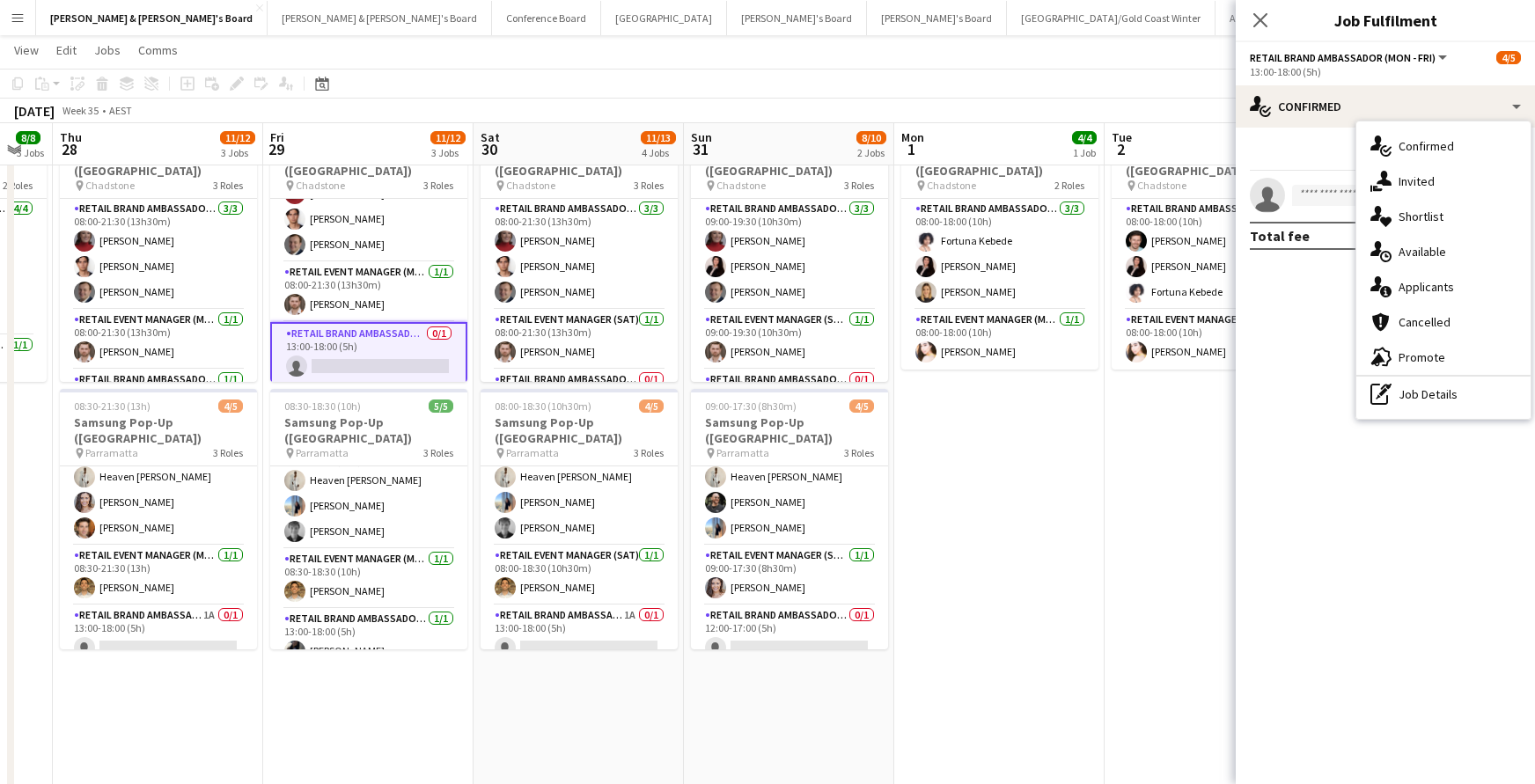
click at [1435, 276] on div "single-neutral-actions-information Applicants" at bounding box center [1443, 286] width 174 height 35
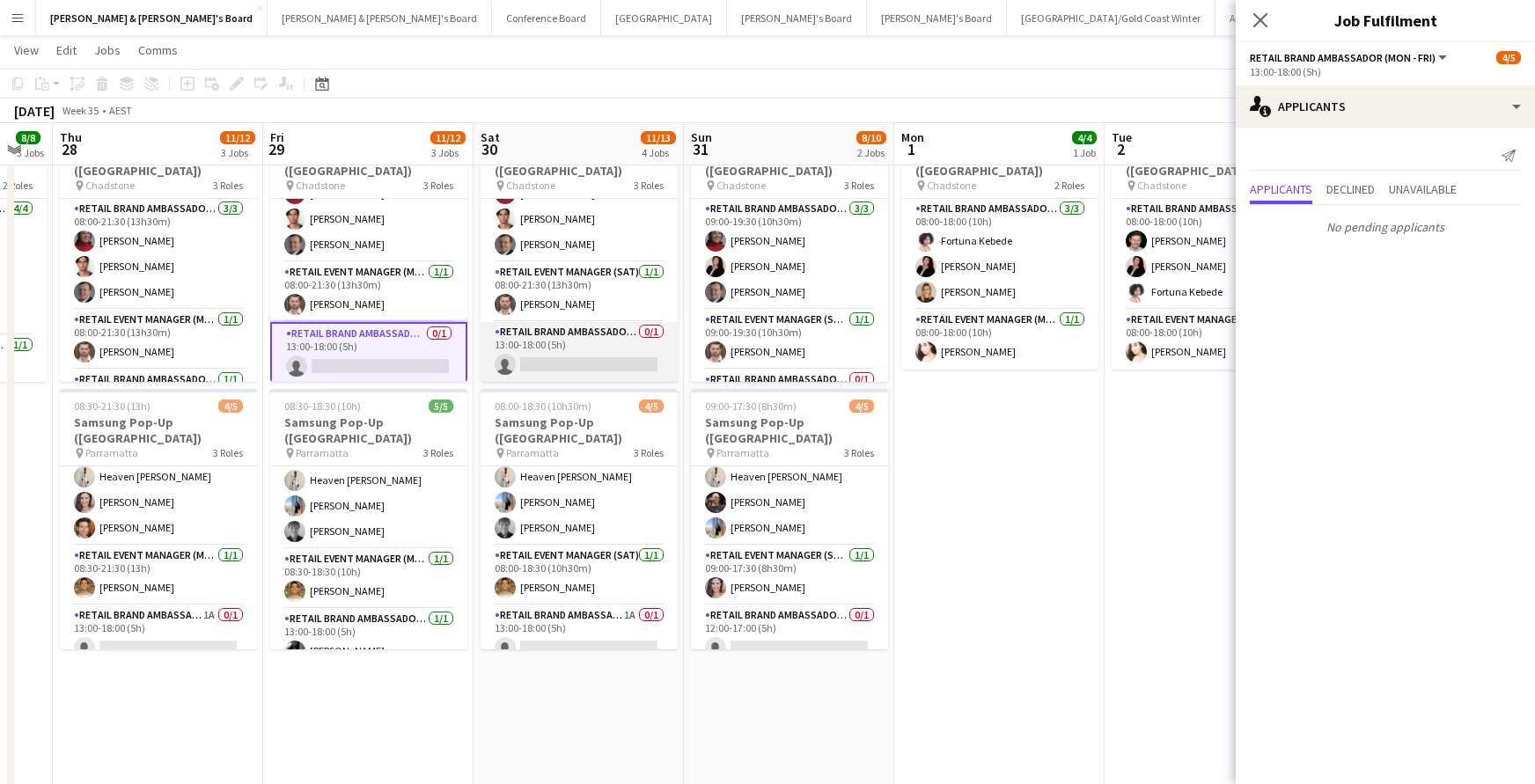
click at [583, 357] on app-card-role "RETAIL Brand Ambassador ([DATE]) 0/1 13:00-18:00 (5h) single-neutral-actions" at bounding box center [579, 352] width 197 height 60
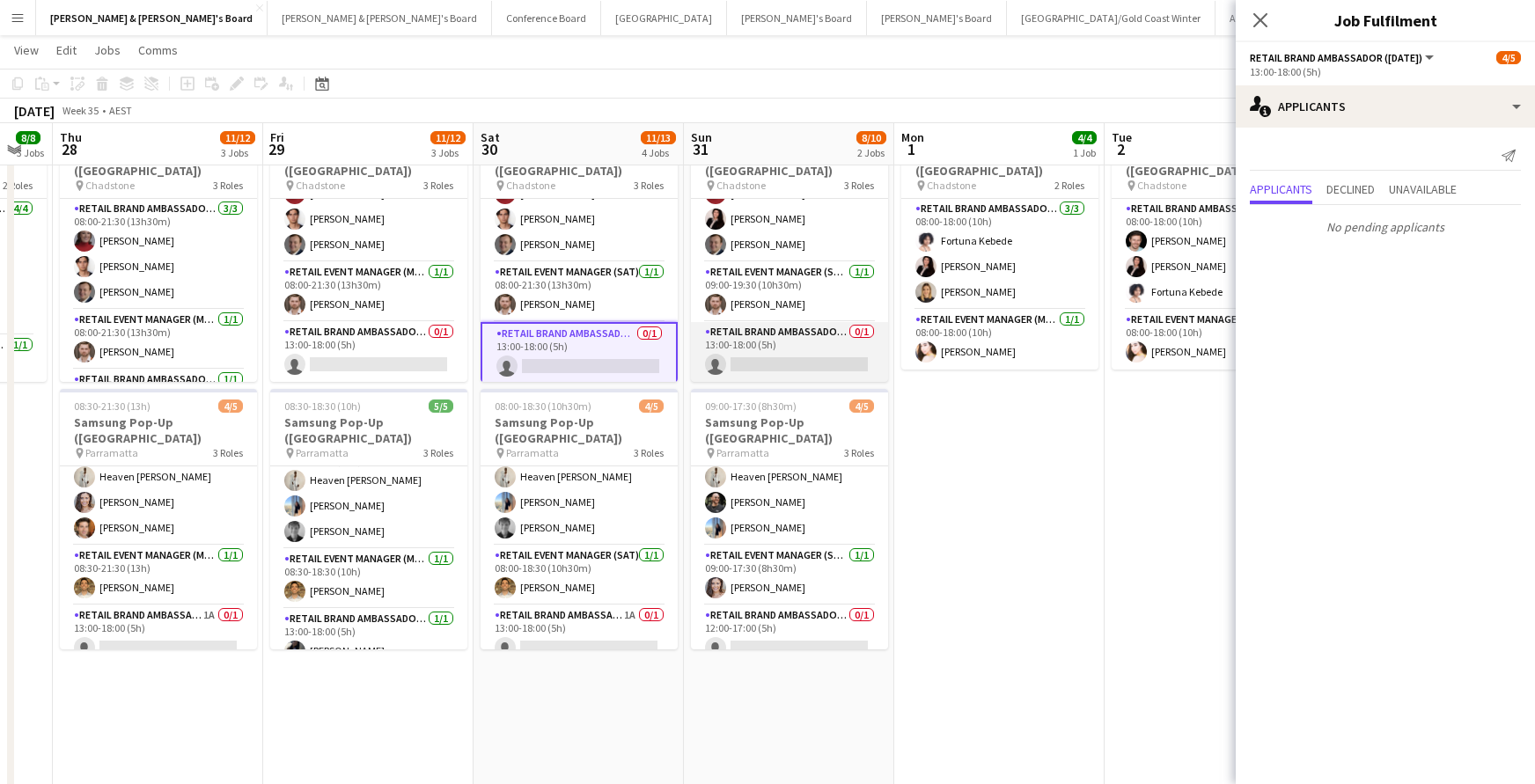
click at [764, 359] on app-card-role "RETAIL Brand Ambassador ([DATE]) 0/1 13:00-18:00 (5h) single-neutral-actions" at bounding box center [789, 352] width 197 height 60
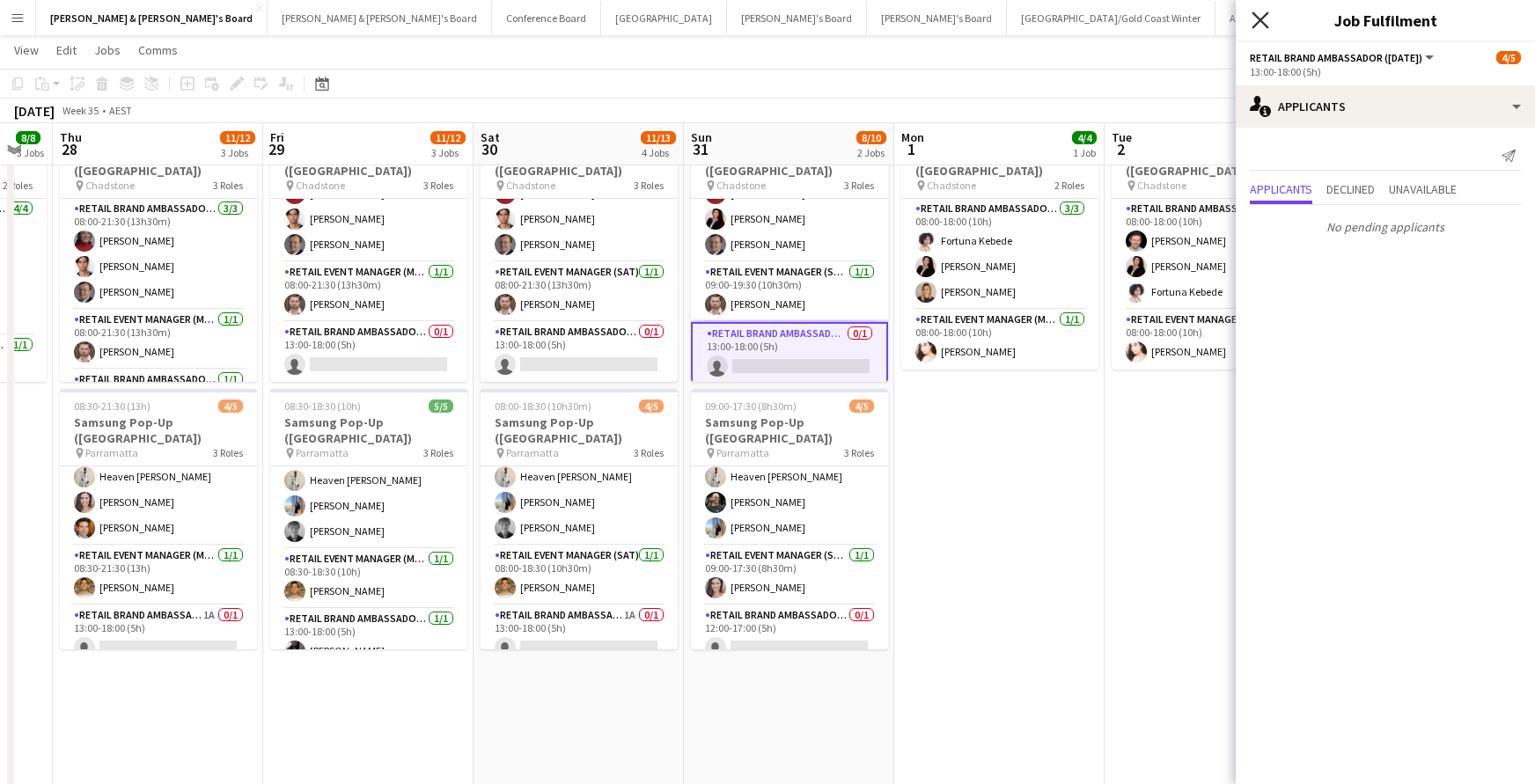
click at [1259, 25] on icon "Close pop-in" at bounding box center [1260, 20] width 16 height 16
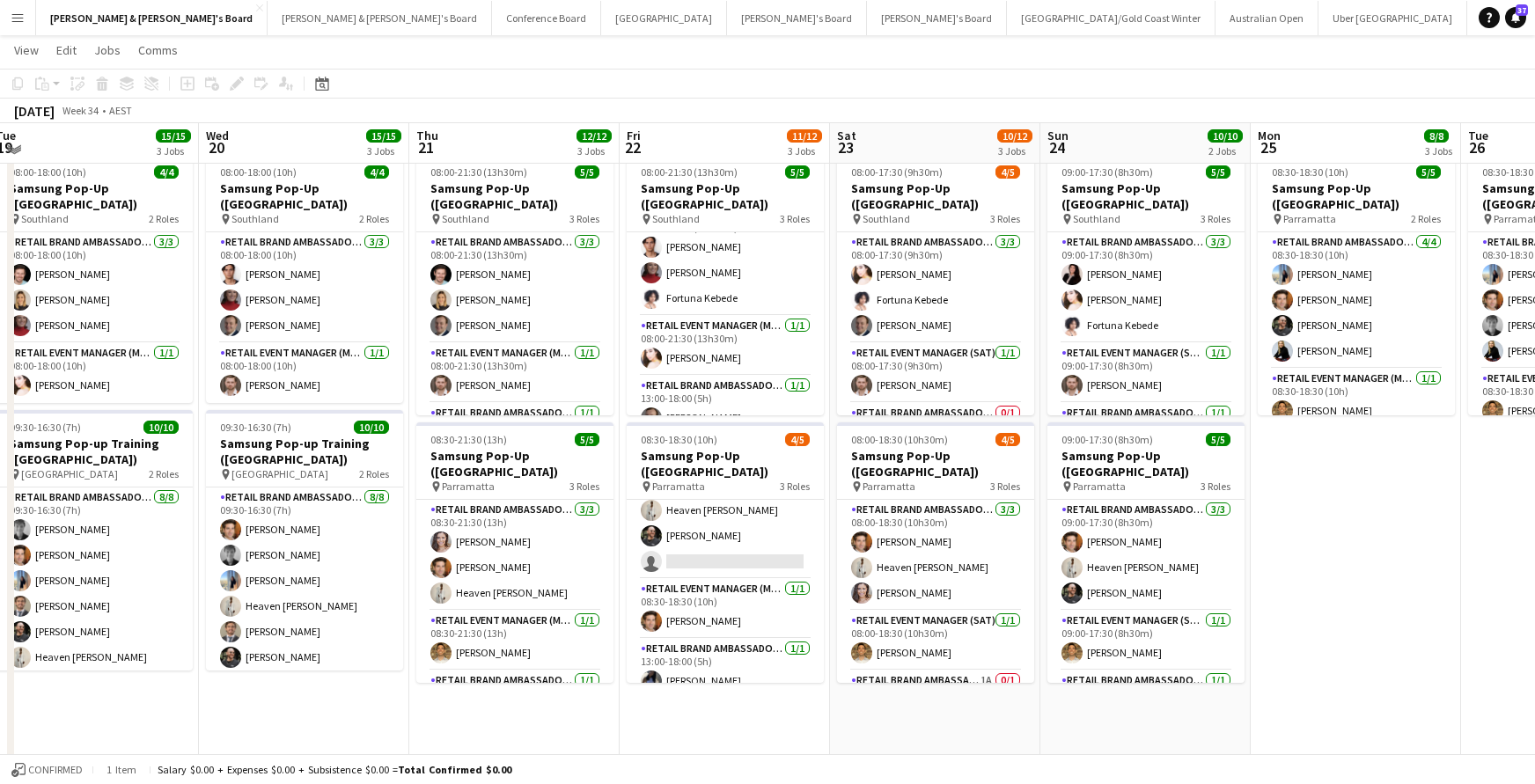
scroll to position [1247, 0]
click at [734, 545] on app-card-role "RETAIL Brand Ambassador (Mon - Fri) 17A [DATE] 08:30-18:30 (10h) Heaven [PERSON…" at bounding box center [724, 522] width 197 height 111
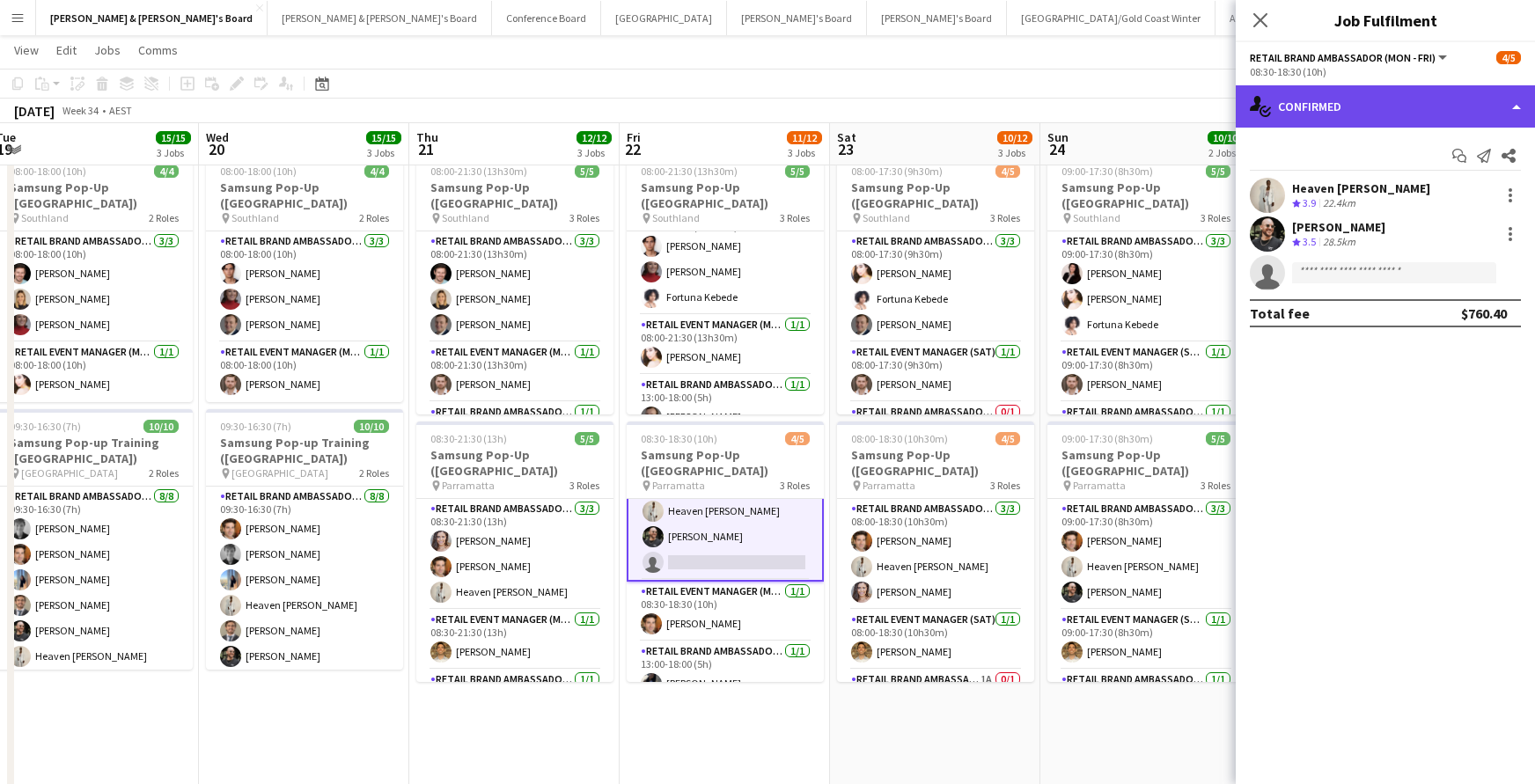
click at [1402, 106] on div "single-neutral-actions-check-2 Confirmed" at bounding box center [1384, 106] width 299 height 42
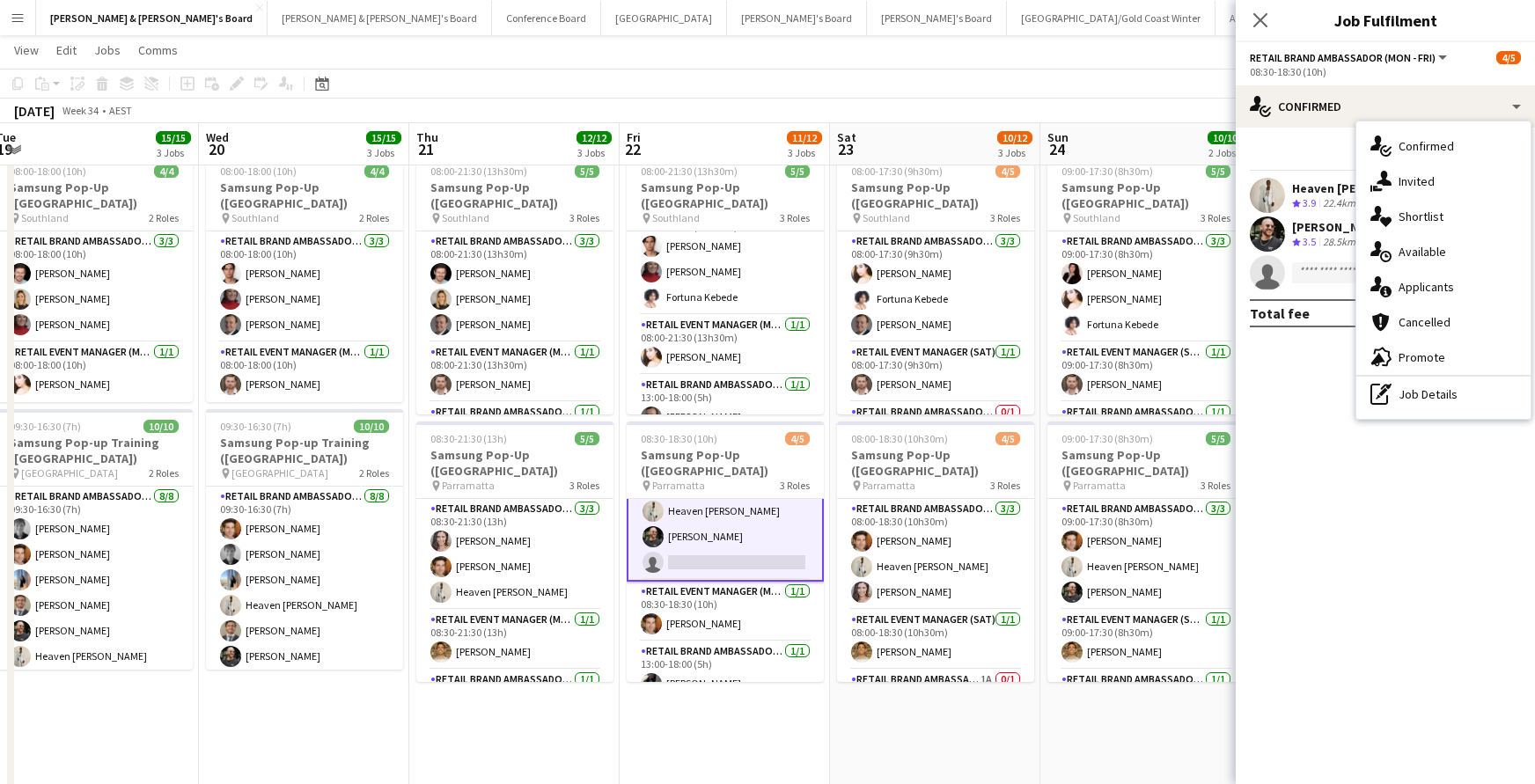
click at [1412, 291] on div "single-neutral-actions-information Applicants" at bounding box center [1443, 286] width 174 height 35
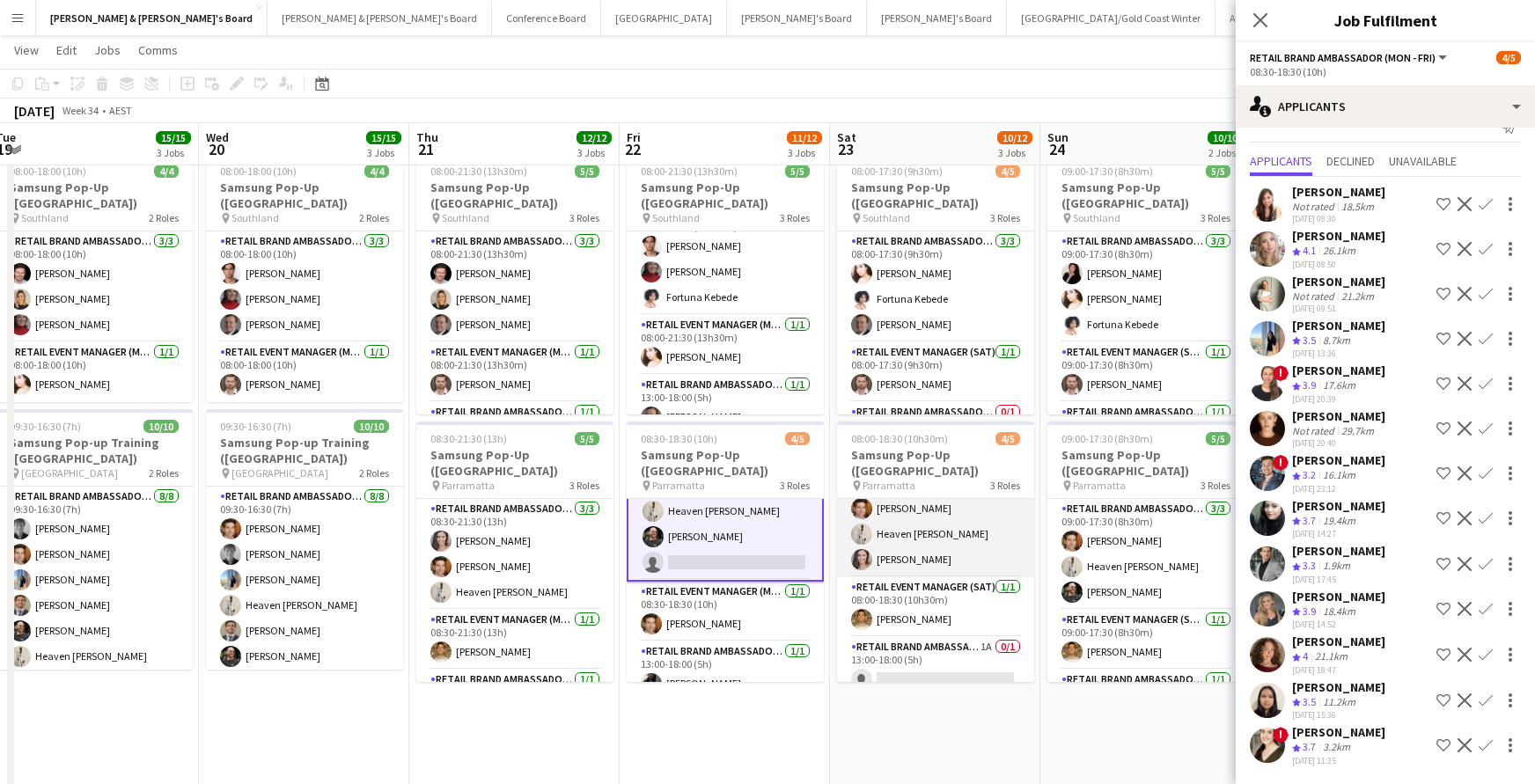
scroll to position [32, 0]
click at [950, 661] on app-card-role "RETAIL Brand Ambassador ([DATE]) 1A 0/1 13:00-18:00 (5h) single-neutral-actions" at bounding box center [935, 668] width 197 height 60
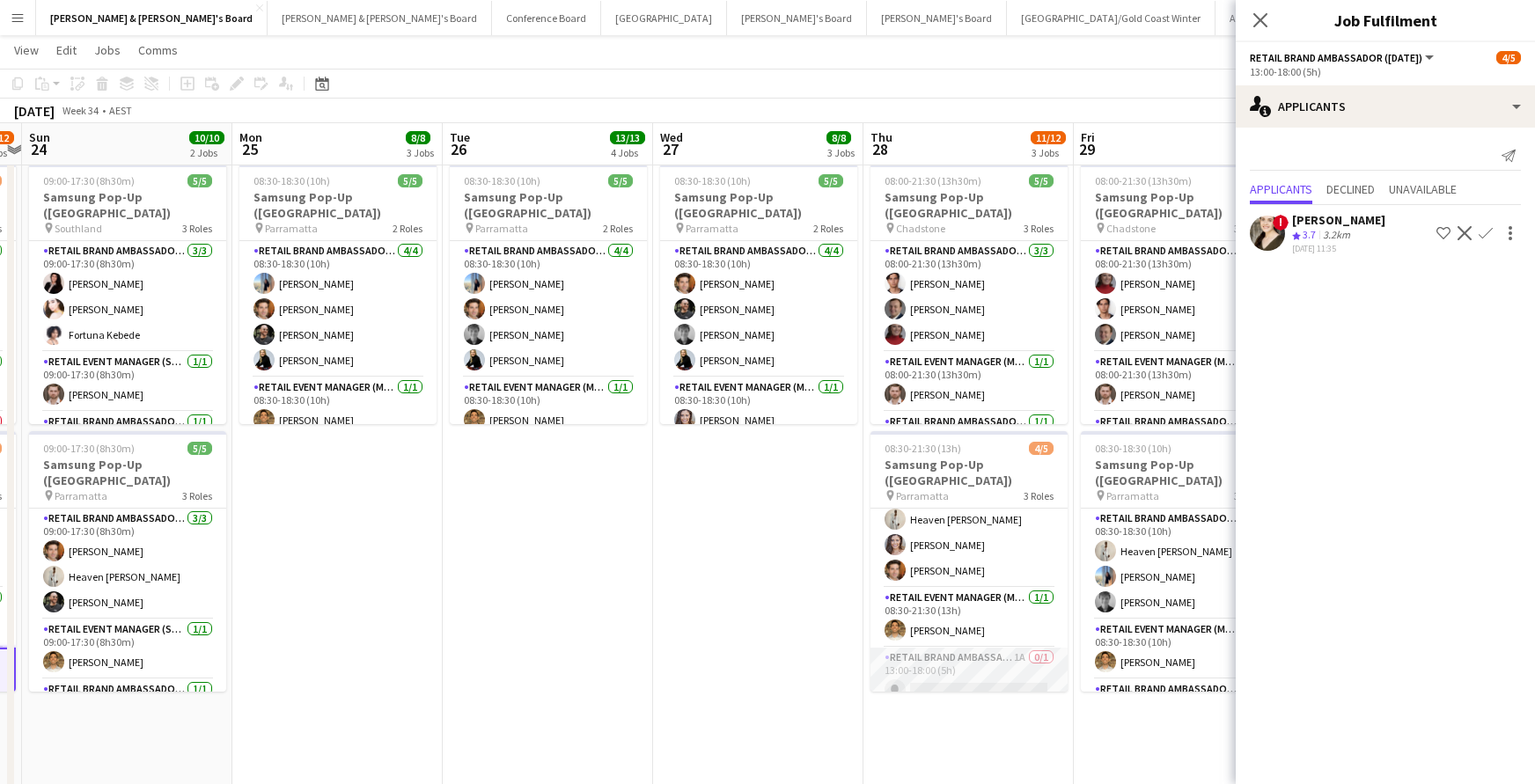
click at [966, 666] on app-card-role "RETAIL Brand Ambassador (Mon - Fri) 1A 0/1 13:00-18:00 (5h) single-neutral-acti…" at bounding box center [969, 678] width 197 height 60
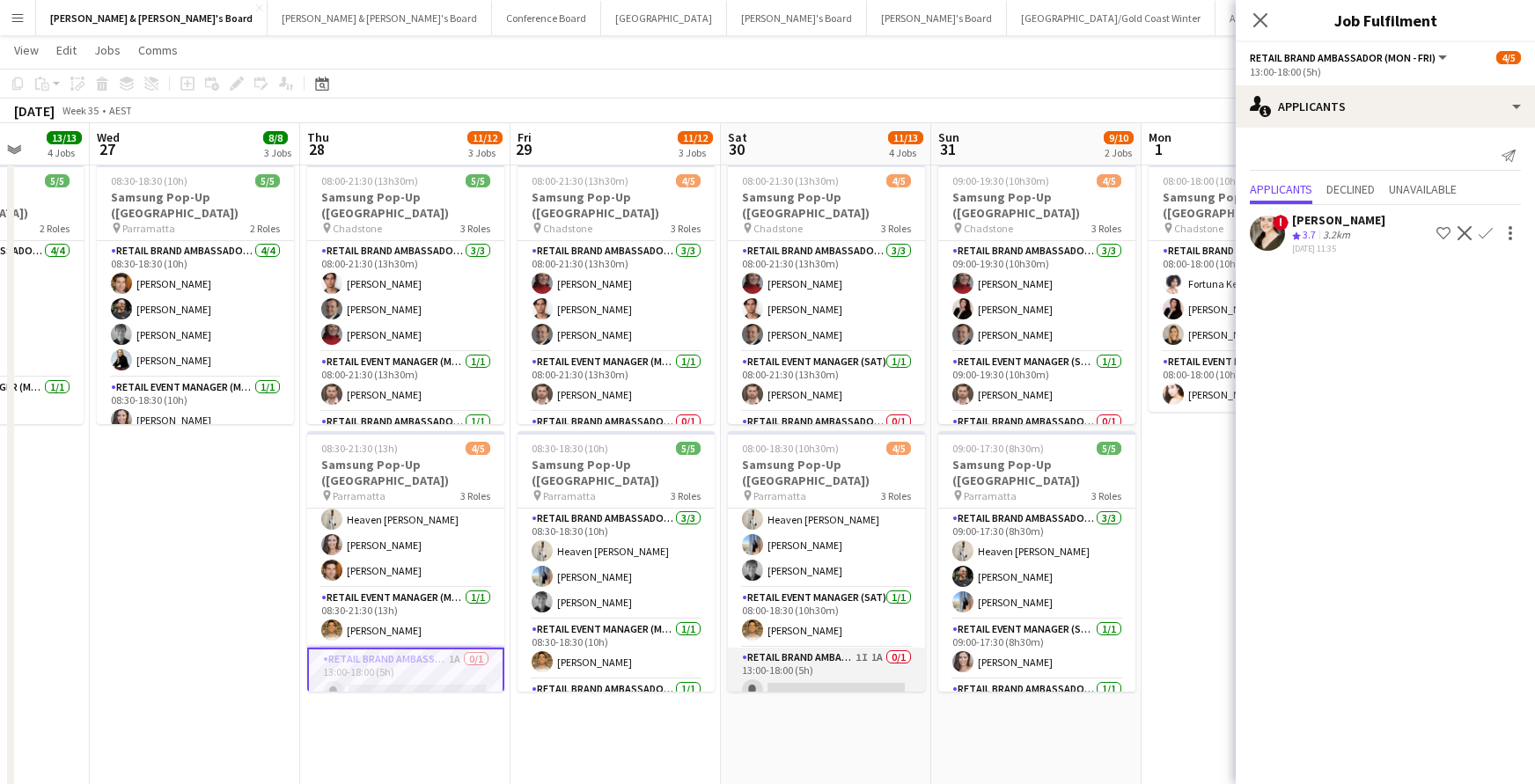
click at [878, 672] on app-card-role "RETAIL Brand Ambassador ([DATE]) 1I 1A 0/1 13:00-18:00 (5h) single-neutral-acti…" at bounding box center [826, 678] width 197 height 60
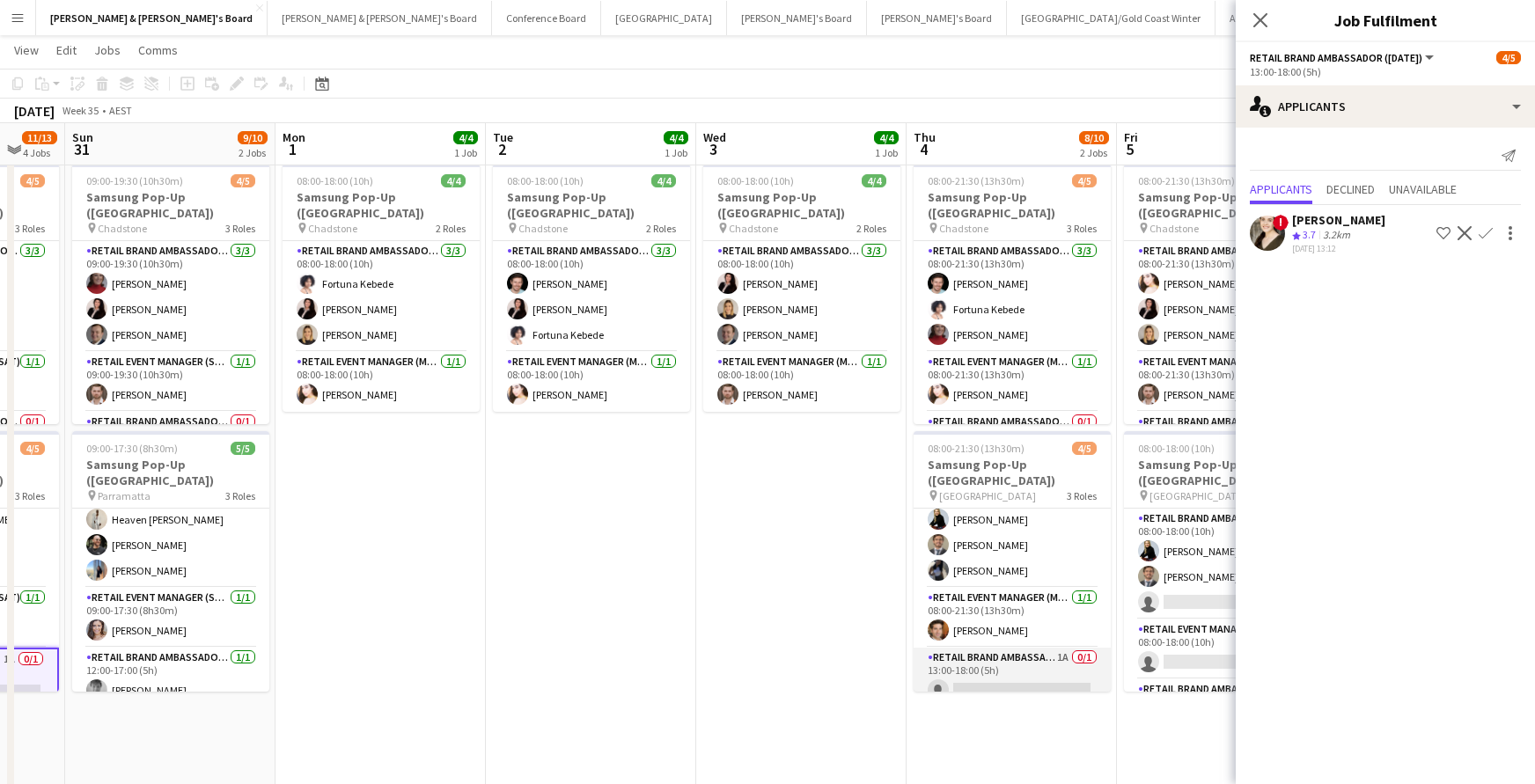
click at [1022, 659] on app-card-role "RETAIL Brand Ambassador (Mon - Fri) 1A 0/1 13:00-18:00 (5h) single-neutral-acti…" at bounding box center [1012, 678] width 197 height 60
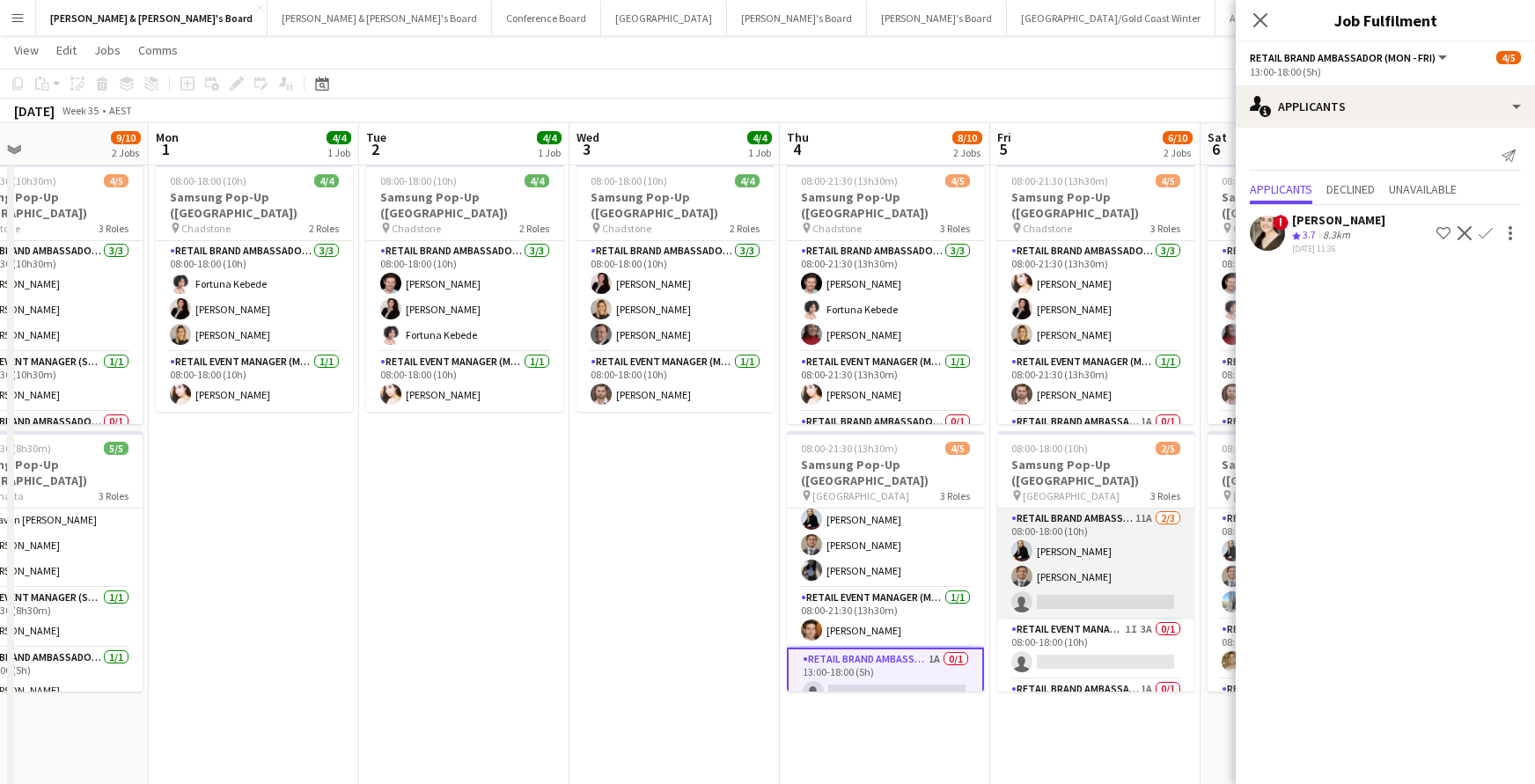
scroll to position [0, 693]
click at [1086, 578] on app-card-role "RETAIL Brand Ambassador (Mon - Fri) 11A [DATE] 08:00-18:00 (10h) [PERSON_NAME] …" at bounding box center [1094, 564] width 197 height 111
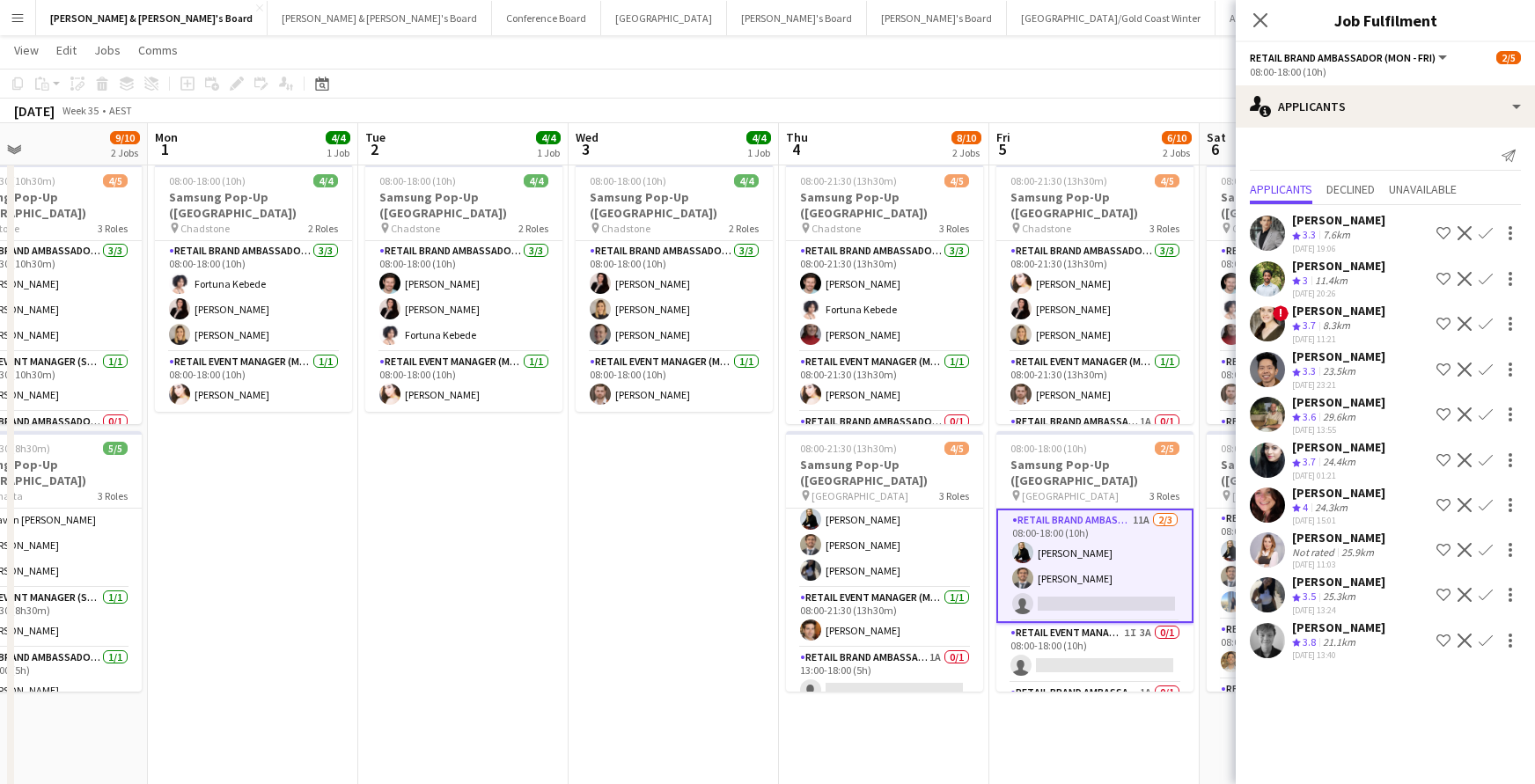
click at [1483, 638] on app-icon "Confirm" at bounding box center [1485, 640] width 14 height 14
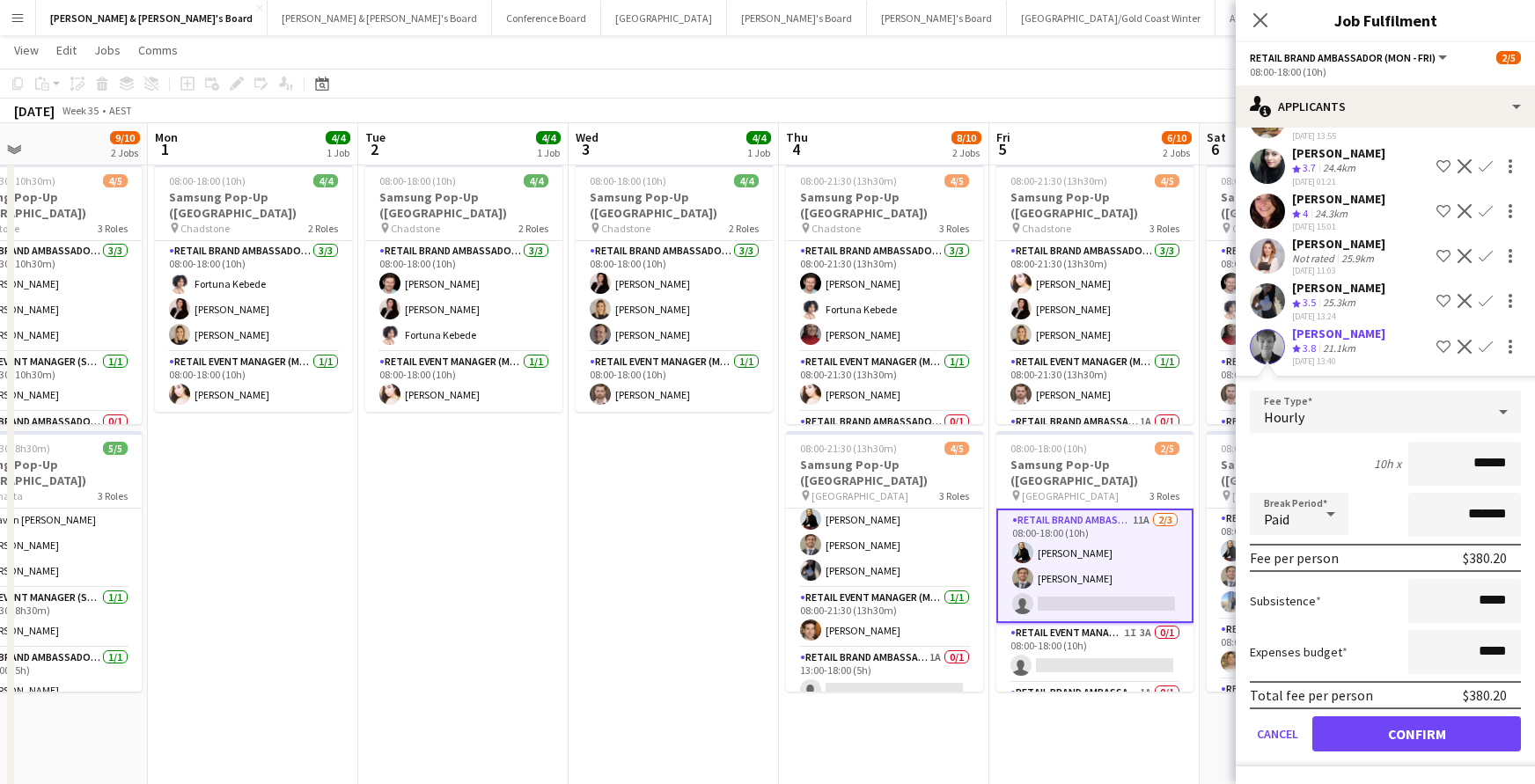
scroll to position [293, 0]
click at [1473, 728] on button "Confirm" at bounding box center [1416, 733] width 208 height 35
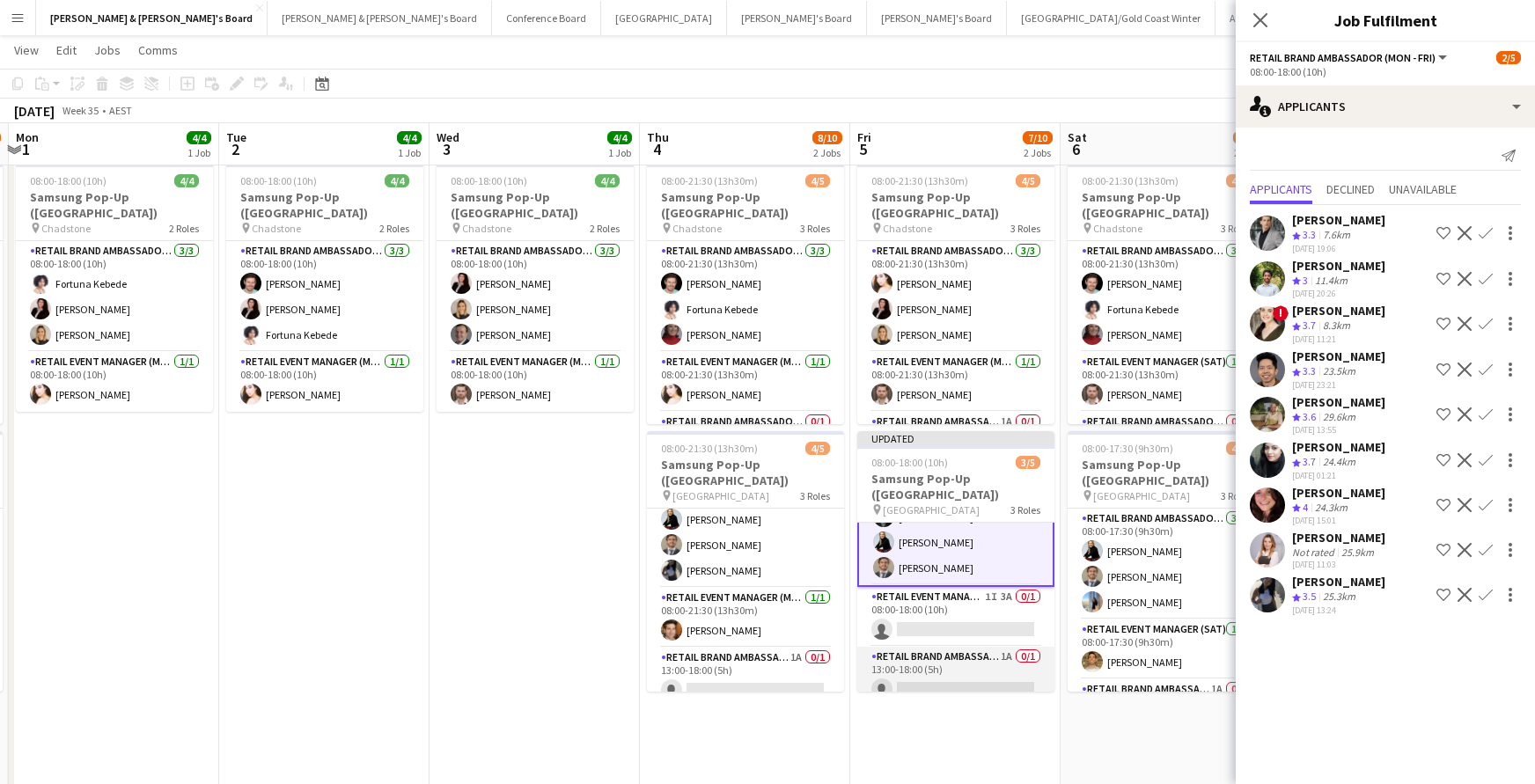
scroll to position [0, 0]
click at [987, 658] on app-card-role "RETAIL Brand Ambassador (Mon - Fri) 1A 0/1 13:00-18:00 (5h) single-neutral-acti…" at bounding box center [955, 678] width 197 height 60
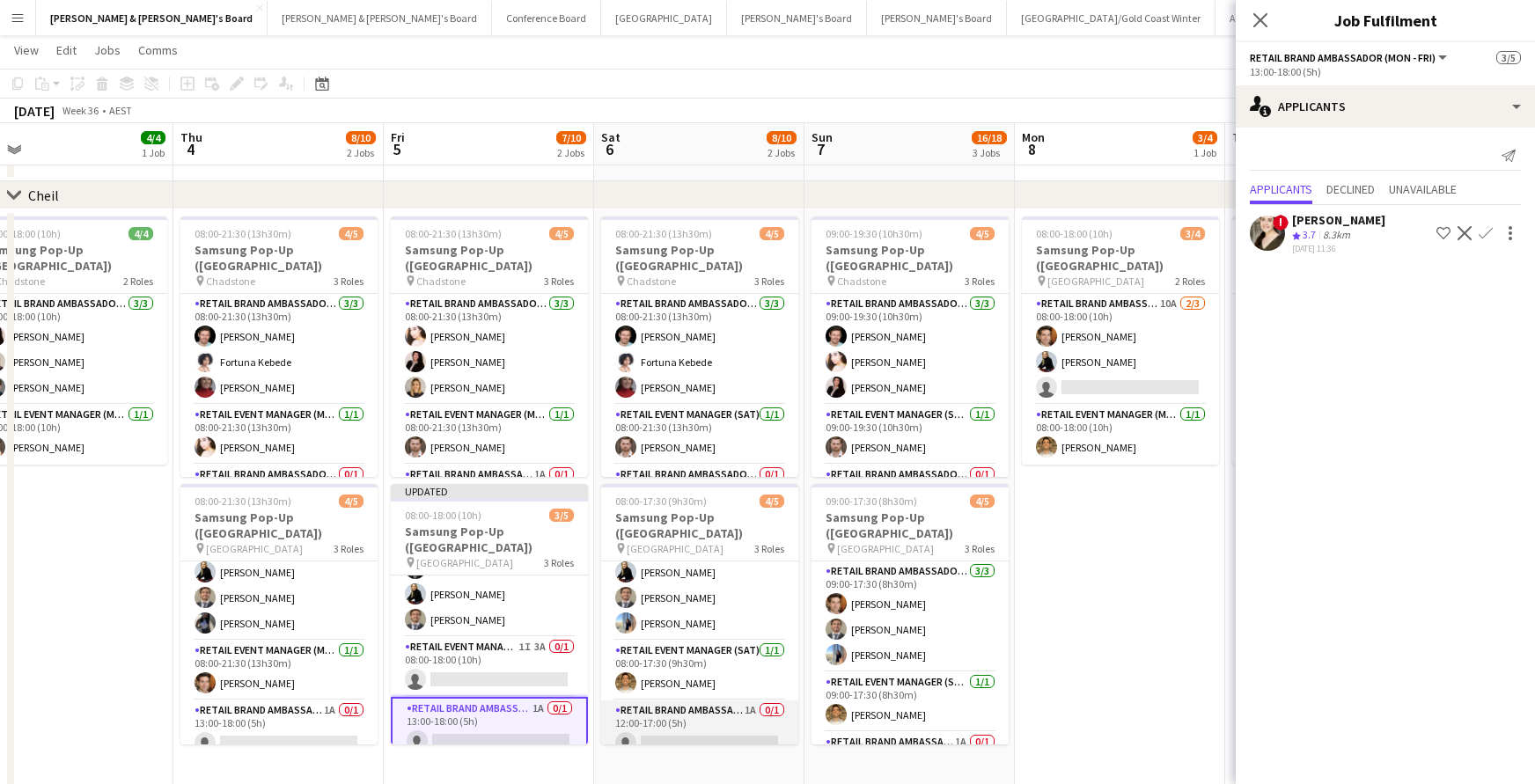
click at [735, 707] on app-card-role "RETAIL Brand Ambassador ([DATE]) 1A 0/1 12:00-17:00 (5h) single-neutral-actions" at bounding box center [699, 730] width 197 height 60
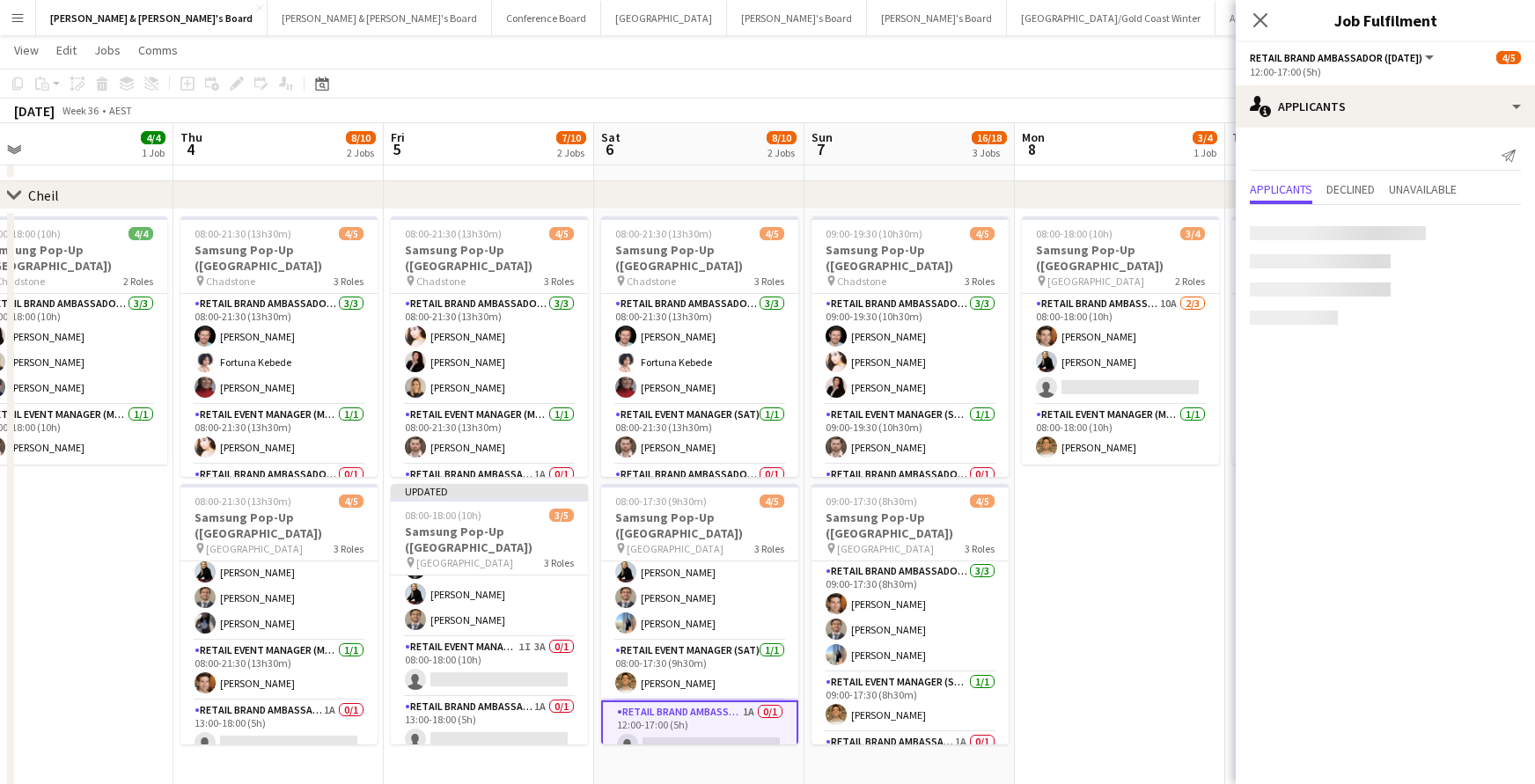
scroll to position [45, 0]
click at [1484, 228] on app-icon "Confirm" at bounding box center [1485, 233] width 14 height 14
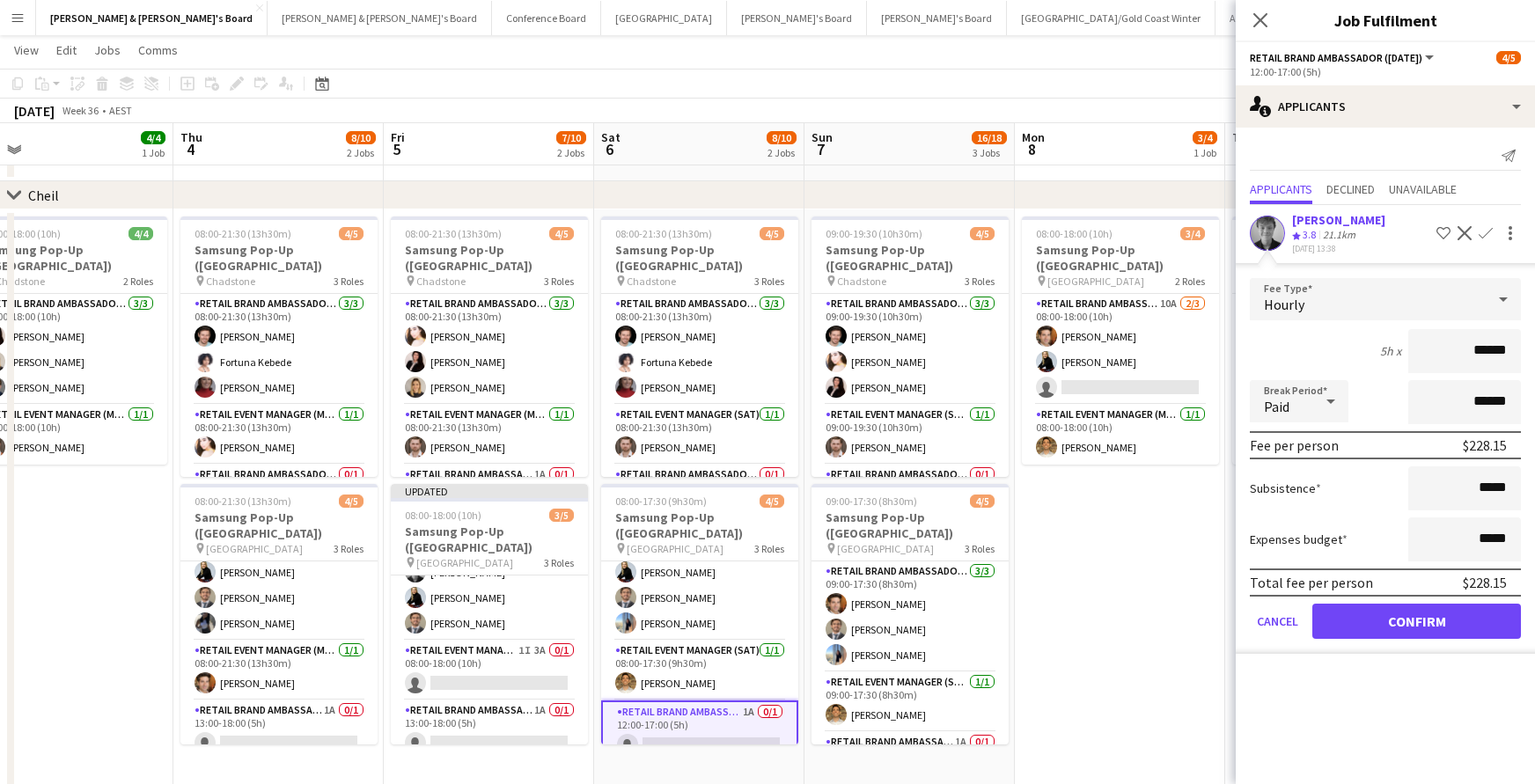
click at [1458, 627] on button "Confirm" at bounding box center [1416, 620] width 208 height 35
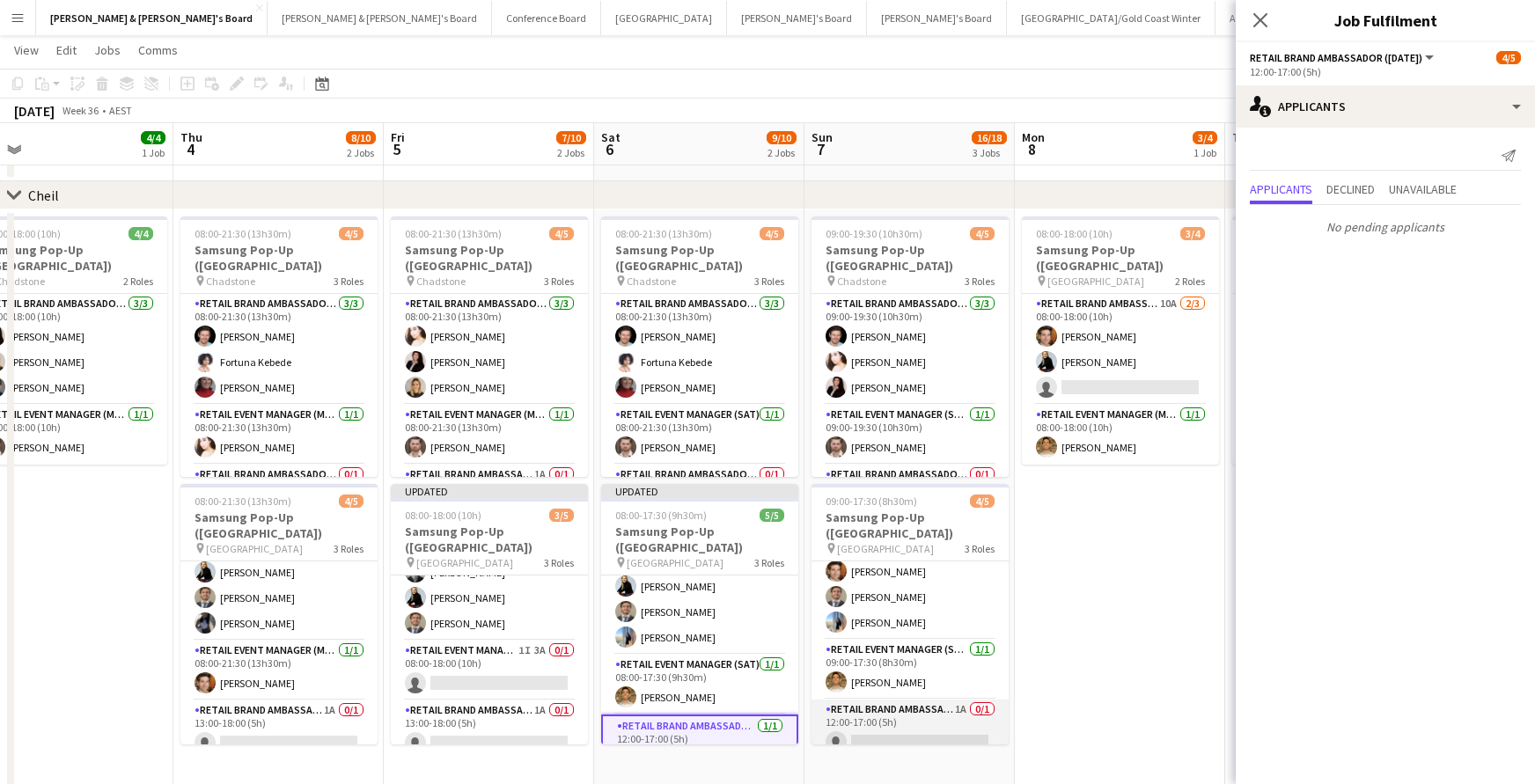
scroll to position [32, 0]
click at [938, 727] on app-card-role "RETAIL Brand Ambassador ([DATE]) 1A 0/1 12:00-17:00 (5h) single-neutral-actions" at bounding box center [910, 730] width 197 height 60
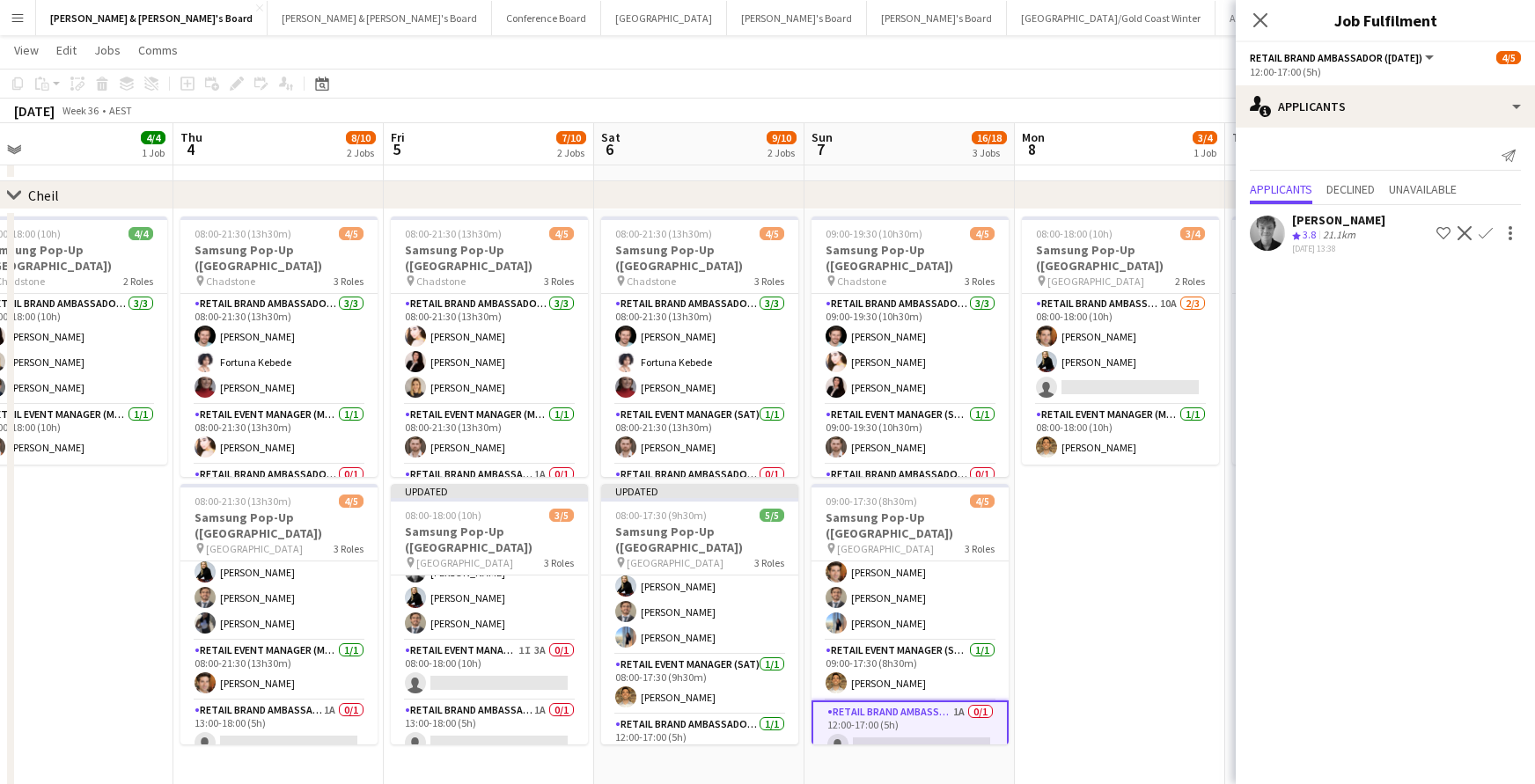
click at [1486, 230] on app-icon "Confirm" at bounding box center [1485, 233] width 14 height 14
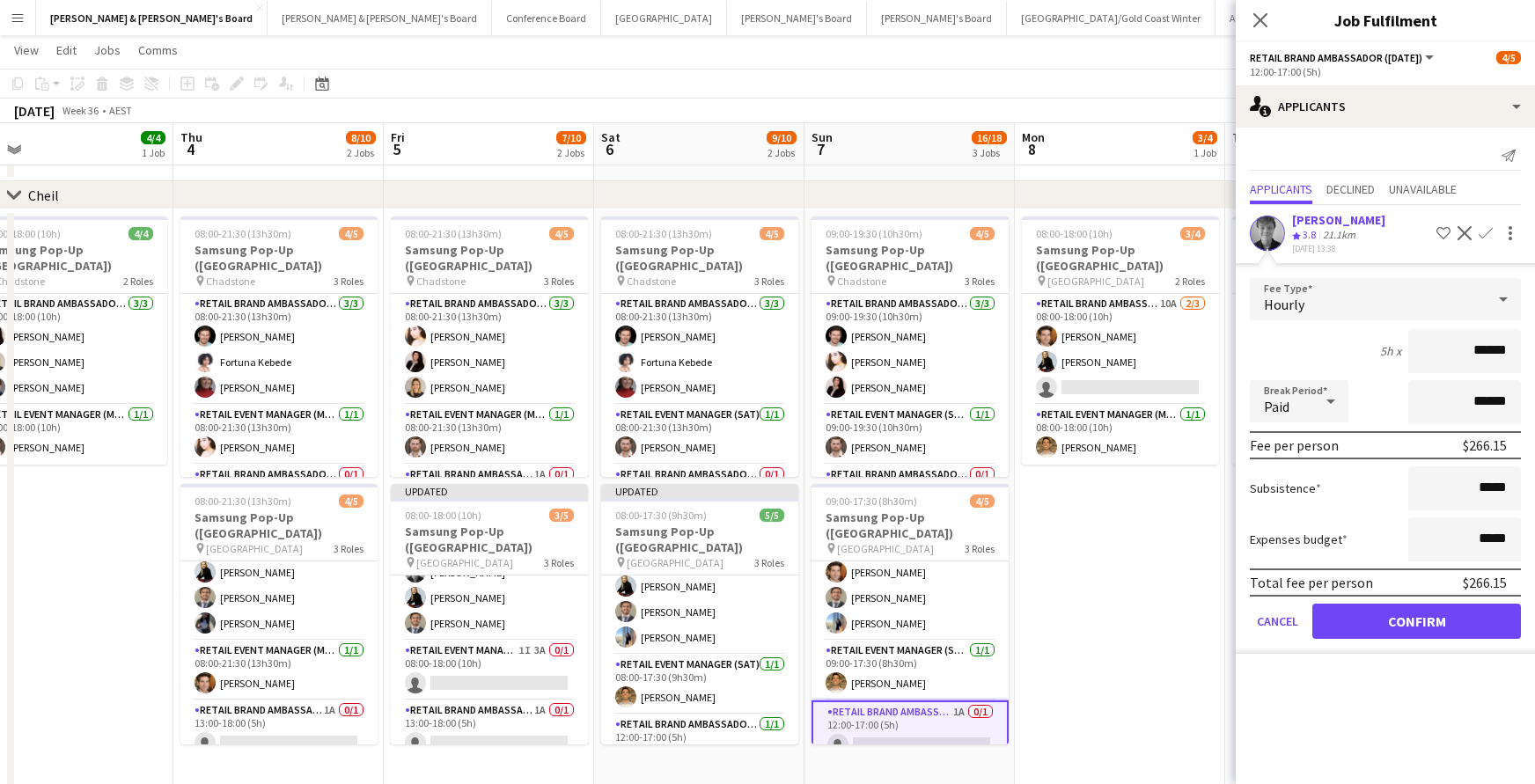
click at [1463, 621] on button "Confirm" at bounding box center [1416, 620] width 208 height 35
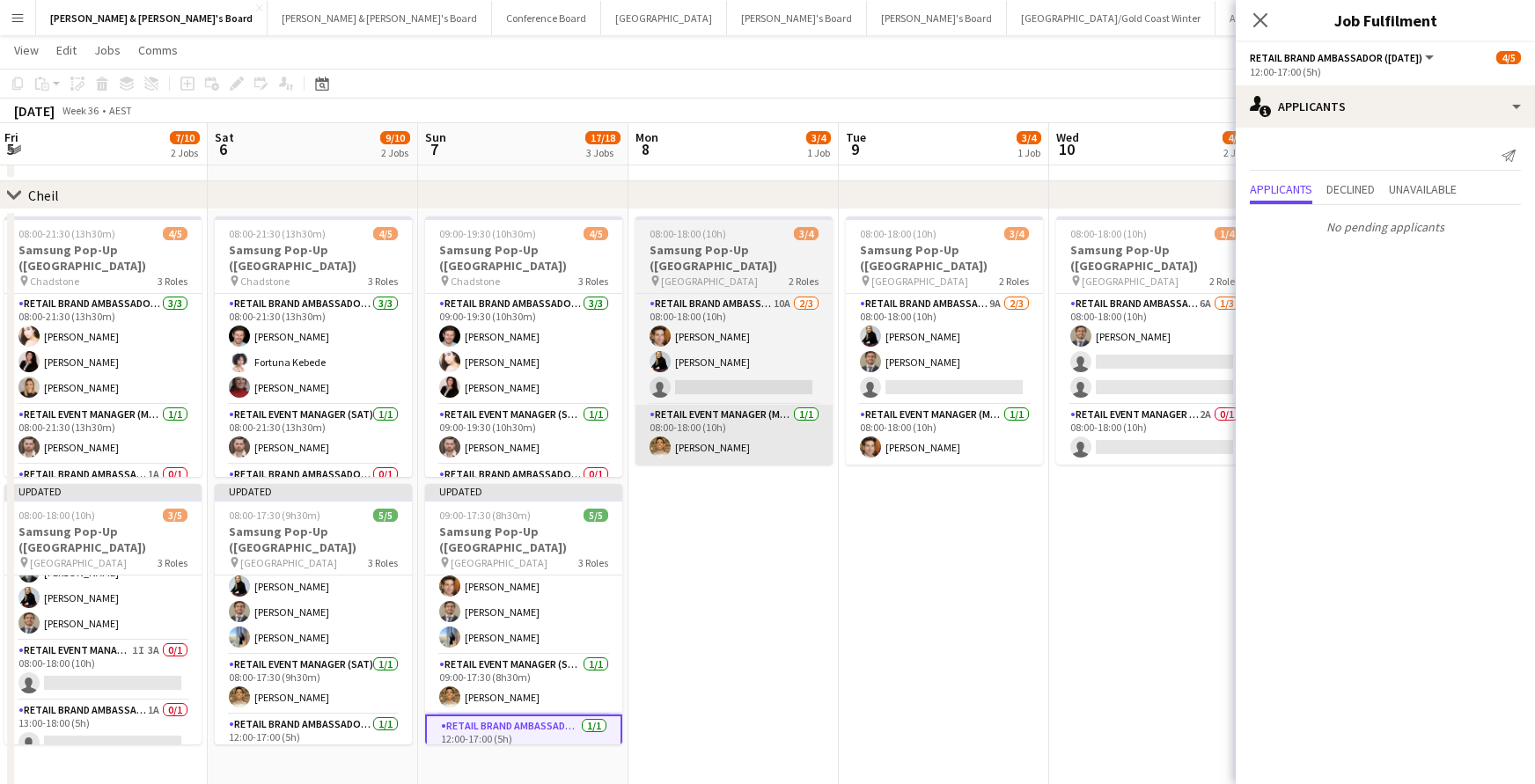
scroll to position [0, 846]
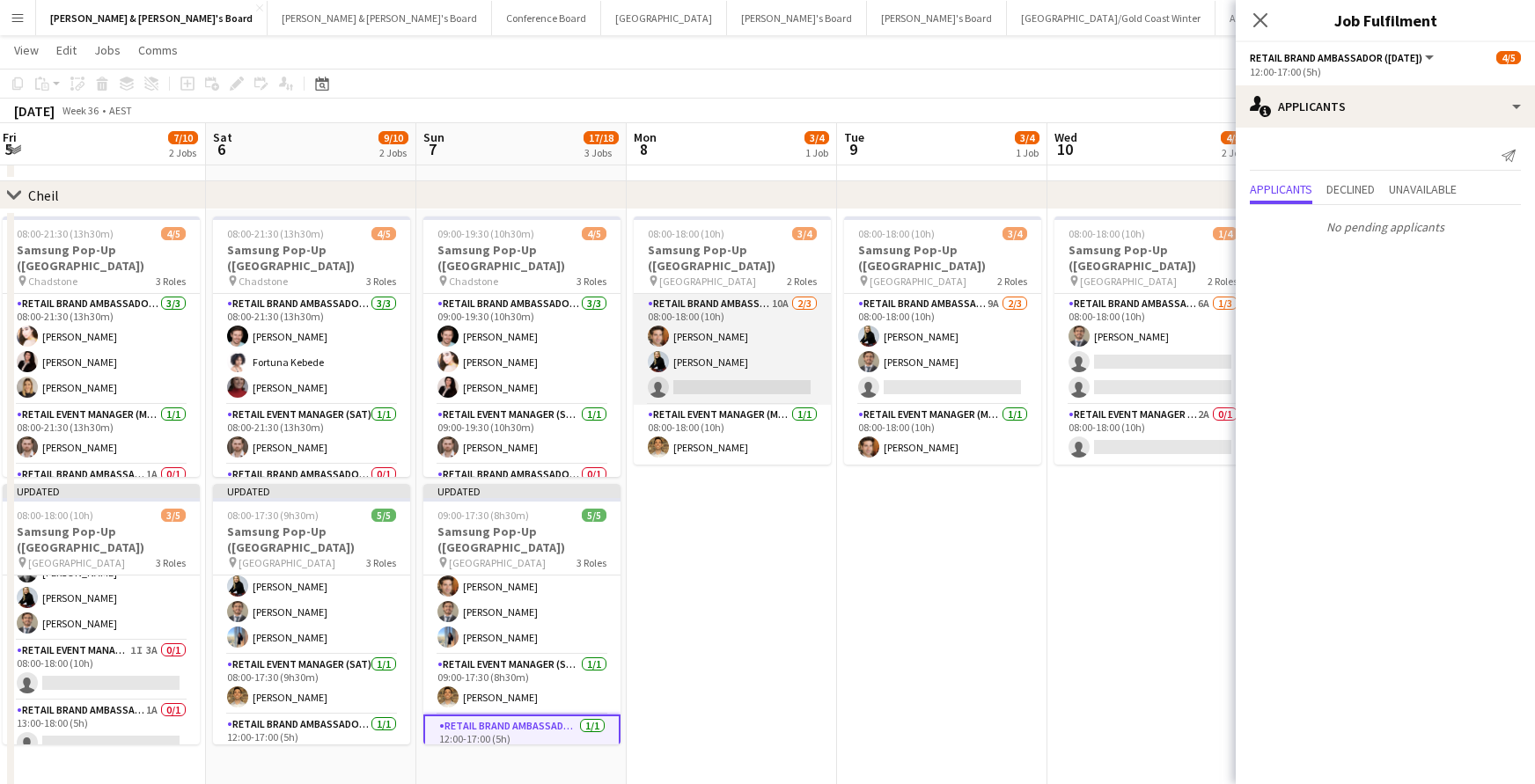
click at [718, 363] on app-card-role "RETAIL Brand Ambassador (Mon - Fri) 10A [DATE] 08:00-18:00 (10h) [PERSON_NAME] …" at bounding box center [732, 349] width 197 height 111
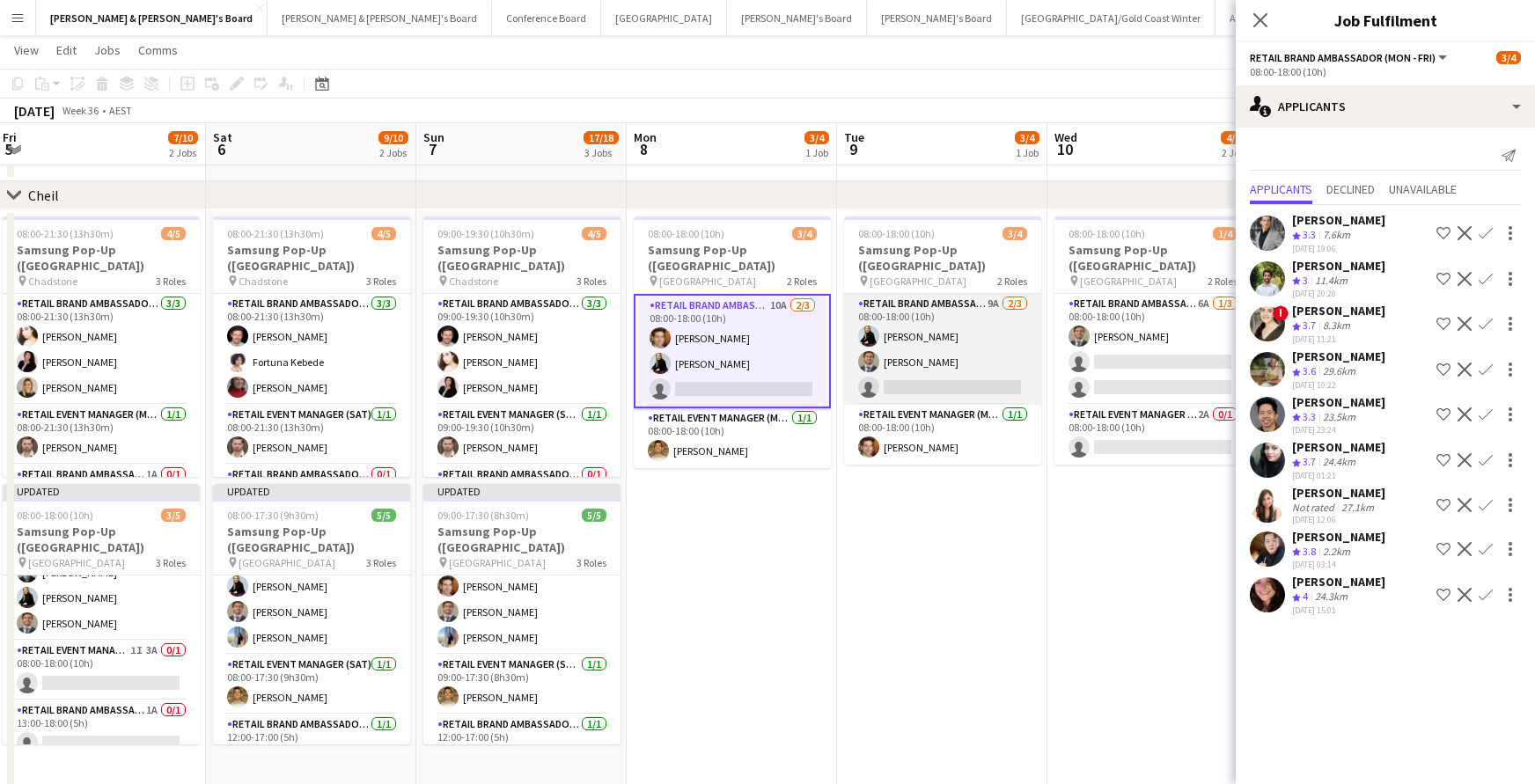
click at [958, 365] on app-card-role "RETAIL Brand Ambassador (Mon - Fri) 9A [DATE] 08:00-18:00 (10h) [PERSON_NAME] […" at bounding box center [942, 349] width 197 height 111
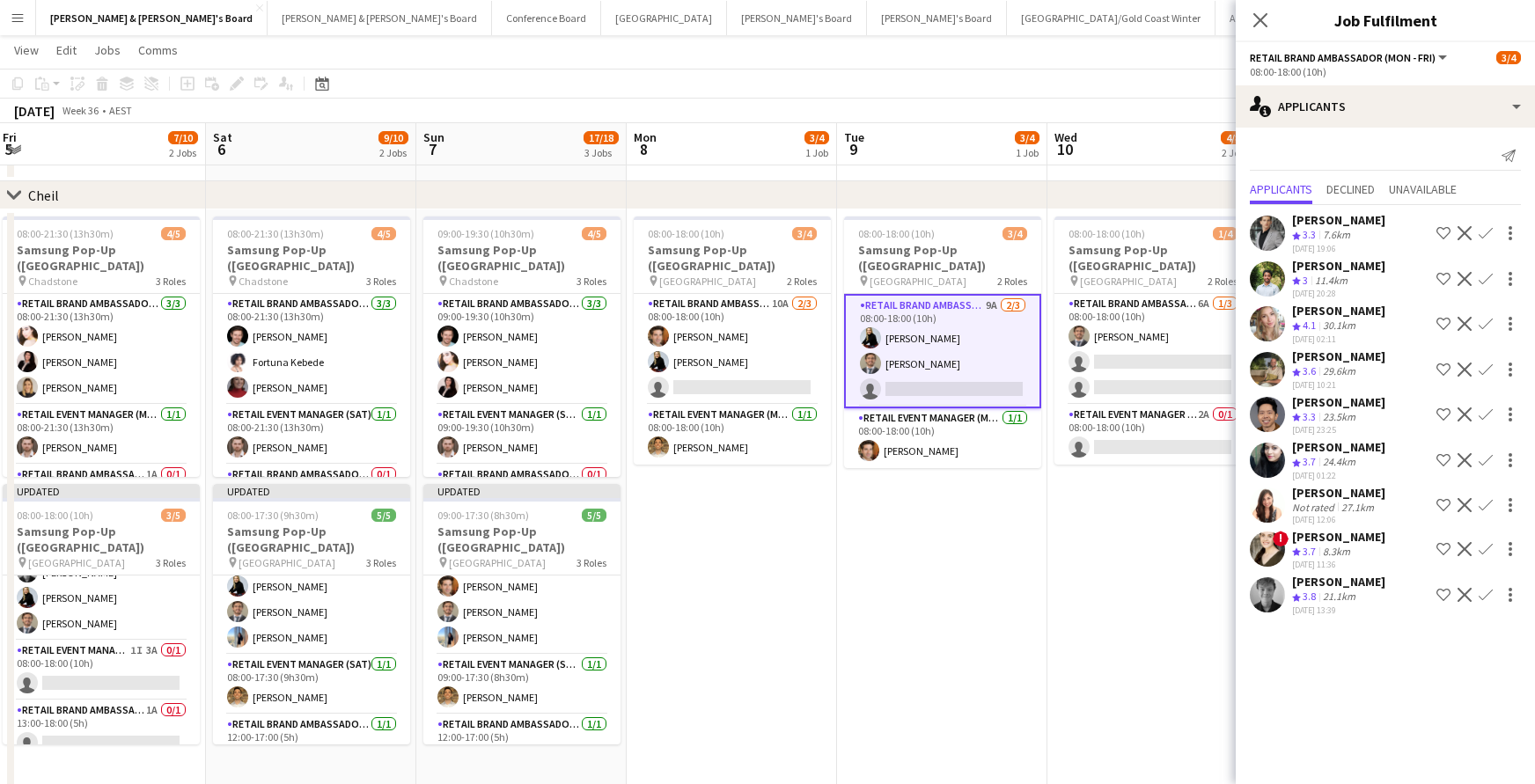
click at [1489, 590] on app-icon "Confirm" at bounding box center [1485, 594] width 14 height 14
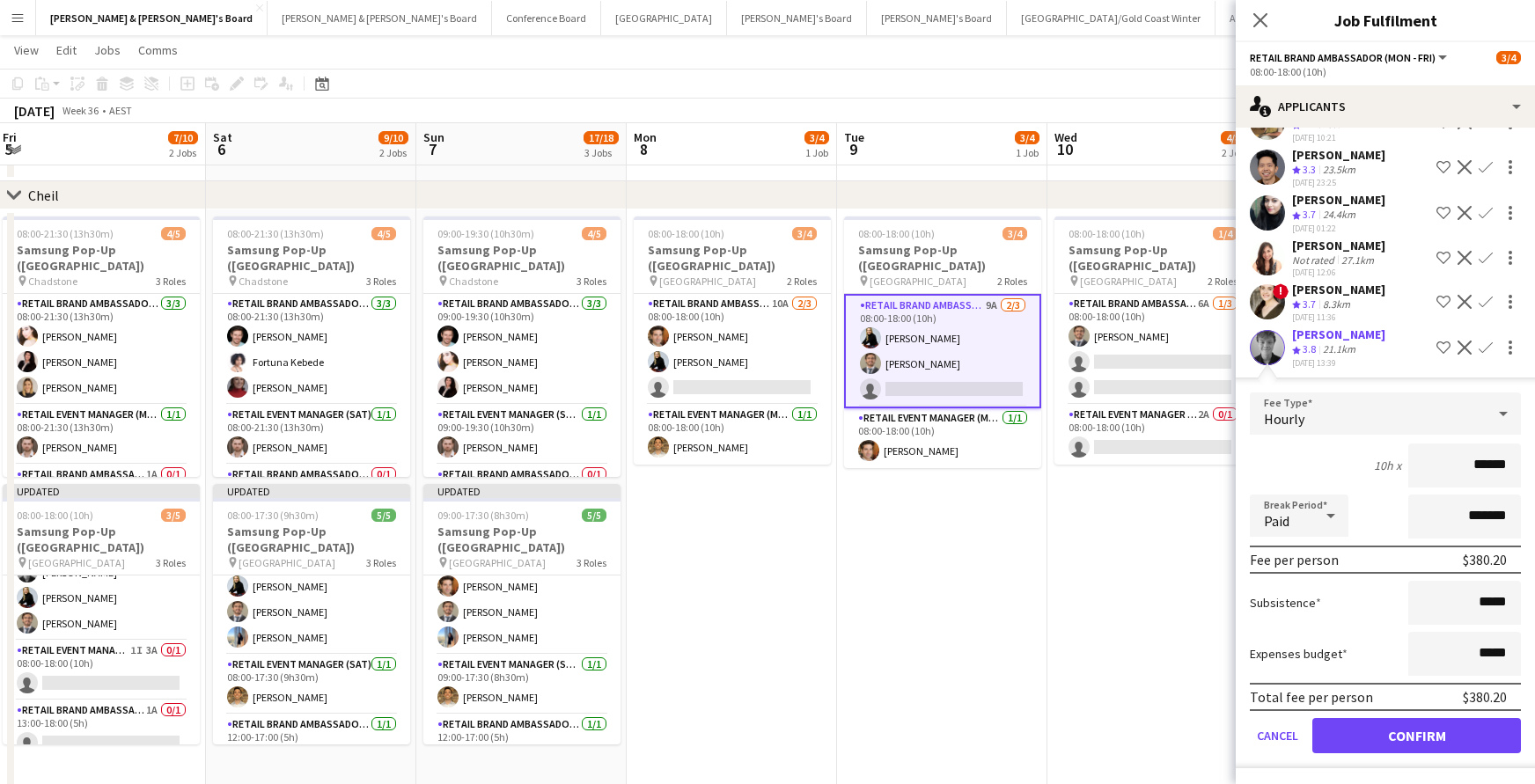
scroll to position [249, 0]
click at [1444, 721] on button "Confirm" at bounding box center [1416, 733] width 208 height 35
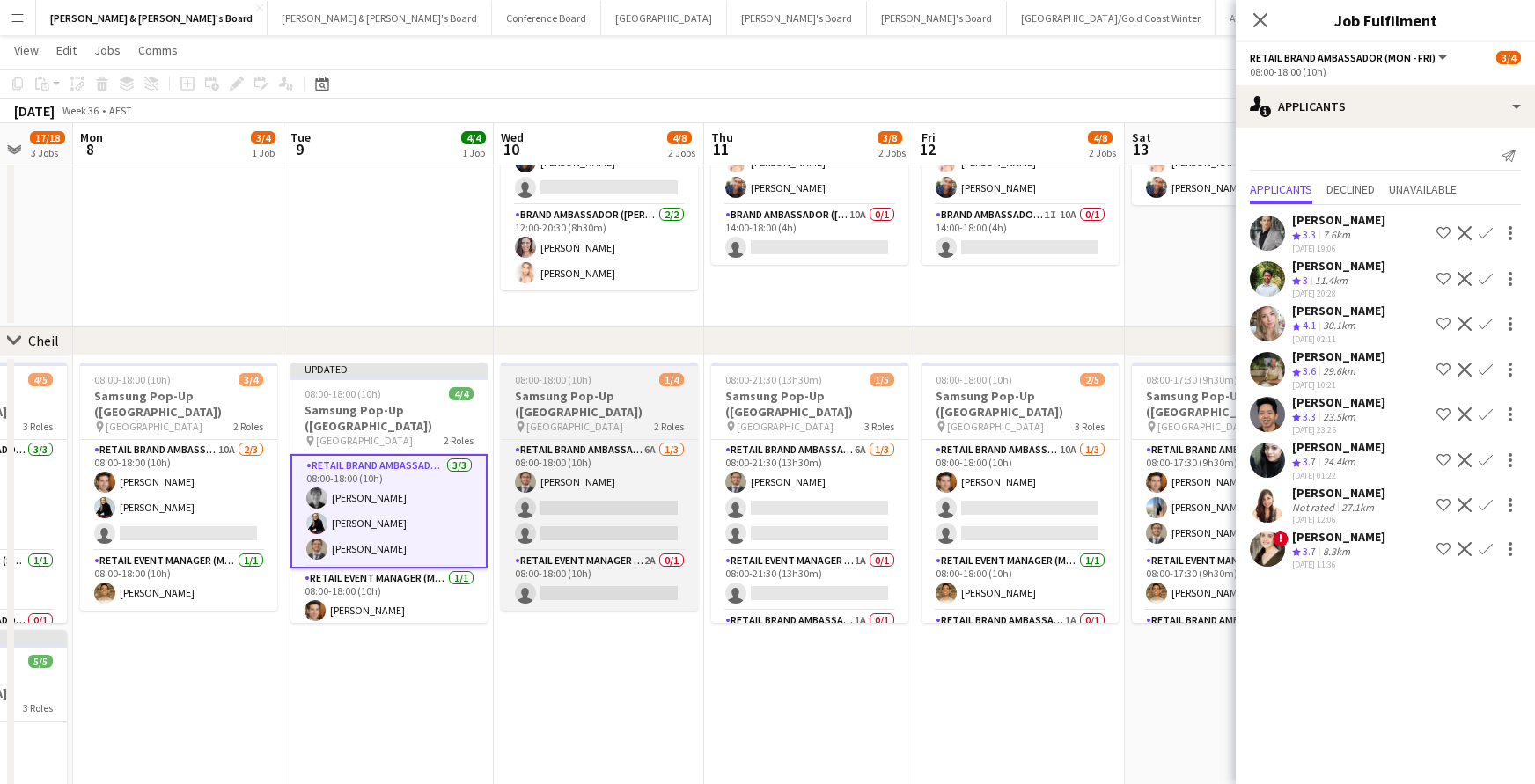
scroll to position [0, 560]
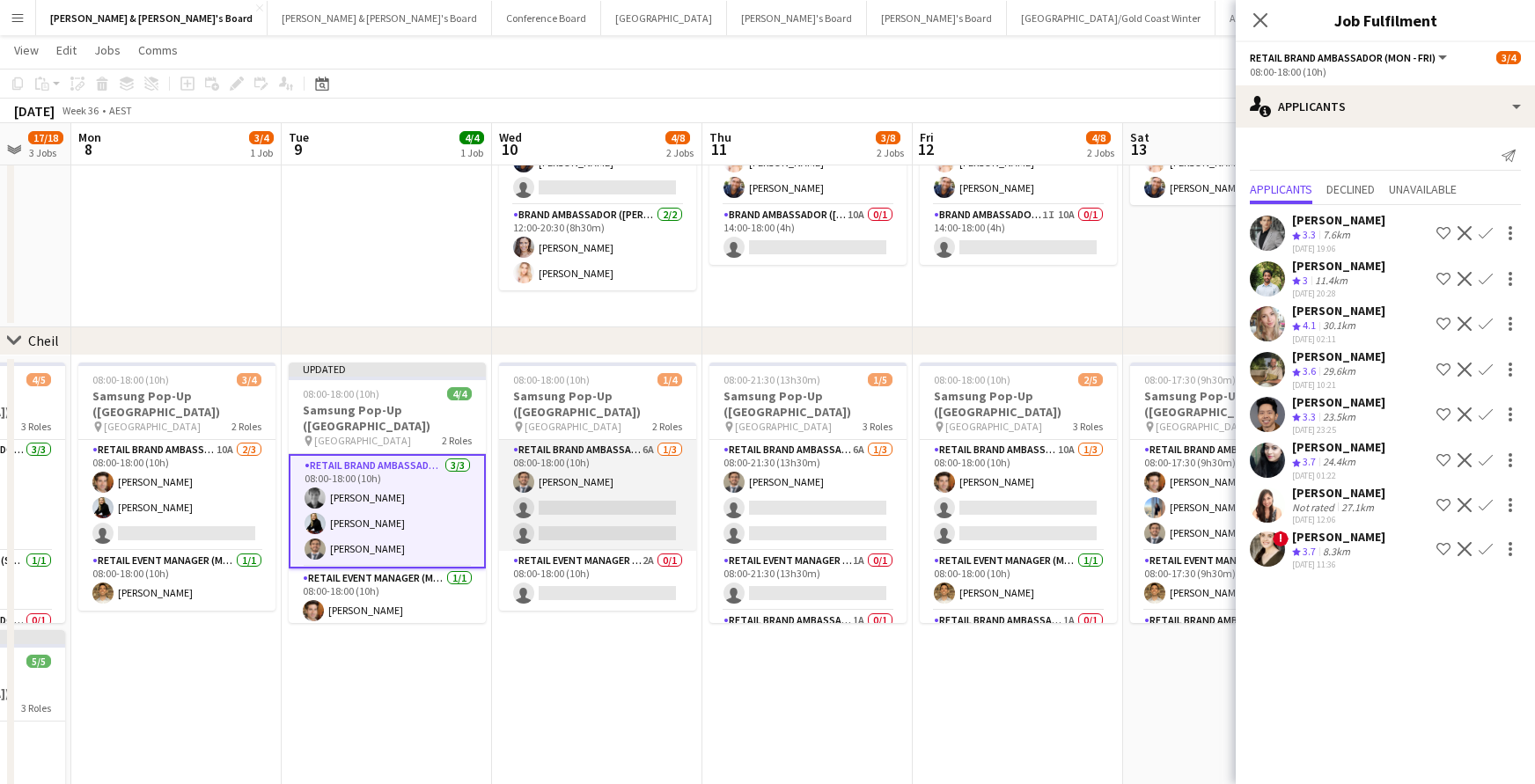
click at [639, 512] on app-card-role "RETAIL Brand Ambassador (Mon - Fri) 6A [DATE] 08:00-18:00 (10h) [PERSON_NAME] s…" at bounding box center [597, 495] width 197 height 111
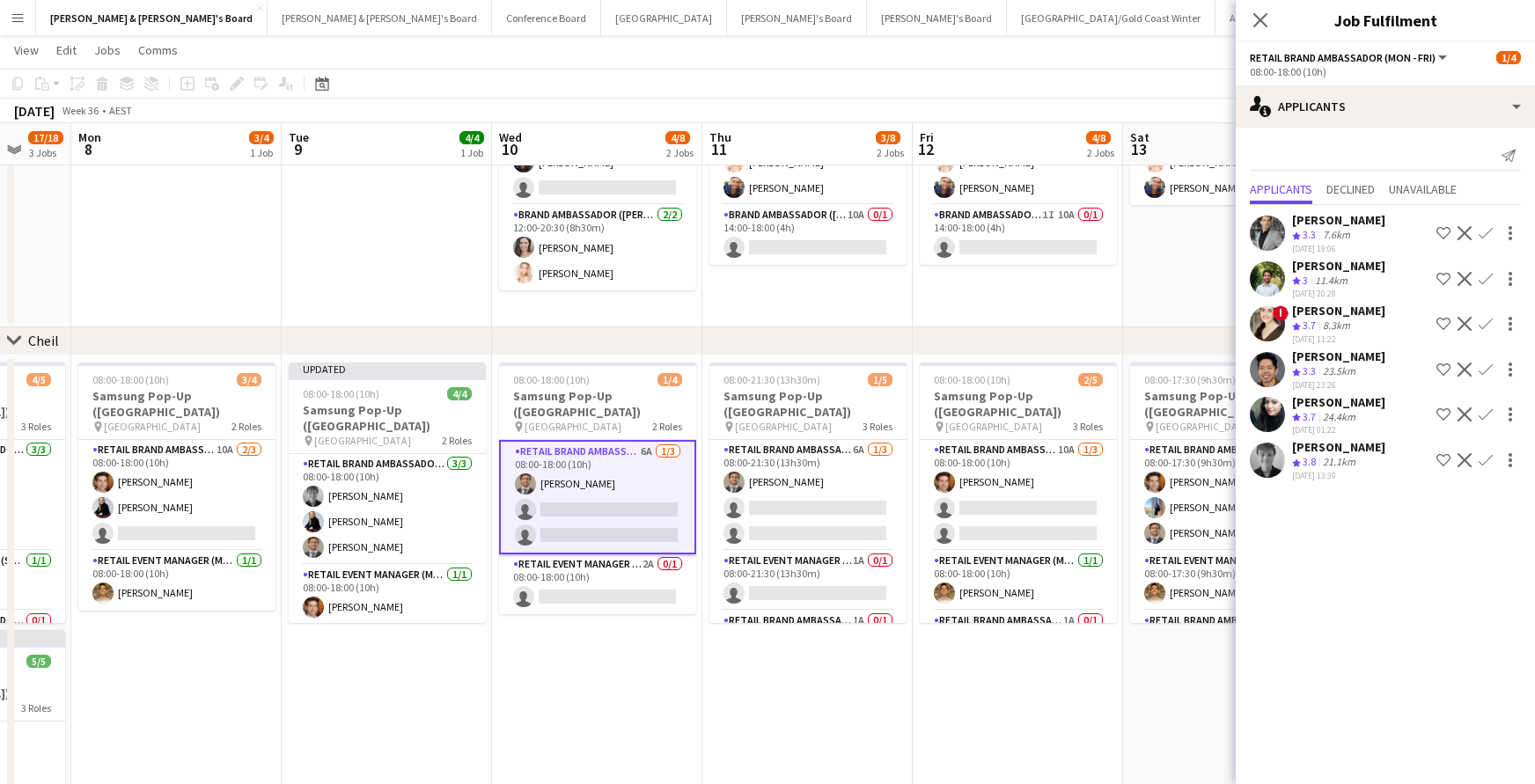
click at [1485, 461] on app-icon "Confirm" at bounding box center [1485, 460] width 14 height 14
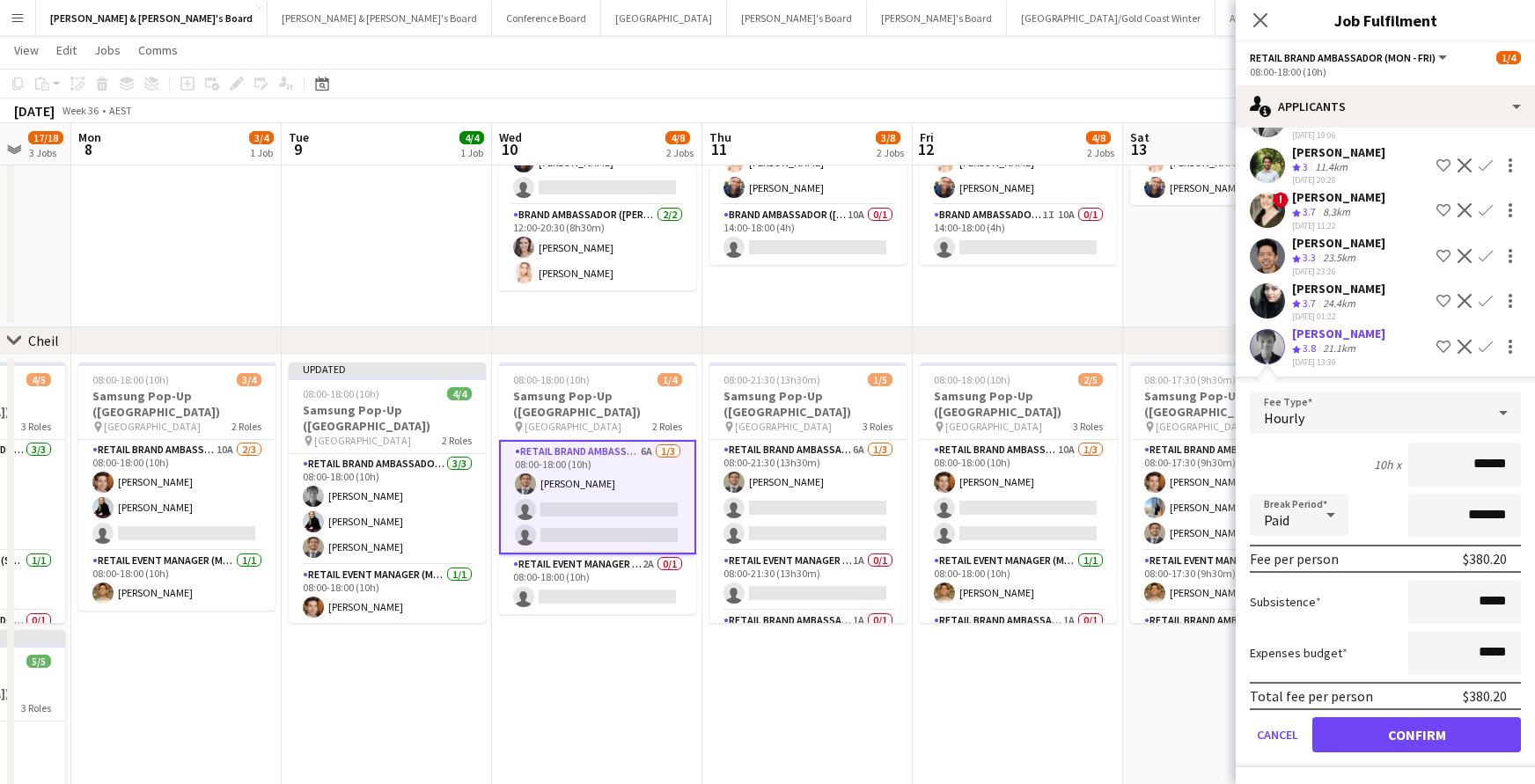
scroll to position [114, 0]
click at [1429, 730] on button "Confirm" at bounding box center [1416, 734] width 208 height 35
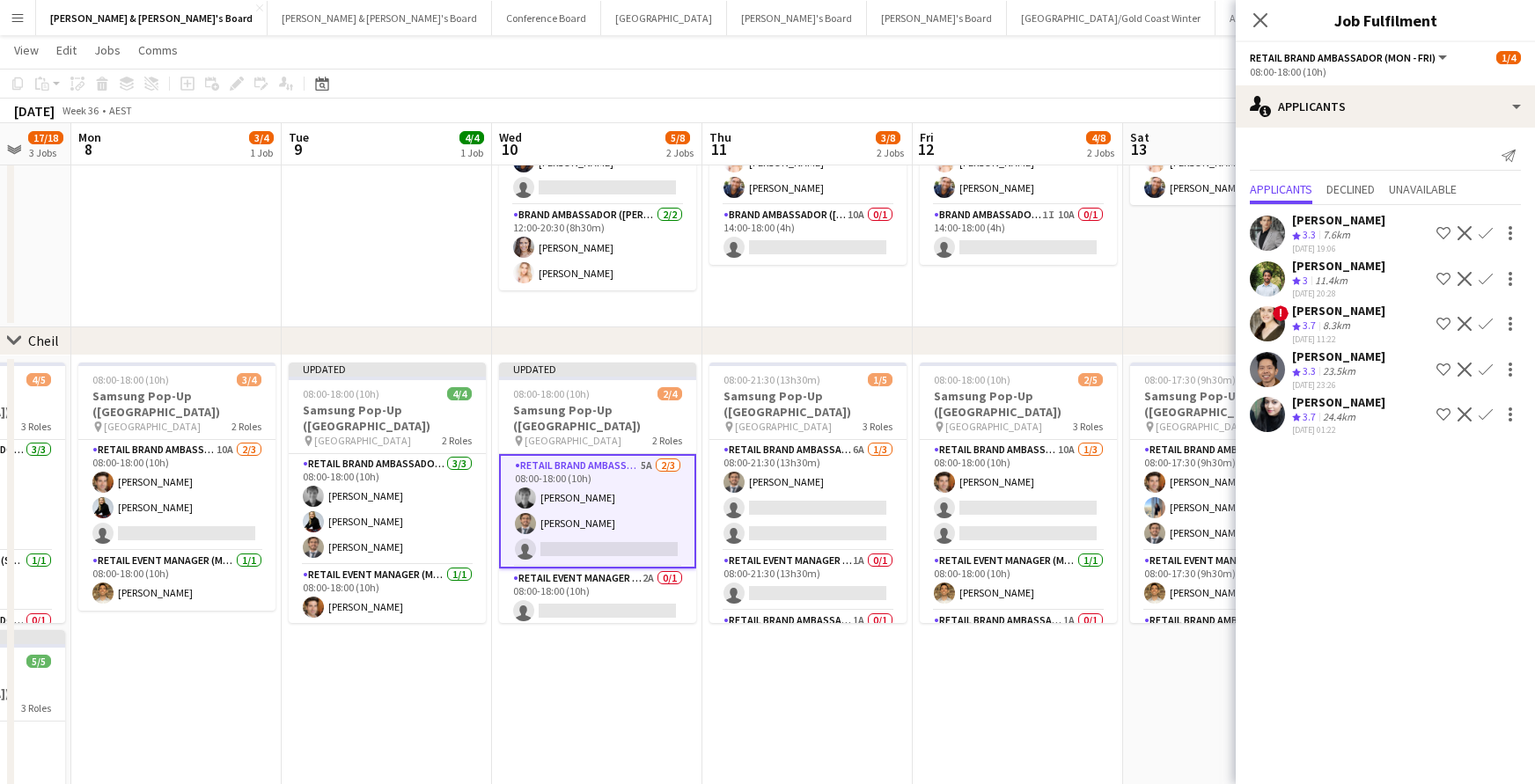
scroll to position [0, 0]
click at [845, 501] on app-card-role "RETAIL Brand Ambassador (Mon - Fri) 6A [DATE] 08:00-21:30 (13h30m) [PERSON_NAME…" at bounding box center [807, 495] width 197 height 111
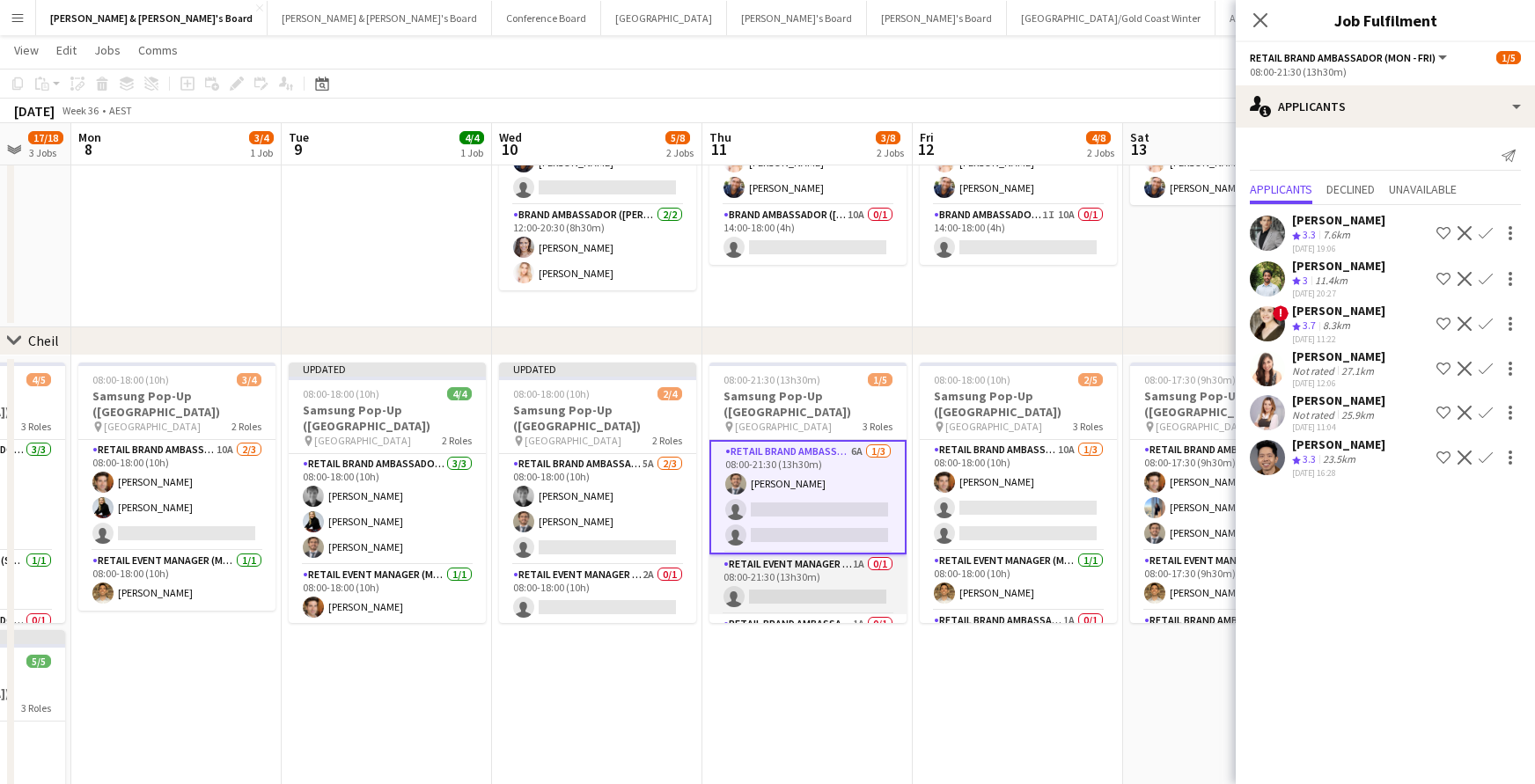
click at [829, 573] on app-card-role "RETAIL Event Manager (Mon - Fri) 1A 0/1 08:00-21:30 (13h30m) single-neutral-act…" at bounding box center [807, 584] width 197 height 60
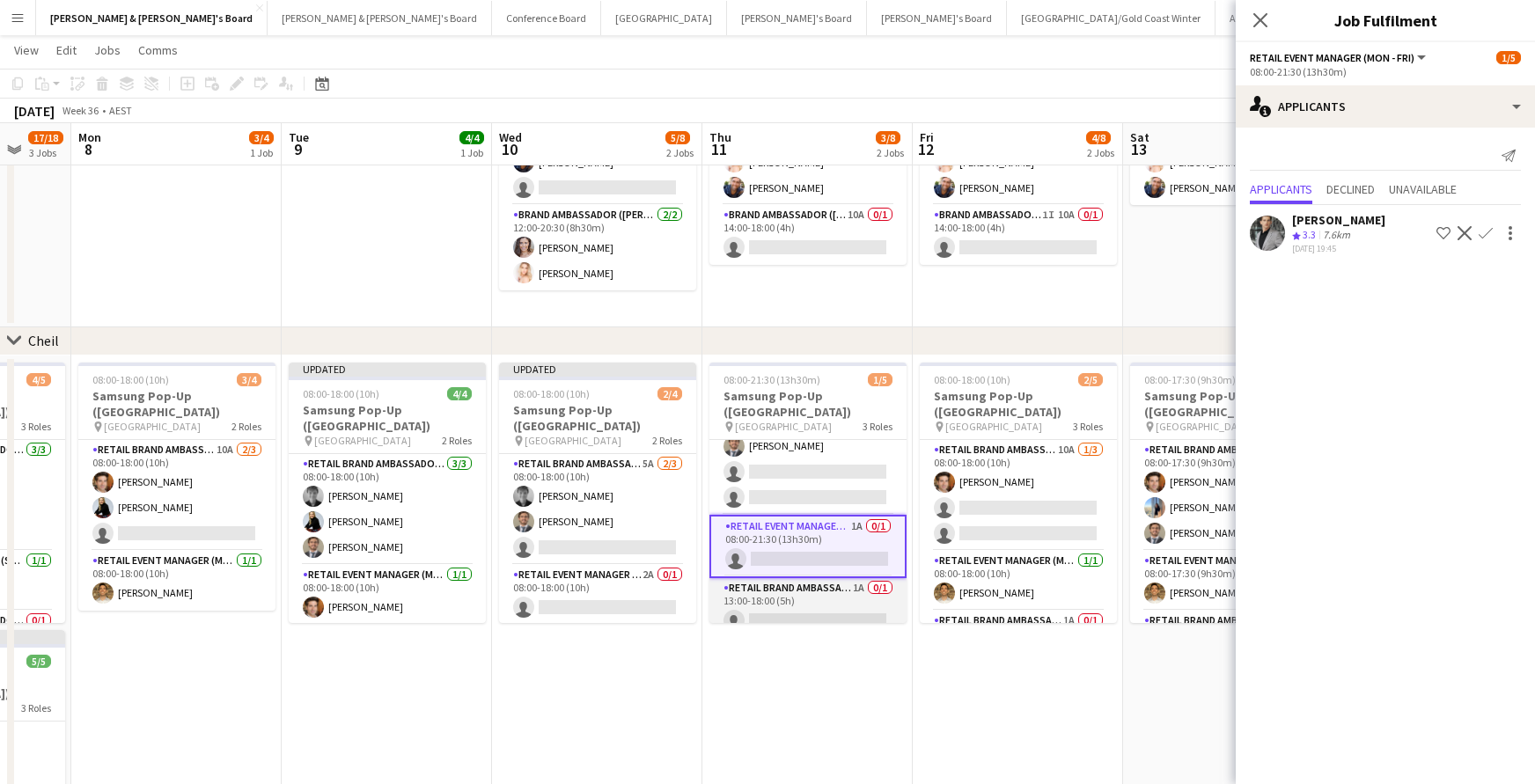
scroll to position [35, 0]
click at [834, 600] on app-card-role "RETAIL Brand Ambassador (Mon - Fri) 1A 0/1 13:00-18:00 (5h) single-neutral-acti…" at bounding box center [807, 609] width 197 height 60
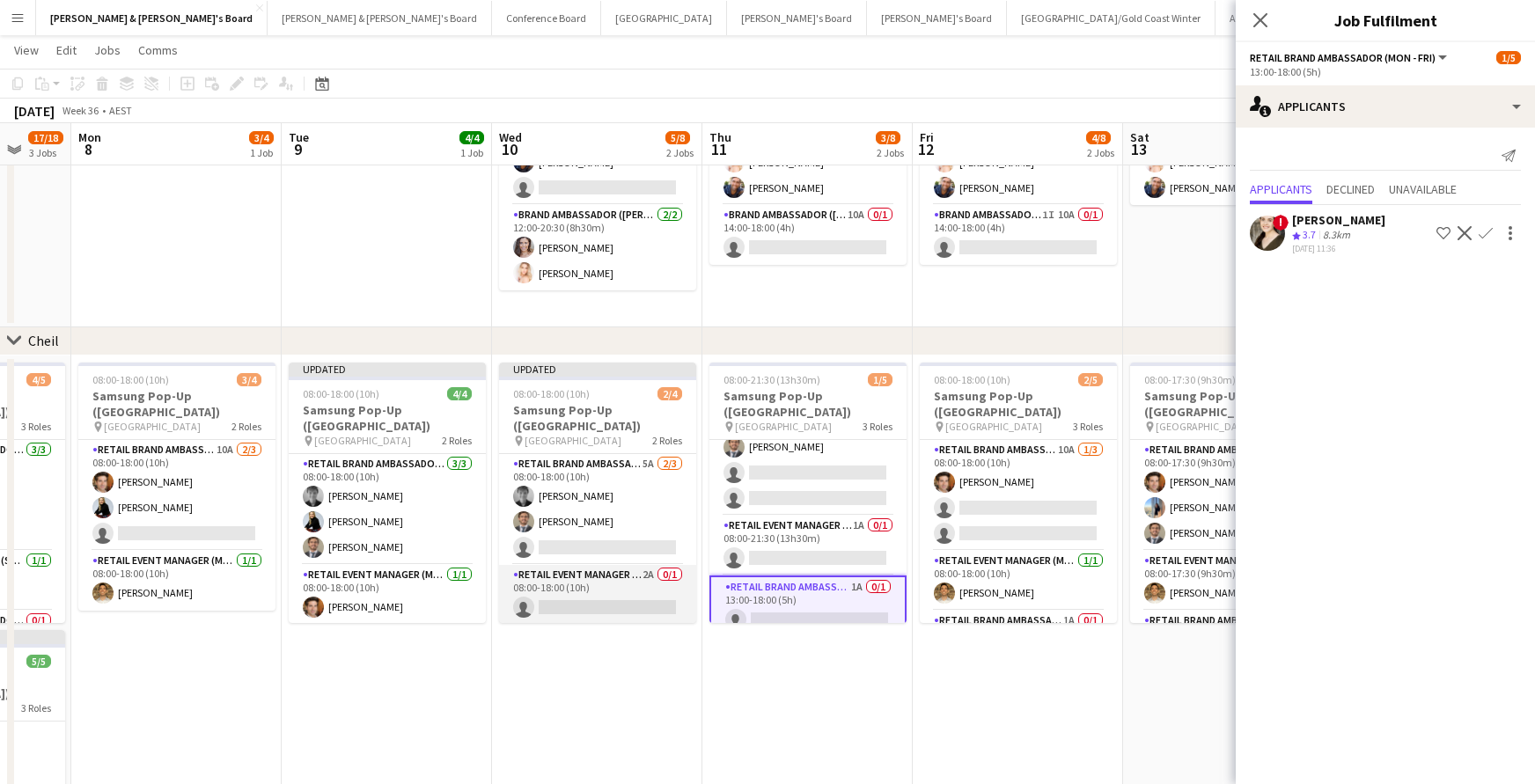
click at [588, 598] on app-card-role "RETAIL Event Manager (Mon - Fri) 2A 0/1 08:00-18:00 (10h) single-neutral-actions" at bounding box center [597, 595] width 197 height 60
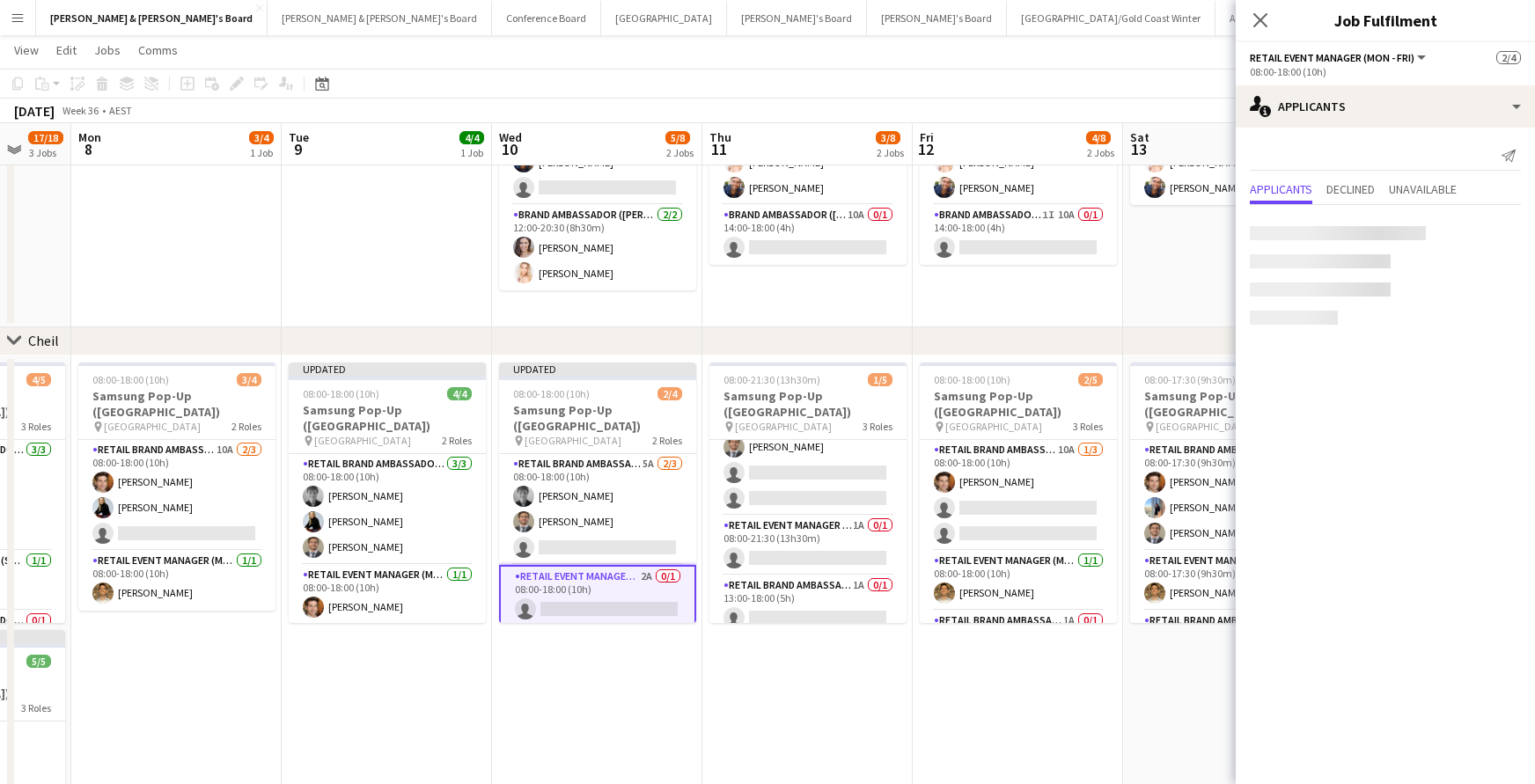
scroll to position [32, 0]
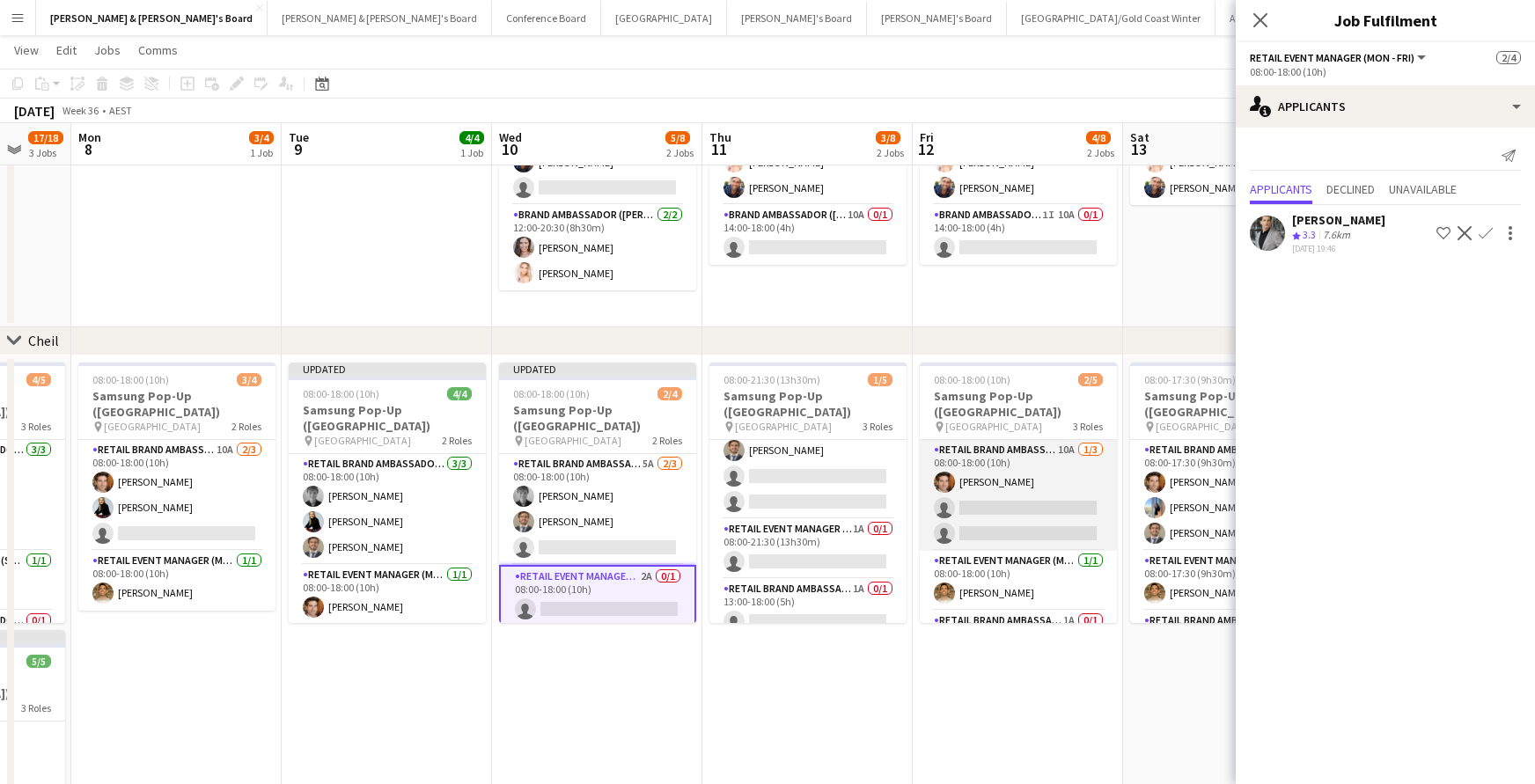
click at [1011, 504] on app-card-role "RETAIL Brand Ambassador (Mon - Fri) 10A [DATE] 08:00-18:00 (10h) [PERSON_NAME] …" at bounding box center [1018, 495] width 197 height 111
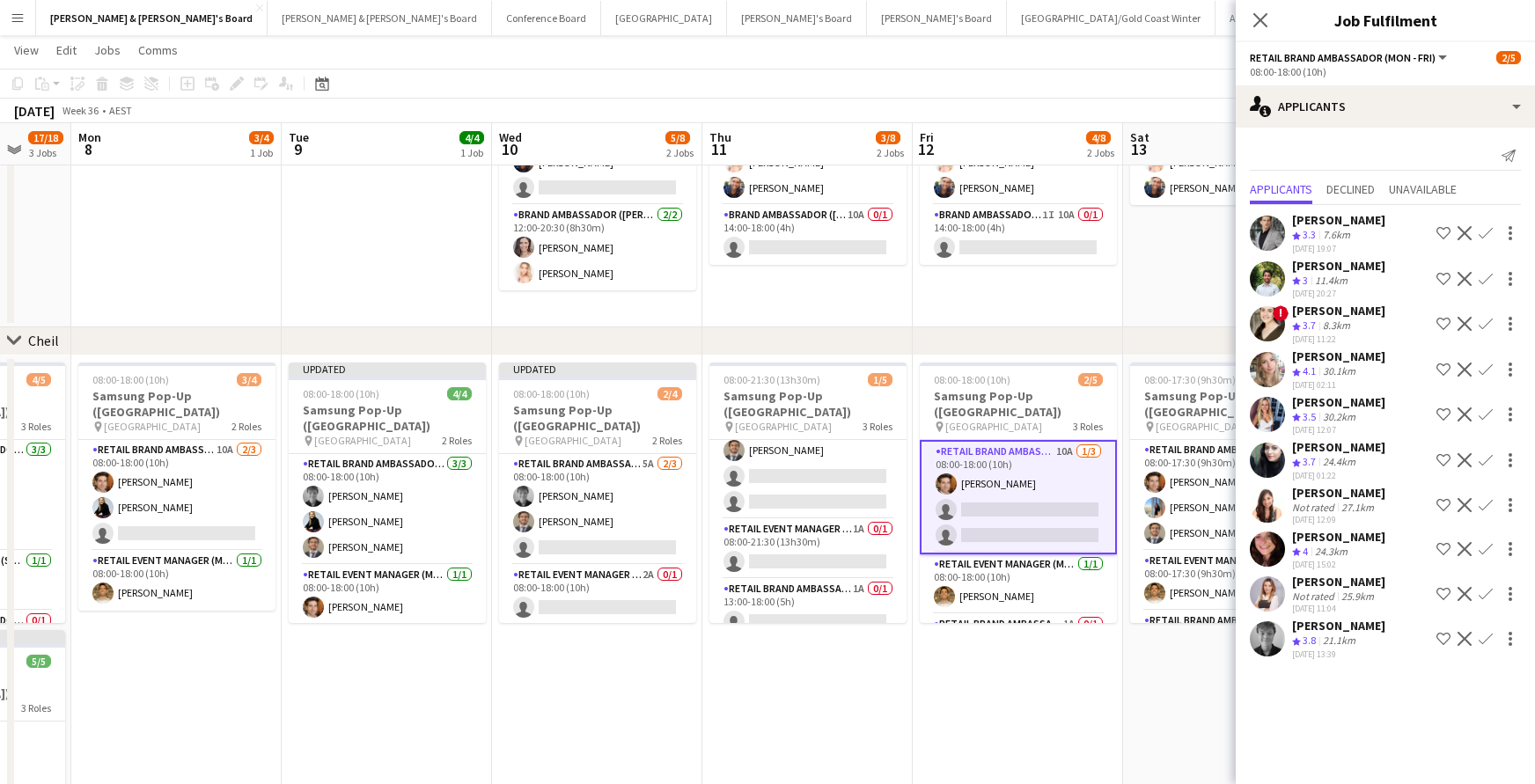
click at [1486, 637] on app-icon "Confirm" at bounding box center [1485, 638] width 14 height 14
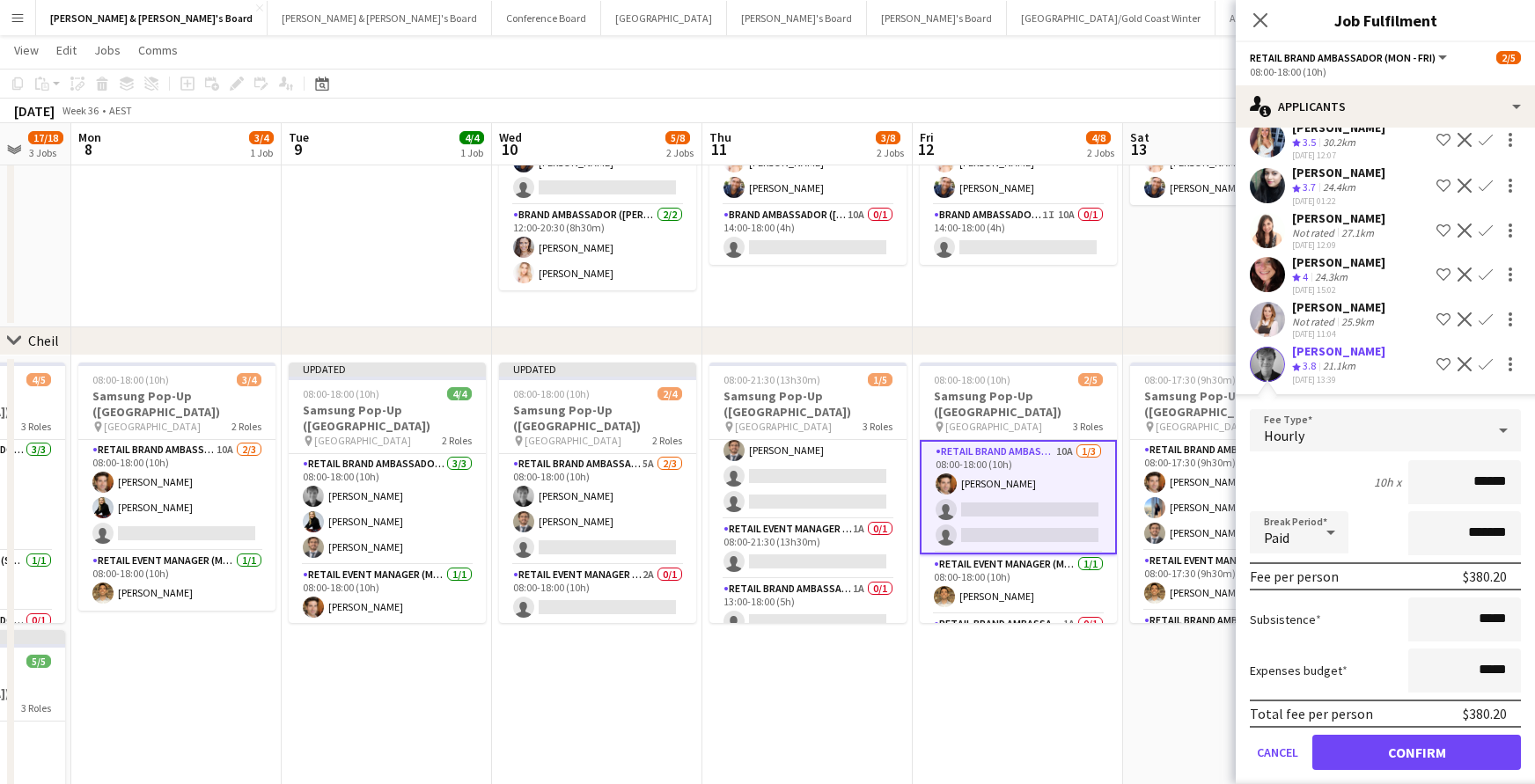
scroll to position [283, 0]
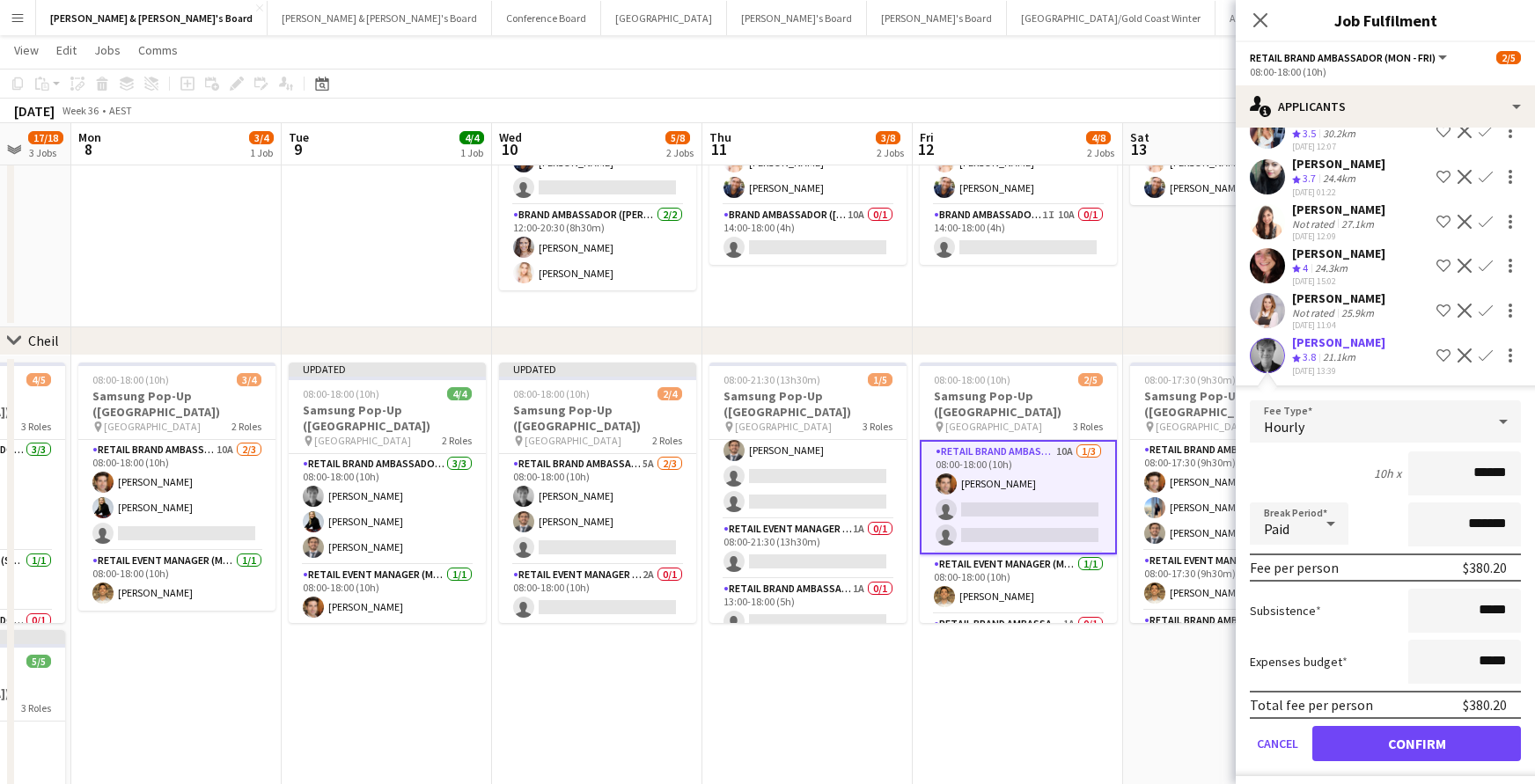
click at [1488, 735] on button "Confirm" at bounding box center [1416, 743] width 208 height 35
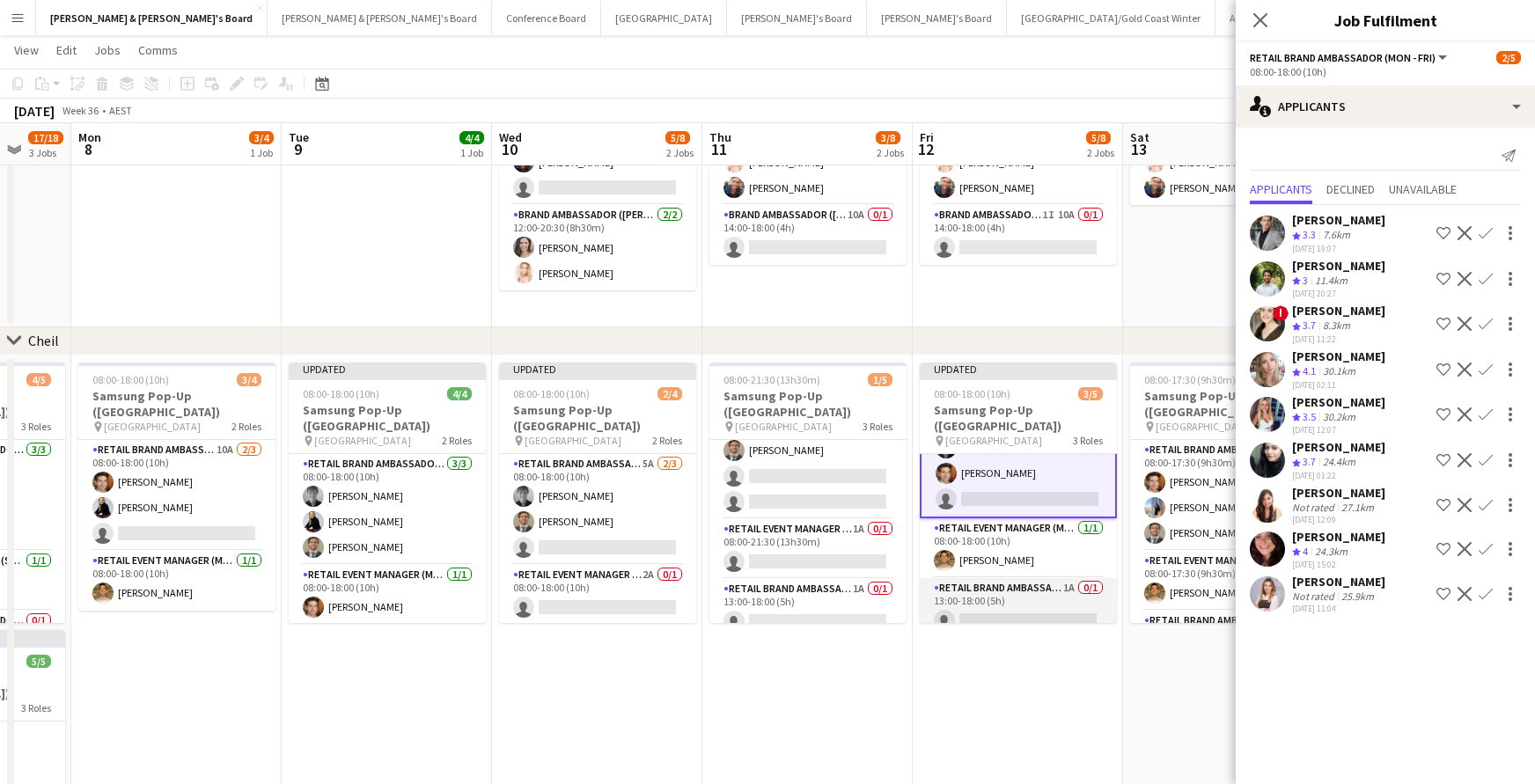
scroll to position [49, 0]
click at [1049, 597] on app-card-role "RETAIL Brand Ambassador (Mon - Fri) 1A 0/1 13:00-18:00 (5h) single-neutral-acti…" at bounding box center [1018, 609] width 197 height 60
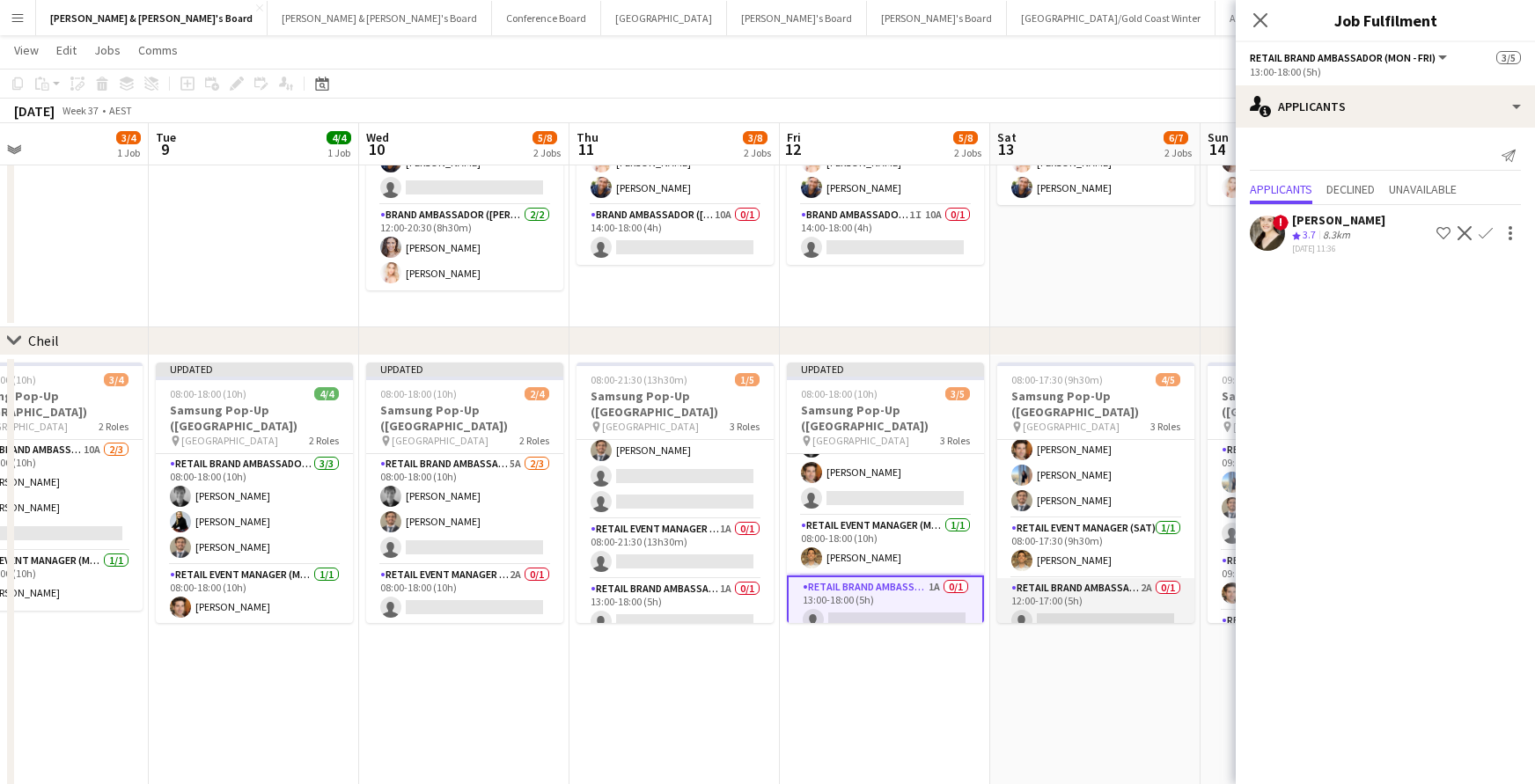
scroll to position [32, 0]
click at [1090, 605] on app-card-role "RETAIL Brand Ambassador ([DATE]) 2A 0/1 12:00-17:00 (5h) single-neutral-actions" at bounding box center [1095, 609] width 197 height 60
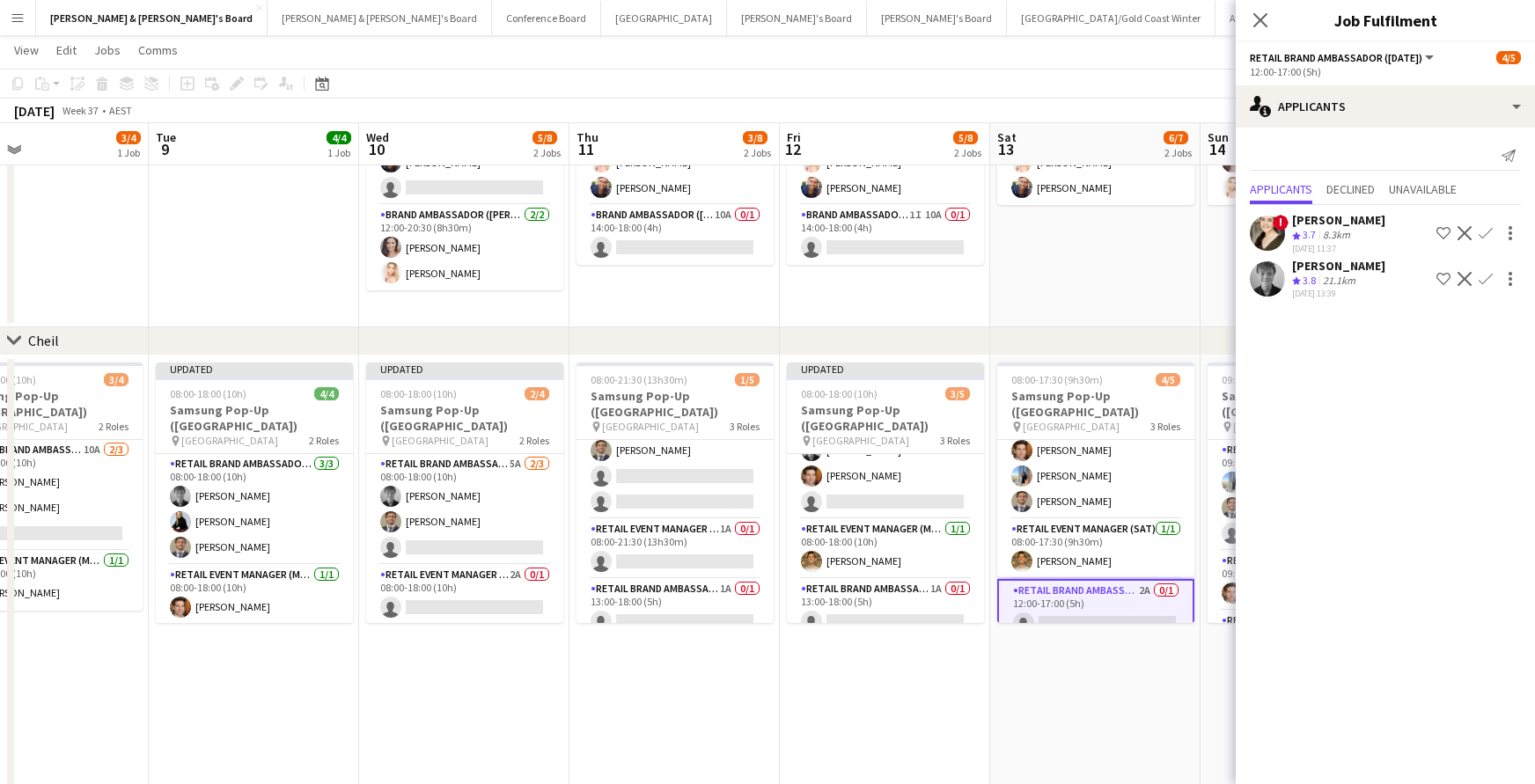
click at [1484, 279] on app-icon "Confirm" at bounding box center [1485, 278] width 14 height 14
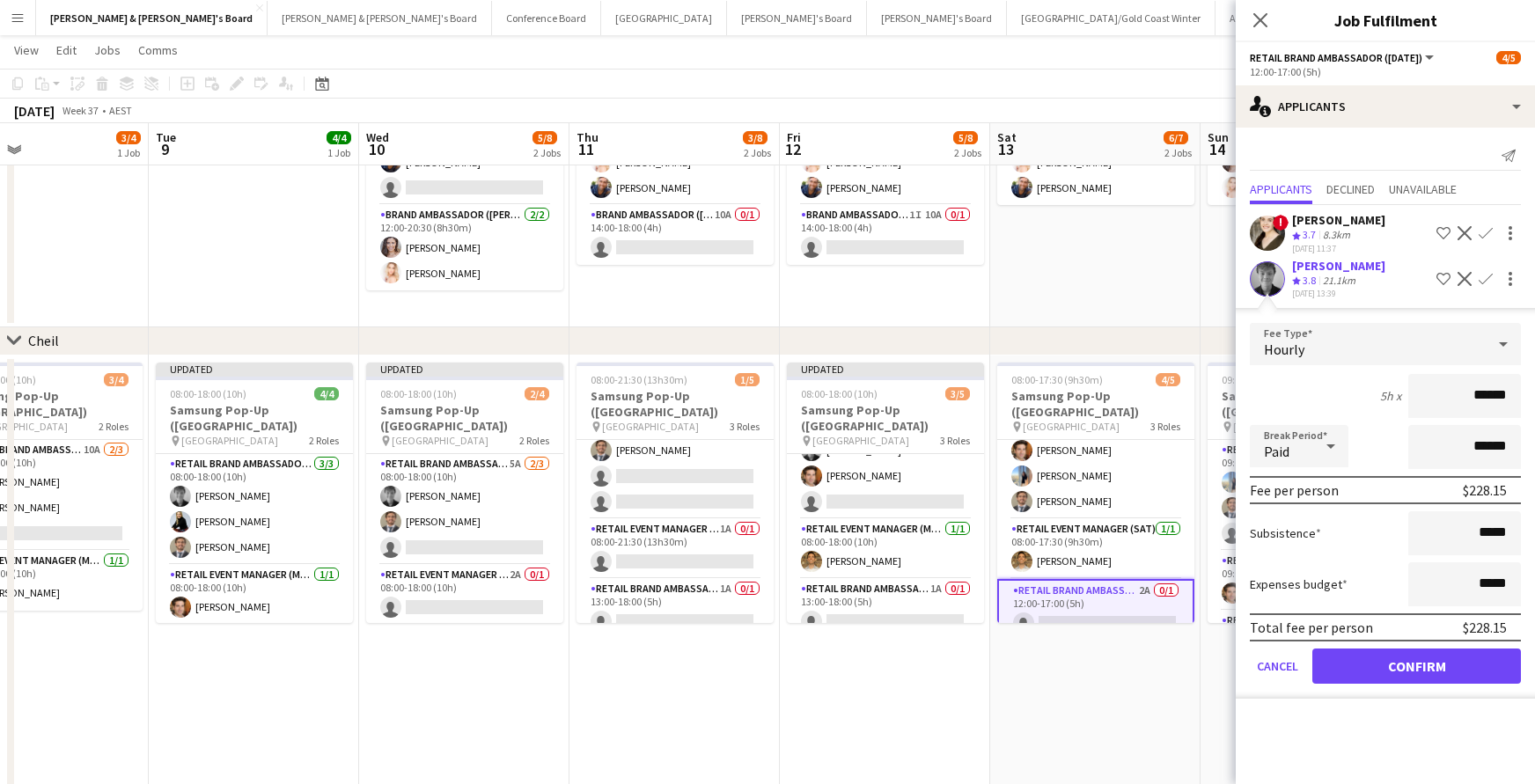
drag, startPoint x: 1445, startPoint y: 673, endPoint x: 1427, endPoint y: 662, distance: 21.1
click at [1445, 673] on button "Confirm" at bounding box center [1416, 666] width 208 height 35
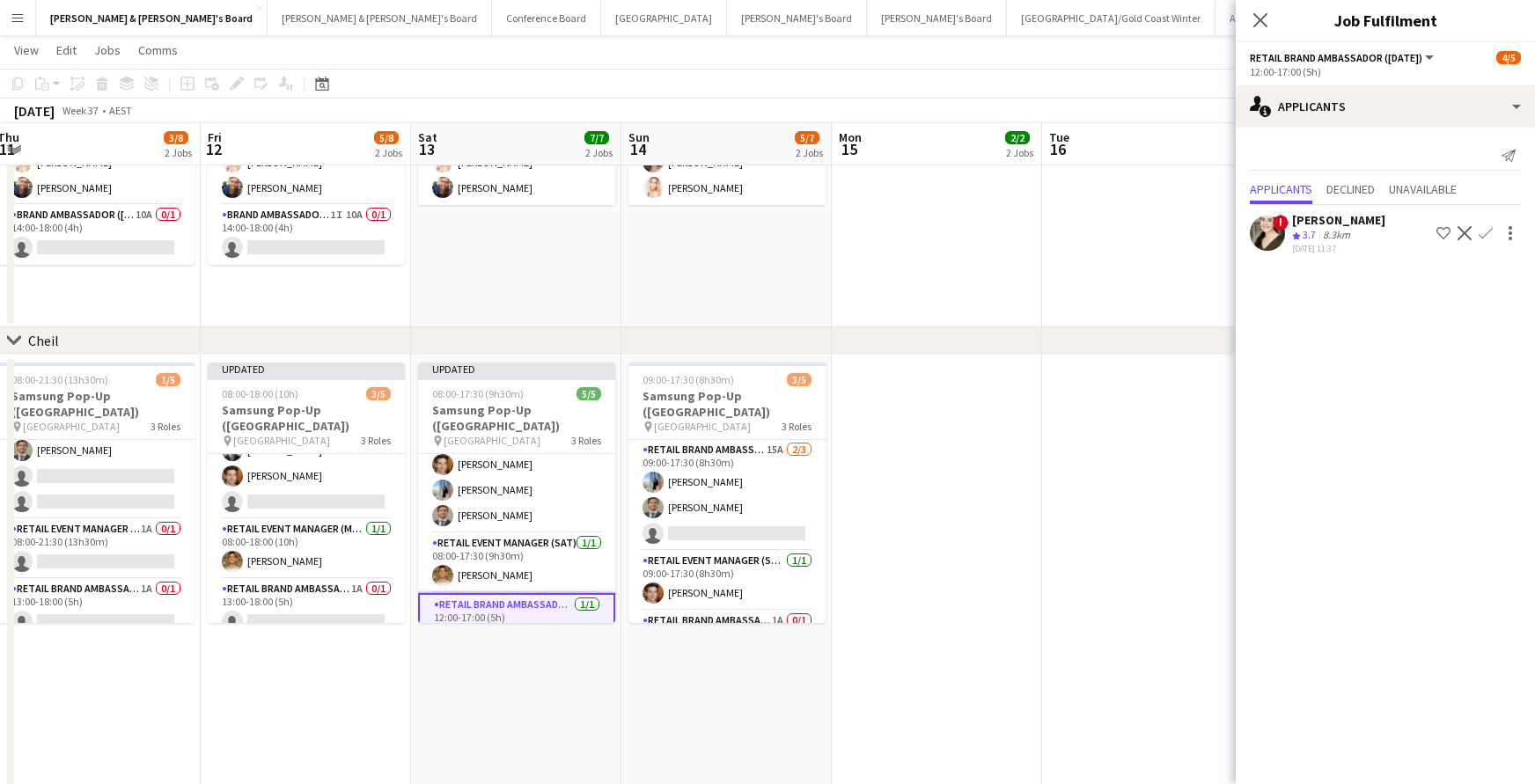
scroll to position [0, 431]
click at [776, 502] on app-card-role "RETAIL Brand Ambassador ([DATE]) 15A [DATE] 09:00-17:30 (8h30m) [PERSON_NAME] […" at bounding box center [725, 495] width 197 height 111
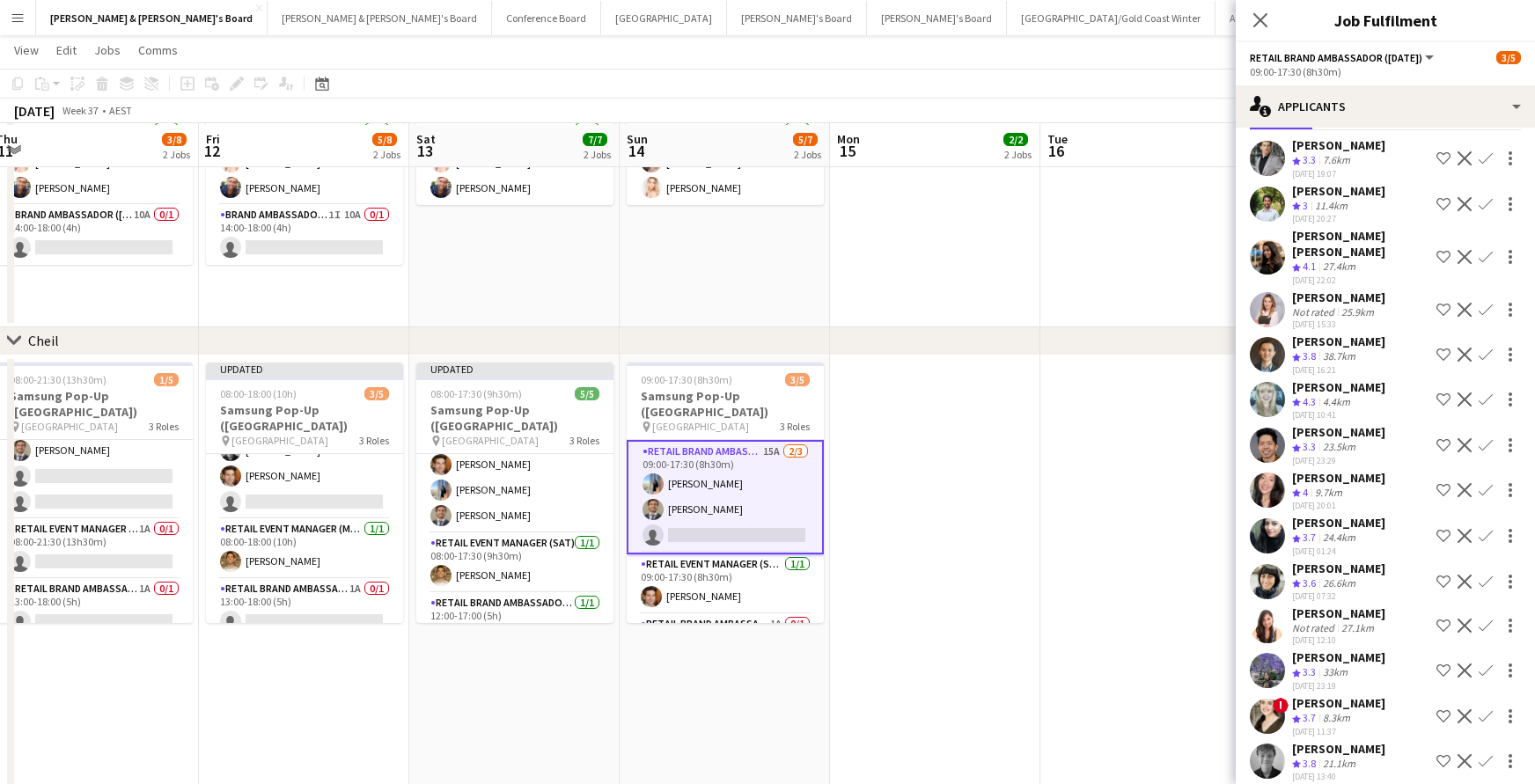
scroll to position [1368, 0]
click at [1491, 754] on app-icon "Confirm" at bounding box center [1485, 760] width 14 height 14
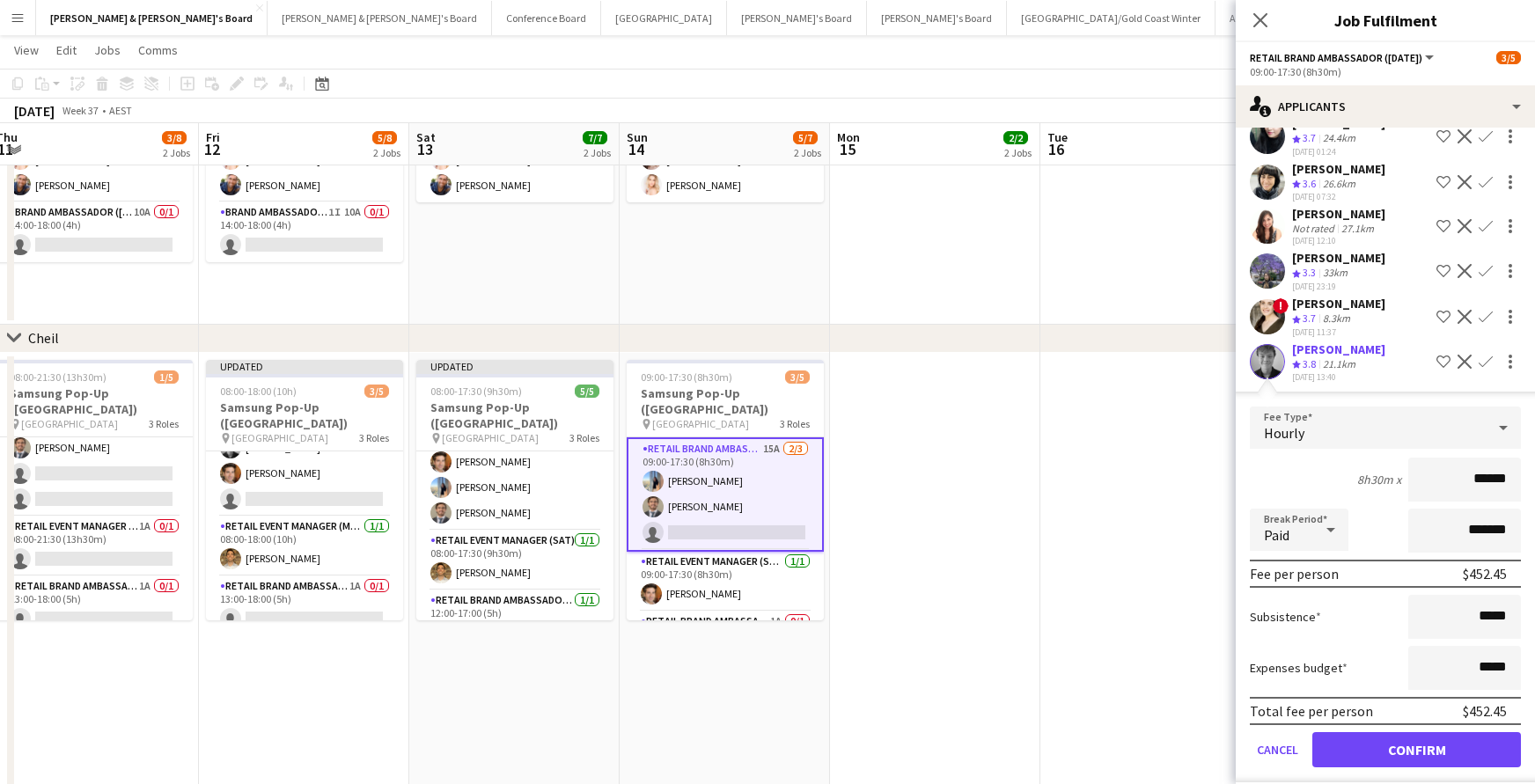
click at [1458, 734] on button "Confirm" at bounding box center [1416, 749] width 208 height 35
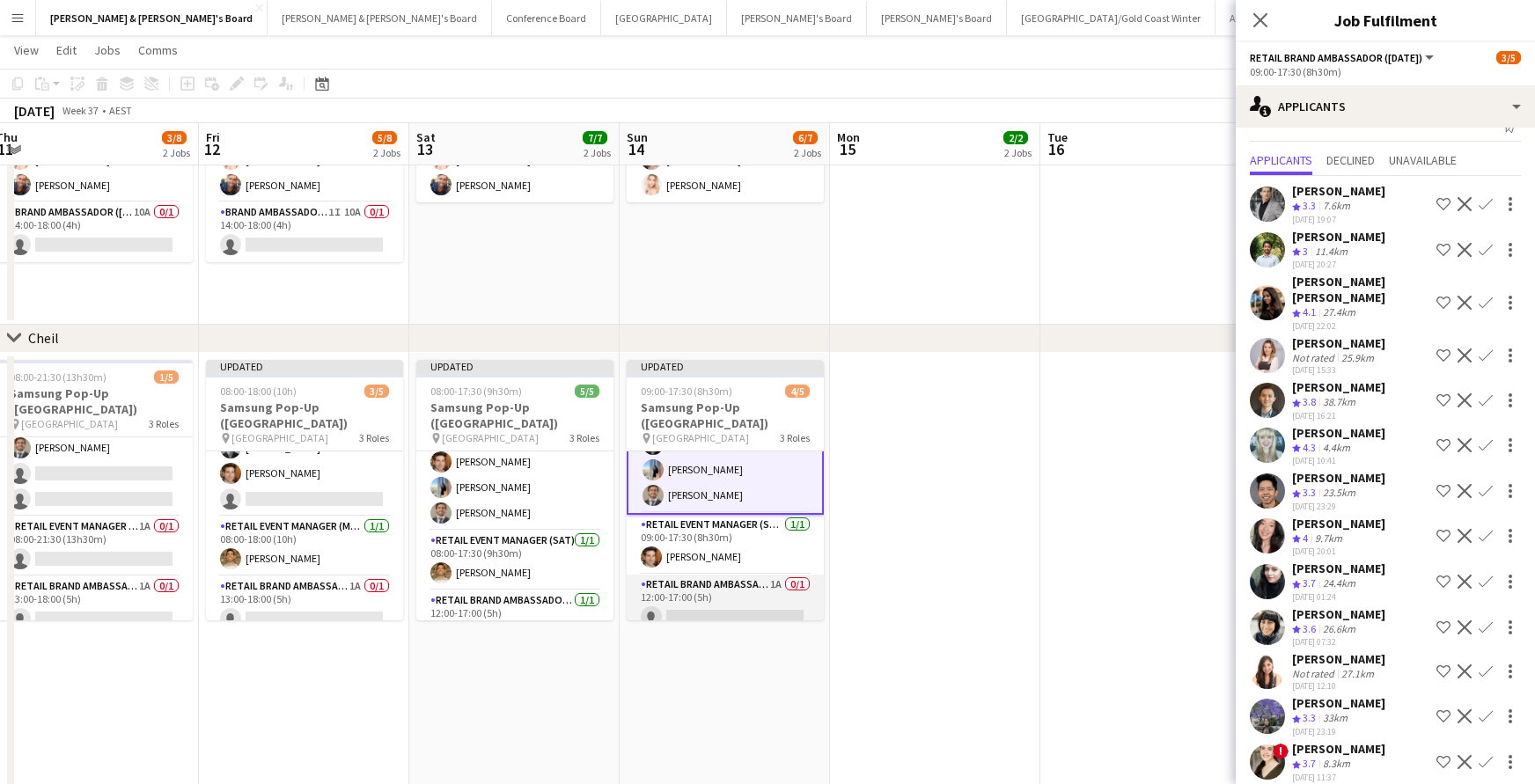
scroll to position [49, 0]
click at [792, 592] on app-card-role "RETAIL Brand Ambassador ([DATE]) 1A 0/1 12:00-17:00 (5h) single-neutral-actions" at bounding box center [724, 606] width 197 height 60
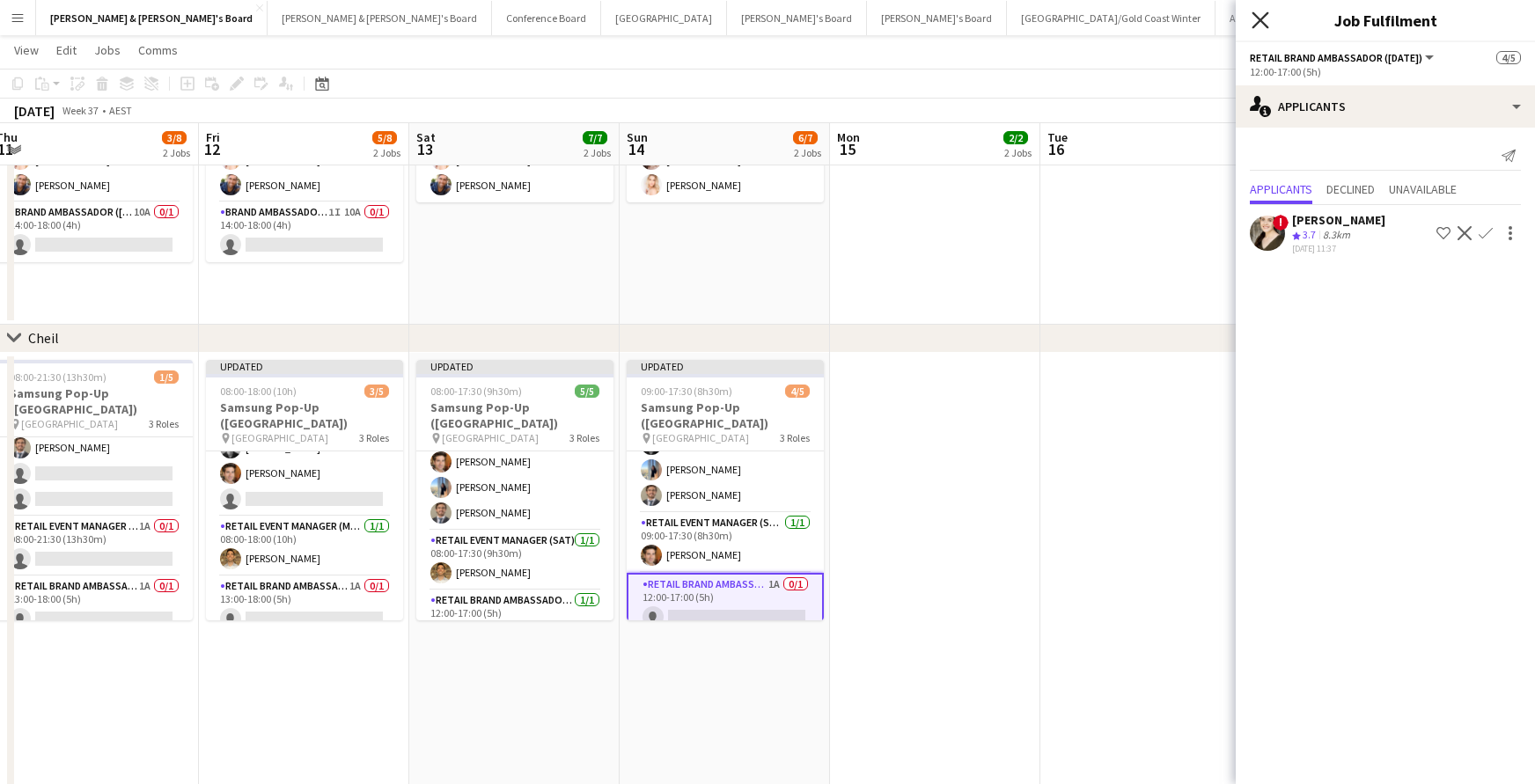
click at [1261, 16] on icon "Close pop-in" at bounding box center [1260, 20] width 16 height 16
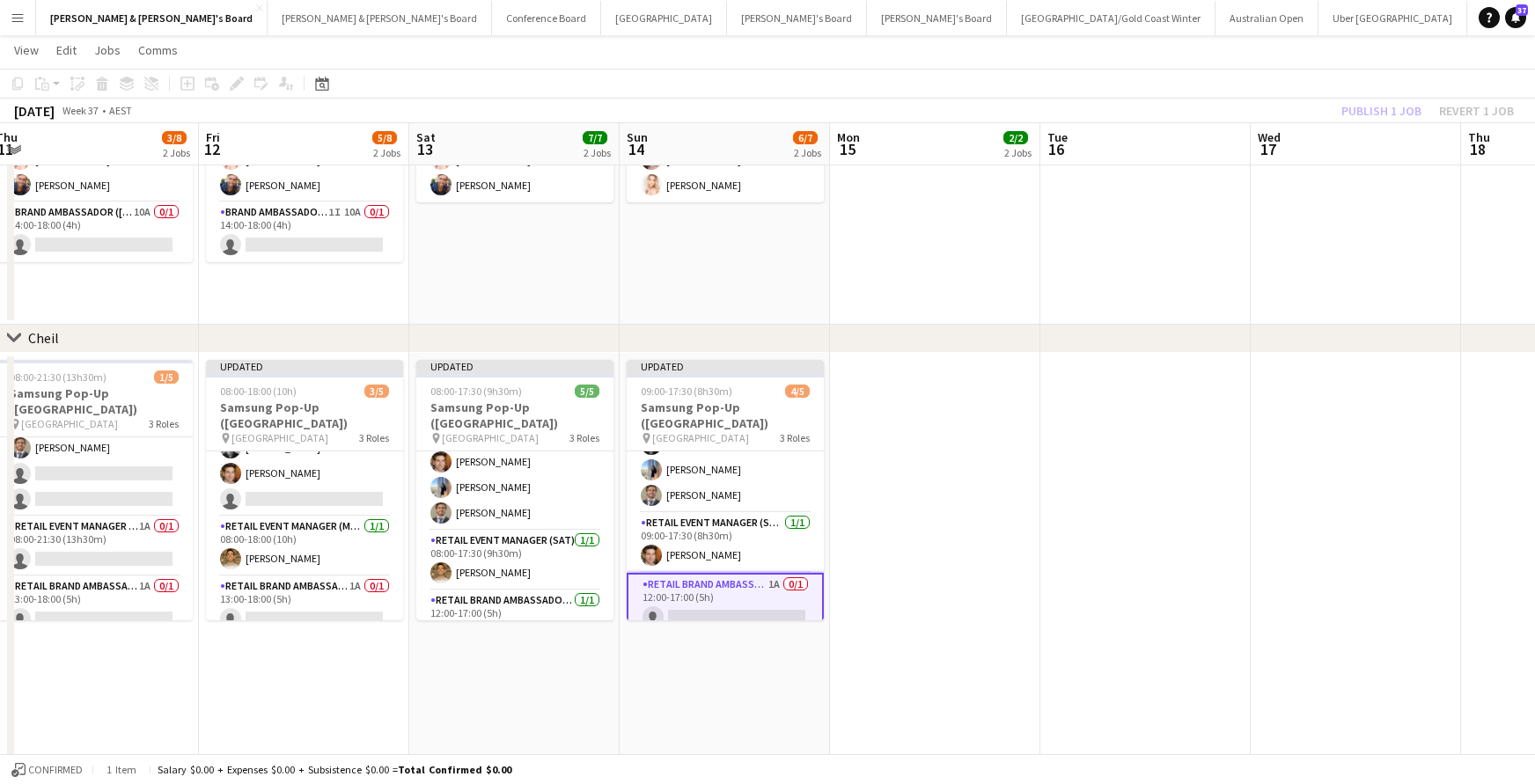
click at [1350, 107] on div "Publish 1 job Revert 1 job" at bounding box center [1427, 110] width 214 height 23
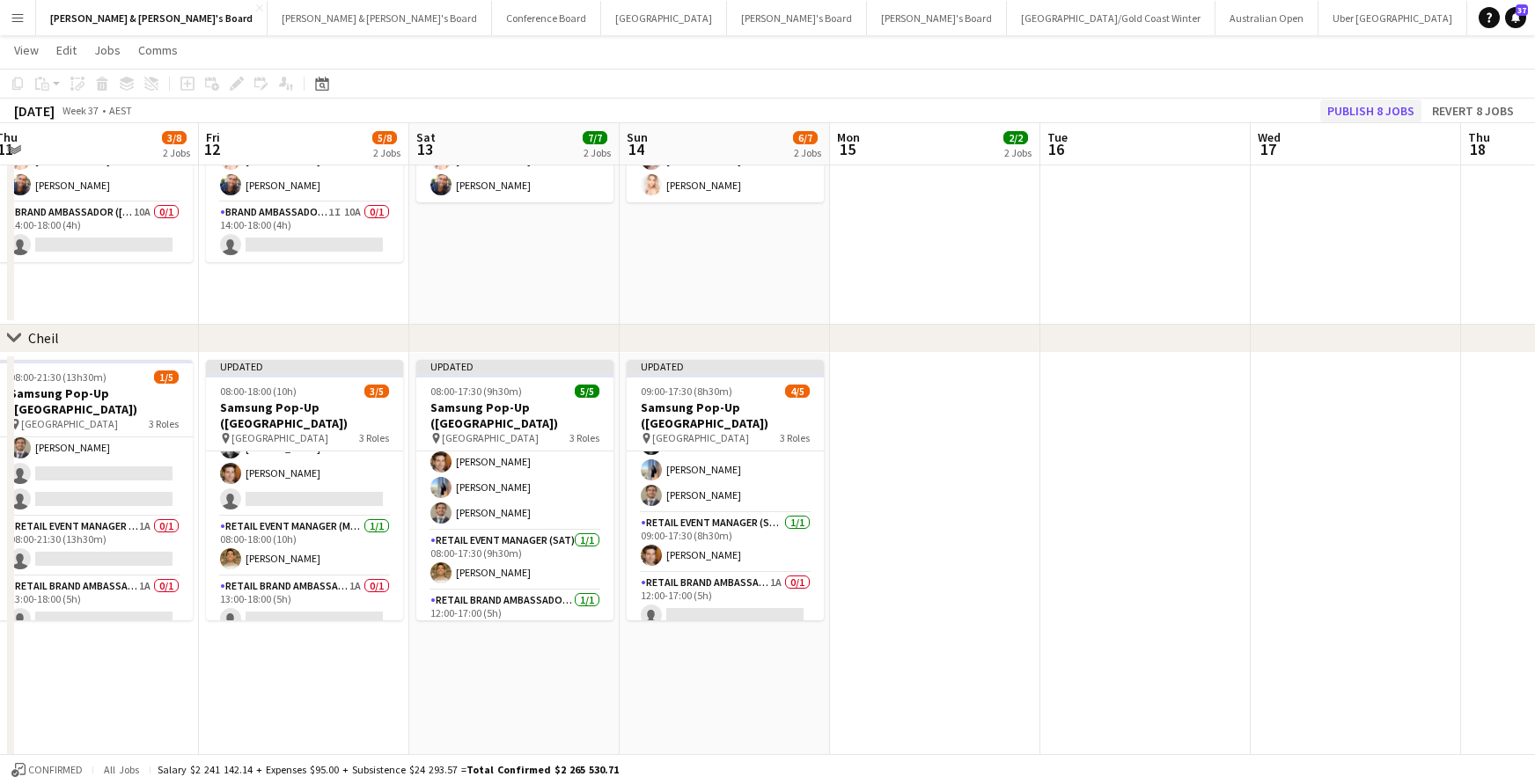
scroll to position [45, 0]
click at [1363, 110] on button "Publish 8 jobs" at bounding box center [1370, 110] width 101 height 23
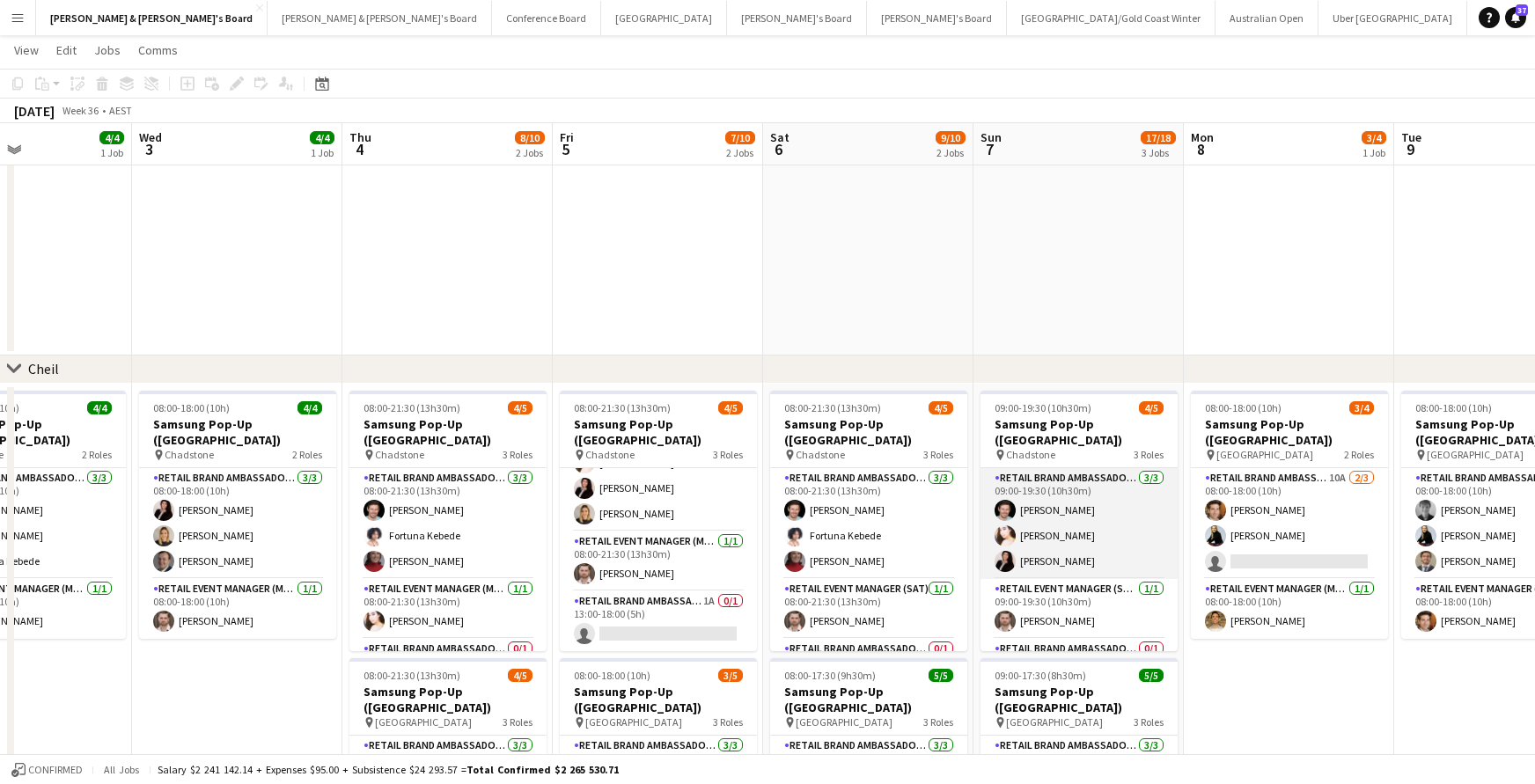
scroll to position [47, 0]
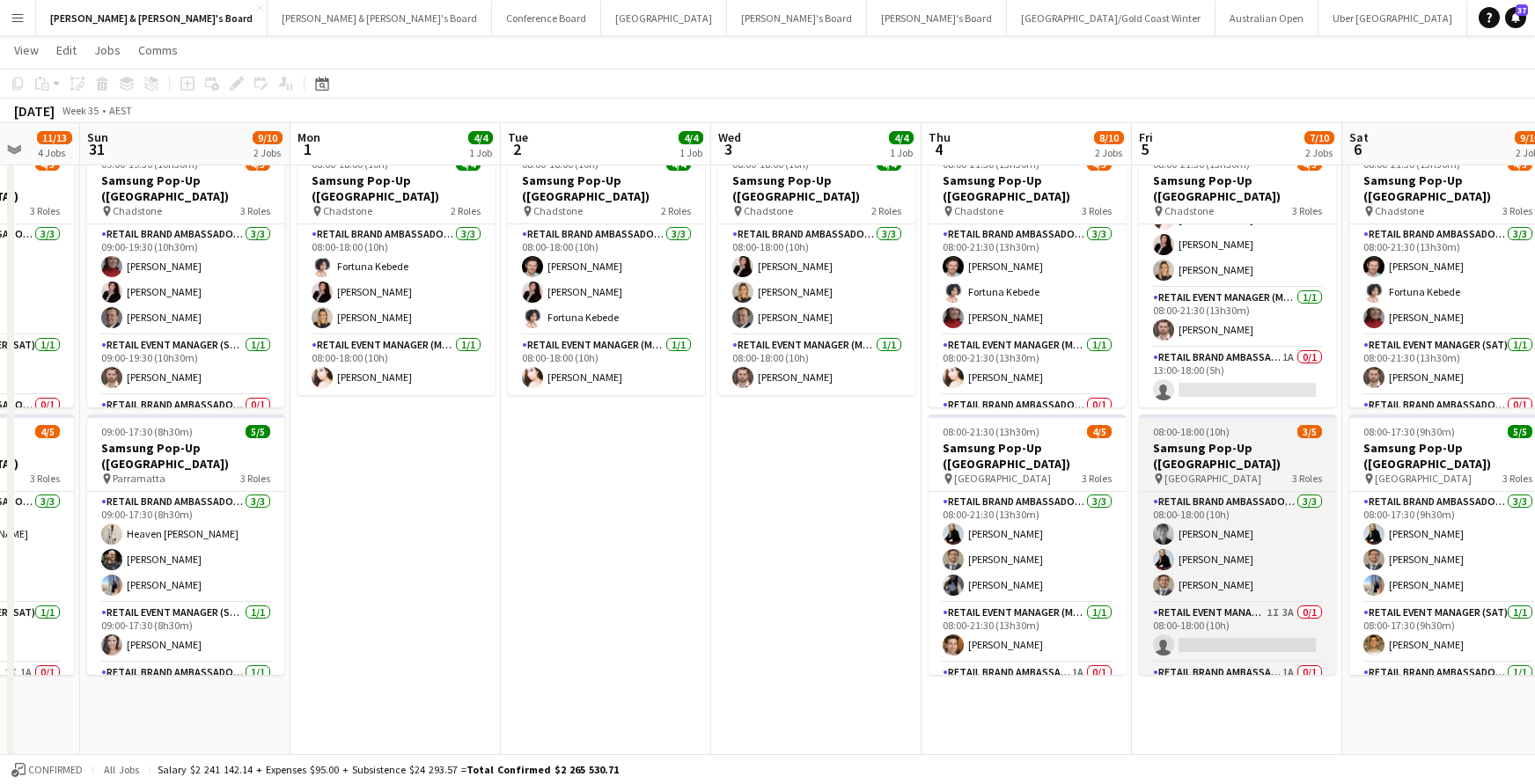
click at [1259, 438] on app-job-card "08:00-18:00 (10h) 3/5 Samsung Pop-Up ([GEOGRAPHIC_DATA]) pin Castle Towers 3 Ro…" at bounding box center [1237, 544] width 197 height 261
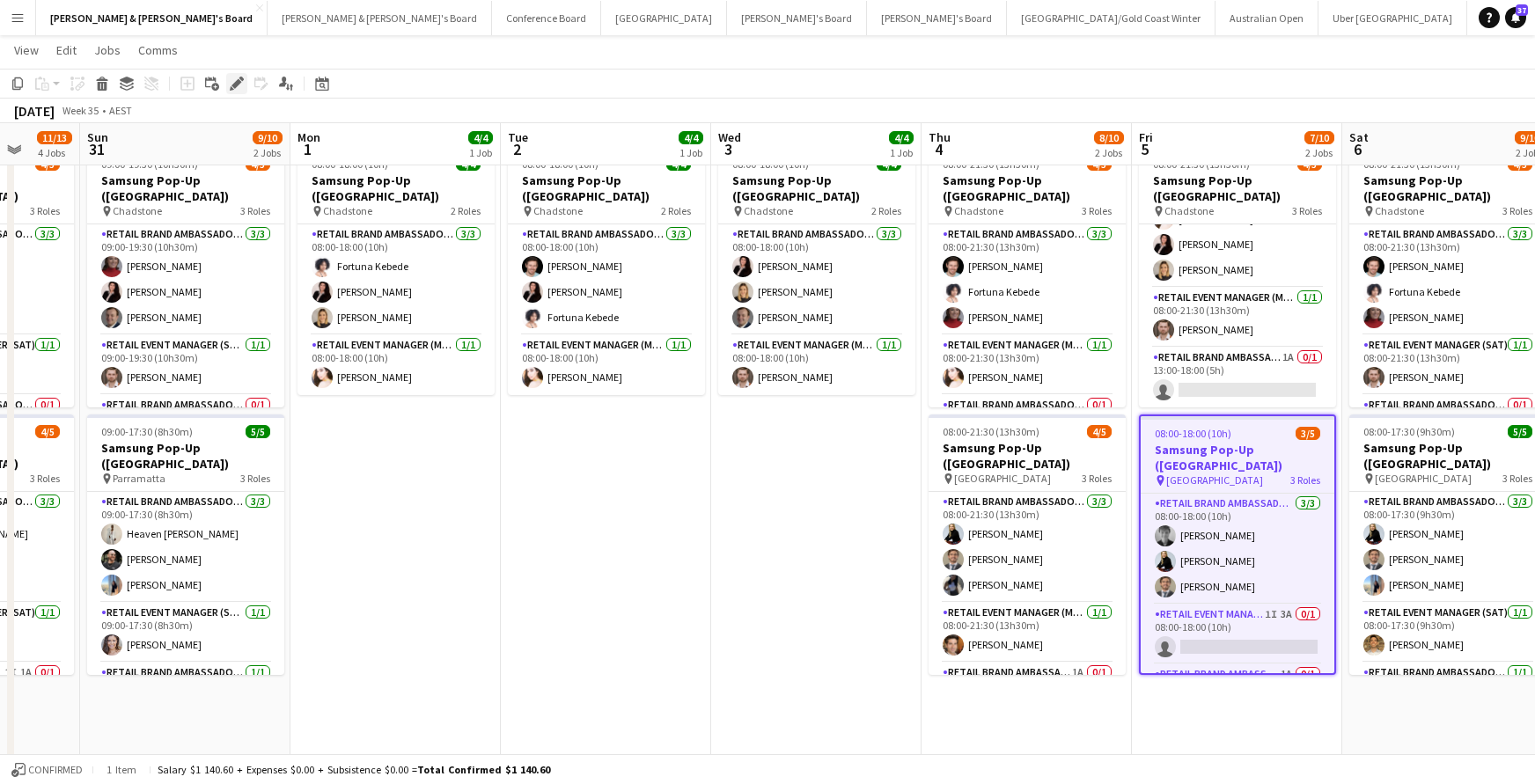
click at [240, 84] on icon "Edit" at bounding box center [236, 83] width 14 height 14
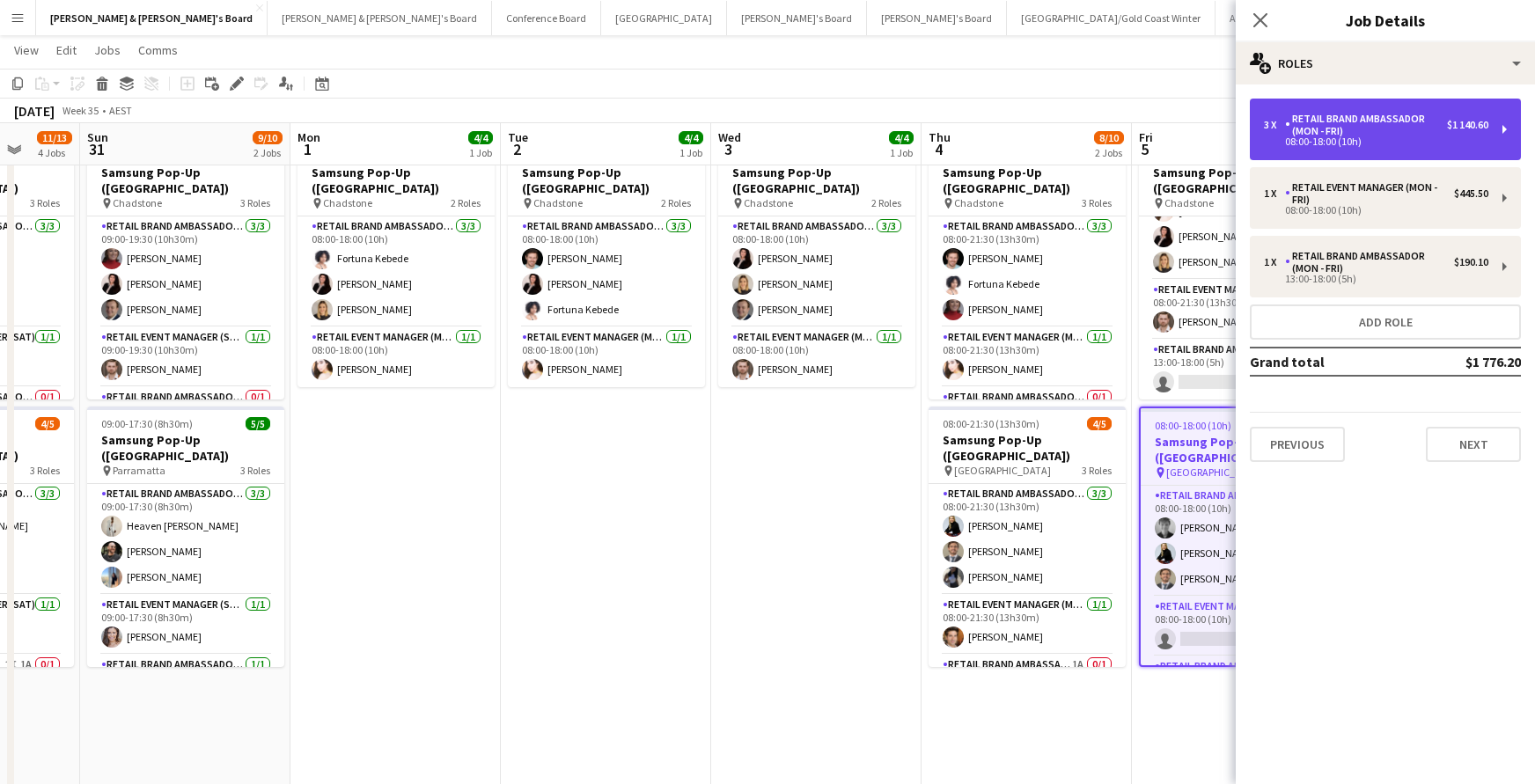
click at [1318, 134] on div "RETAIL Brand Ambassador (Mon - Fri)" at bounding box center [1366, 124] width 162 height 25
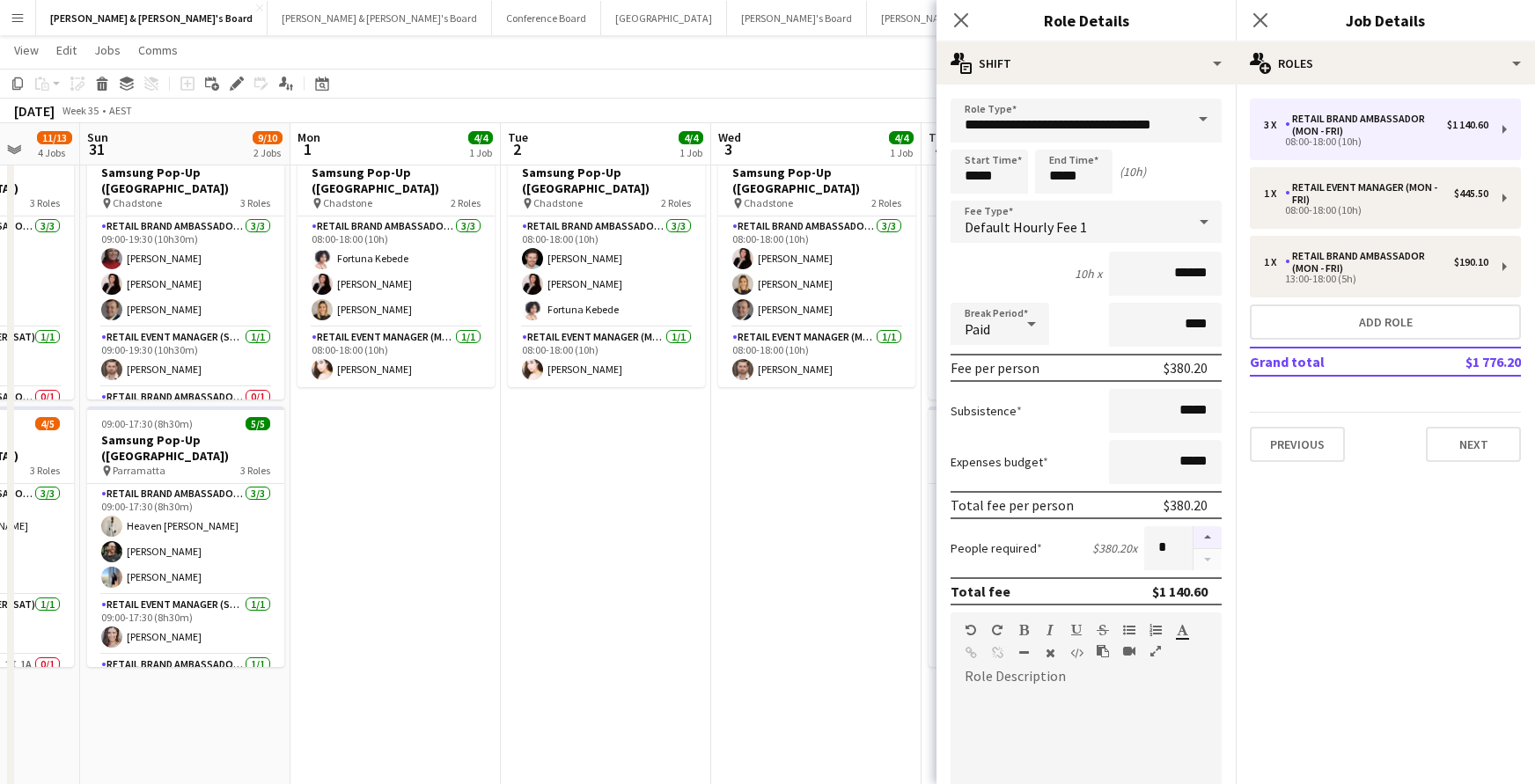
click at [1207, 535] on button "button" at bounding box center [1207, 537] width 28 height 23
type input "*"
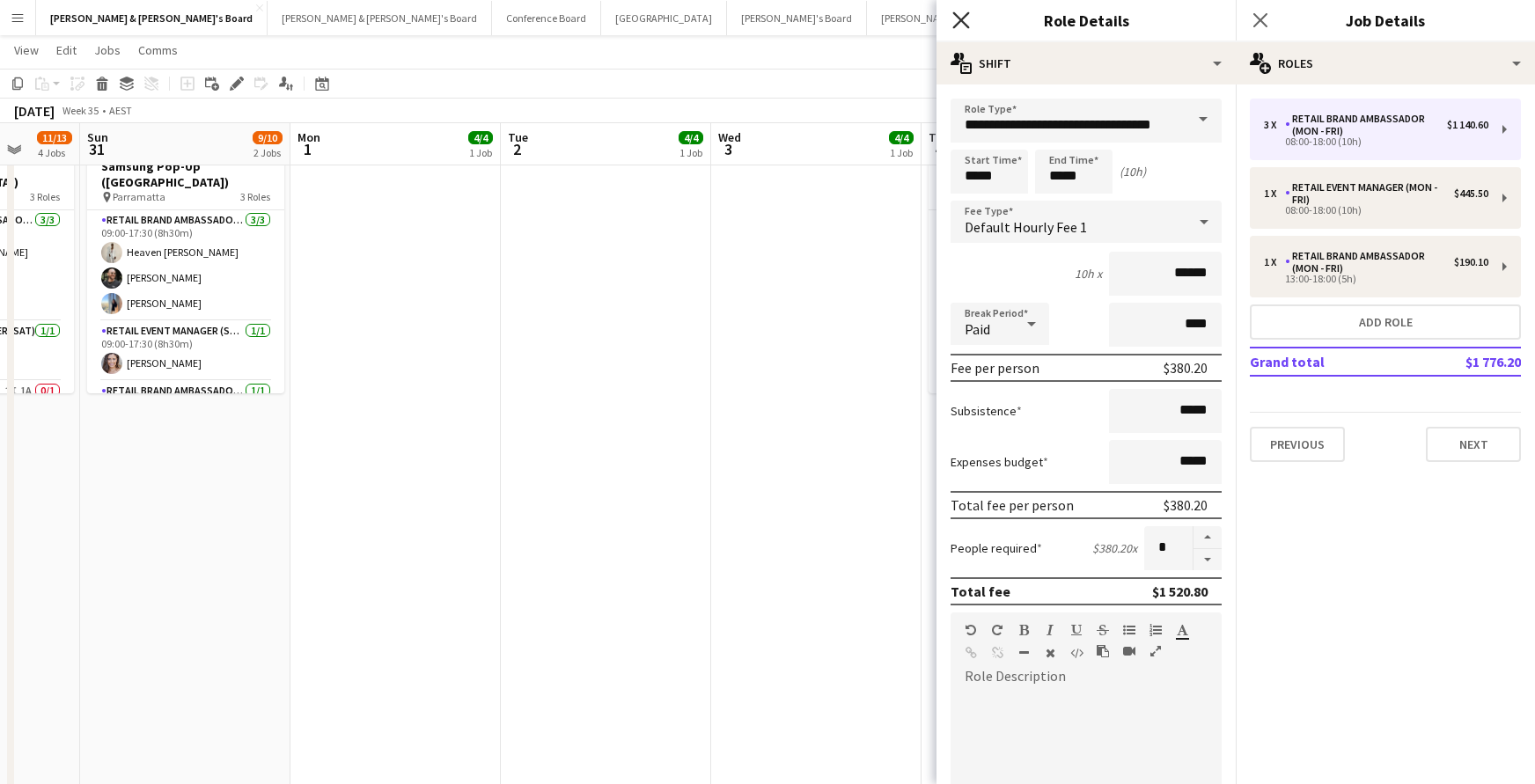
click at [960, 25] on icon "Close pop-in" at bounding box center [961, 20] width 16 height 16
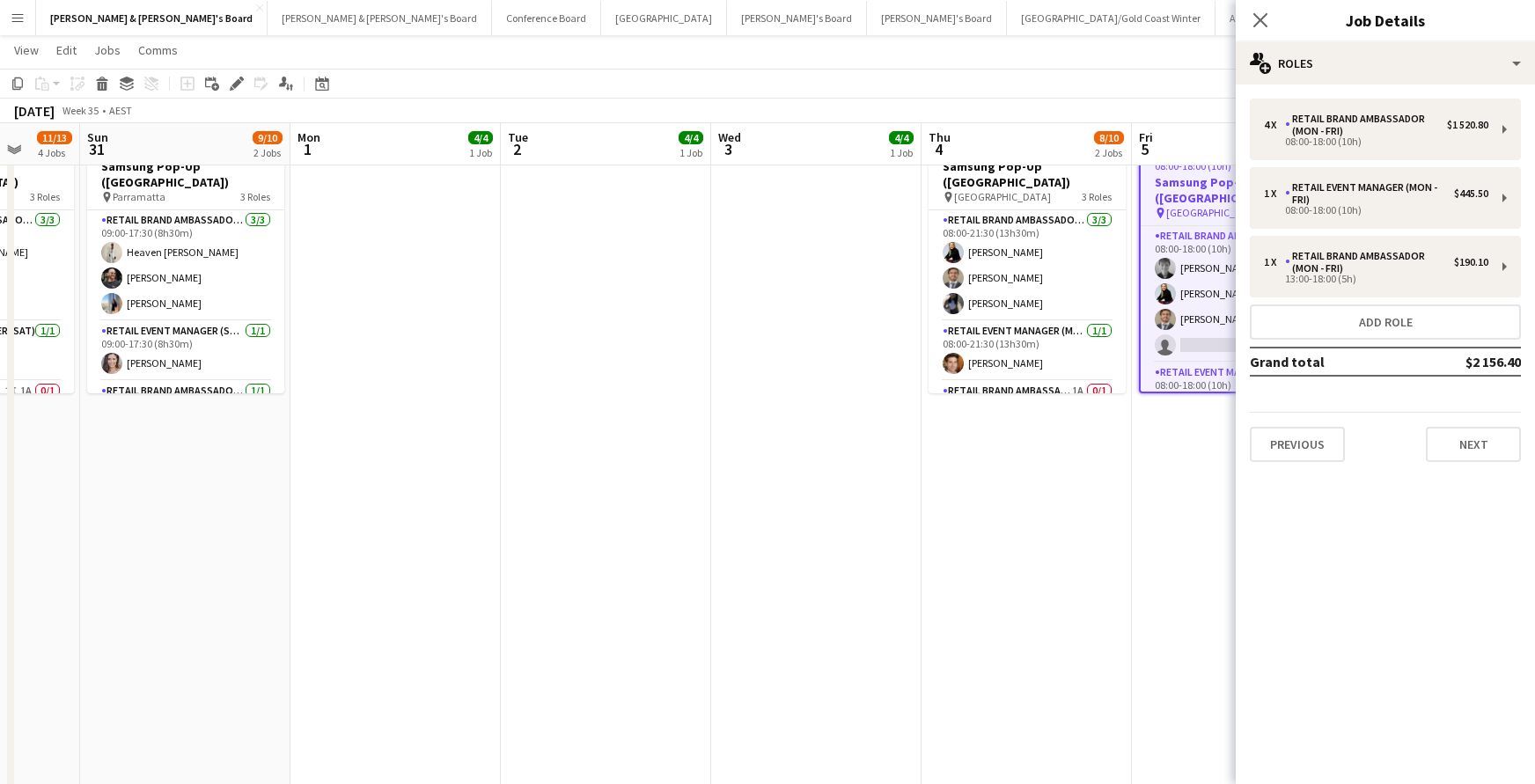
click at [1261, 27] on icon "Close pop-in" at bounding box center [1260, 20] width 14 height 14
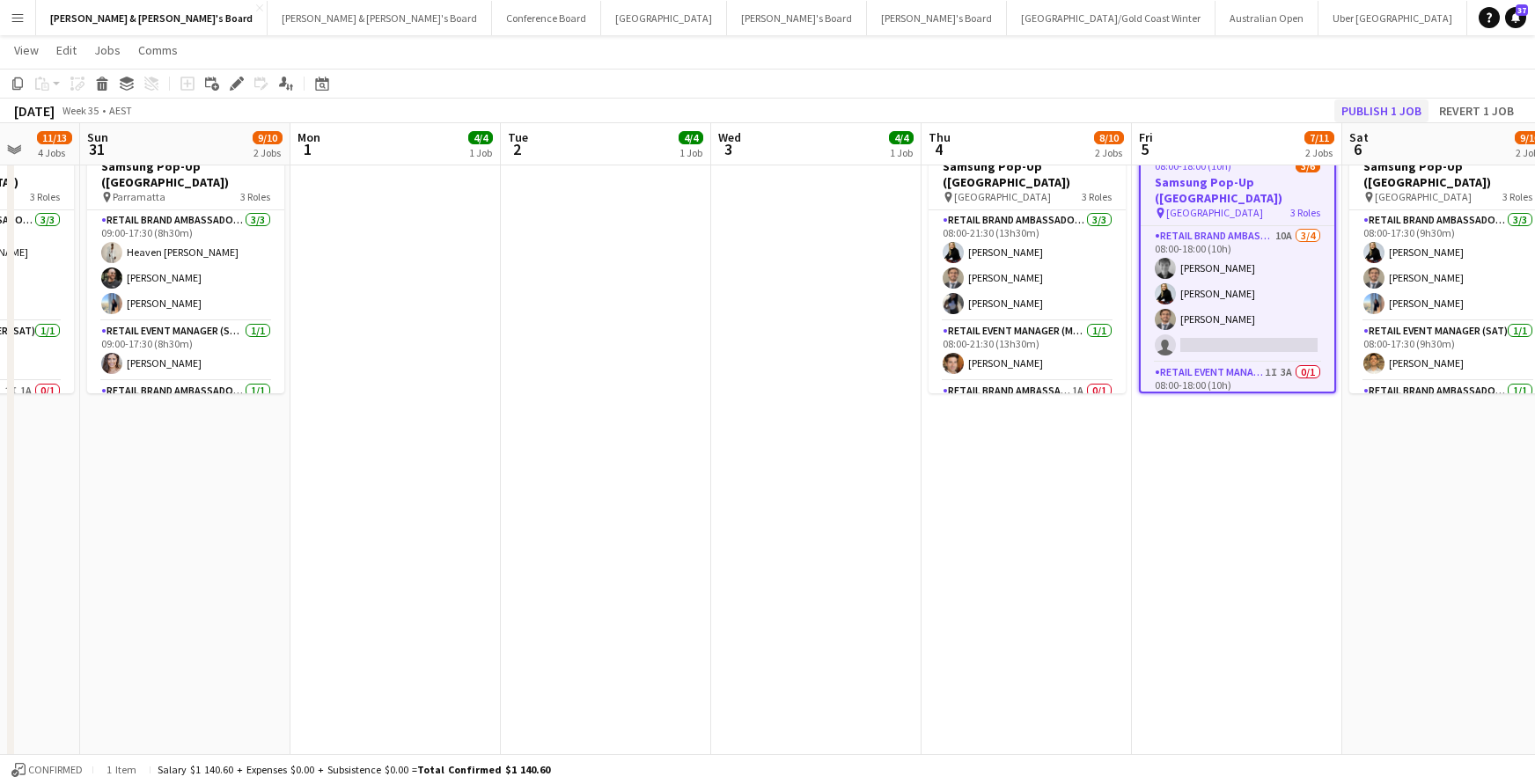
click at [1382, 112] on button "Publish 1 job" at bounding box center [1381, 110] width 95 height 23
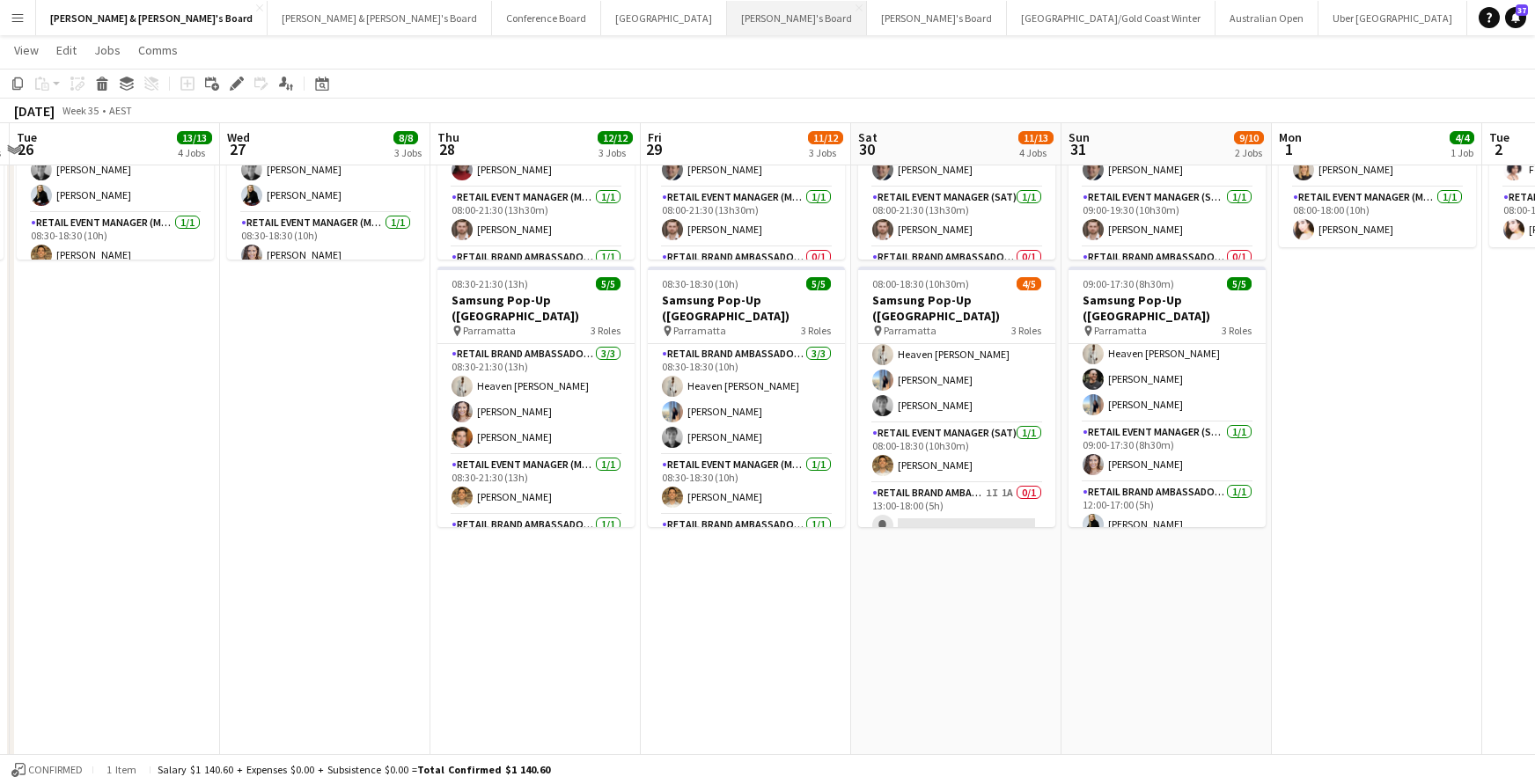
scroll to position [32, 0]
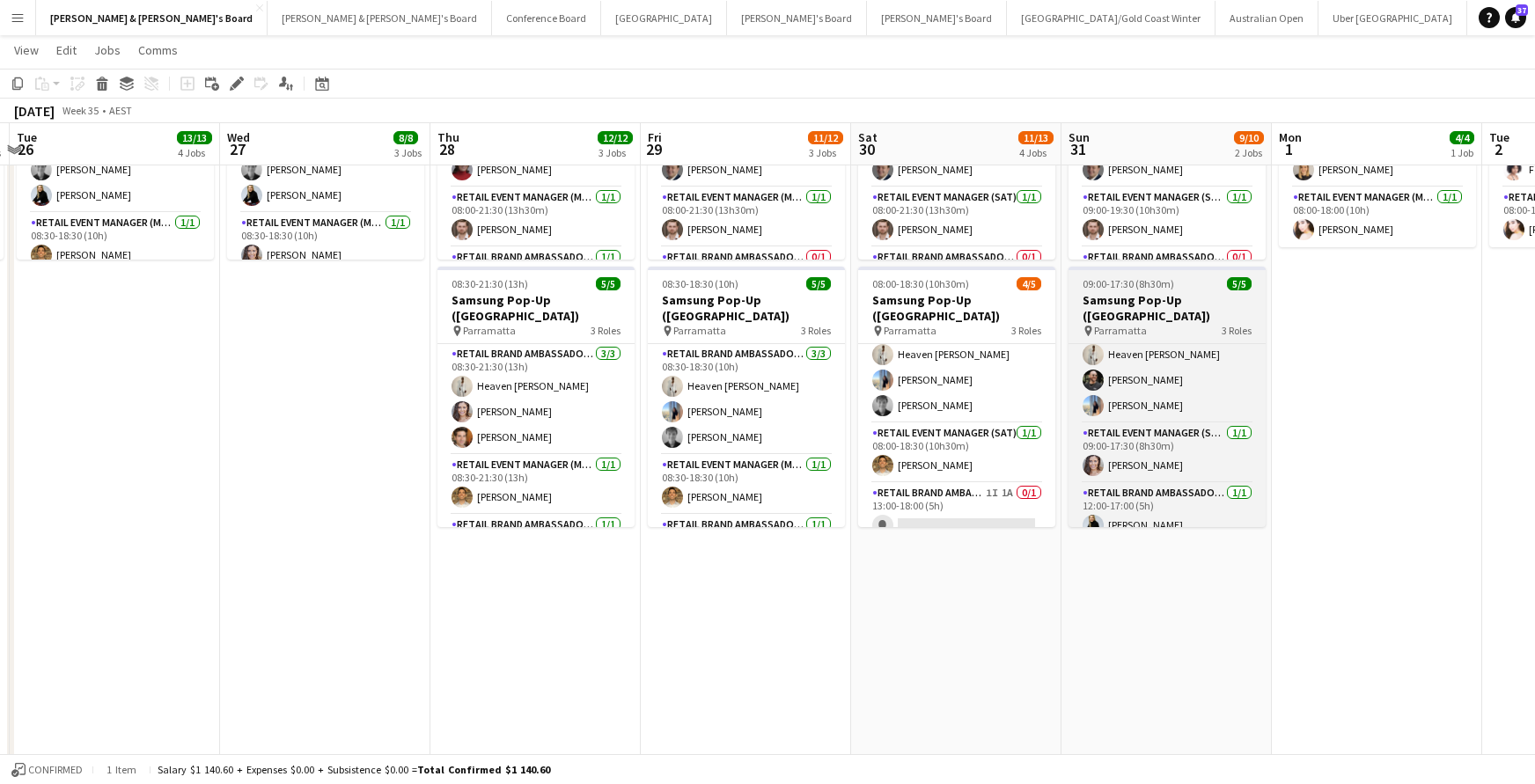
click at [1152, 323] on div "pin Parramatta 3 Roles" at bounding box center [1166, 330] width 197 height 14
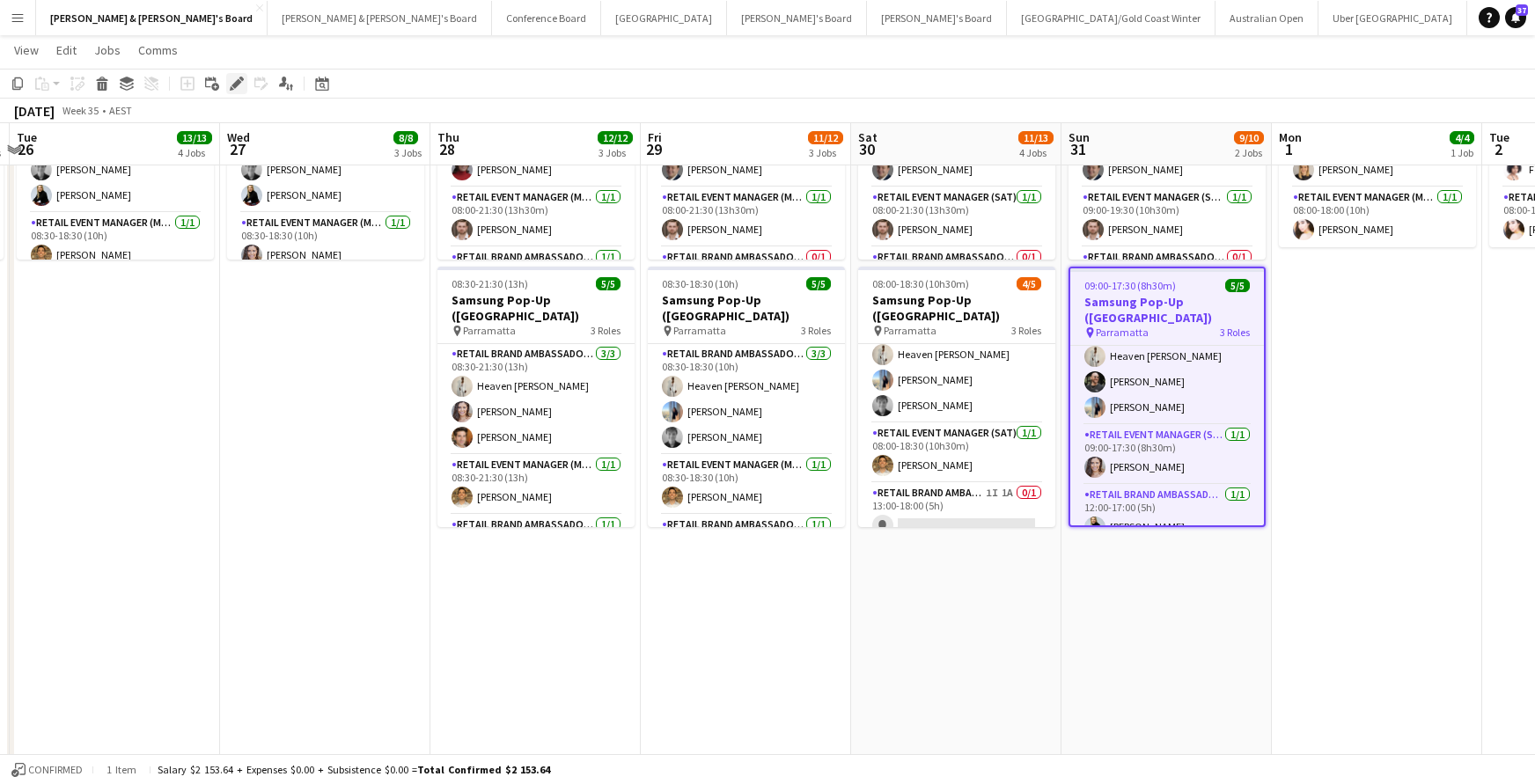
click at [237, 80] on icon at bounding box center [236, 84] width 10 height 10
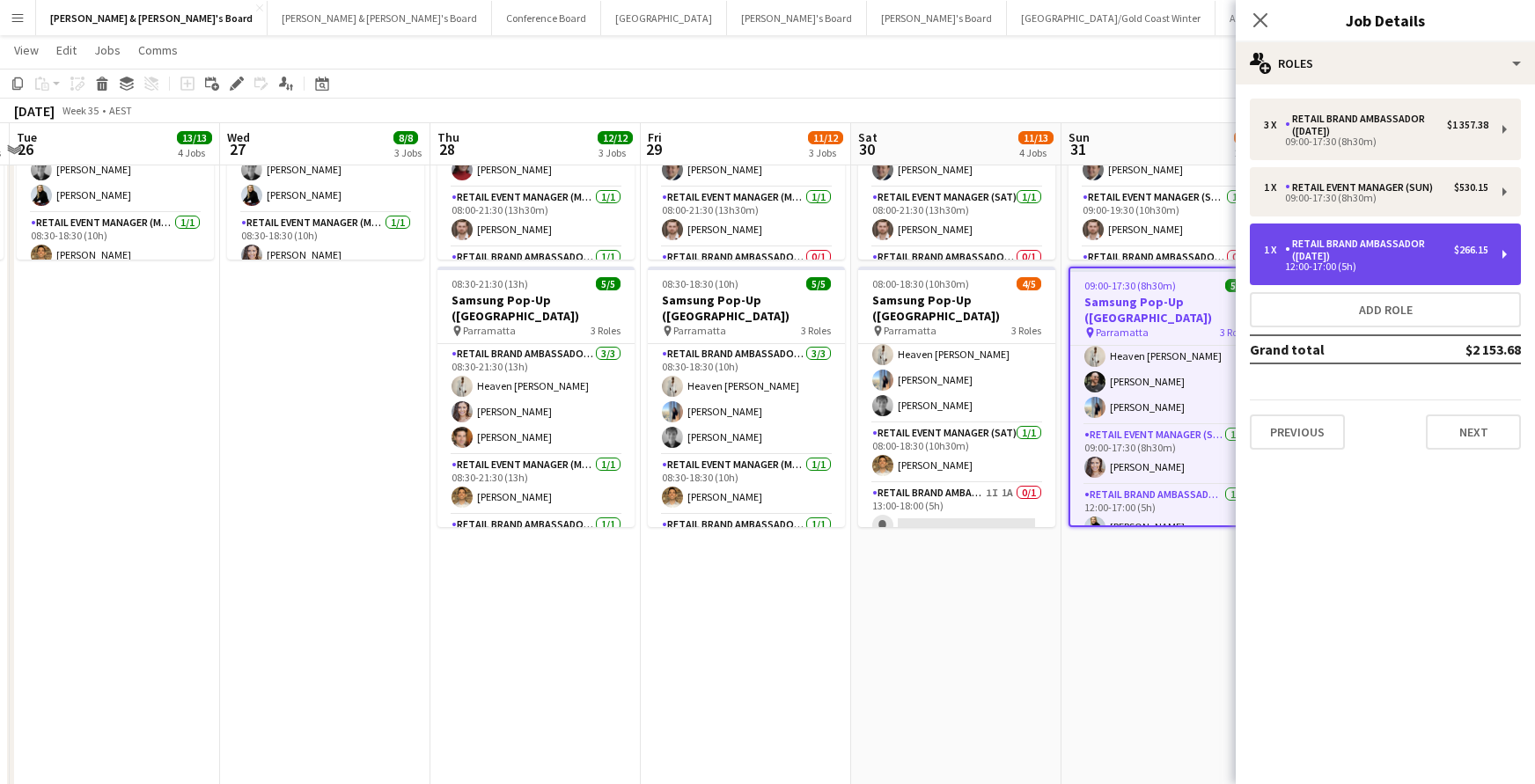
click at [1326, 262] on div "RETAIL Brand Ambassador ([DATE])" at bounding box center [1370, 249] width 169 height 25
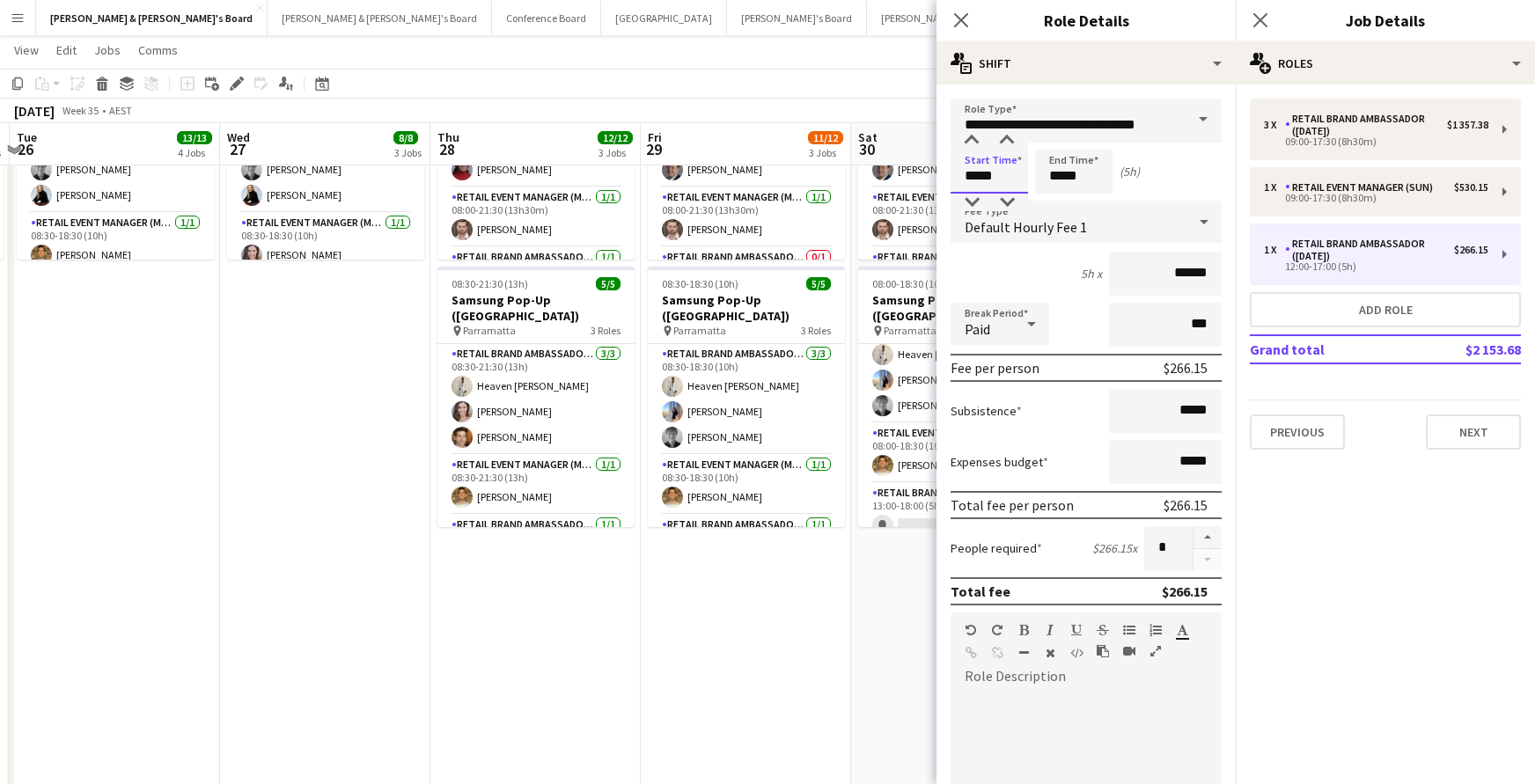
click at [984, 176] on input "*****" at bounding box center [989, 172] width 77 height 44
click at [1012, 137] on div at bounding box center [1006, 140] width 35 height 17
type input "*****"
click at [1006, 138] on div at bounding box center [1006, 140] width 35 height 17
click at [1053, 171] on input "*****" at bounding box center [1073, 172] width 77 height 44
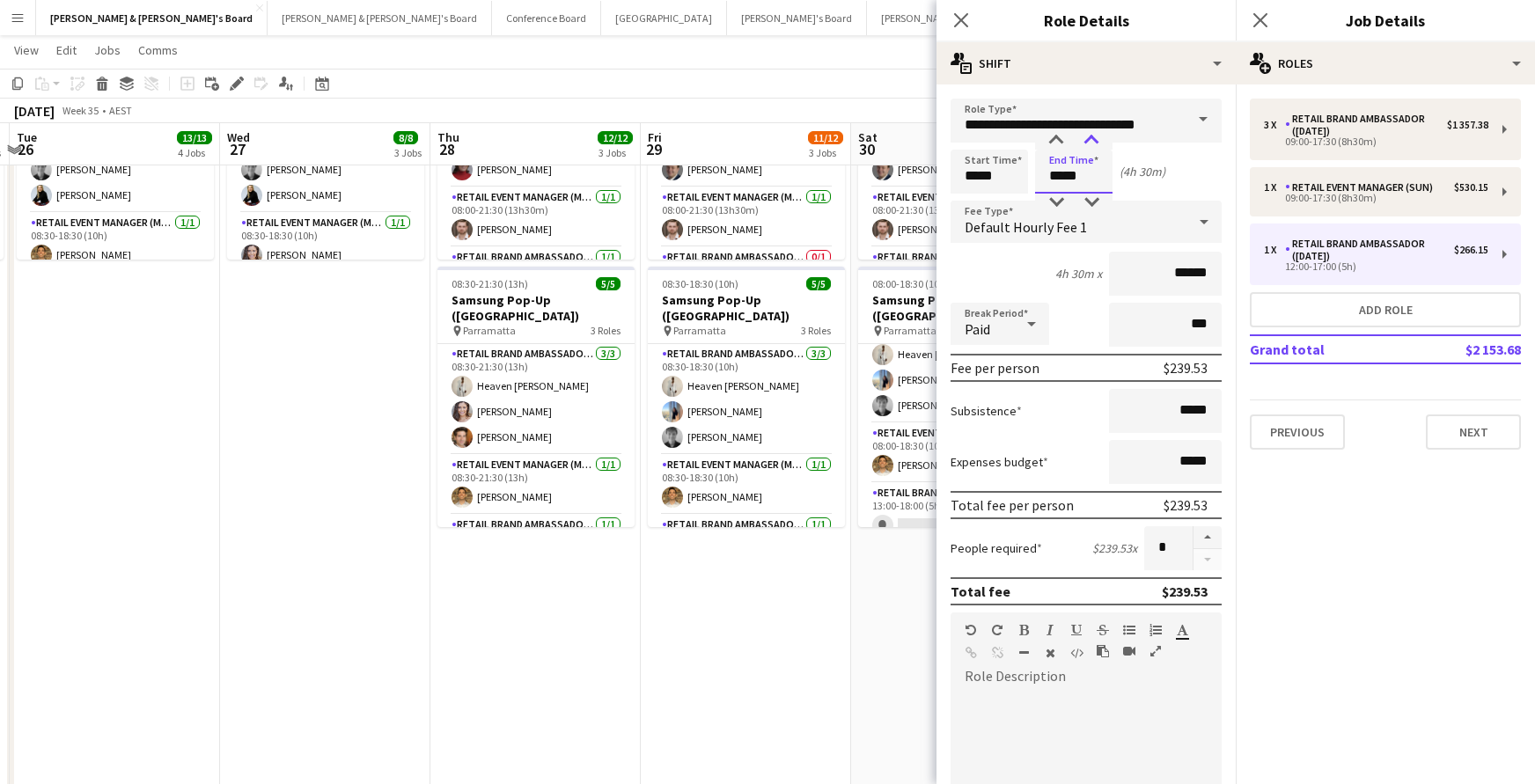
click at [1092, 141] on div at bounding box center [1091, 140] width 35 height 17
type input "*****"
click at [1092, 141] on div at bounding box center [1091, 140] width 35 height 17
click at [961, 19] on icon at bounding box center [961, 20] width 16 height 16
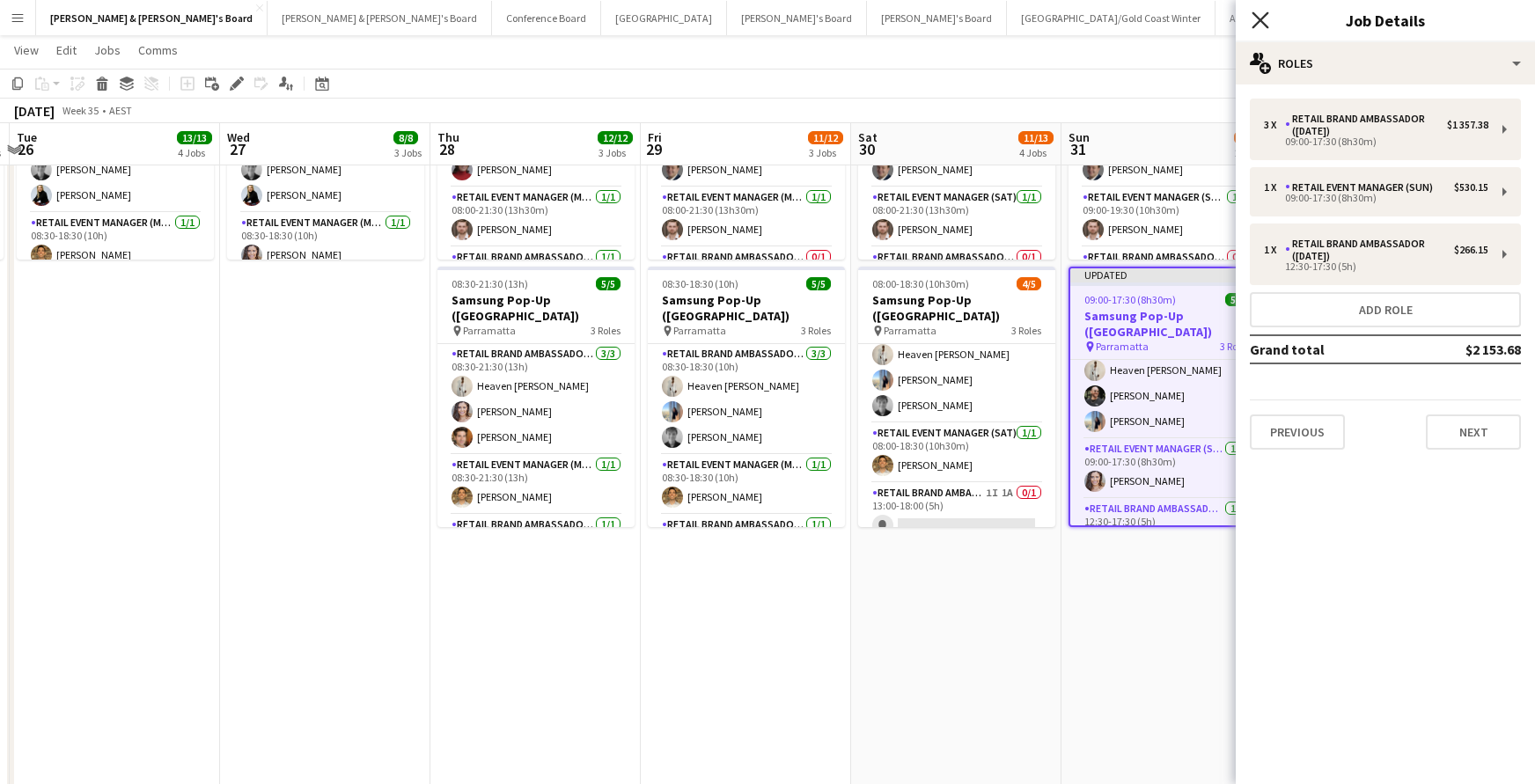
click at [1258, 19] on icon "Close pop-in" at bounding box center [1260, 20] width 16 height 16
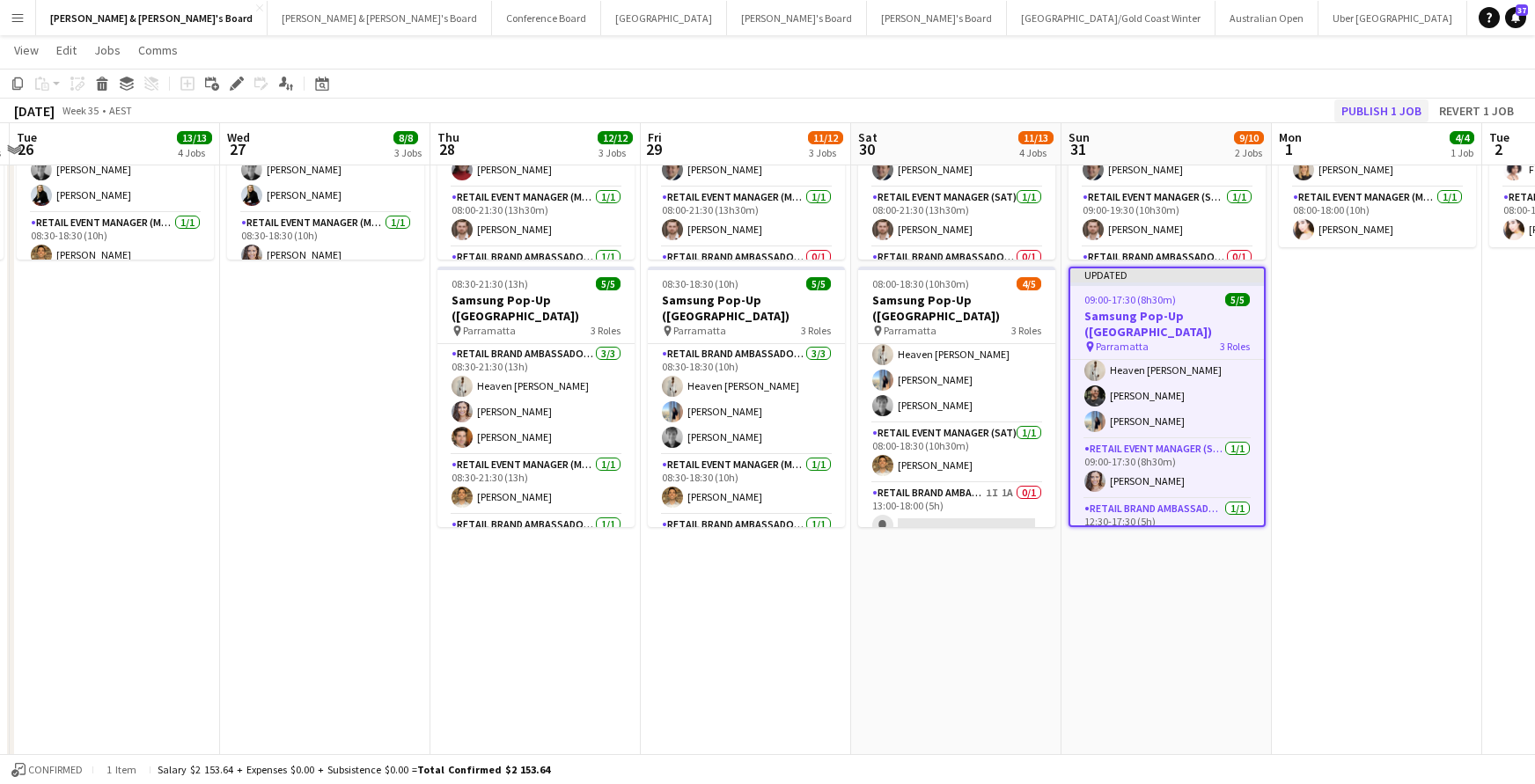
click at [1366, 116] on button "Publish 1 job" at bounding box center [1381, 110] width 95 height 23
